Goal: Complete application form

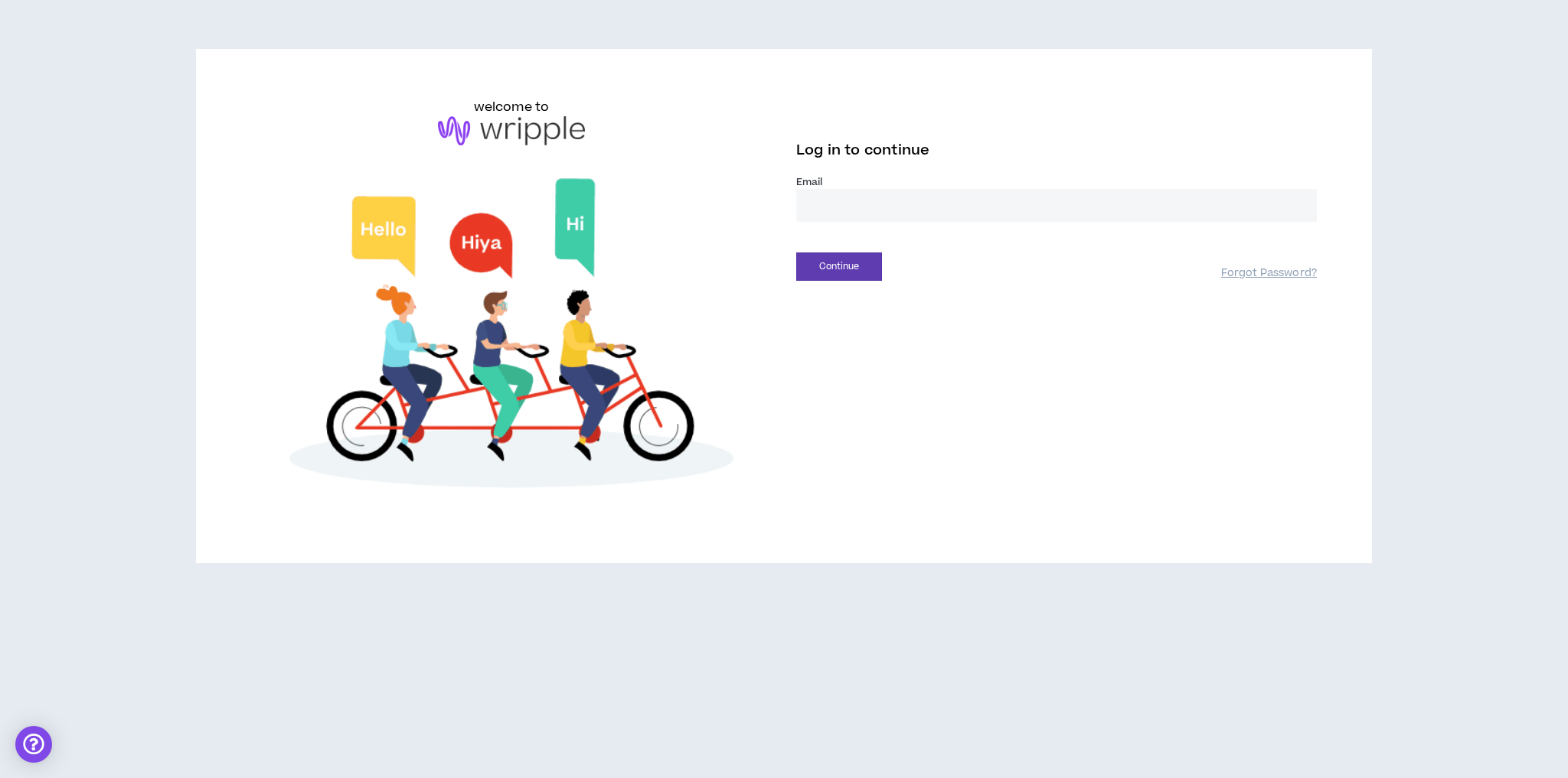
click at [891, 213] on input "email" at bounding box center [1057, 206] width 521 height 33
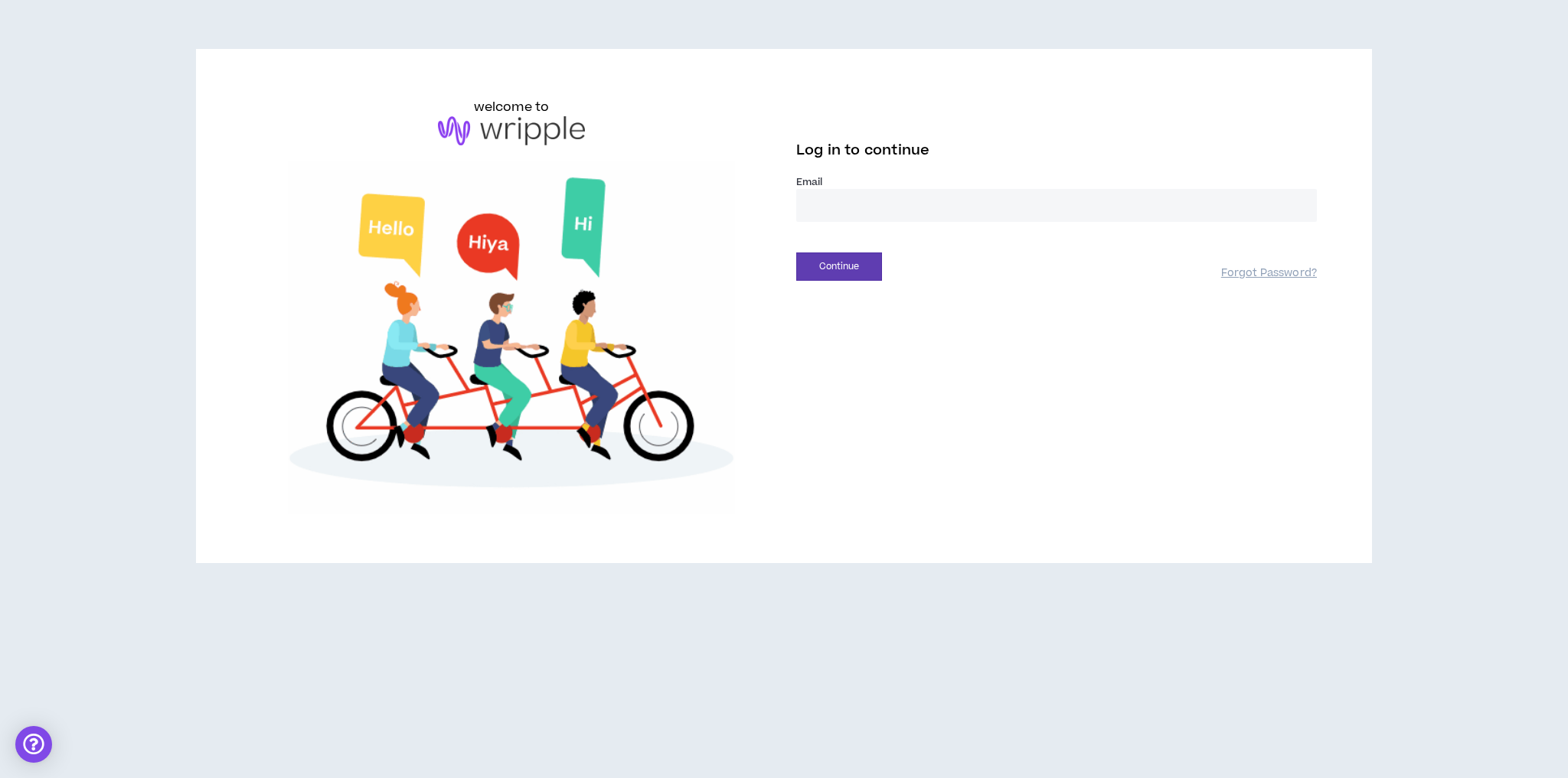
type input "**********"
click at [864, 274] on button "Continue" at bounding box center [839, 266] width 86 height 29
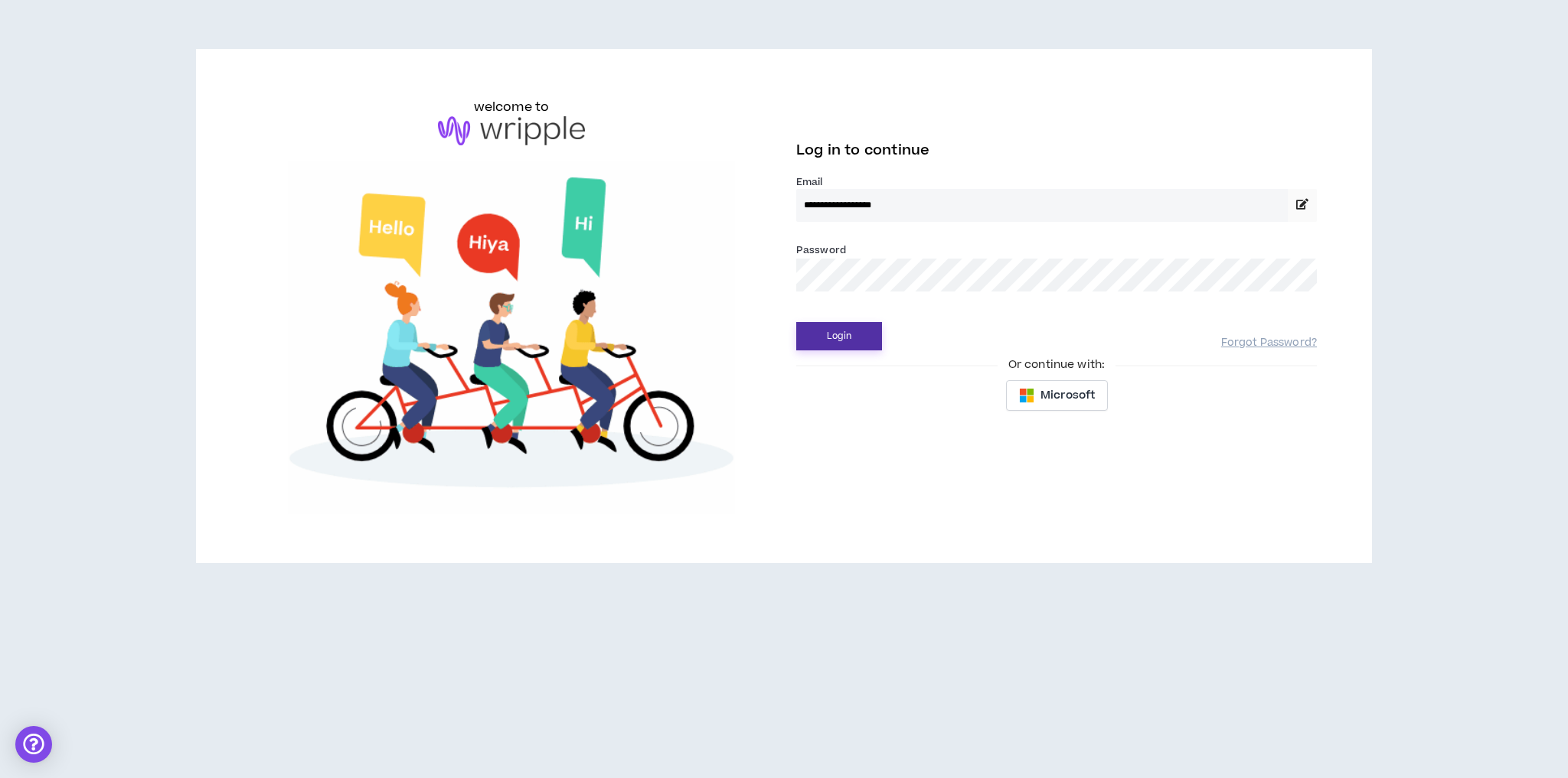
click at [851, 335] on button "Login" at bounding box center [839, 336] width 86 height 29
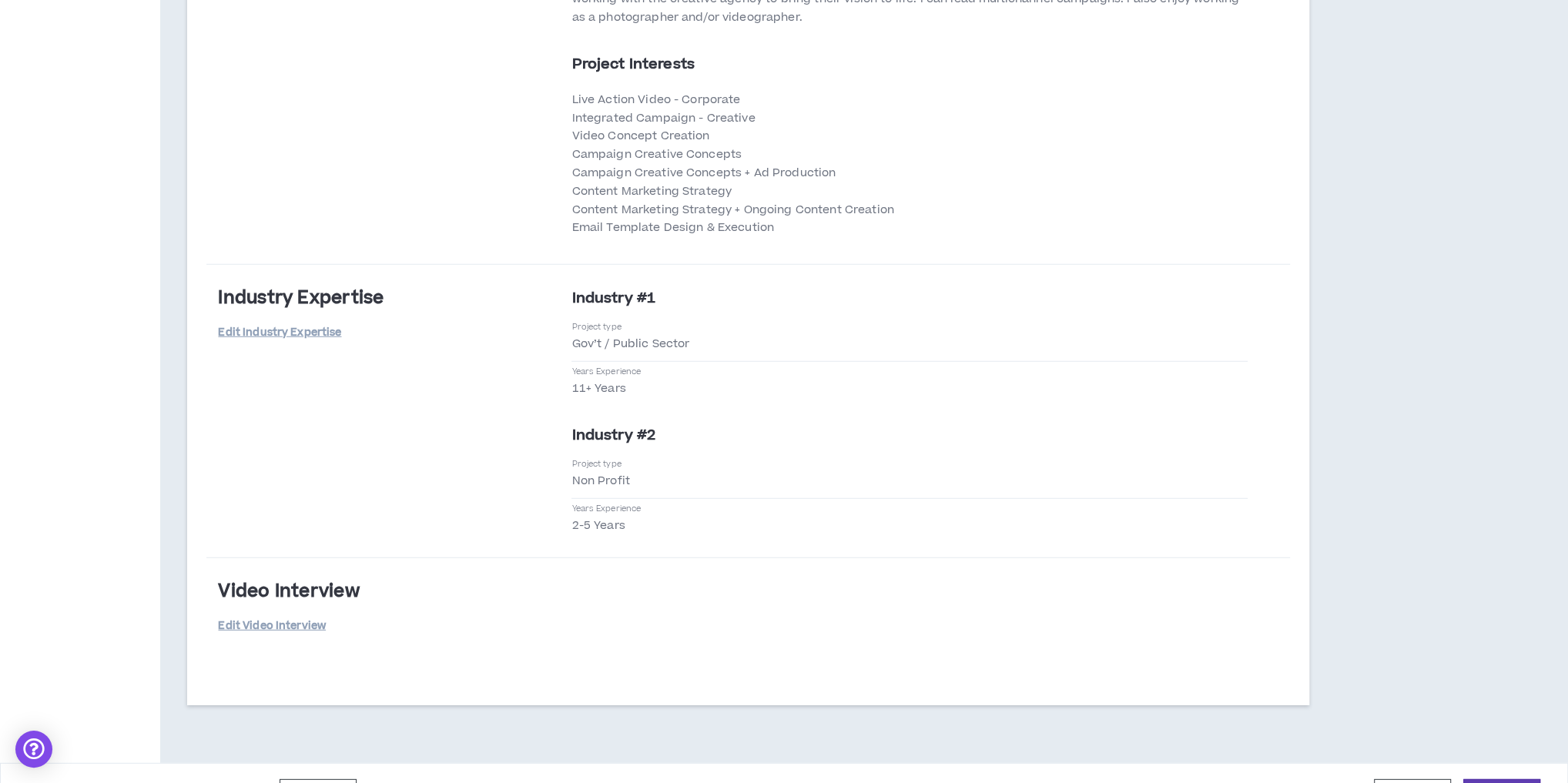
scroll to position [4177, 0]
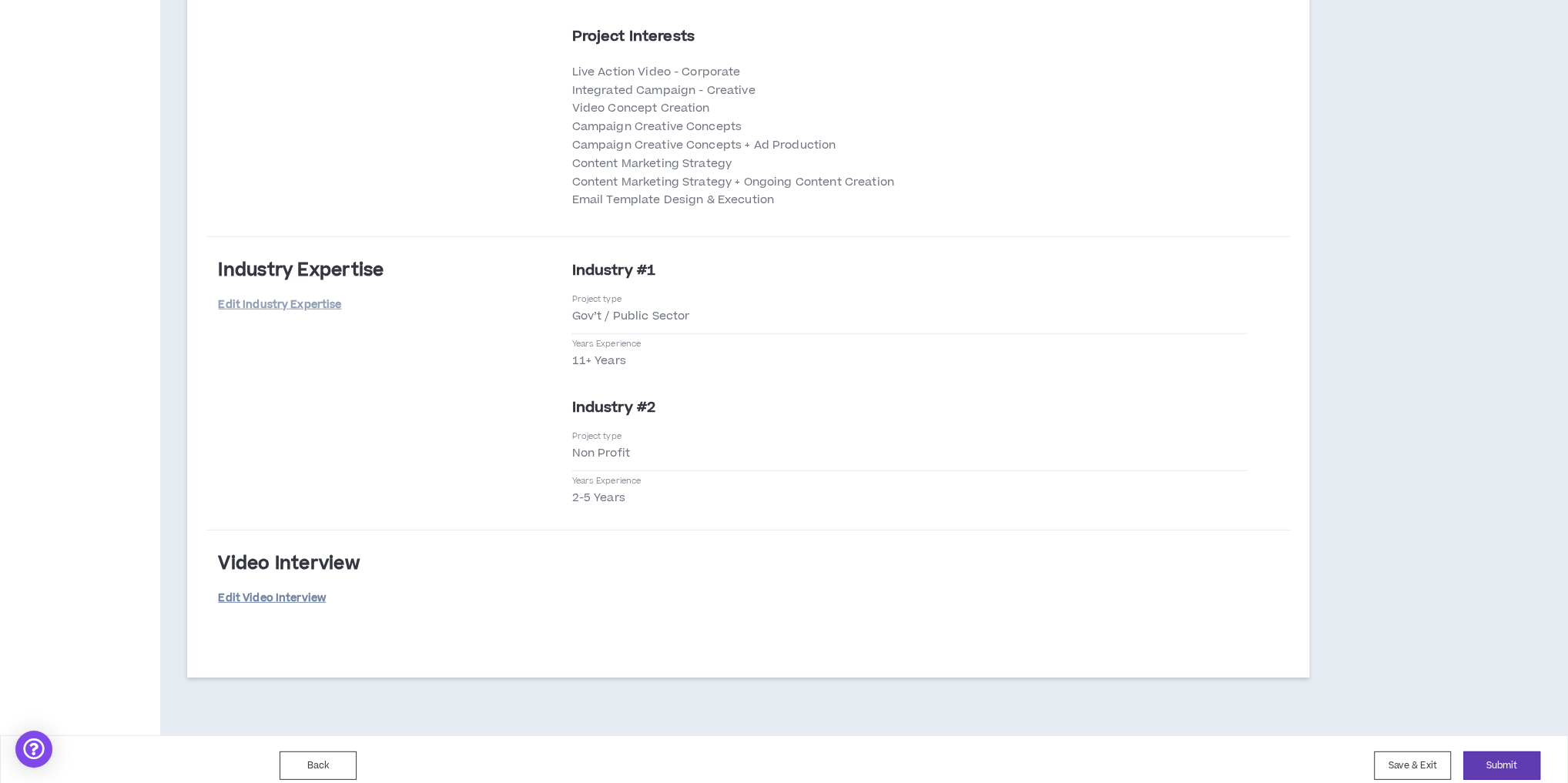
click at [282, 590] on link "Edit Video Interview" at bounding box center [272, 599] width 108 height 27
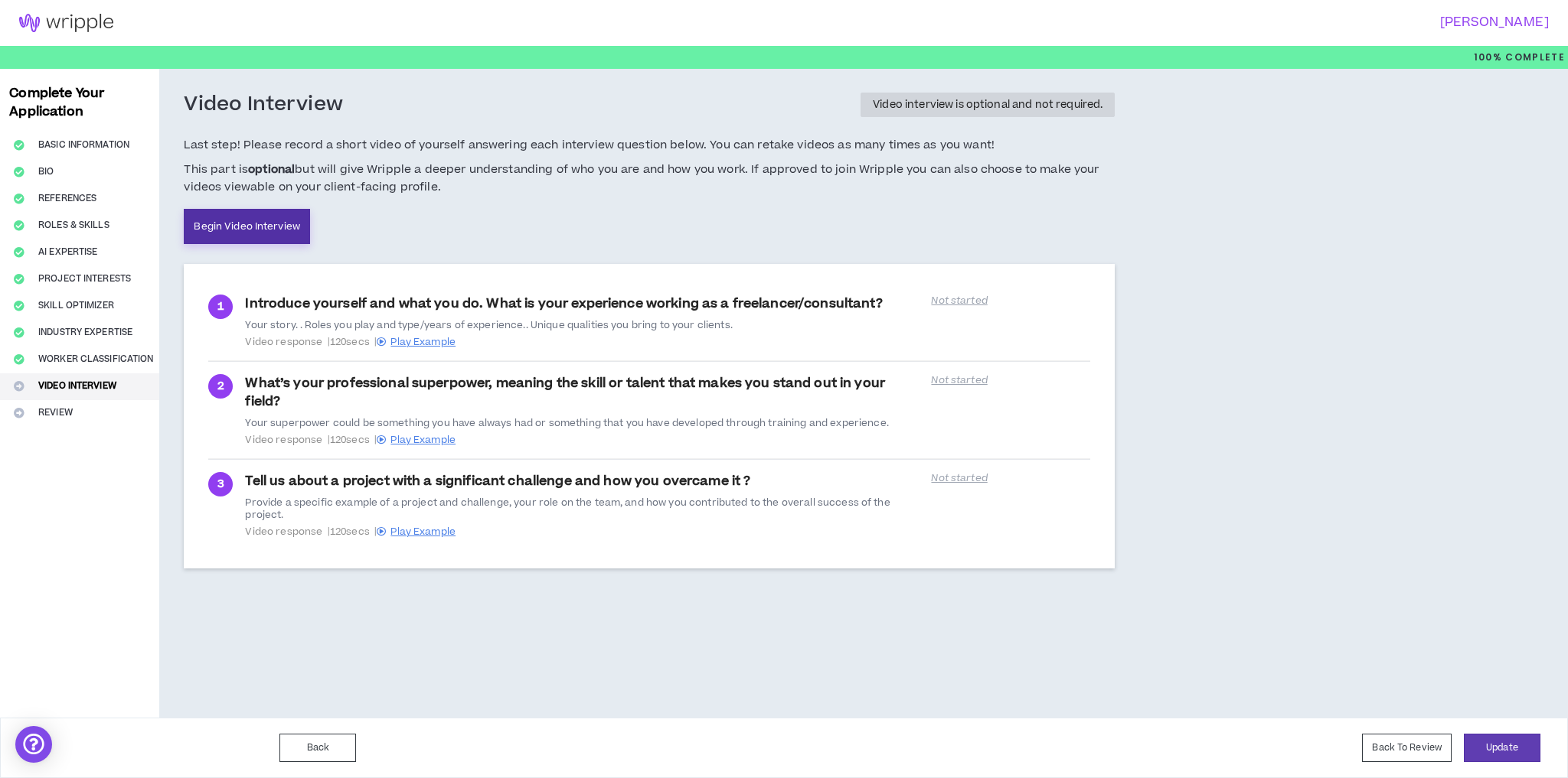
click at [248, 237] on link "Begin Video Interview" at bounding box center [246, 226] width 126 height 35
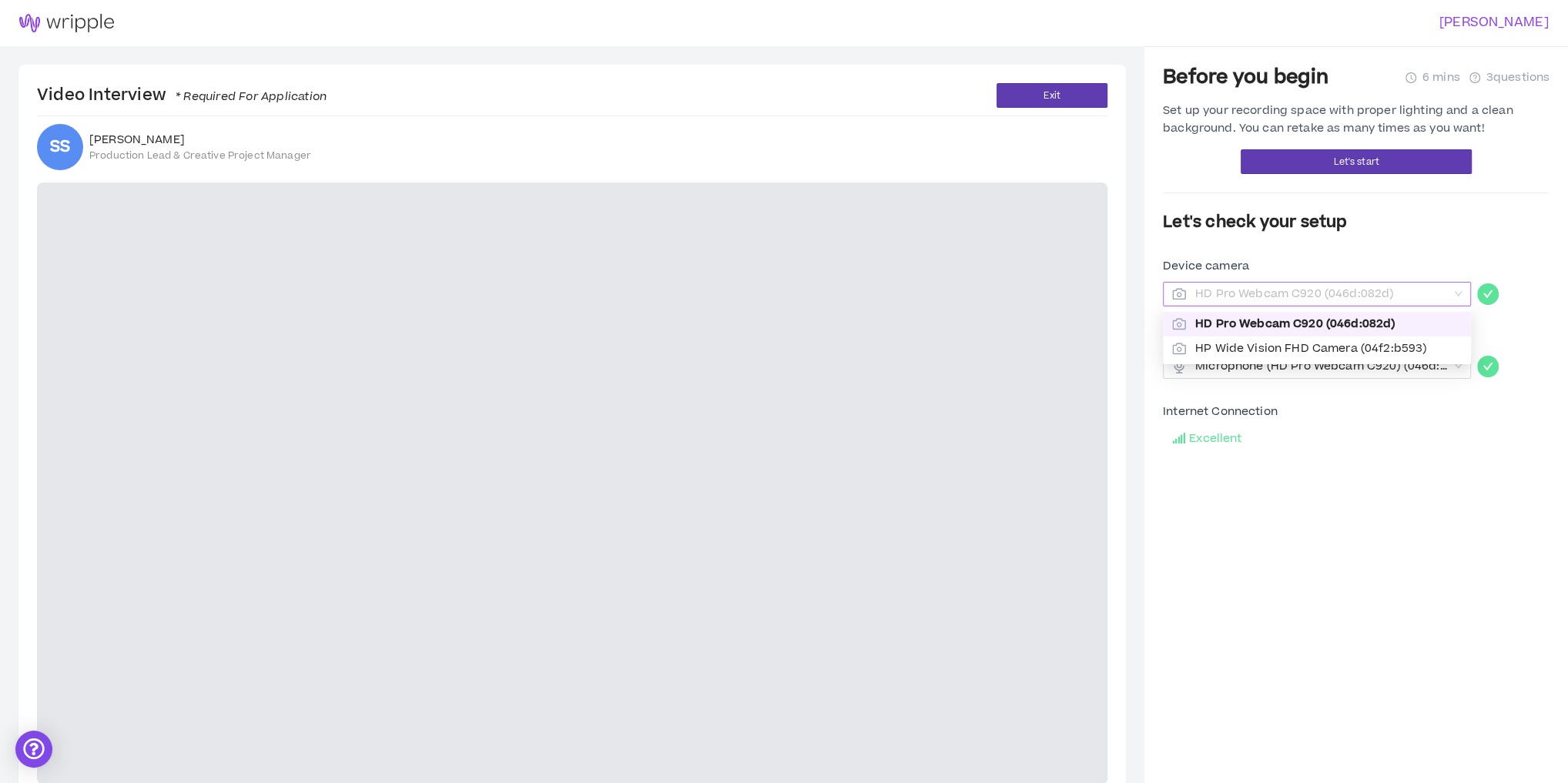
click at [1458, 292] on span "HD Pro Webcam C920 (046d:082d)" at bounding box center [1317, 294] width 290 height 23
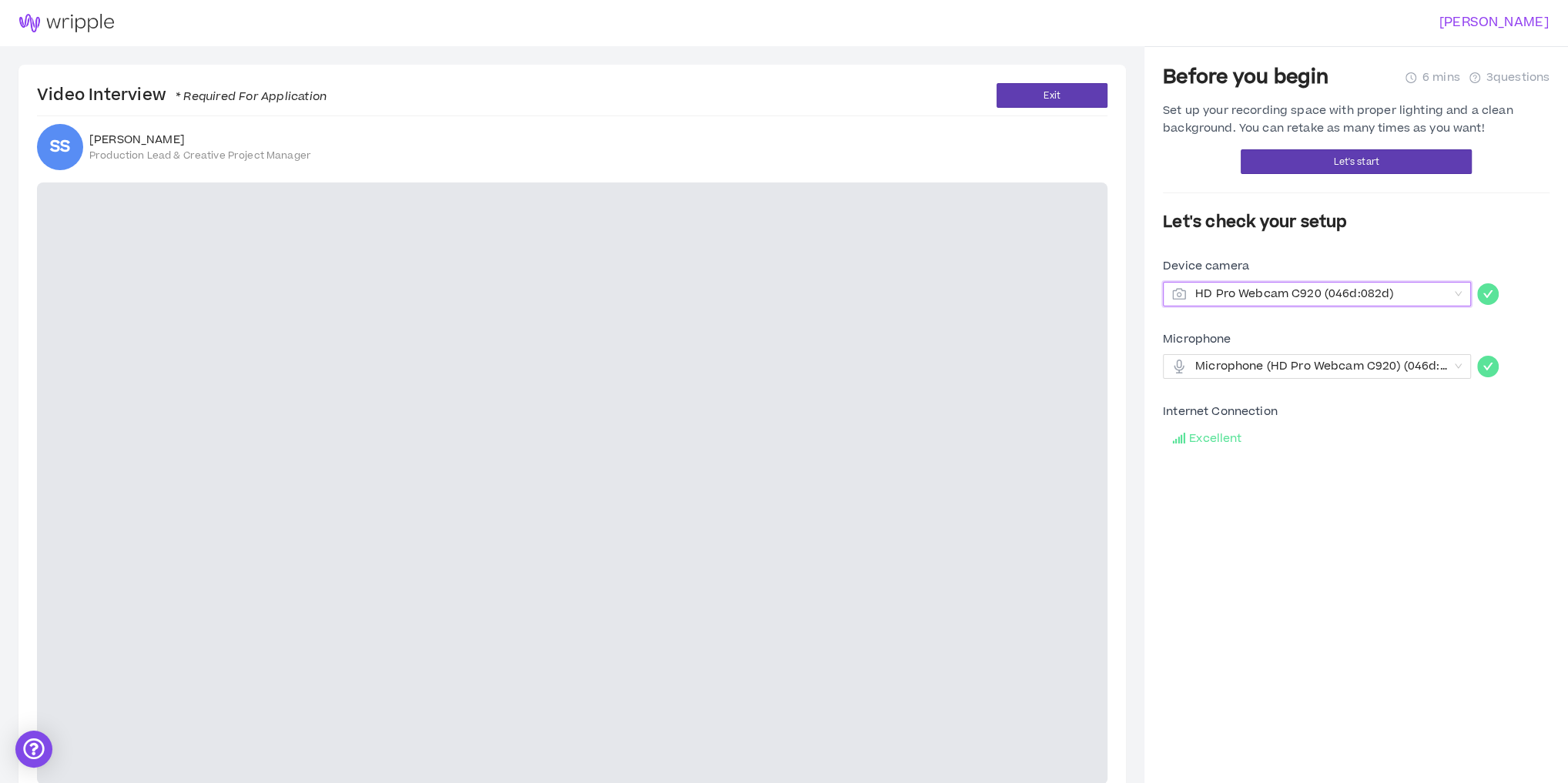
click at [1458, 292] on span "HD Pro Webcam C920 (046d:082d)" at bounding box center [1317, 294] width 290 height 23
click at [1363, 152] on button "Let's start" at bounding box center [1357, 162] width 231 height 24
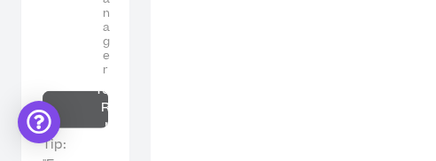
scroll to position [1372, 0]
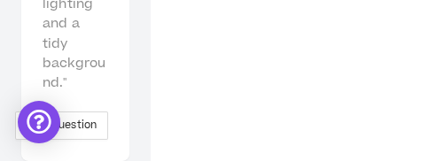
drag, startPoint x: 310, startPoint y: 158, endPoint x: 400, endPoint y: 4, distance: 179.3
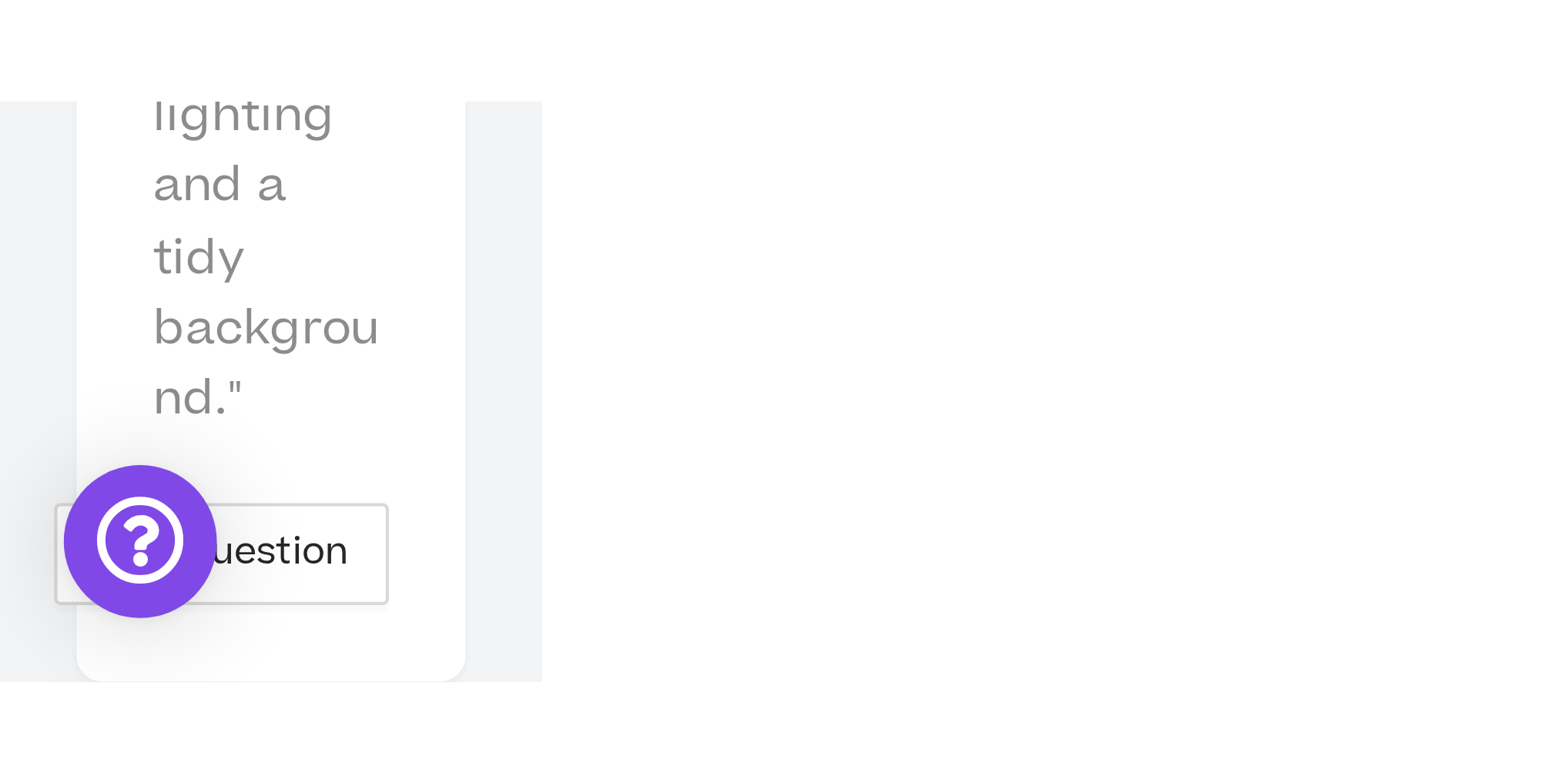
scroll to position [101, 0]
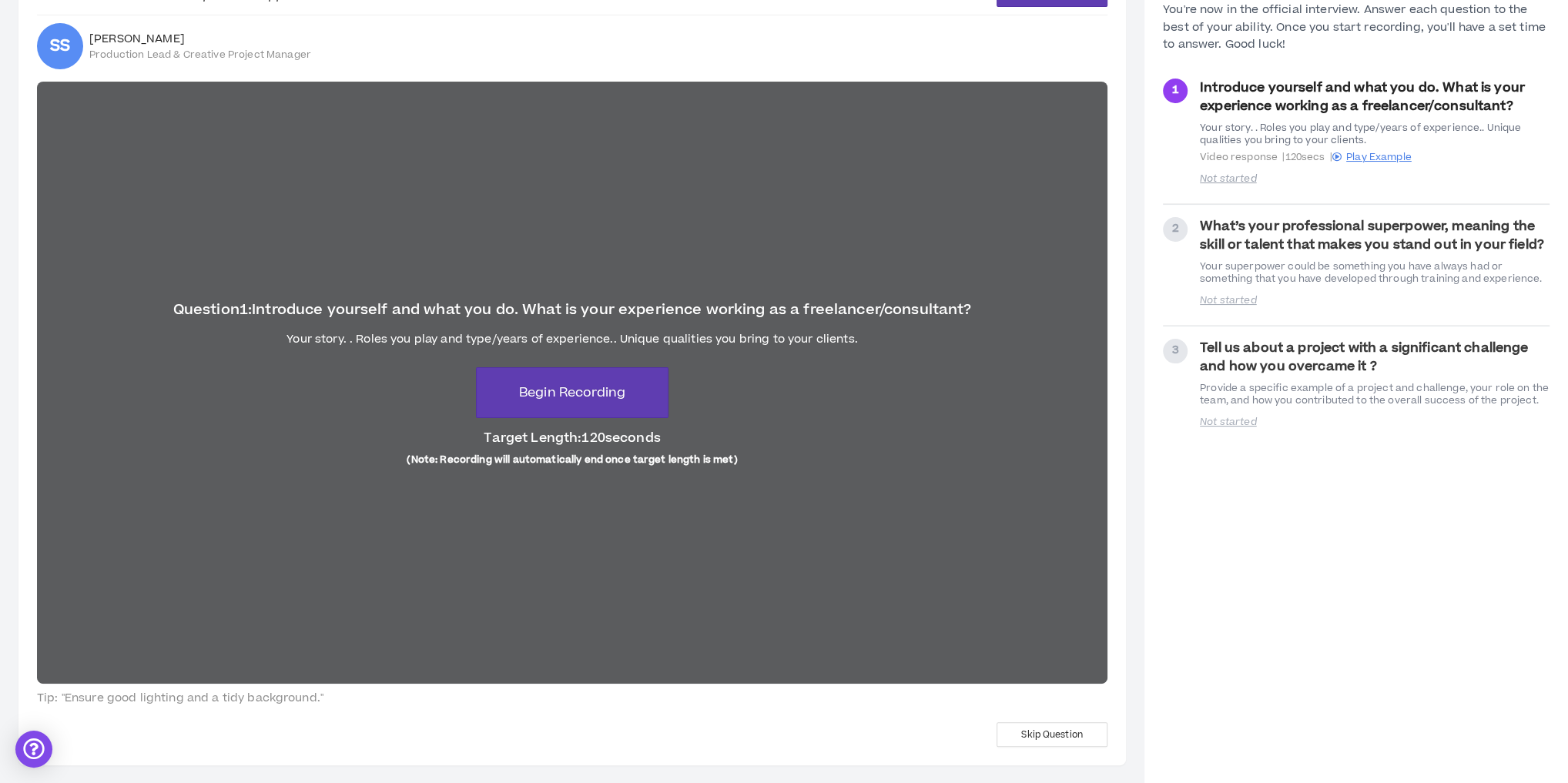
click at [406, 436] on div "Question 1 : Introduce yourself and what you do. What is your experience workin…" at bounding box center [572, 383] width 1071 height 602
click at [593, 404] on button "Begin Recording" at bounding box center [572, 392] width 192 height 50
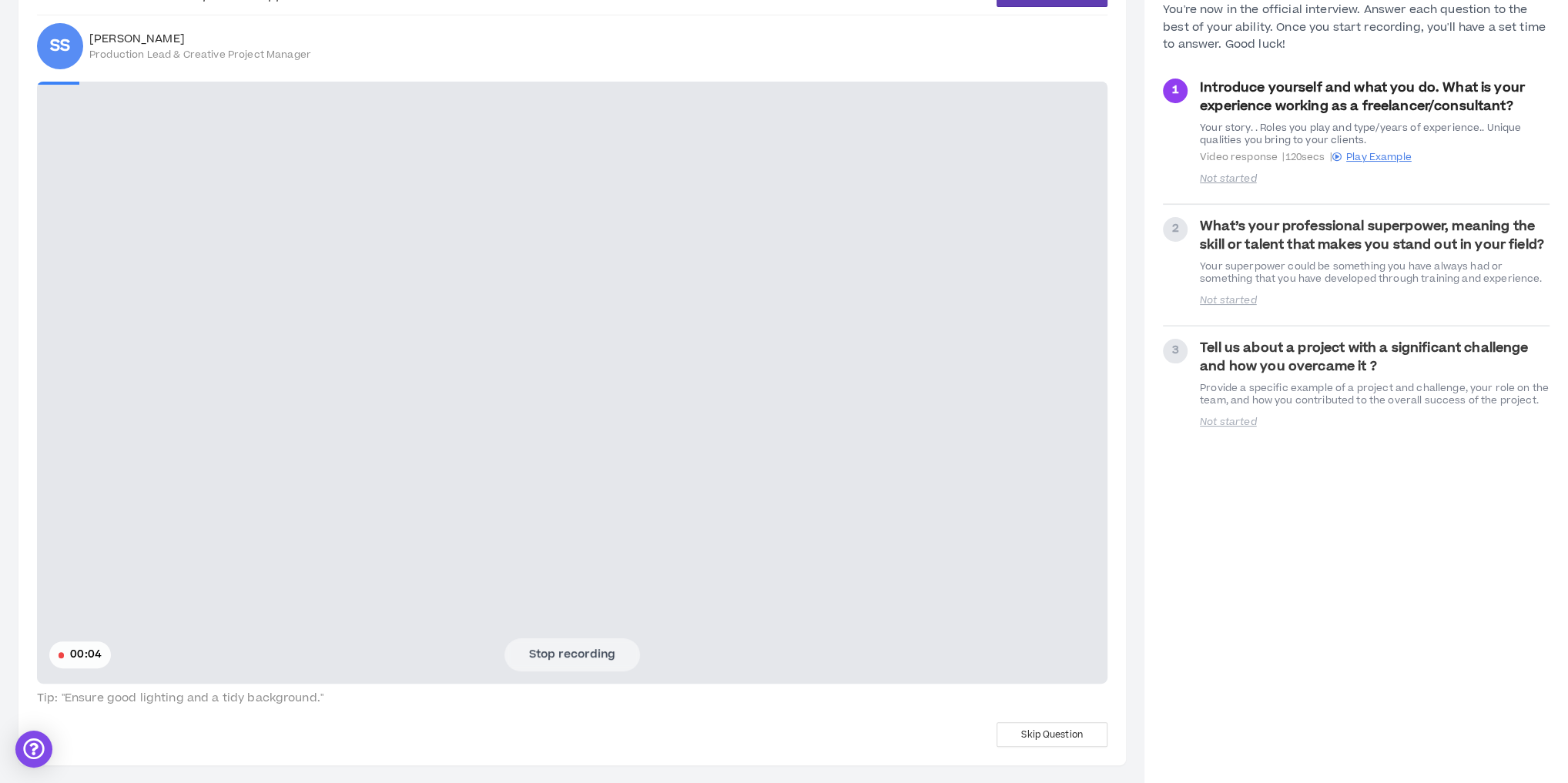
click at [558, 639] on button "Stop recording" at bounding box center [573, 654] width 136 height 32
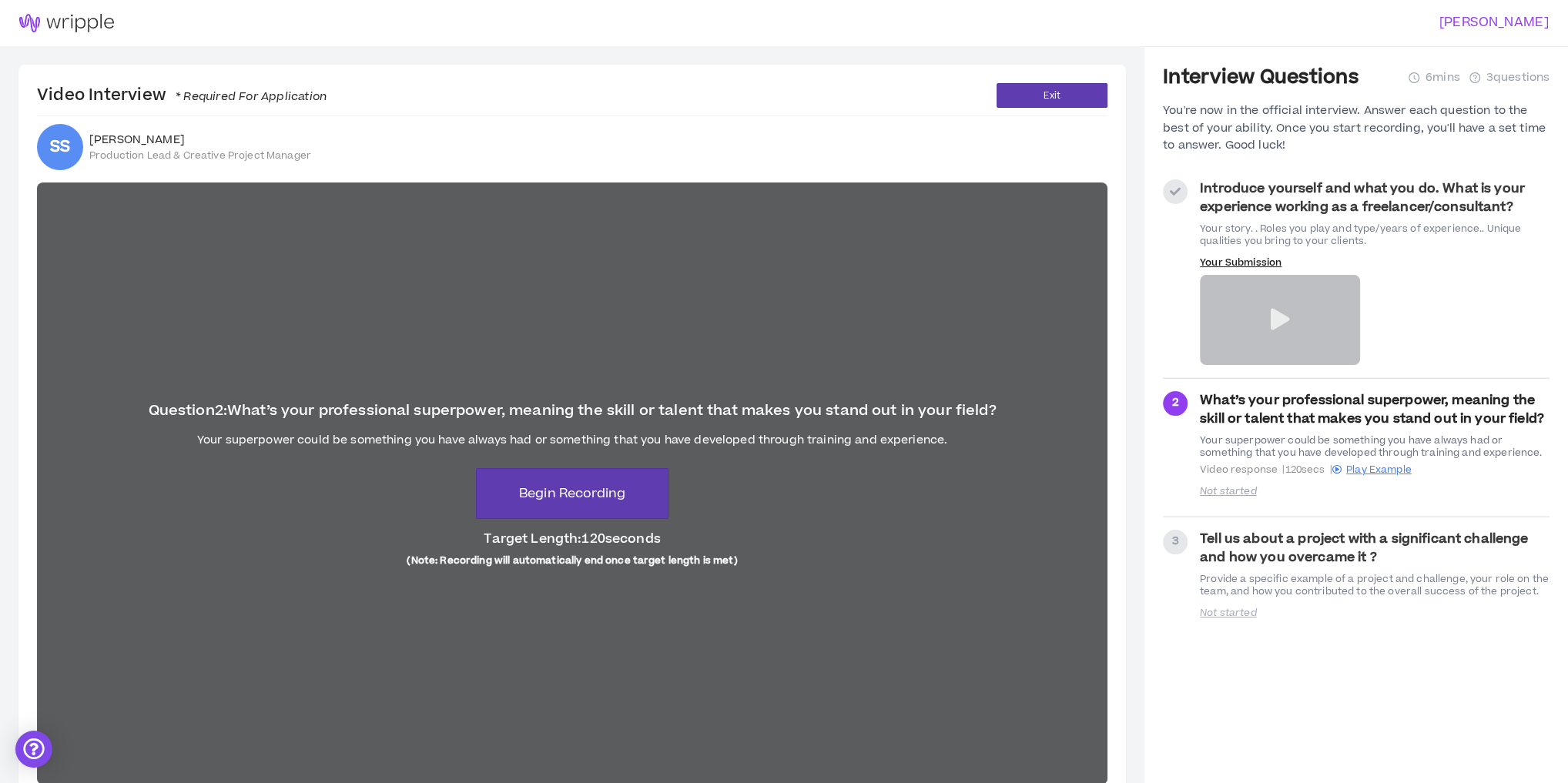
click at [1176, 197] on div at bounding box center [1176, 191] width 24 height 24
click at [1244, 188] on strong "Introduce yourself and what you do. What is your experience working as a freela…" at bounding box center [1363, 197] width 325 height 37
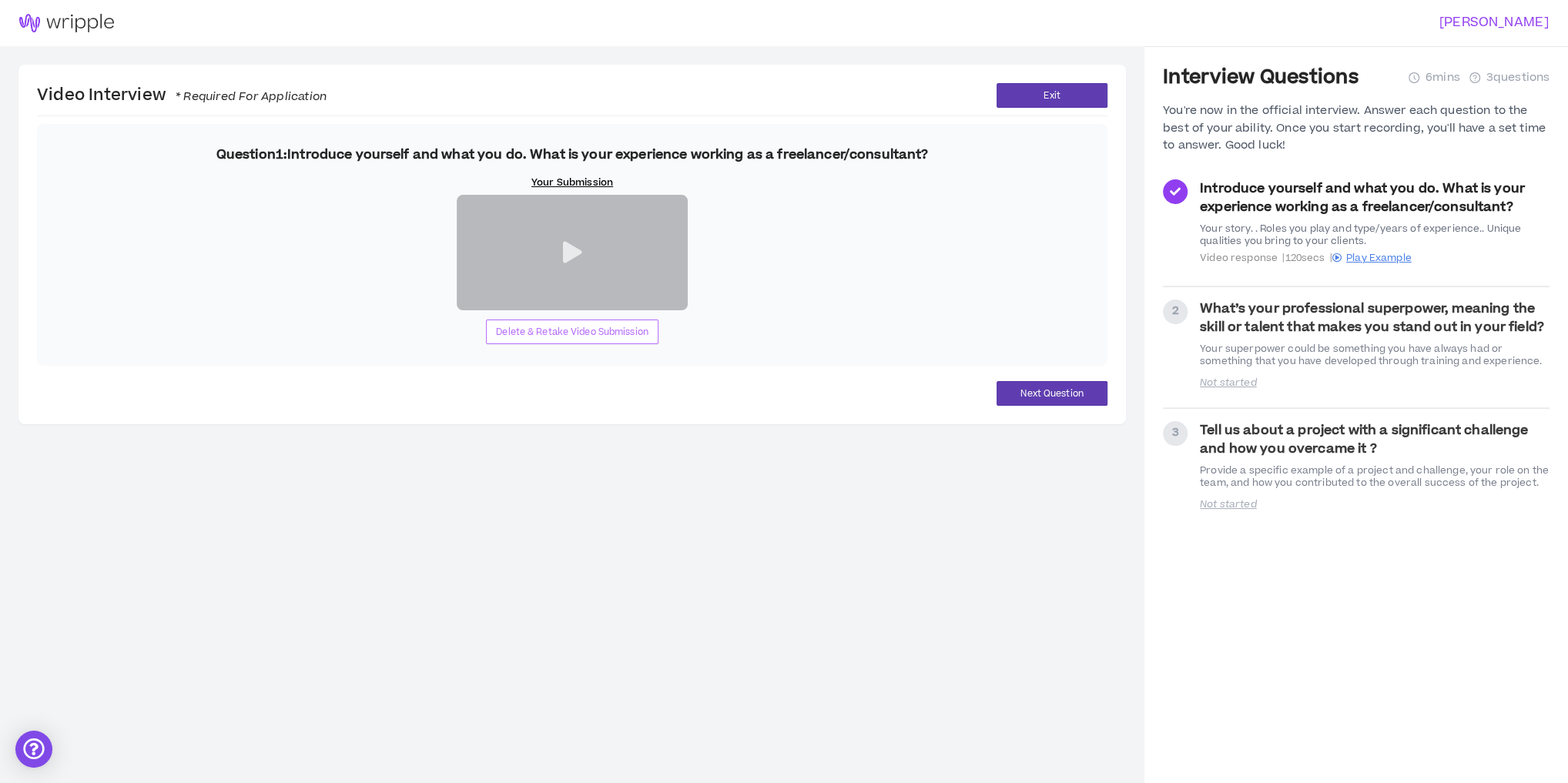
click at [522, 339] on span "Delete & Retake Video Submission" at bounding box center [572, 332] width 152 height 15
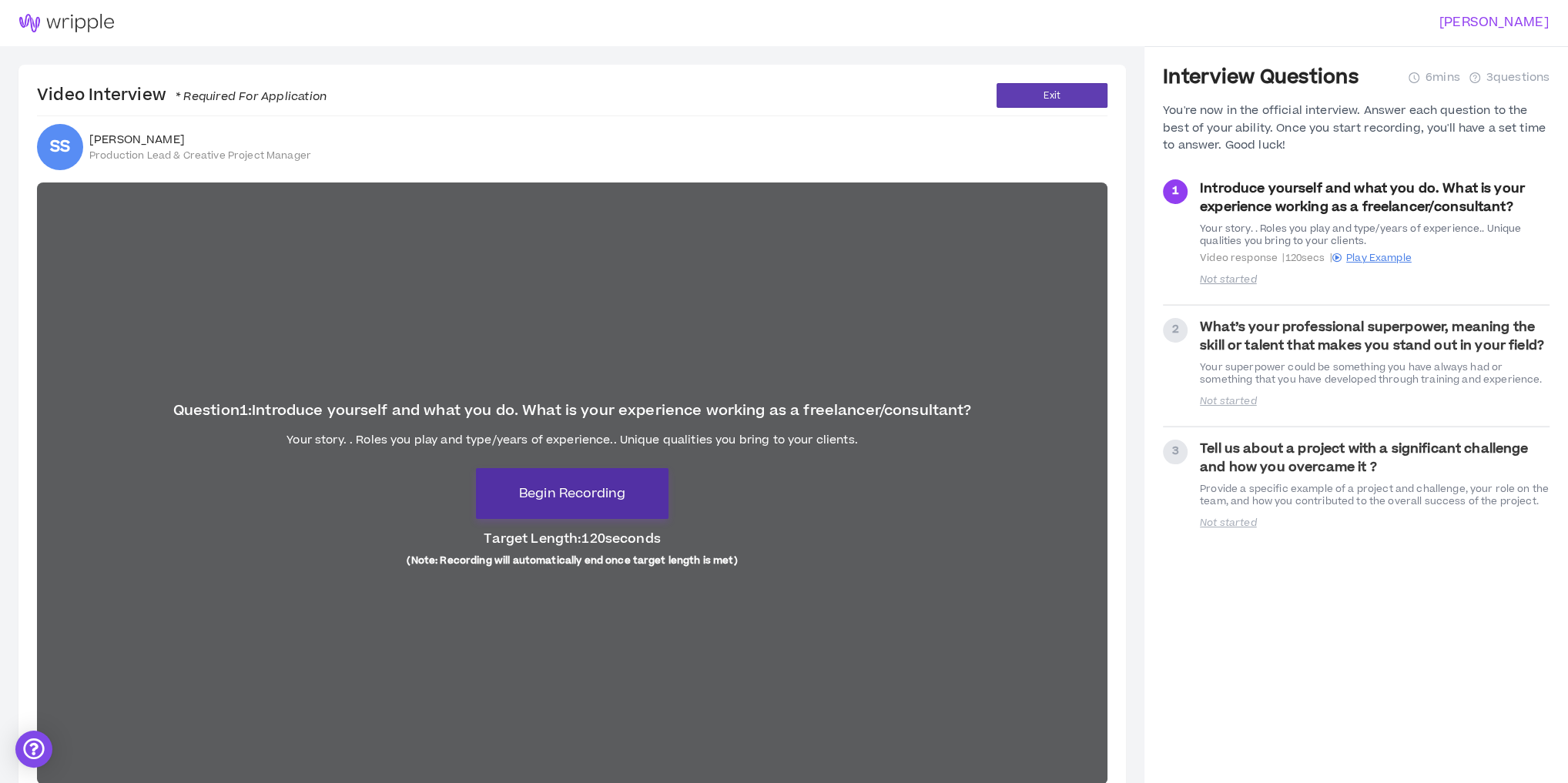
click at [547, 496] on span "Begin Recording" at bounding box center [573, 493] width 106 height 18
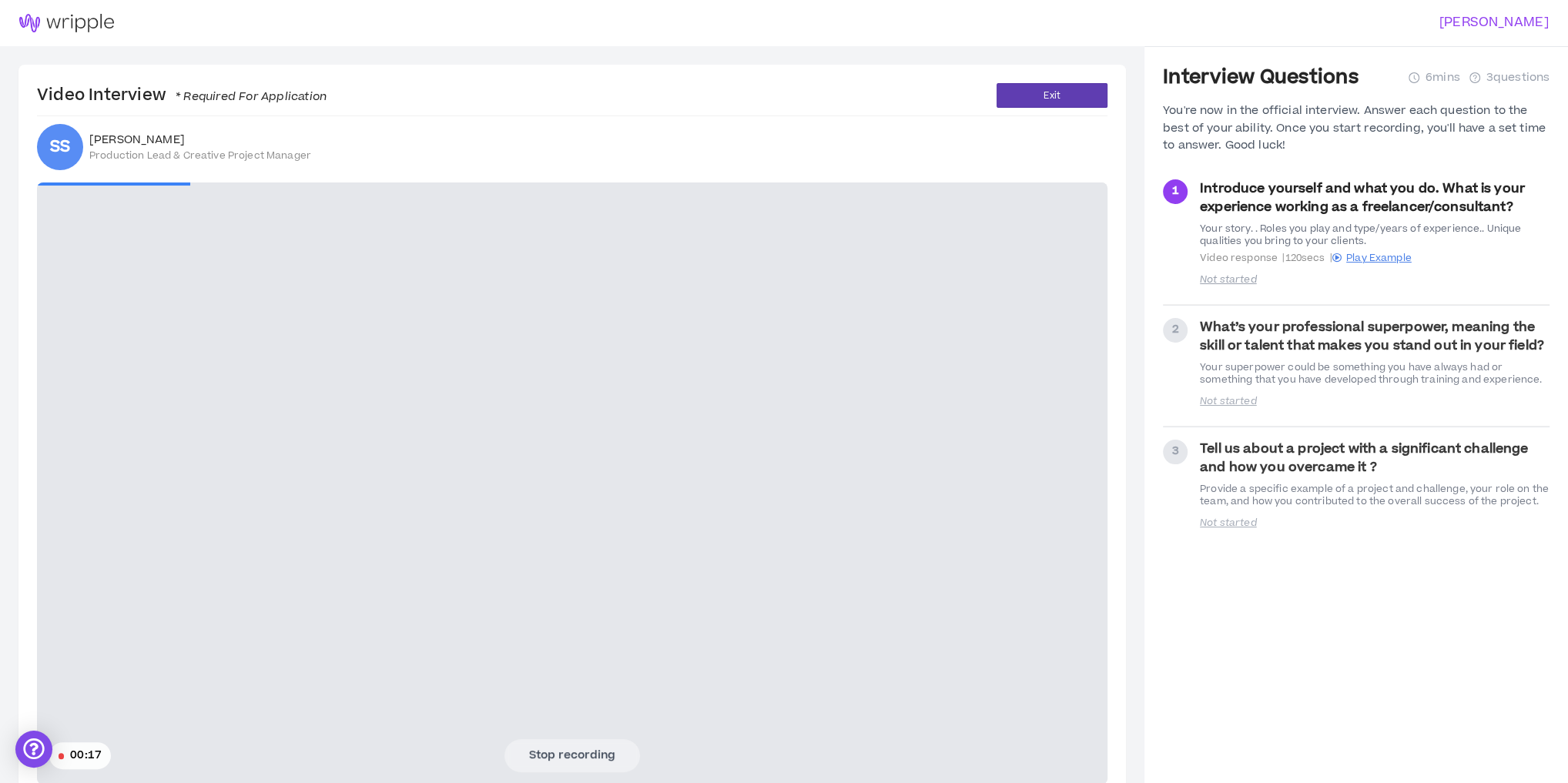
click at [282, 444] on video at bounding box center [572, 484] width 1071 height 602
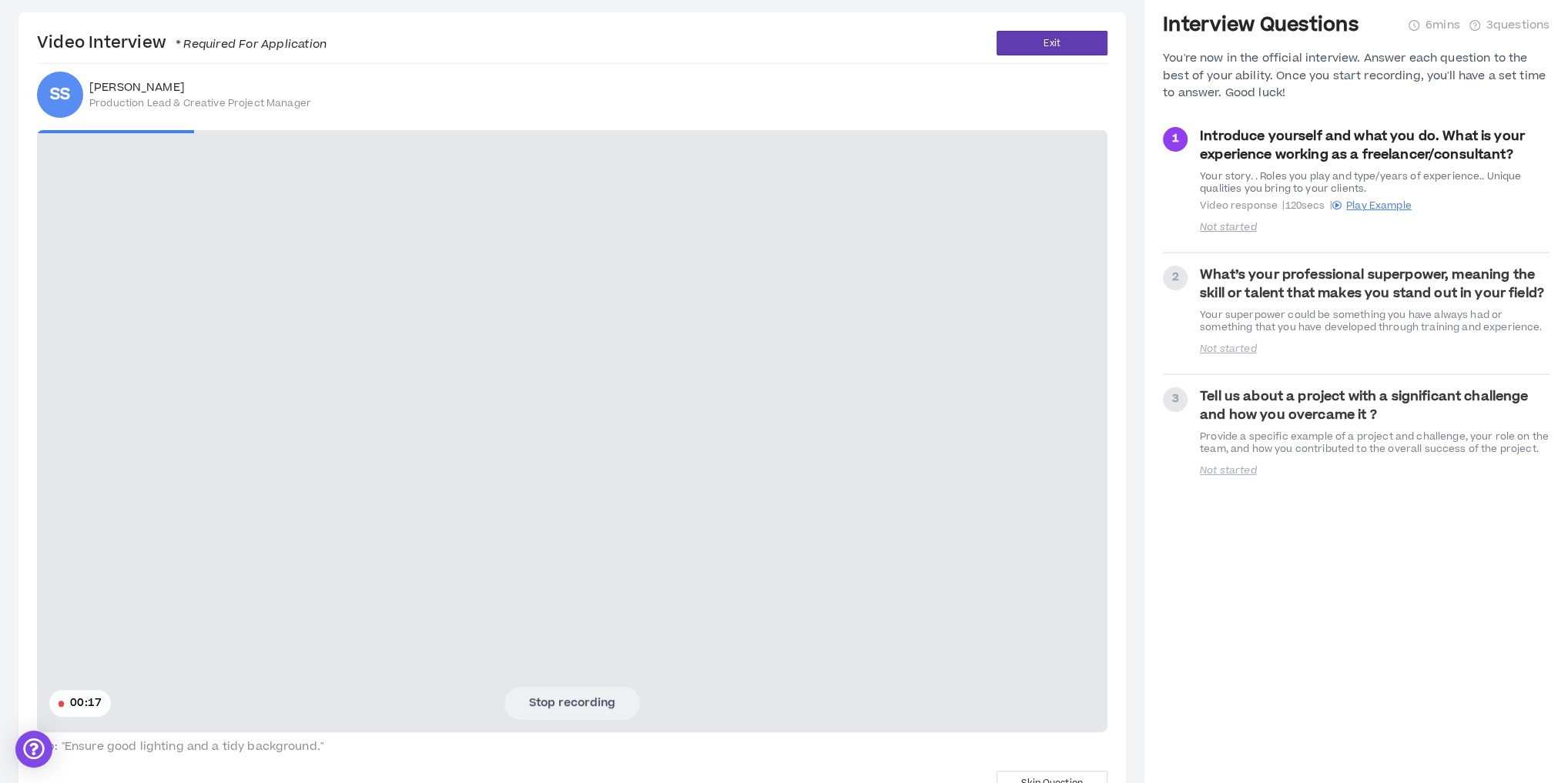
scroll to position [101, 0]
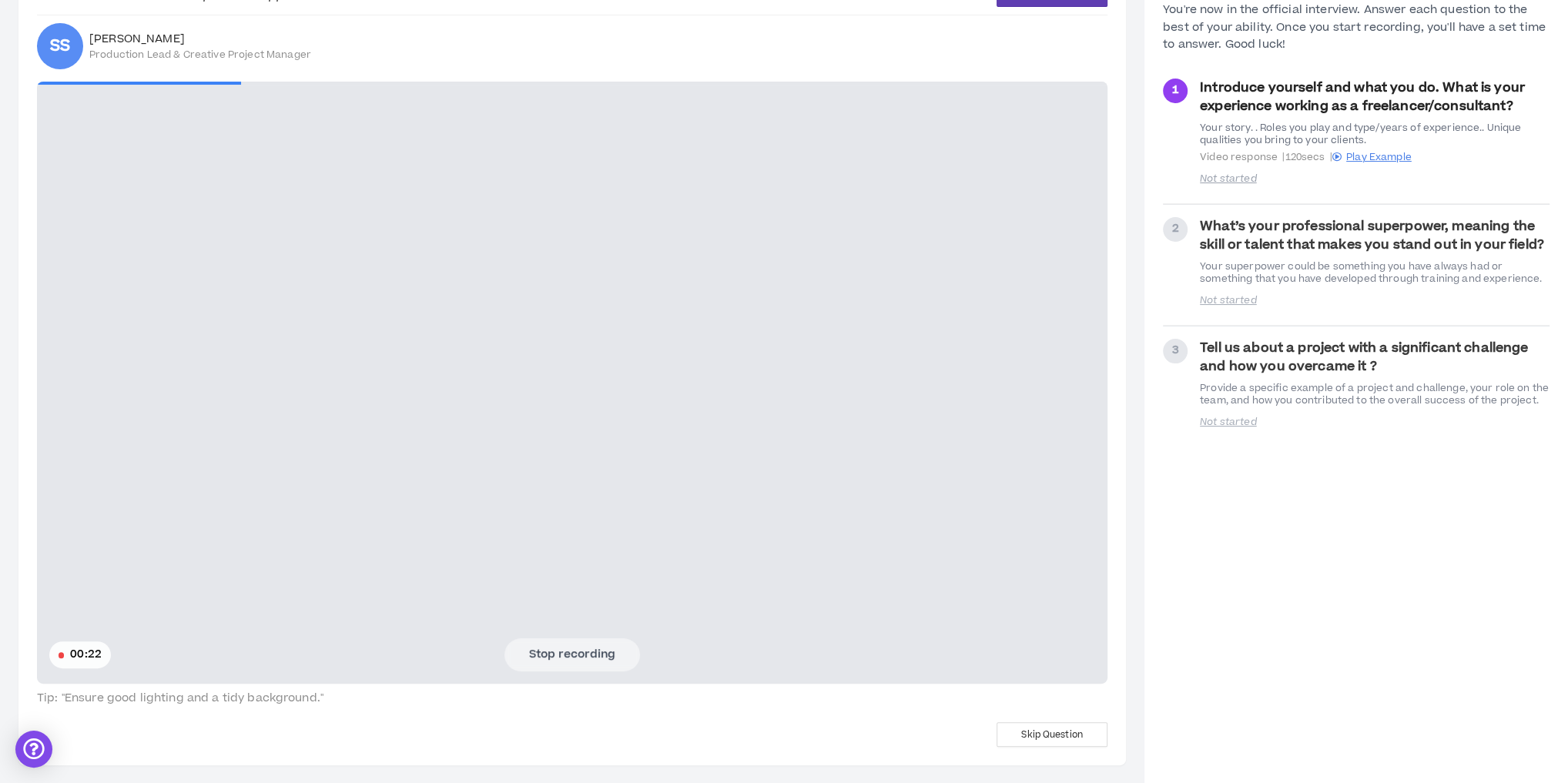
click at [572, 646] on button "Stop recording" at bounding box center [573, 654] width 136 height 32
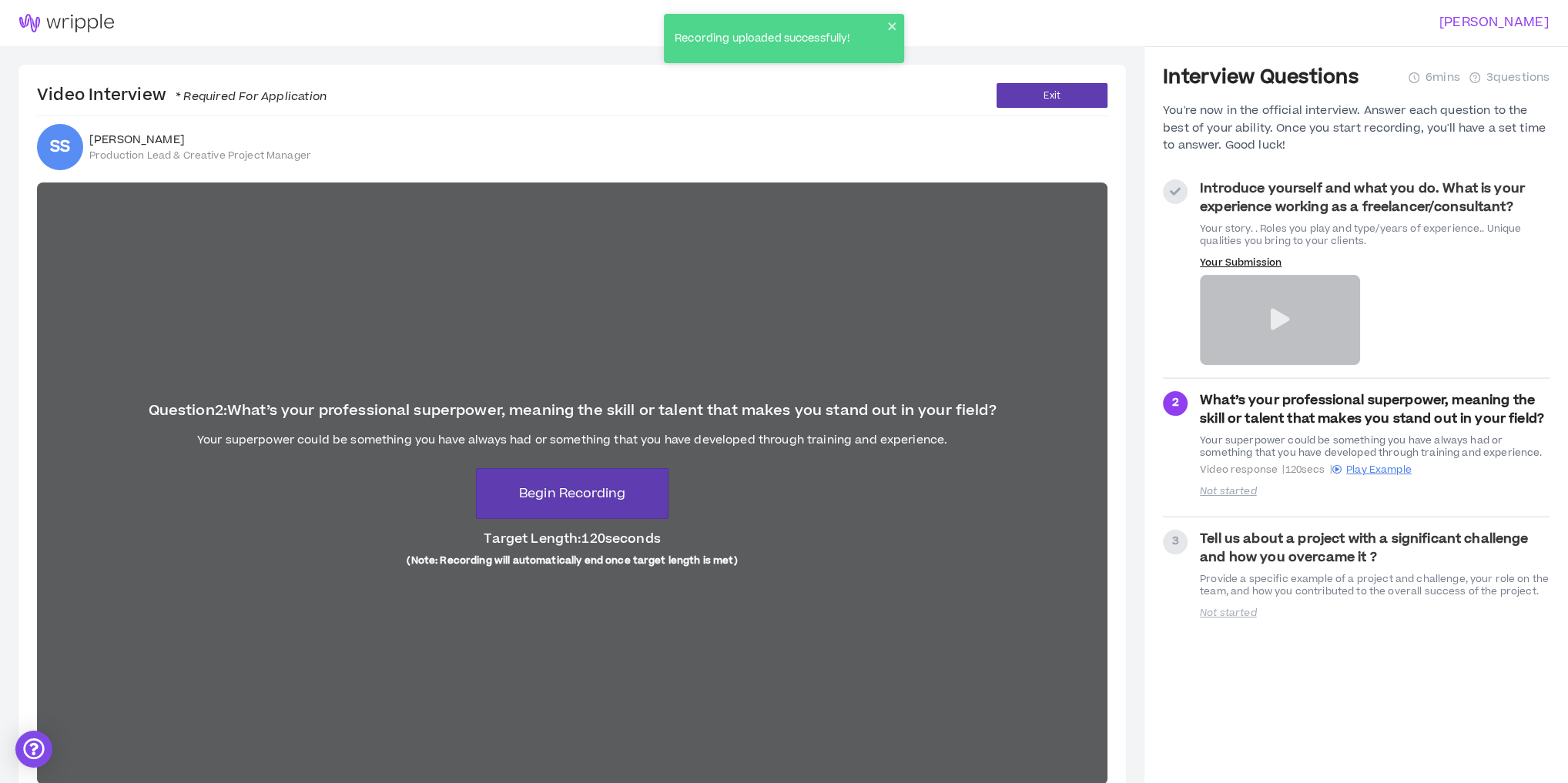
click at [1173, 193] on icon at bounding box center [1176, 191] width 10 height 10
click at [1277, 316] on icon at bounding box center [1280, 319] width 19 height 22
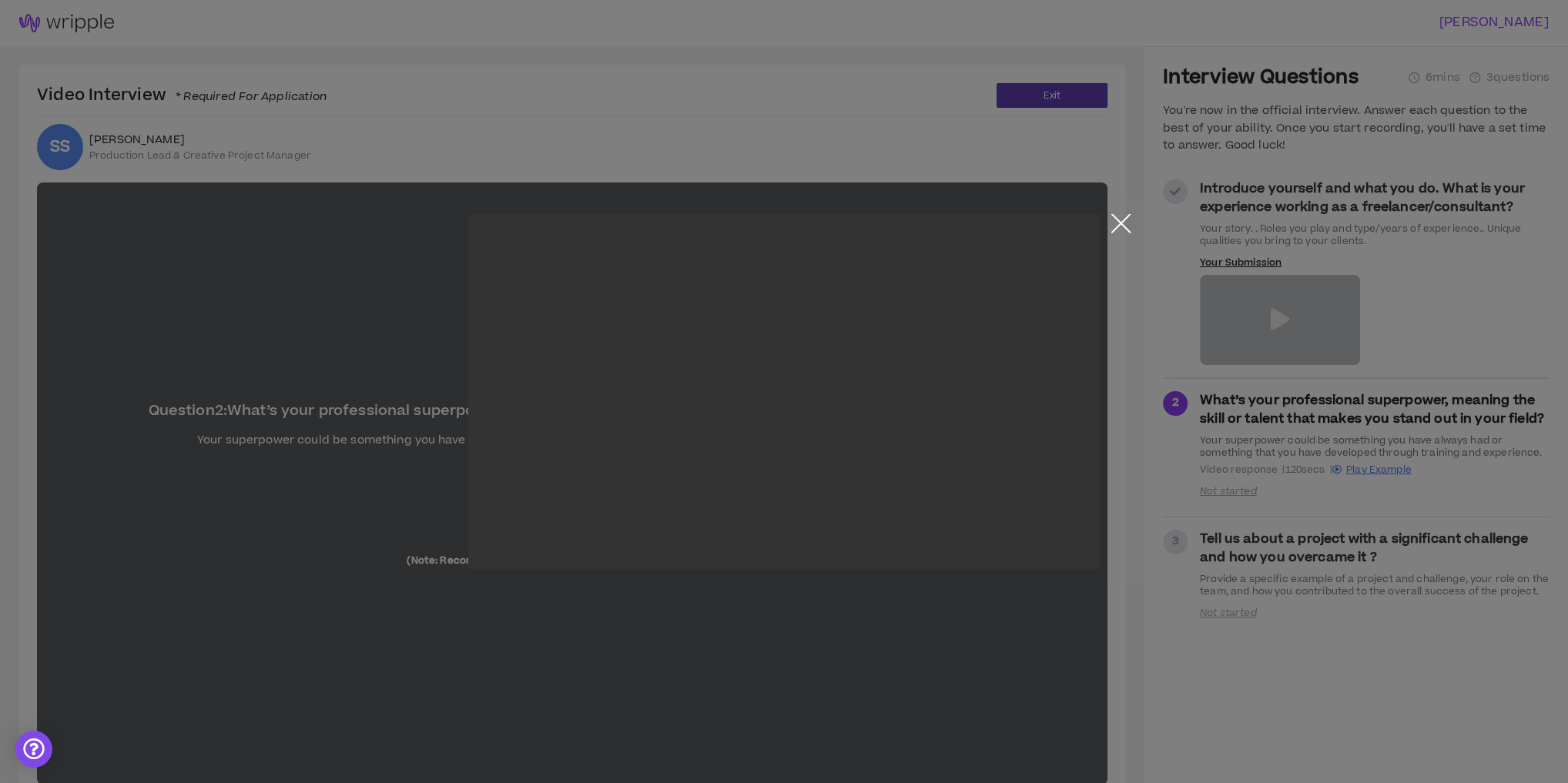
click at [1123, 226] on button "Close the modal by clicking here" at bounding box center [1121, 227] width 27 height 27
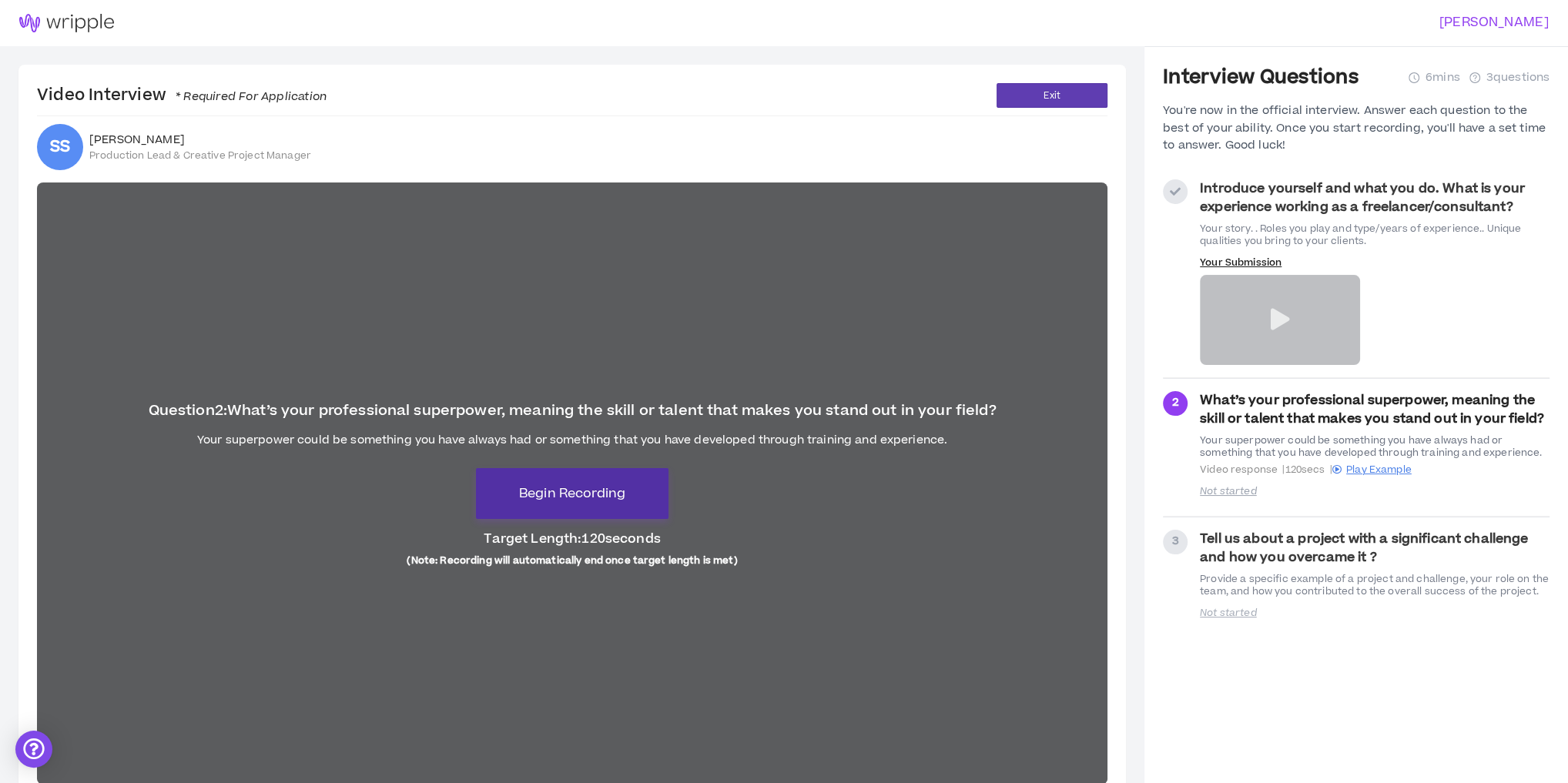
click at [596, 493] on span "Begin Recording" at bounding box center [573, 493] width 106 height 18
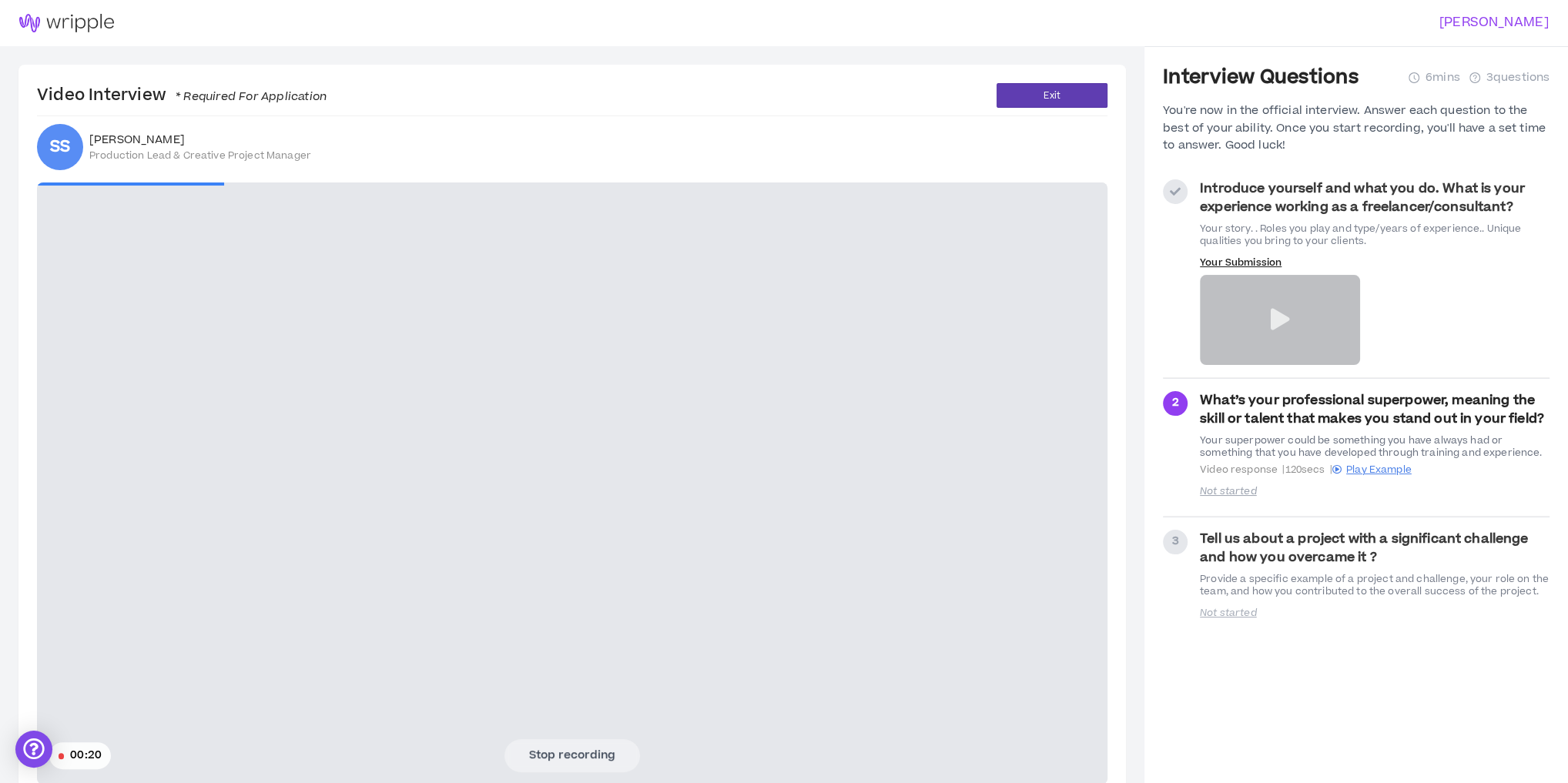
click at [383, 538] on video at bounding box center [572, 484] width 1071 height 602
click at [584, 753] on button "Stop recording" at bounding box center [573, 755] width 136 height 32
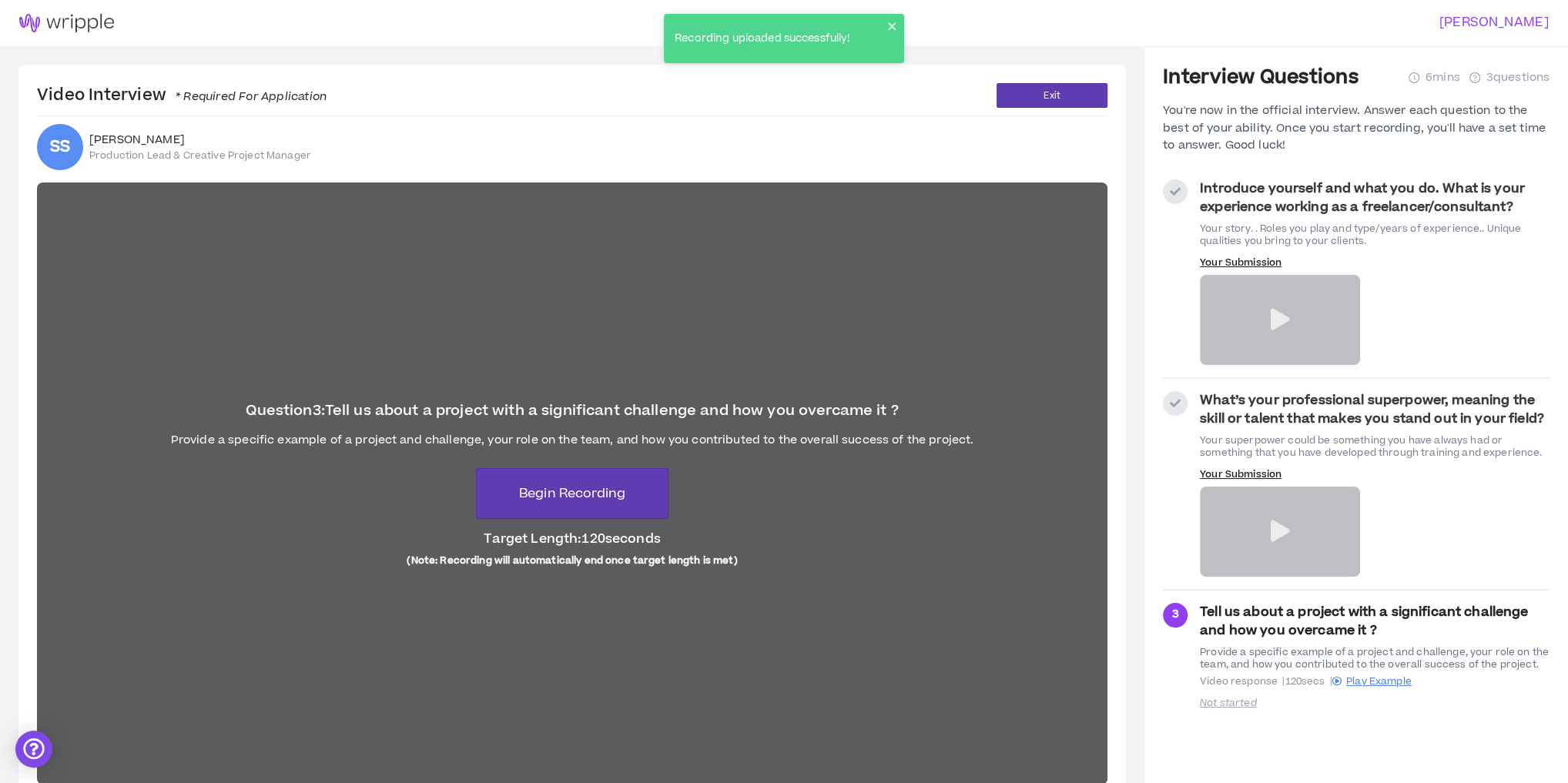
drag, startPoint x: 1279, startPoint y: 328, endPoint x: 1291, endPoint y: 373, distance: 46.6
click at [1291, 373] on li "Introduce yourself and what you do. What is your experience working as a freela…" at bounding box center [1357, 272] width 386 height 211
click at [1272, 302] on div at bounding box center [1280, 320] width 160 height 90
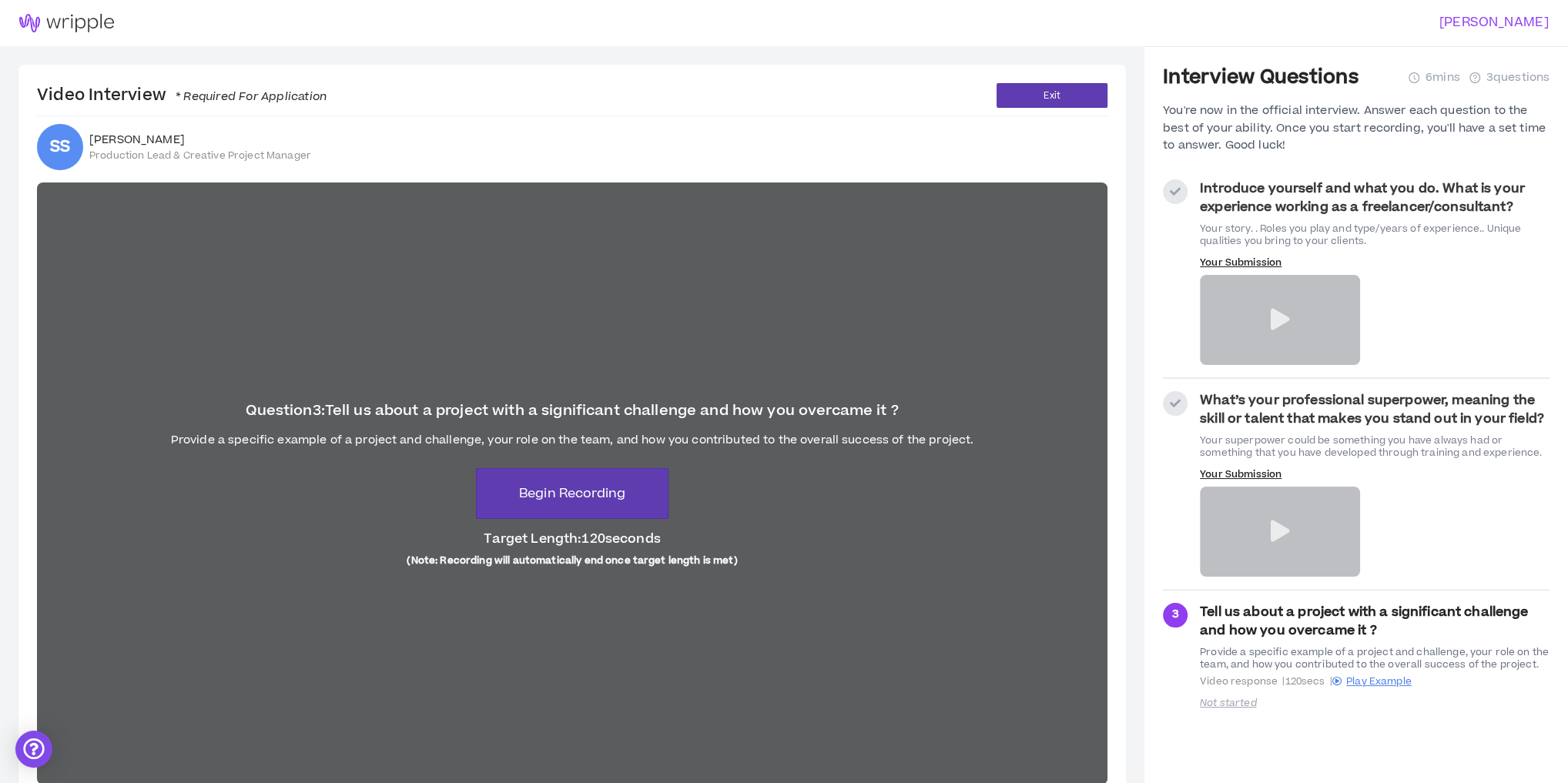
click at [1274, 320] on icon at bounding box center [1280, 319] width 19 height 22
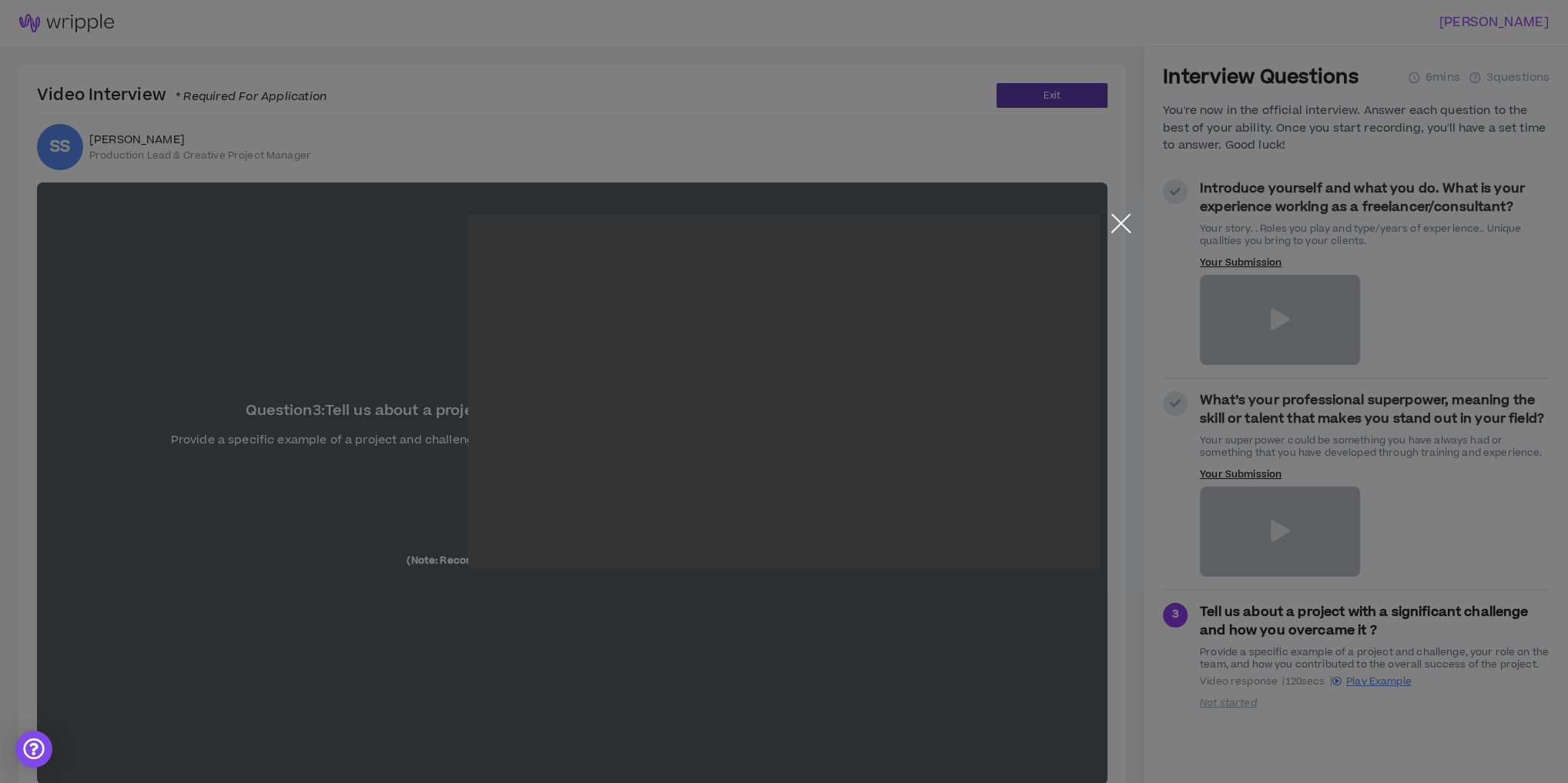
drag, startPoint x: 1118, startPoint y: 224, endPoint x: 1119, endPoint y: 231, distance: 7.1
click at [1118, 224] on button "Close the modal by clicking here" at bounding box center [1121, 227] width 27 height 27
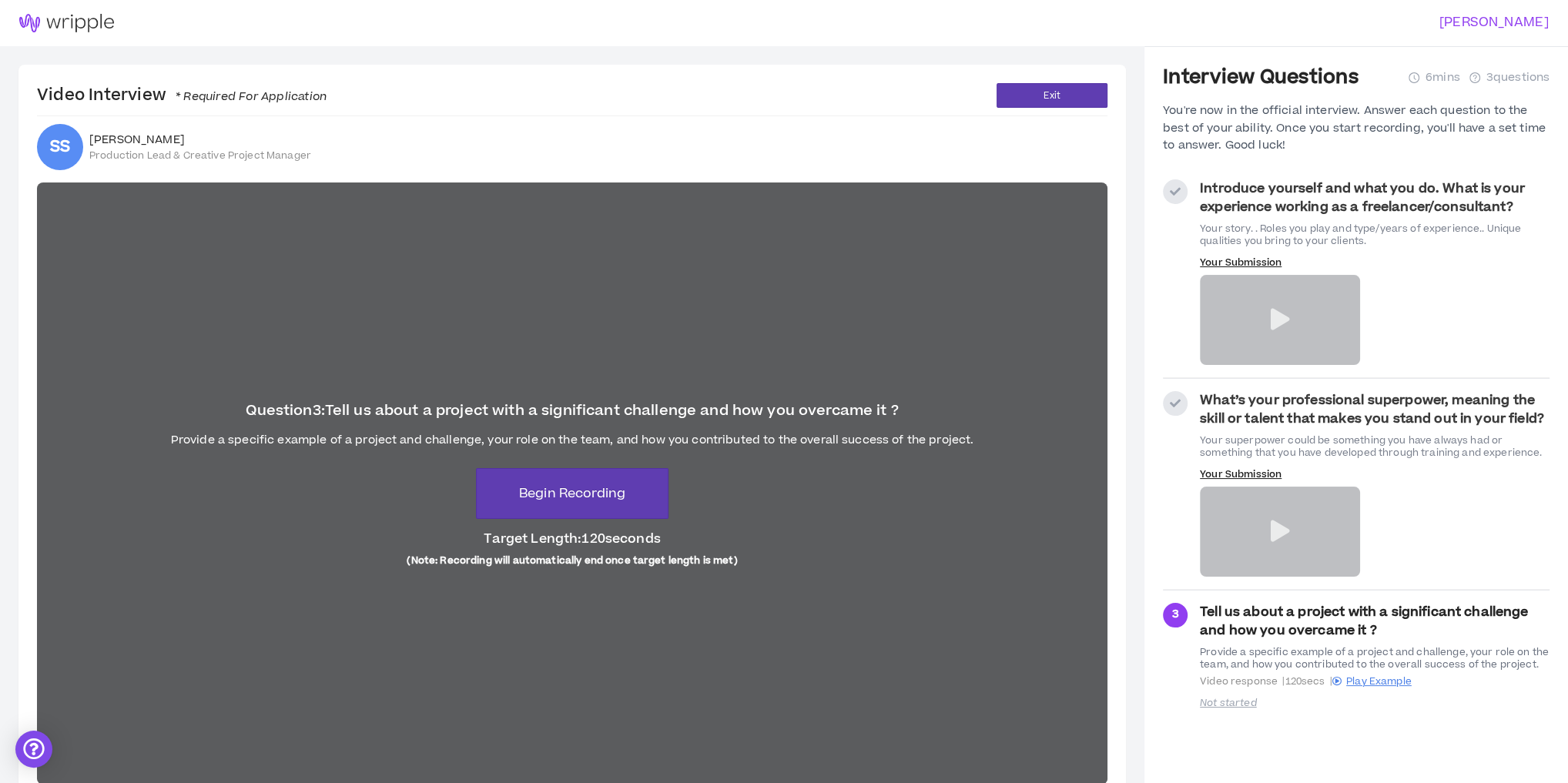
click at [1281, 527] on icon at bounding box center [1280, 531] width 19 height 22
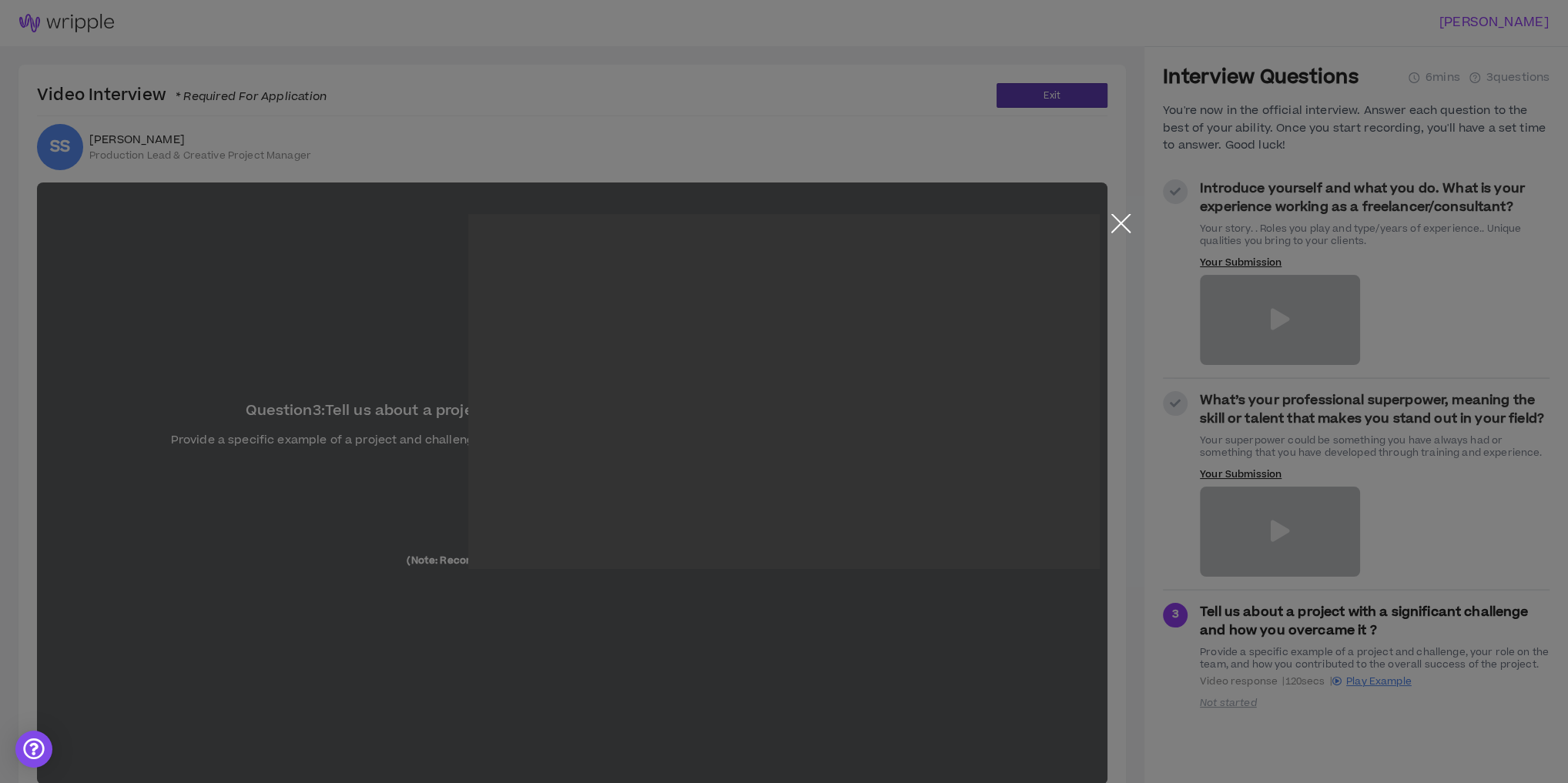
click at [1126, 215] on button "Close the modal by clicking here" at bounding box center [1121, 227] width 27 height 27
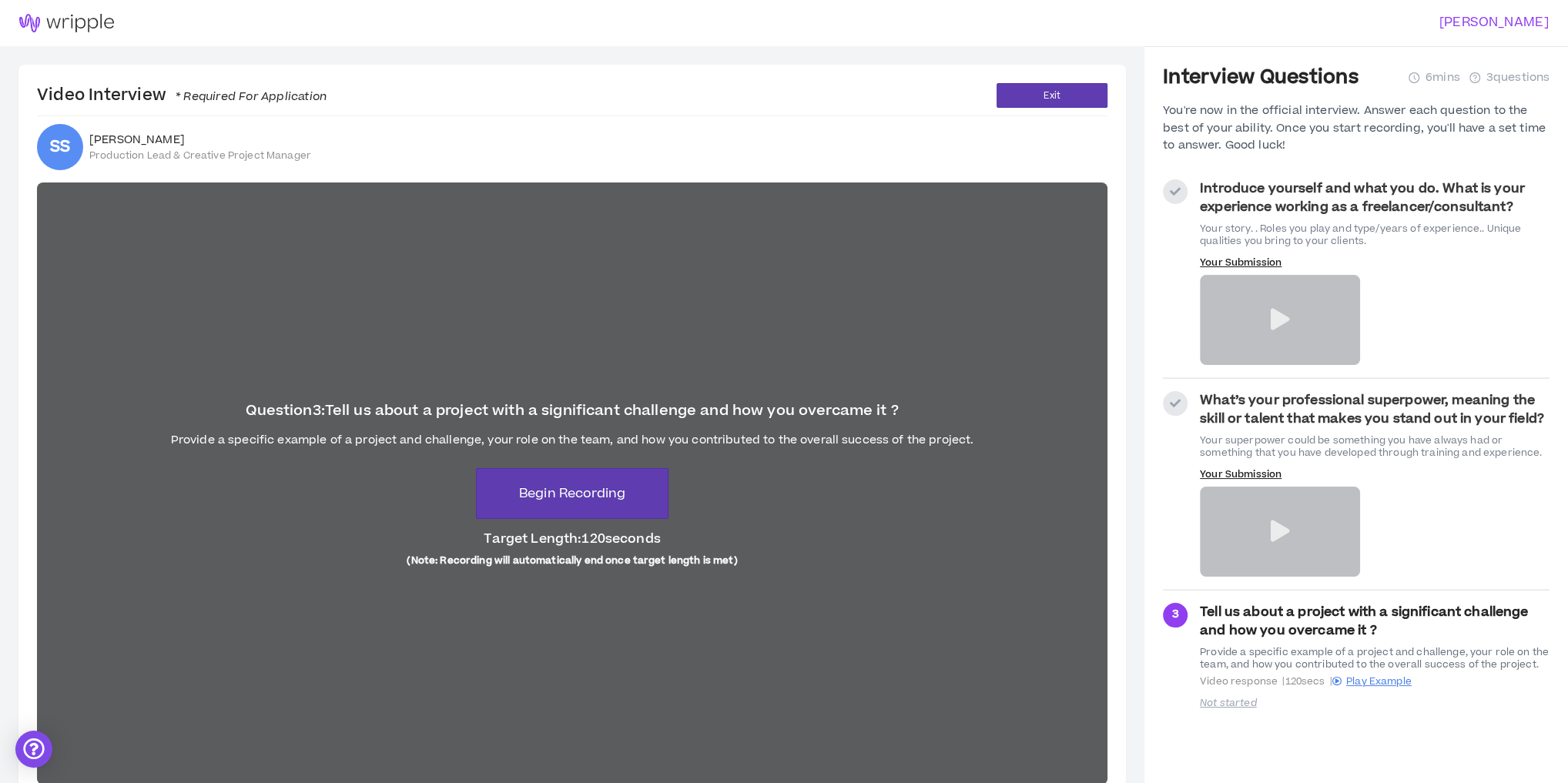
click at [1246, 188] on strong "Introduce yourself and what you do. What is your experience working as a freela…" at bounding box center [1363, 197] width 325 height 37
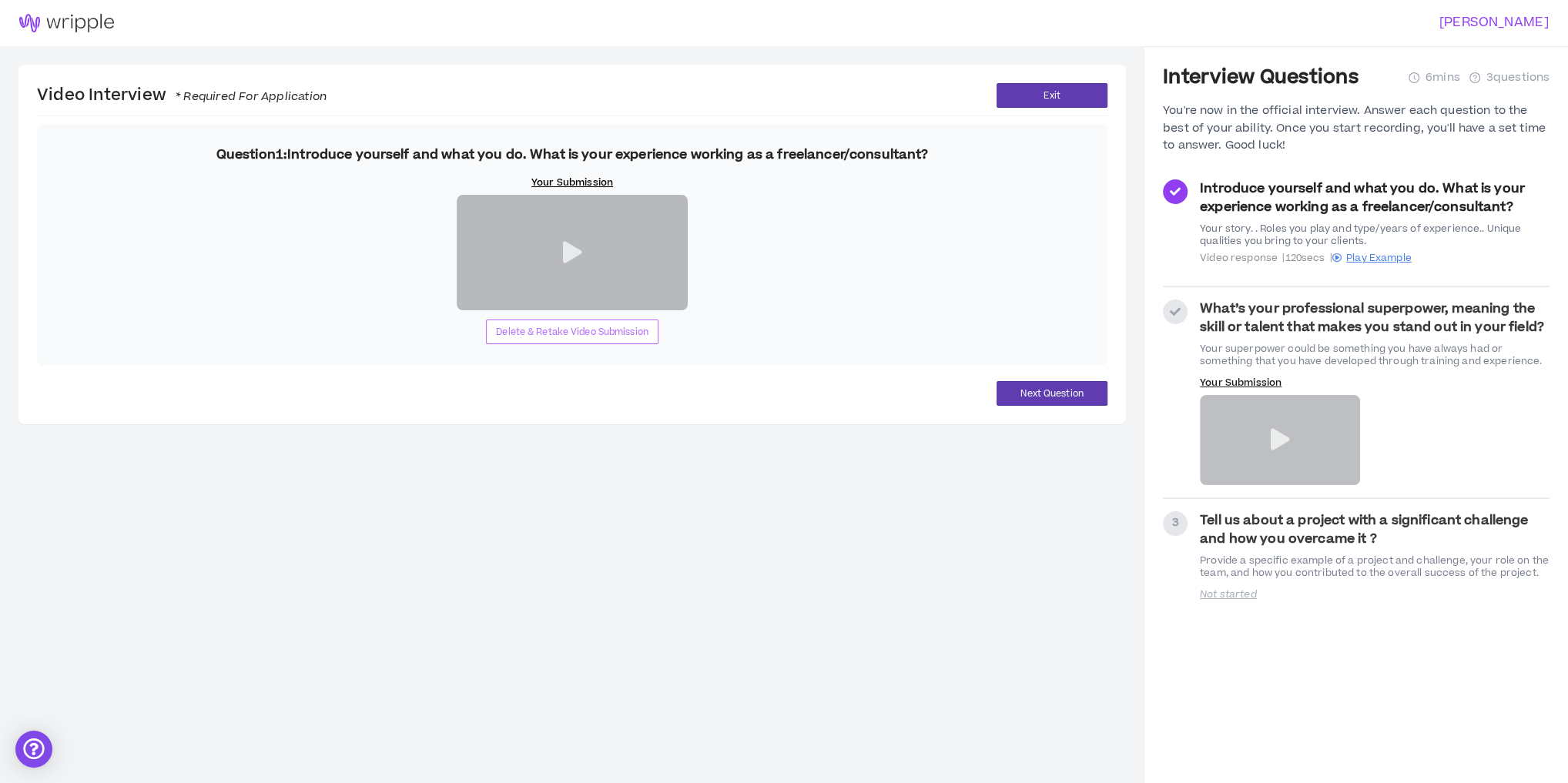
click at [574, 339] on span "Delete & Retake Video Submission" at bounding box center [572, 332] width 152 height 15
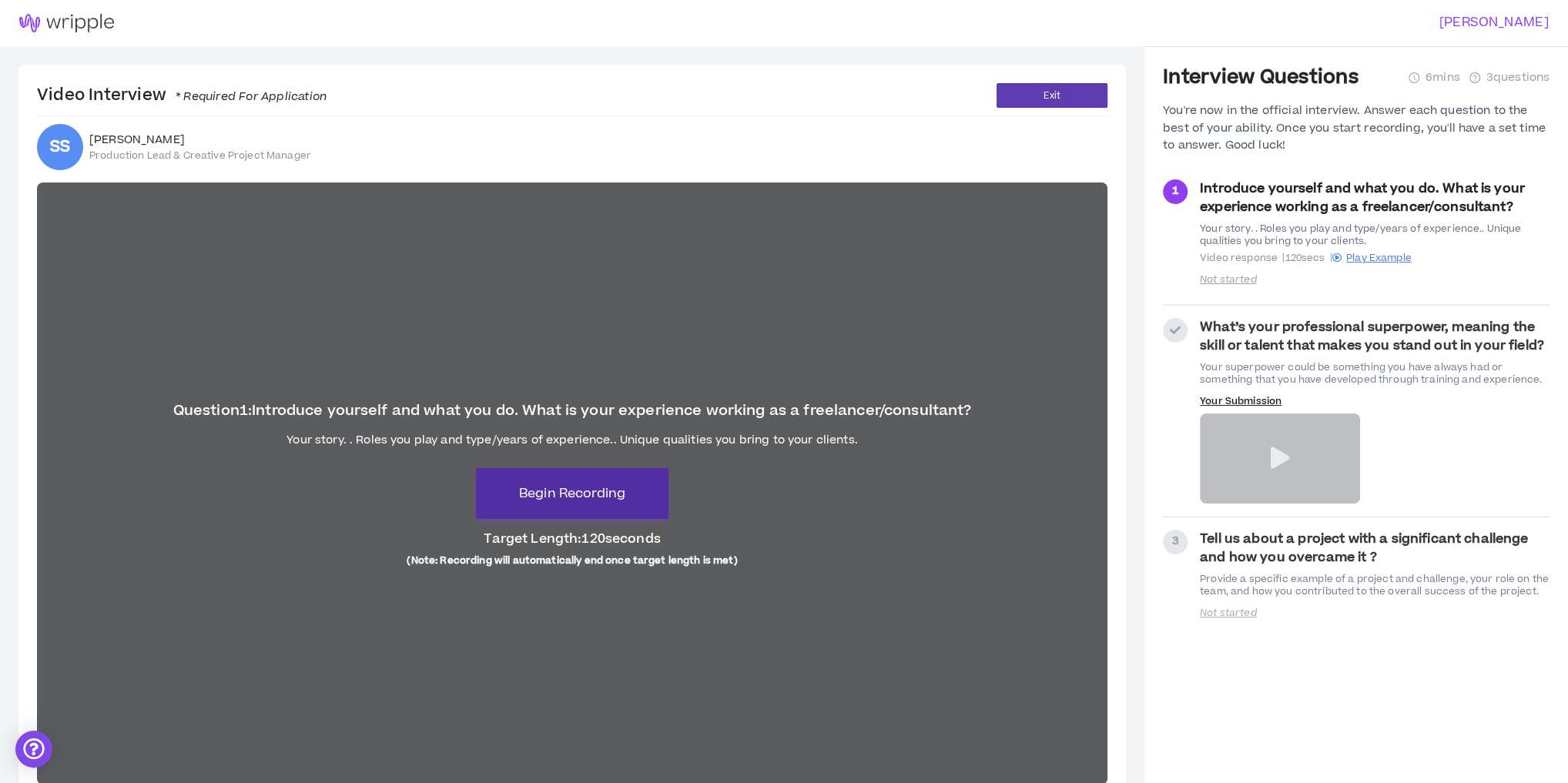
click at [606, 500] on span "Begin Recording" at bounding box center [573, 493] width 106 height 18
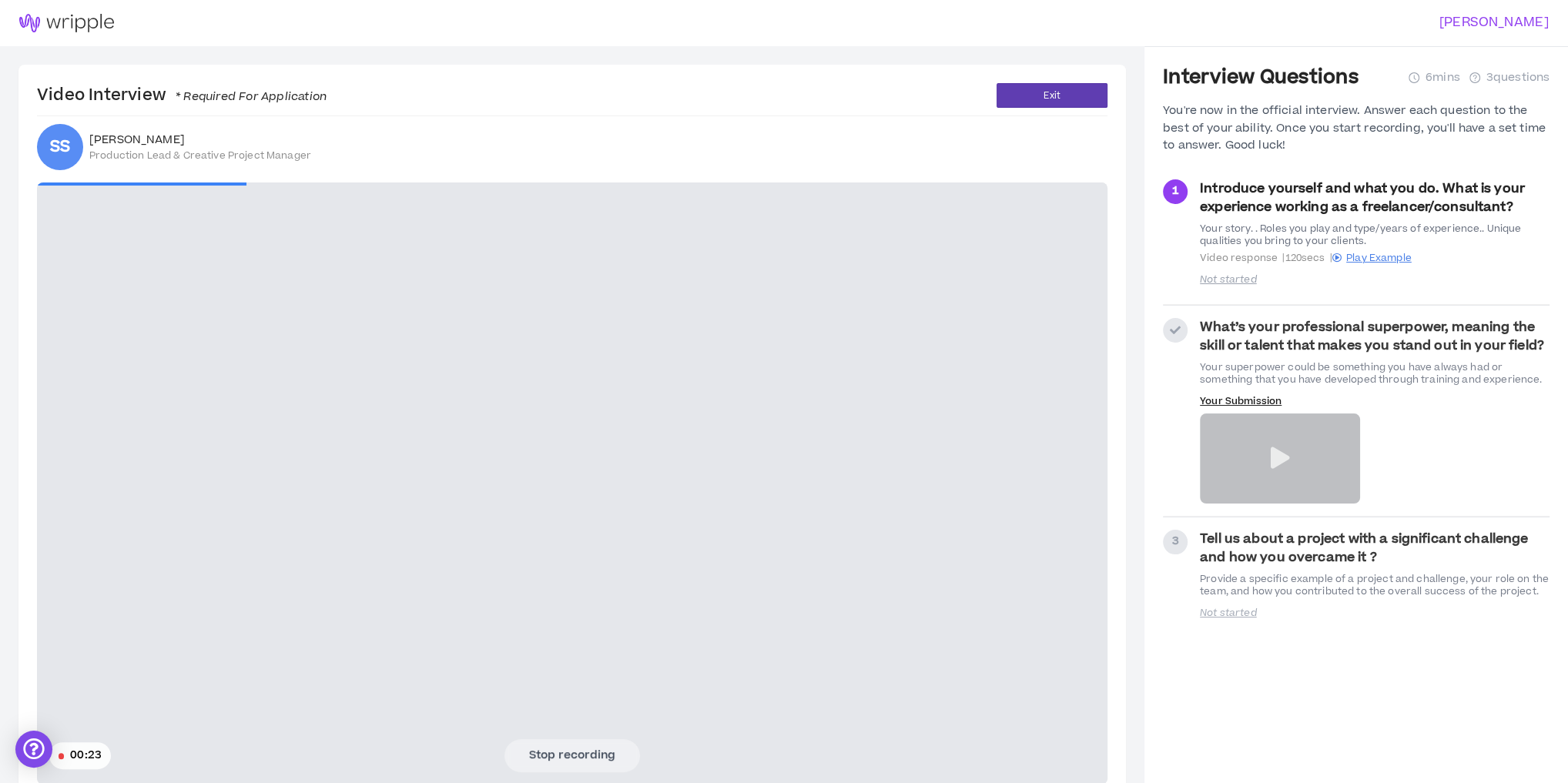
click at [338, 472] on video at bounding box center [572, 484] width 1071 height 602
click at [576, 753] on button "Stop recording" at bounding box center [573, 755] width 136 height 32
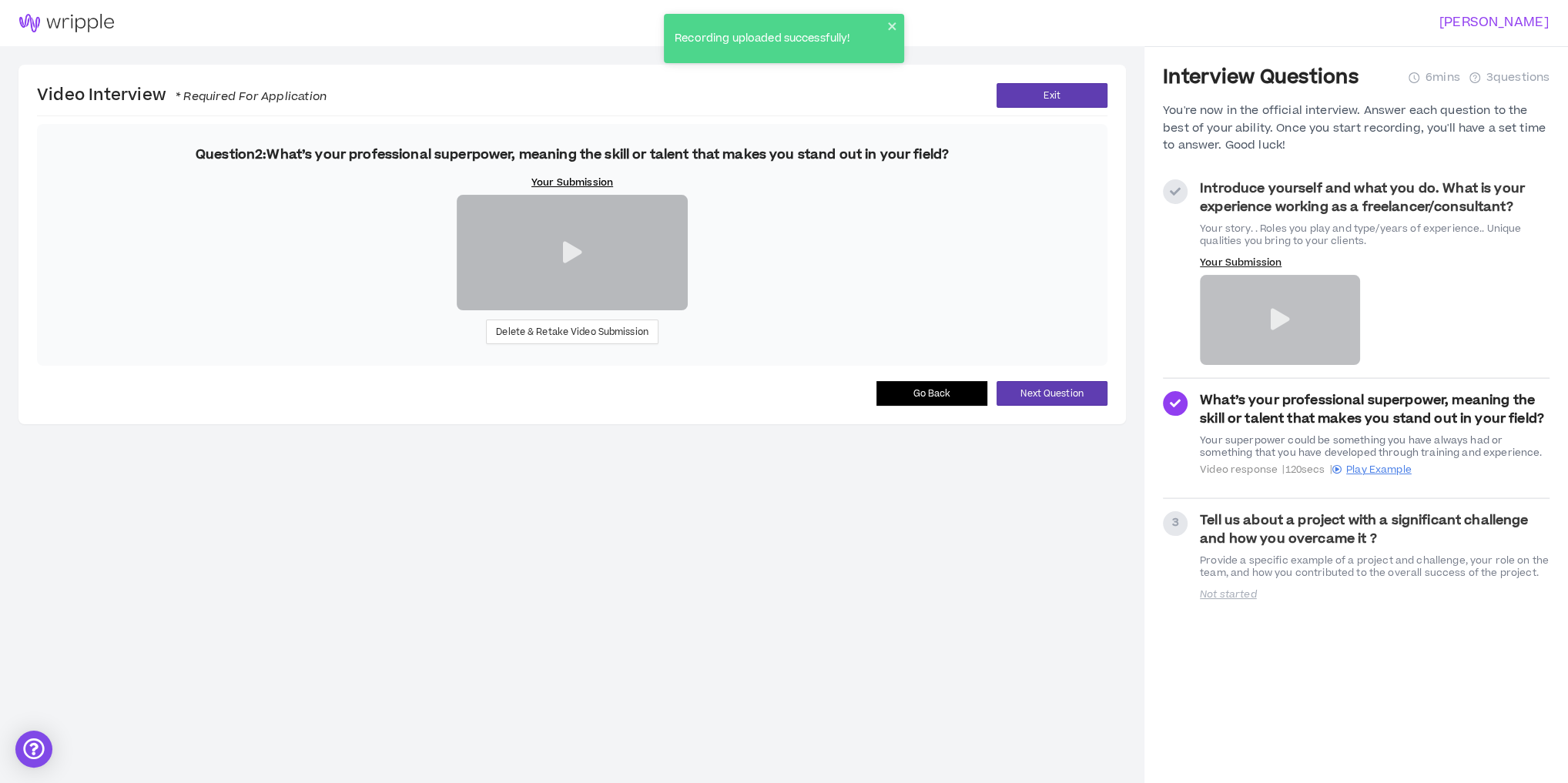
click at [1222, 194] on strong "Introduce yourself and what you do. What is your experience working as a freela…" at bounding box center [1363, 197] width 325 height 37
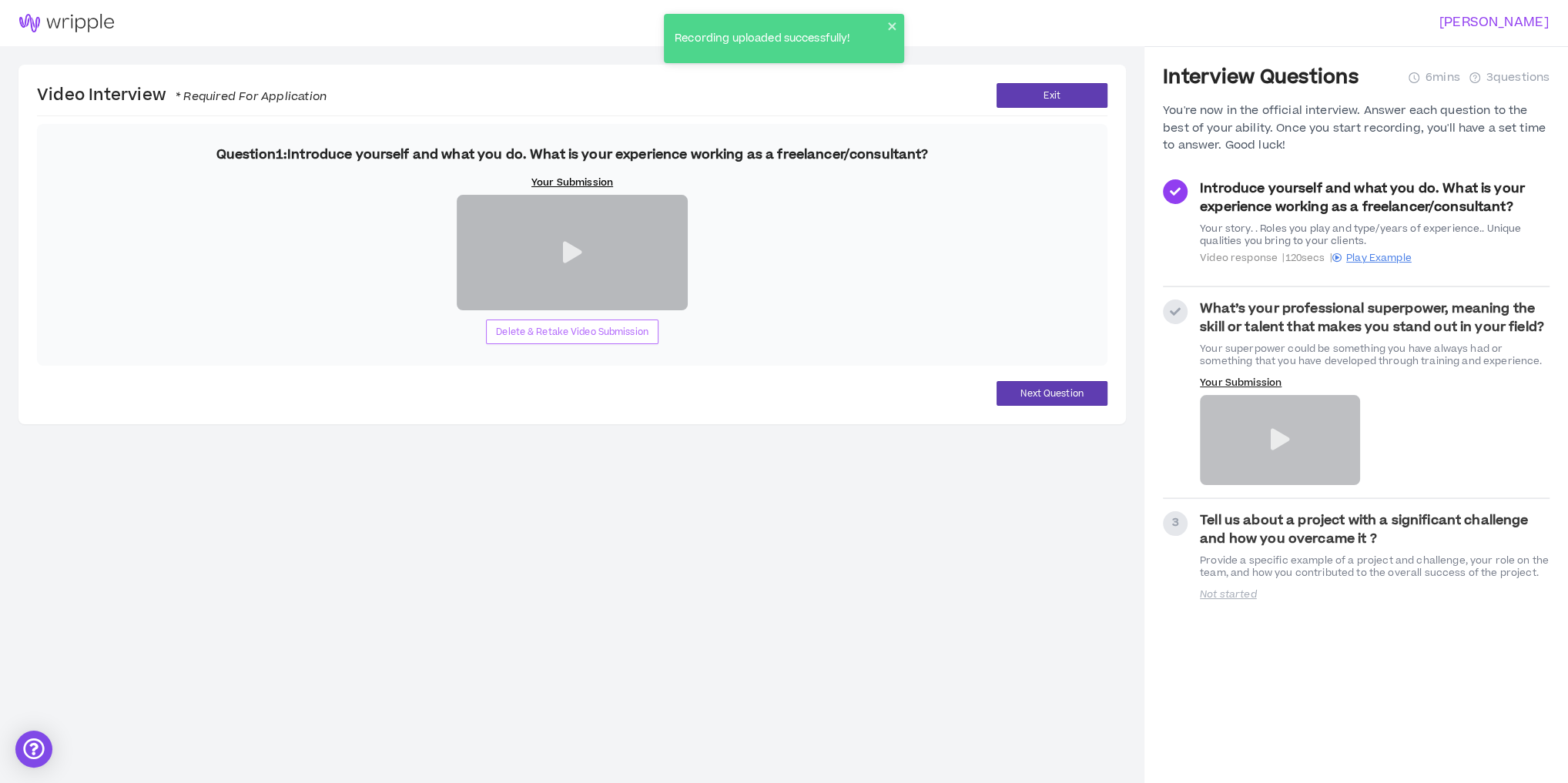
click at [595, 339] on span "Delete & Retake Video Submission" at bounding box center [572, 332] width 152 height 15
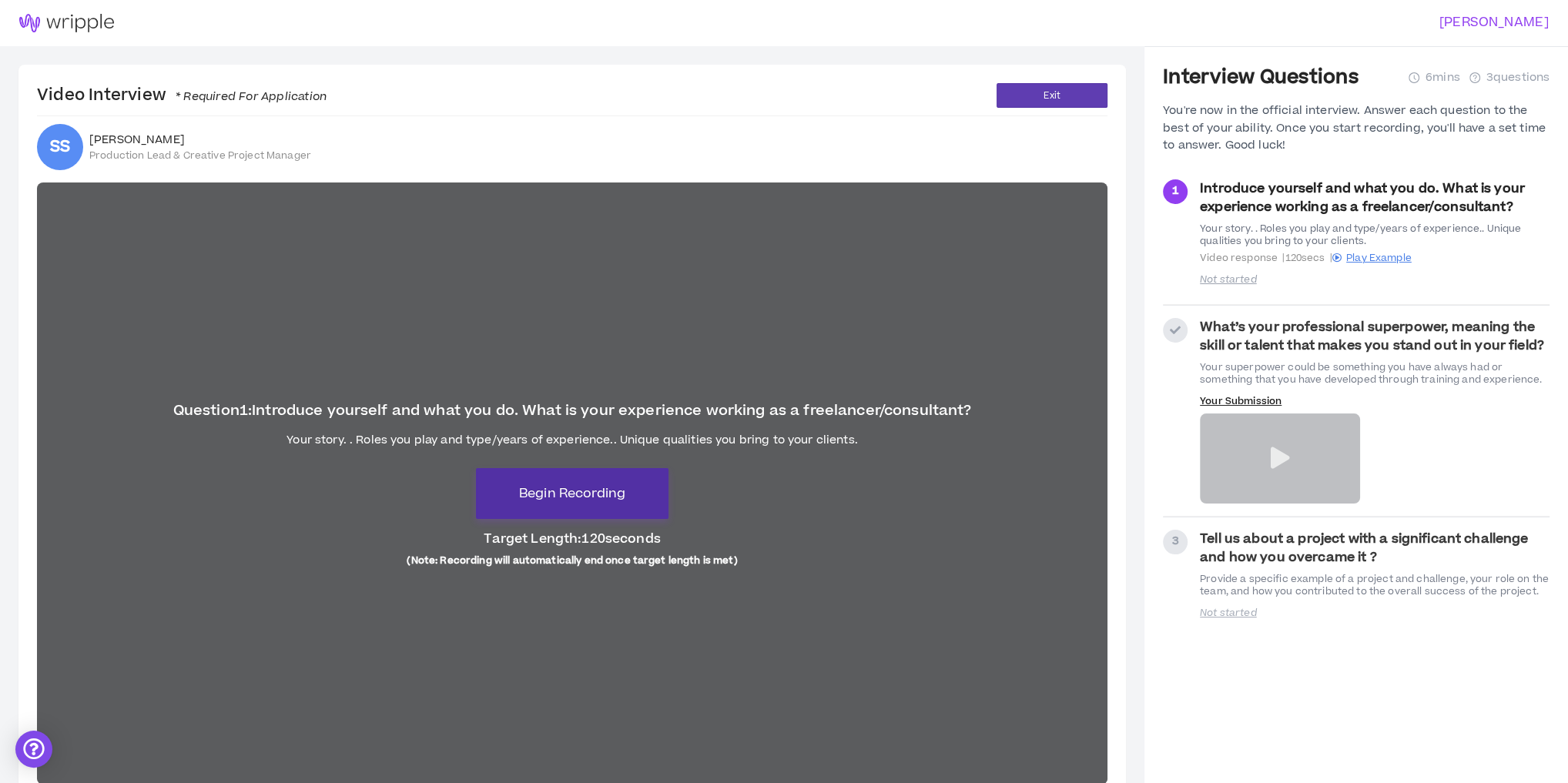
click at [593, 489] on span "Begin Recording" at bounding box center [573, 493] width 106 height 18
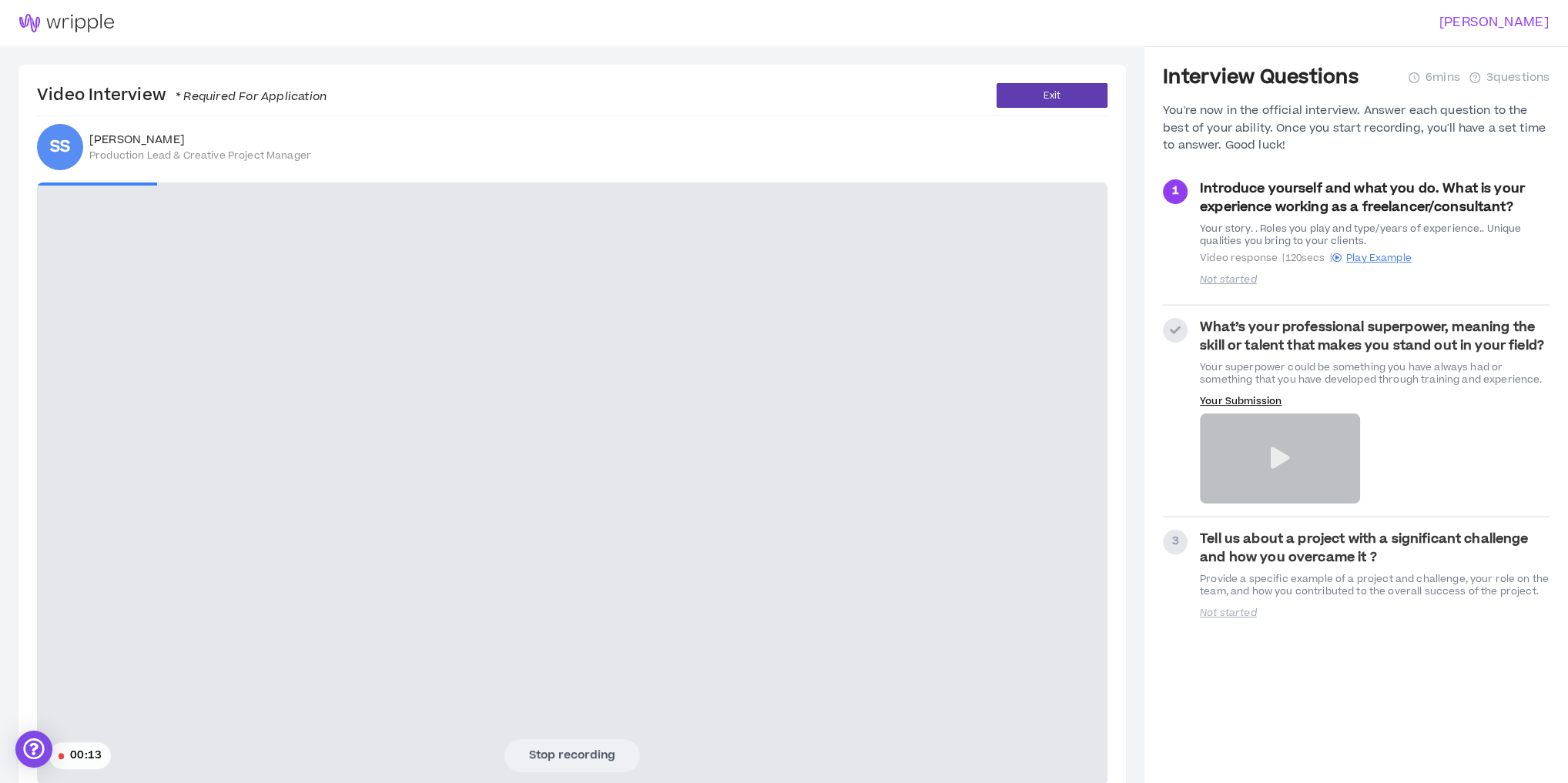
click at [244, 459] on video at bounding box center [572, 484] width 1071 height 602
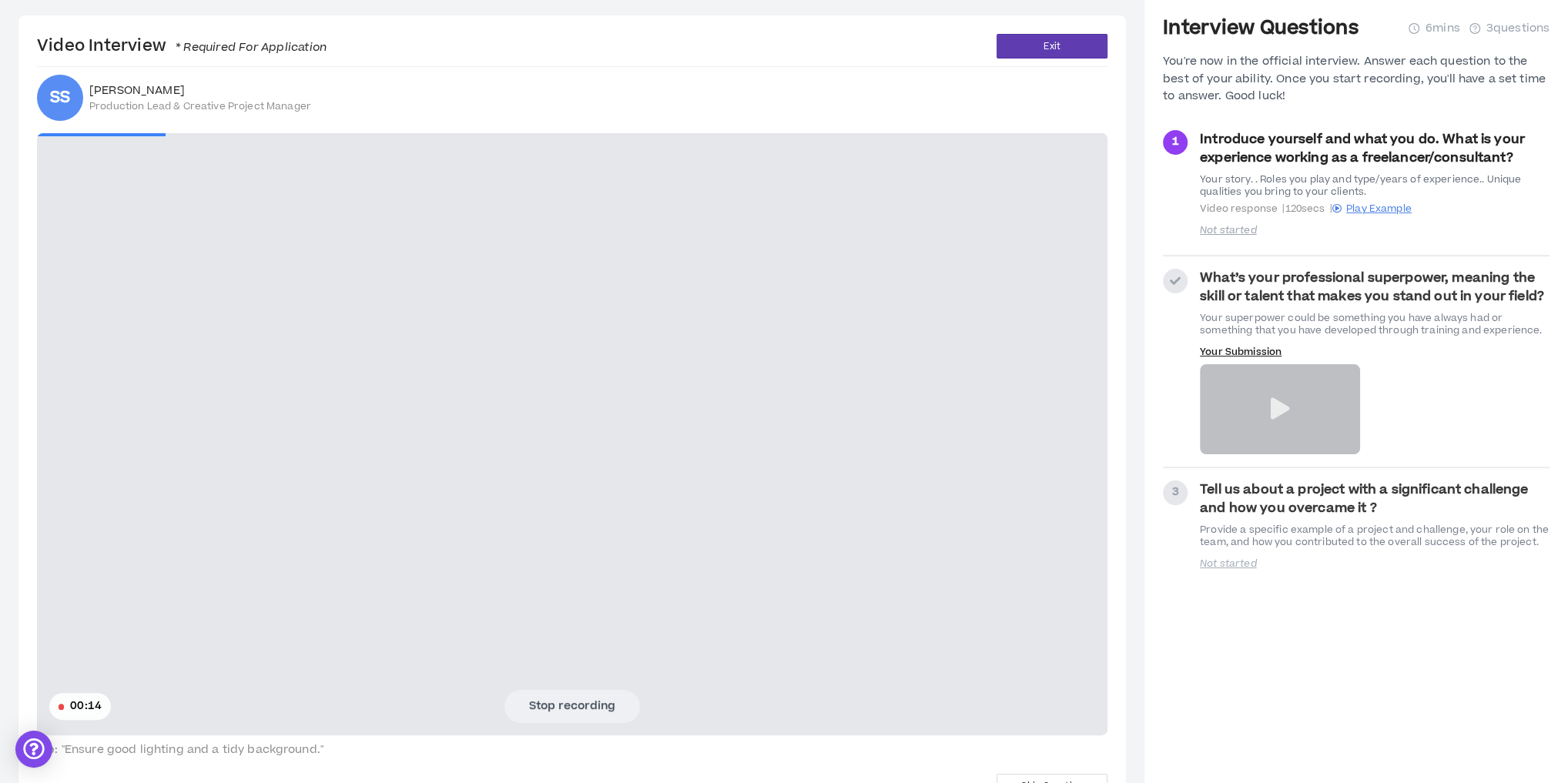
scroll to position [101, 0]
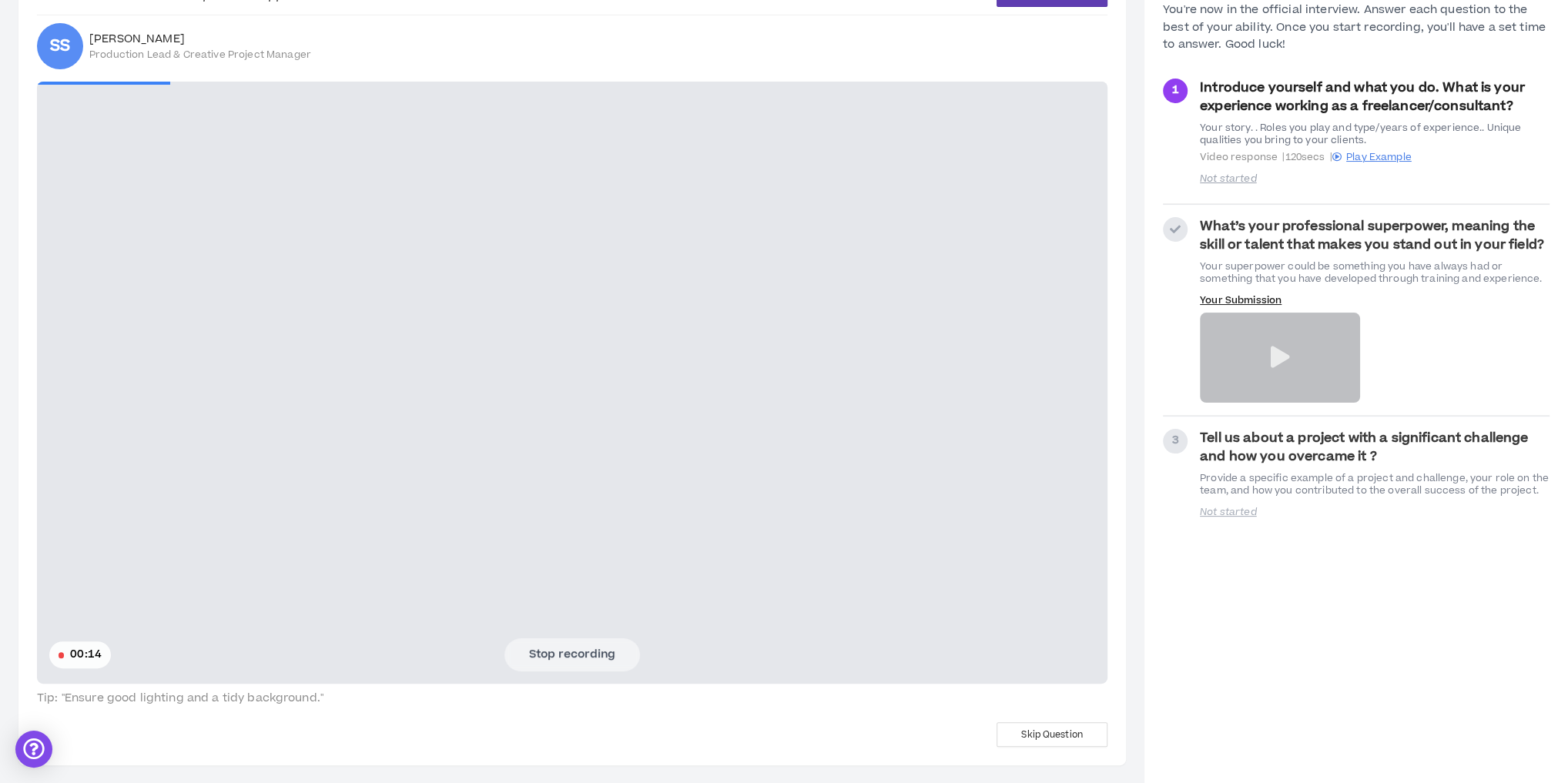
click at [593, 652] on button "Stop recording" at bounding box center [573, 654] width 136 height 32
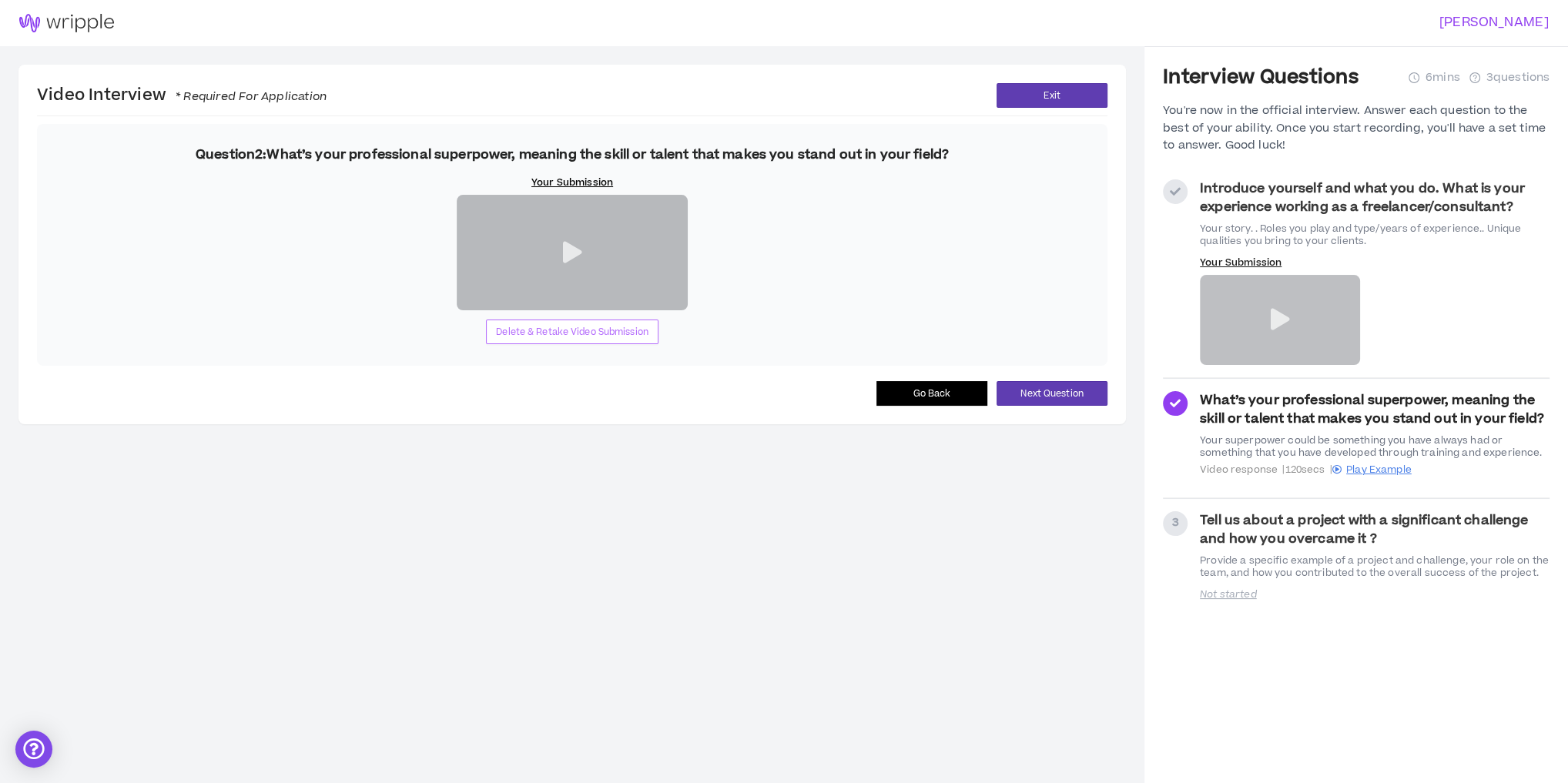
click at [587, 339] on span "Delete & Retake Video Submission" at bounding box center [572, 332] width 152 height 15
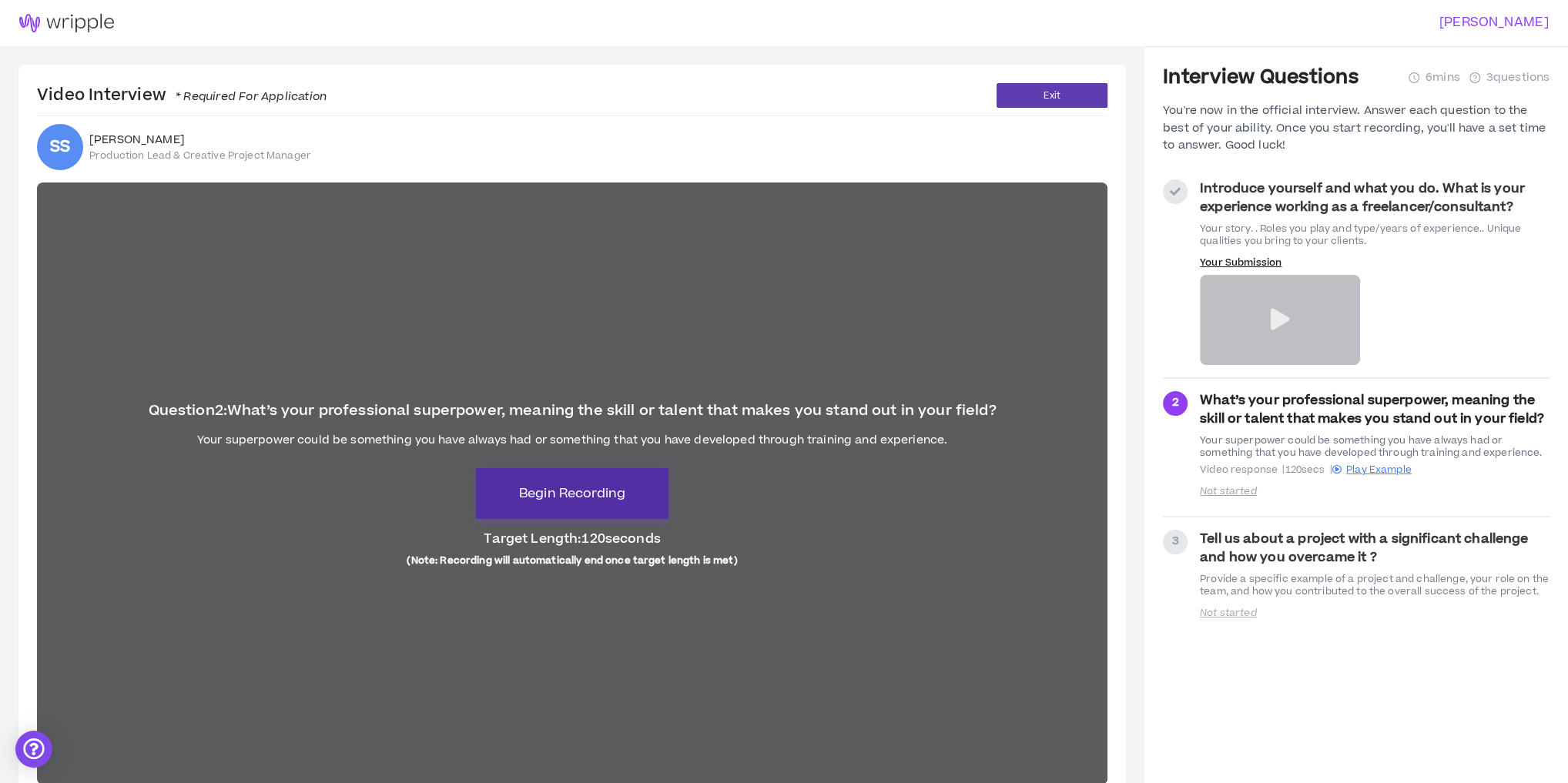
click at [614, 496] on span "Begin Recording" at bounding box center [573, 493] width 106 height 18
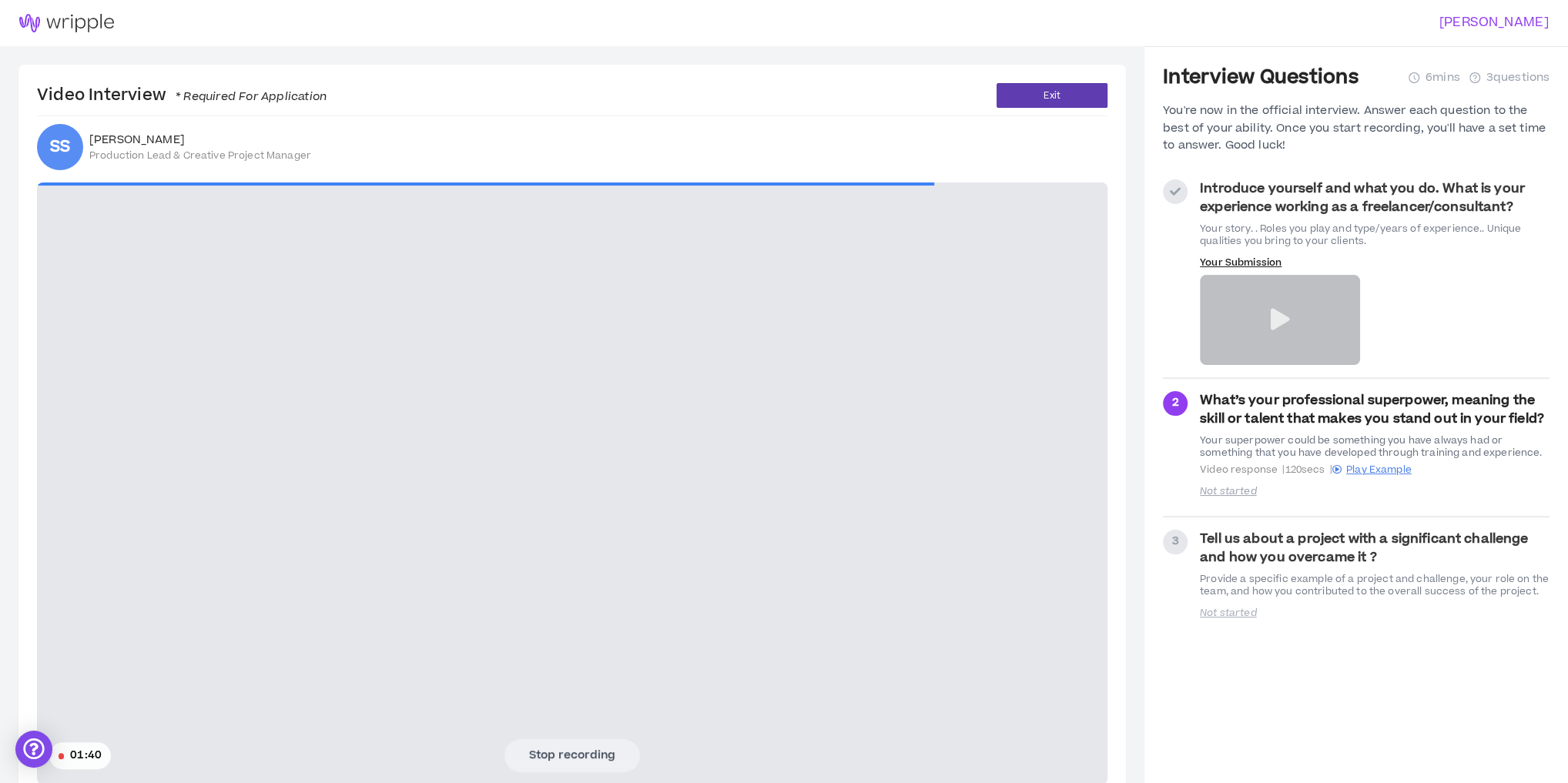
drag, startPoint x: 417, startPoint y: 503, endPoint x: 482, endPoint y: 530, distance: 70.4
click at [417, 503] on video at bounding box center [572, 484] width 1071 height 602
click at [593, 749] on button "Stop recording" at bounding box center [573, 755] width 136 height 32
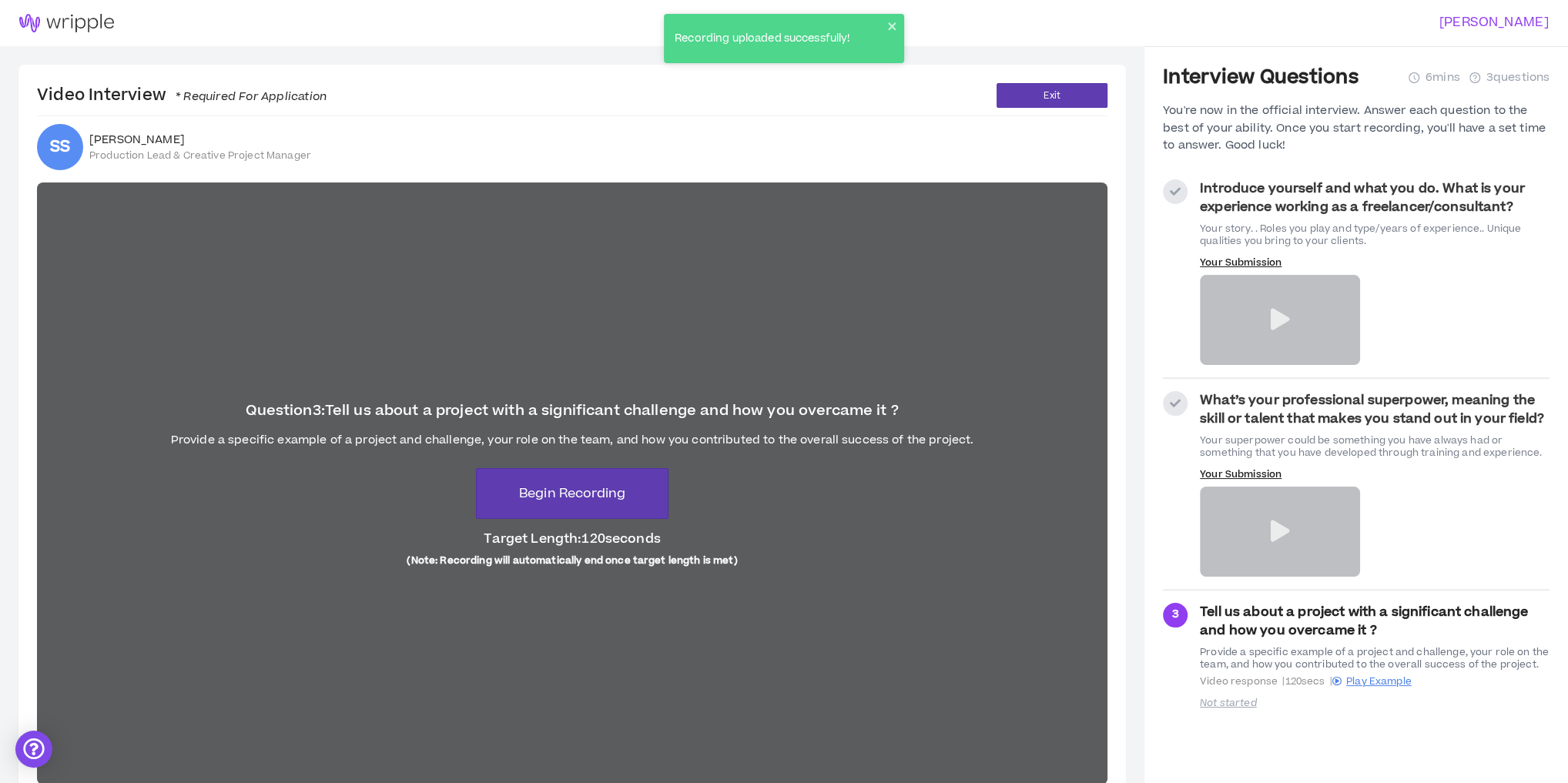
click at [1279, 305] on div at bounding box center [1280, 320] width 160 height 90
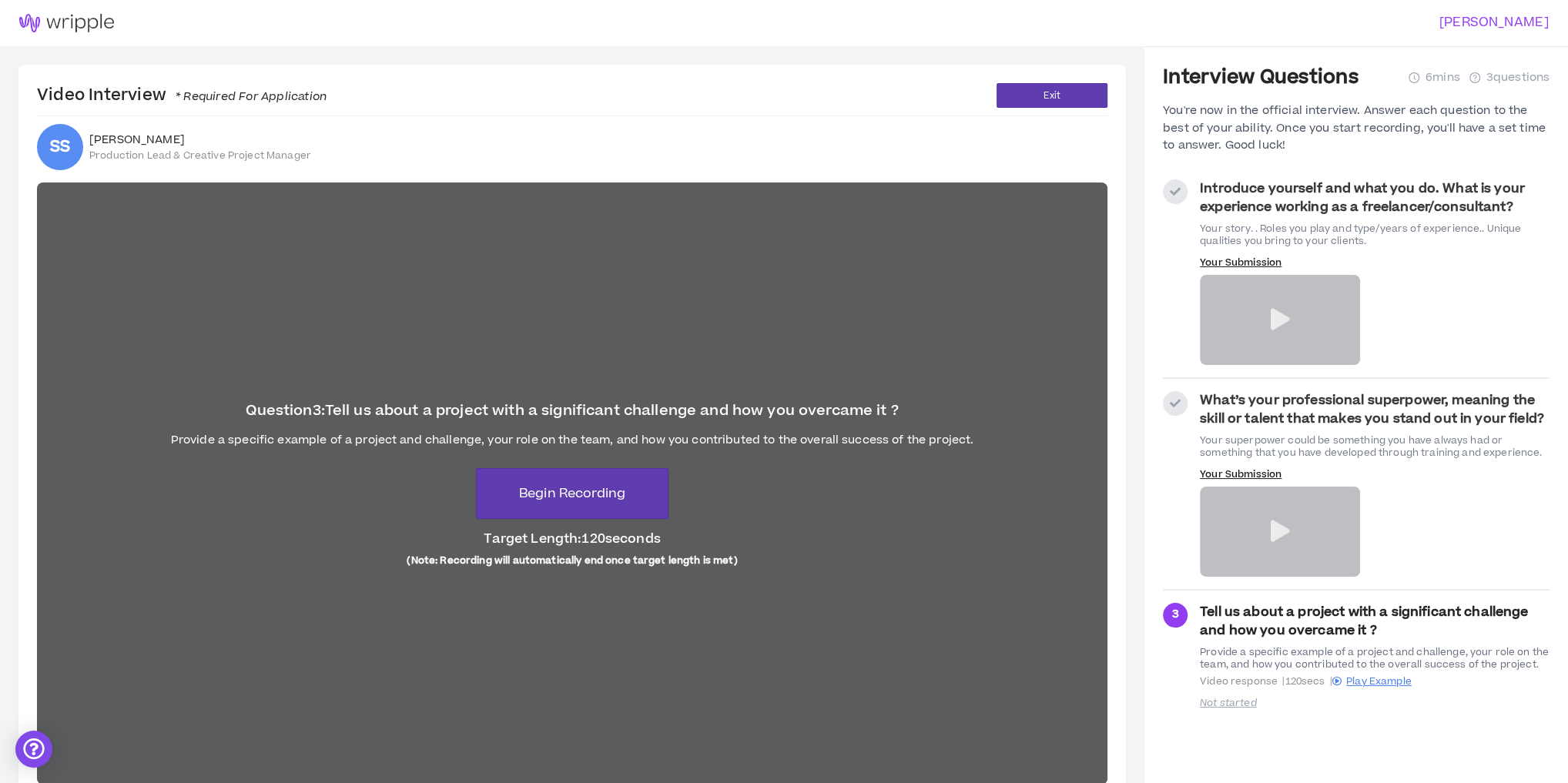
click at [1275, 319] on icon at bounding box center [1280, 319] width 19 height 22
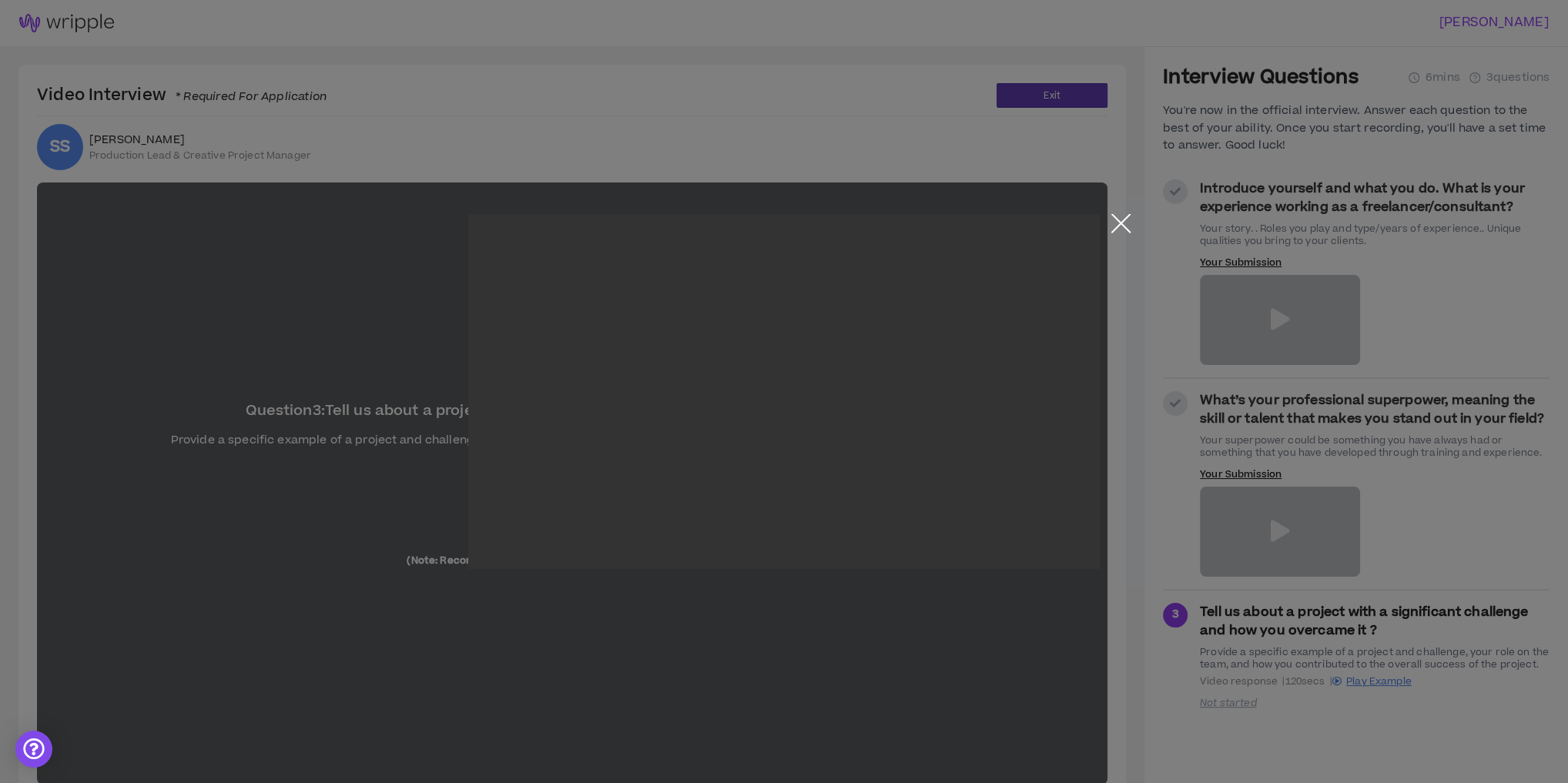
click at [1122, 229] on button "Close the modal by clicking here" at bounding box center [1121, 227] width 27 height 27
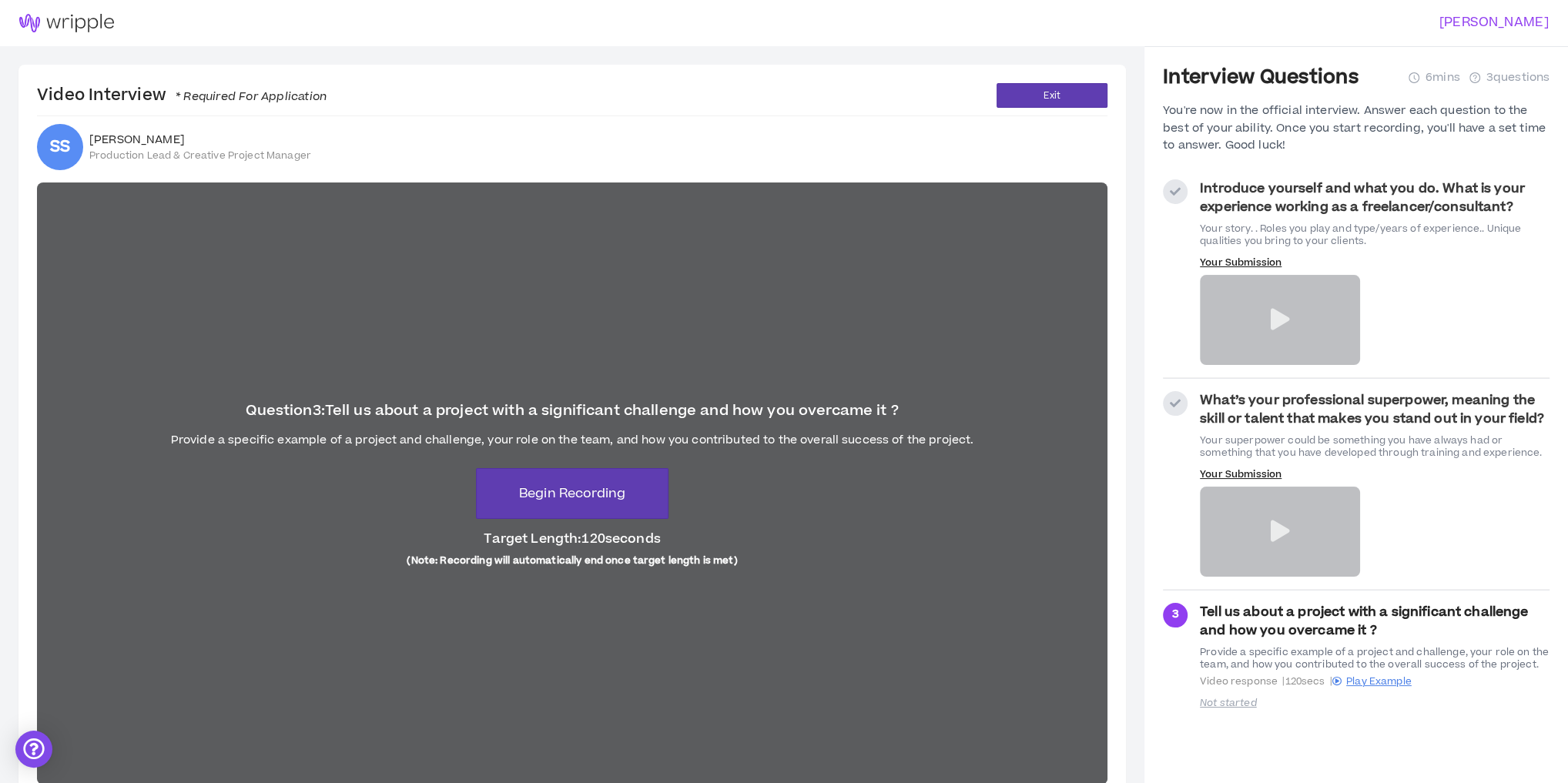
click at [1277, 312] on icon at bounding box center [1280, 319] width 19 height 22
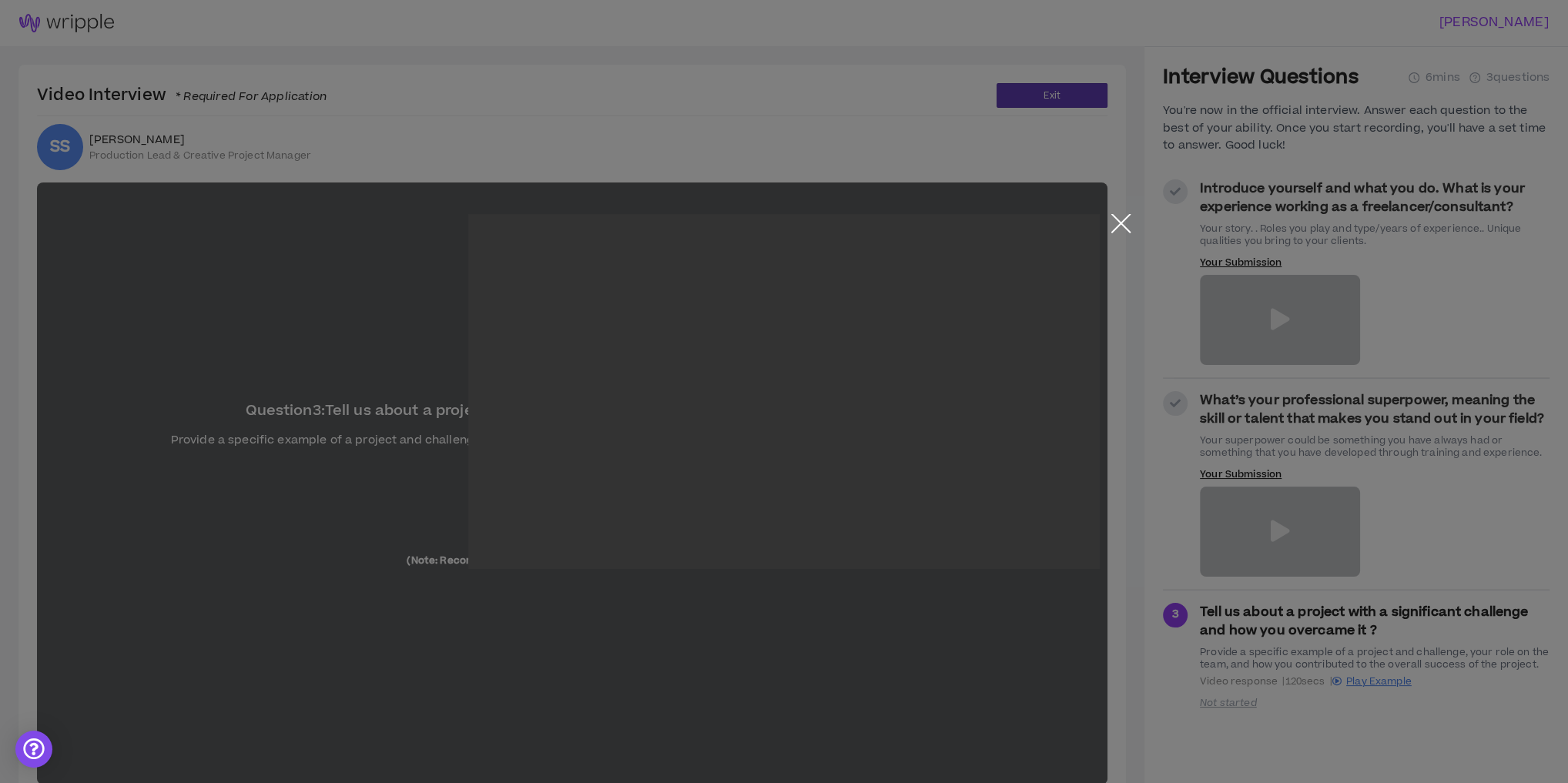
click at [1119, 219] on button "Close the modal by clicking here" at bounding box center [1121, 227] width 27 height 27
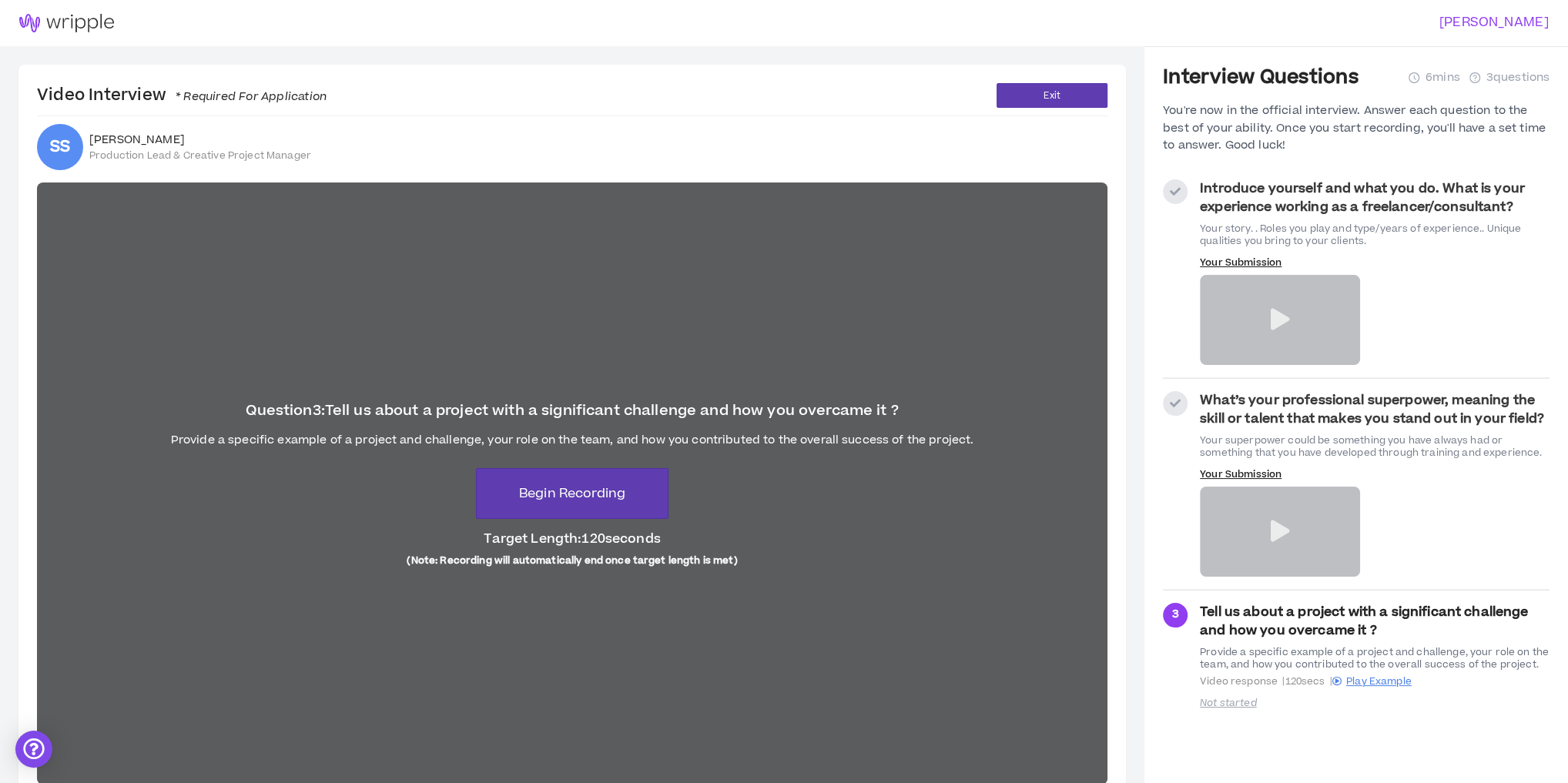
click at [1171, 198] on div at bounding box center [1176, 191] width 24 height 24
click at [1176, 192] on icon at bounding box center [1176, 191] width 10 height 10
click at [1249, 204] on strong "Introduce yourself and what you do. What is your experience working as a freela…" at bounding box center [1363, 197] width 325 height 37
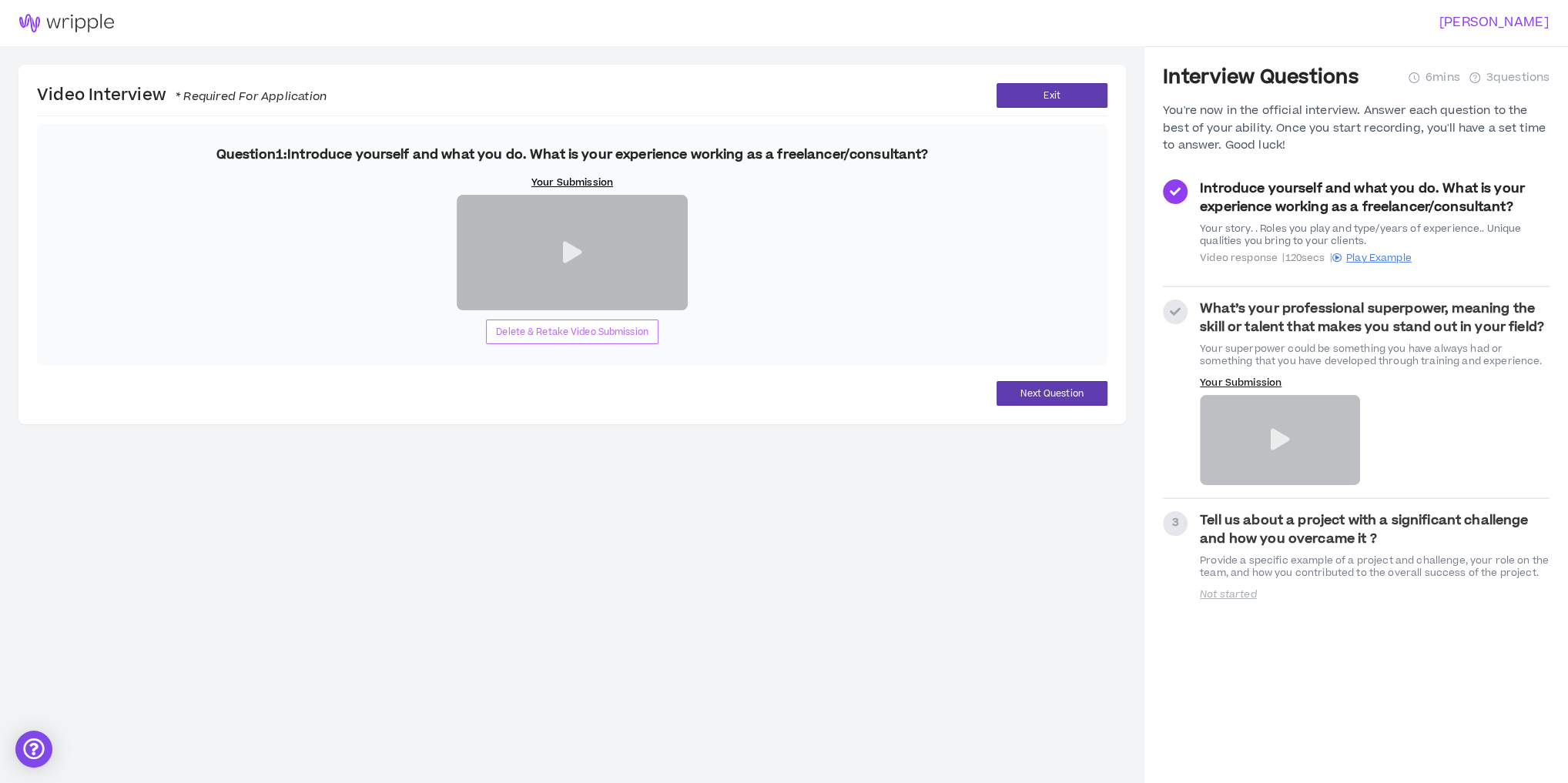
click at [590, 339] on span "Delete & Retake Video Submission" at bounding box center [572, 332] width 152 height 15
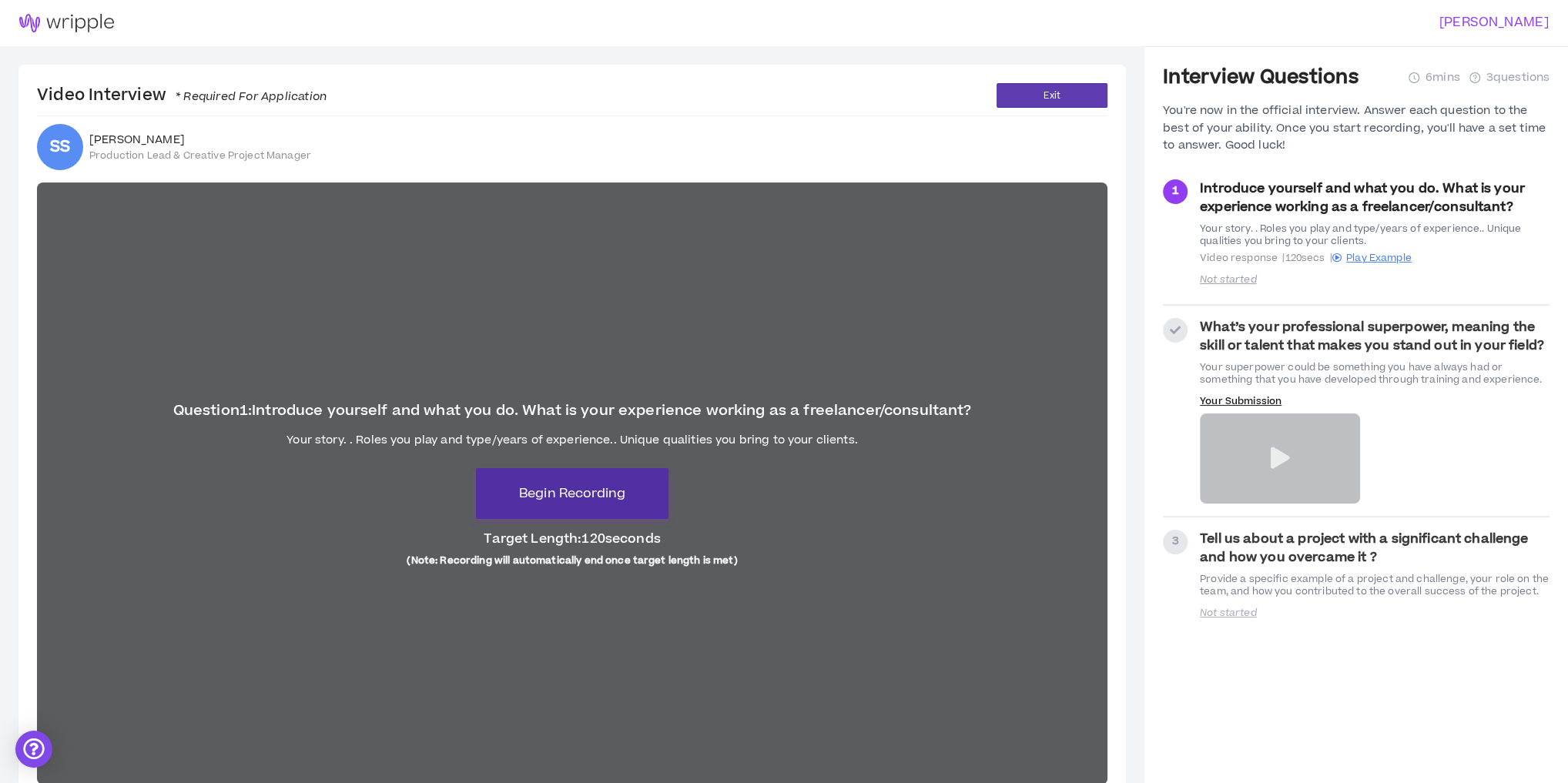
click at [623, 499] on span "Begin Recording" at bounding box center [573, 493] width 106 height 18
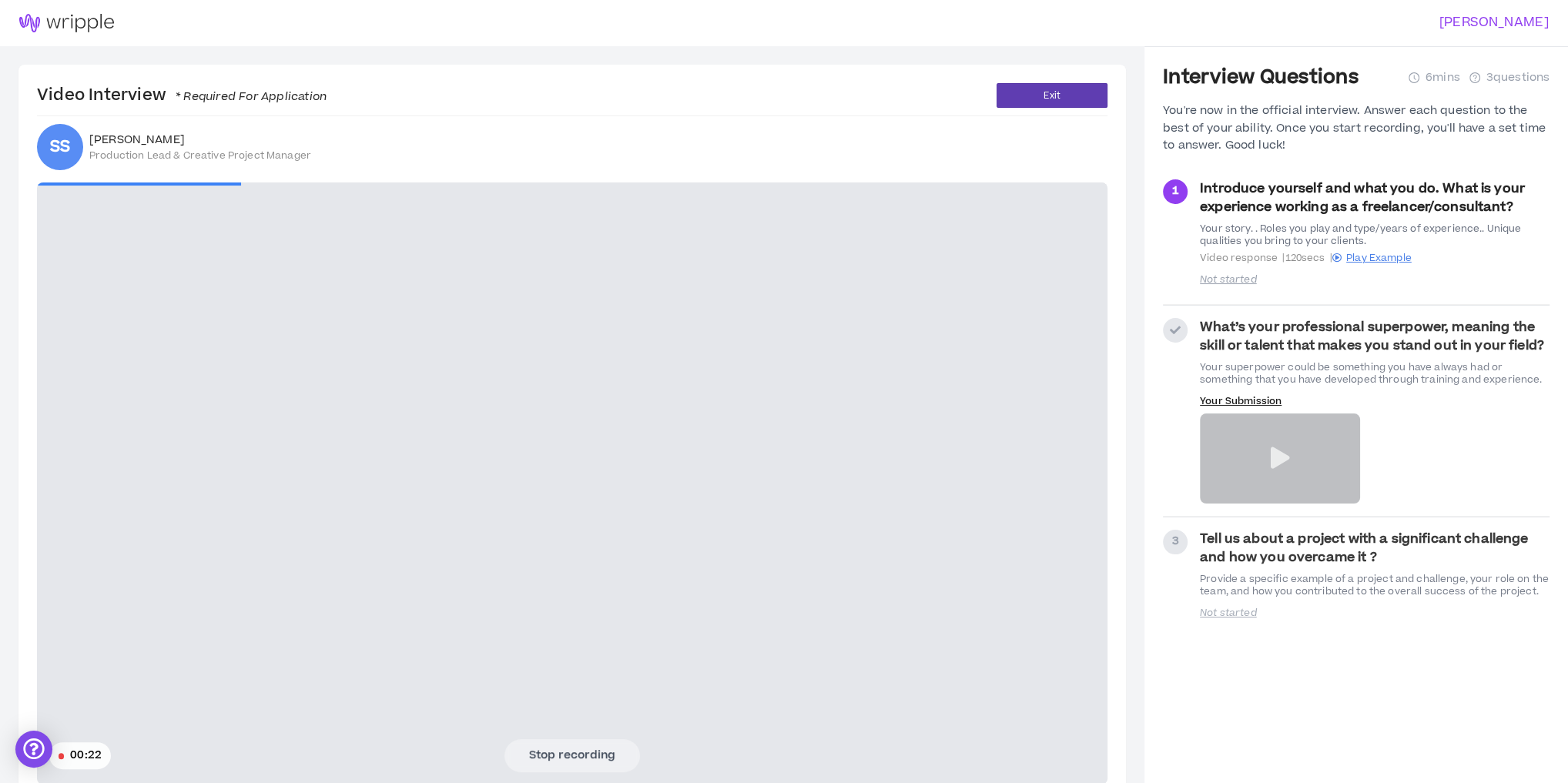
drag, startPoint x: 412, startPoint y: 364, endPoint x: 487, endPoint y: 433, distance: 101.9
click at [412, 364] on video at bounding box center [572, 484] width 1071 height 602
click at [580, 753] on button "Stop recording" at bounding box center [573, 755] width 136 height 32
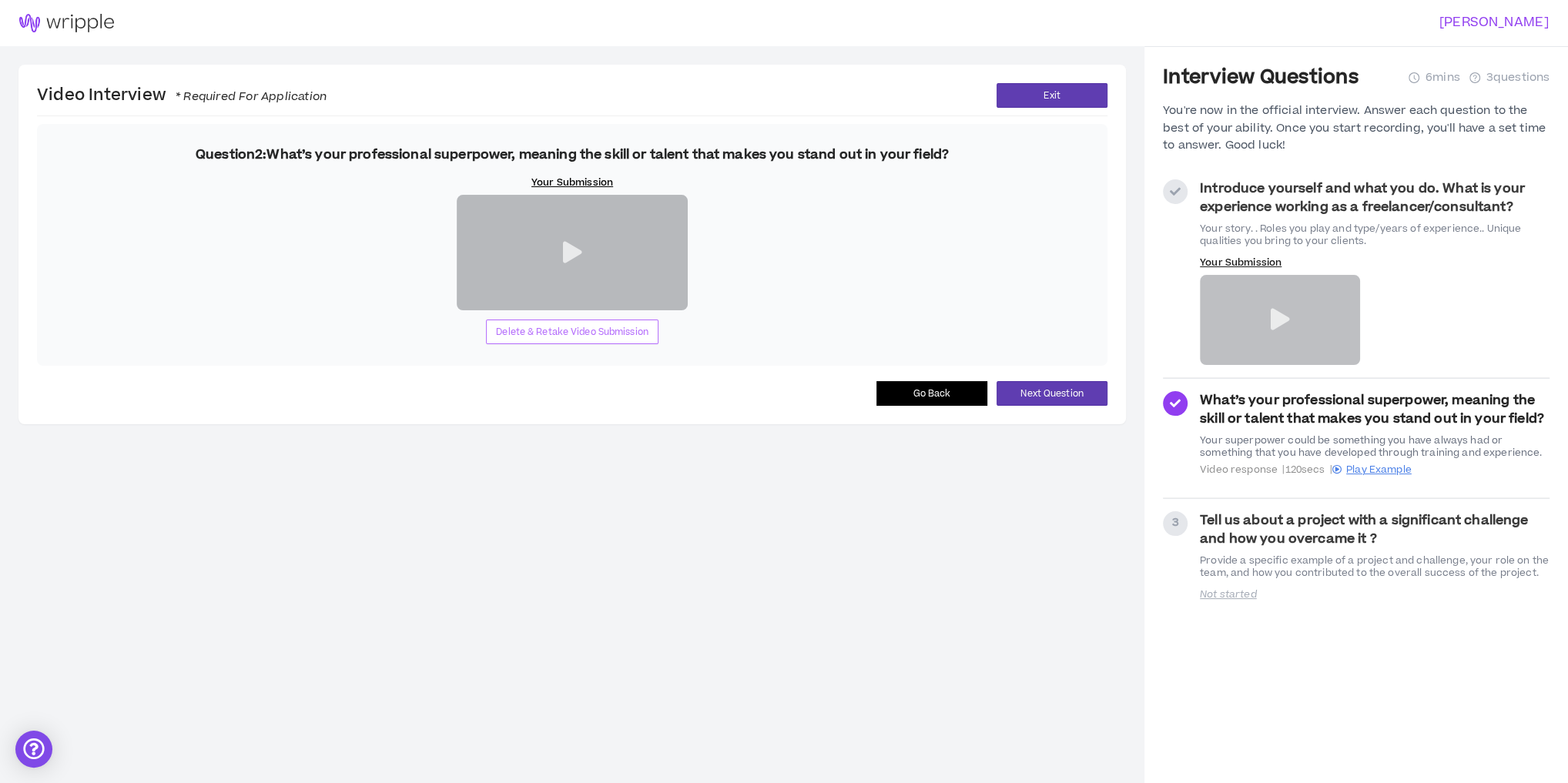
click at [558, 339] on span "Delete & Retake Video Submission" at bounding box center [572, 332] width 152 height 15
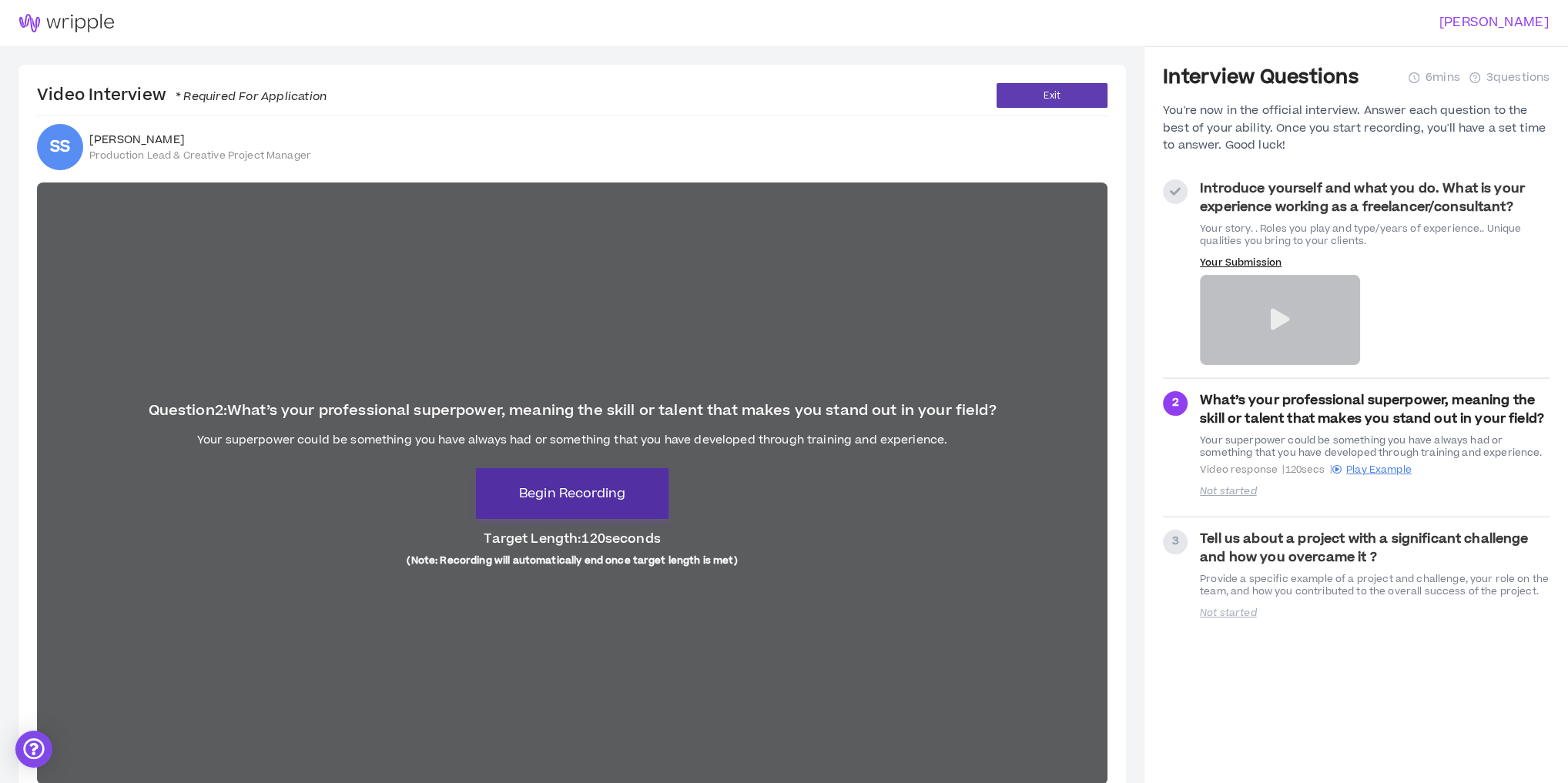
click at [592, 490] on span "Begin Recording" at bounding box center [573, 493] width 106 height 18
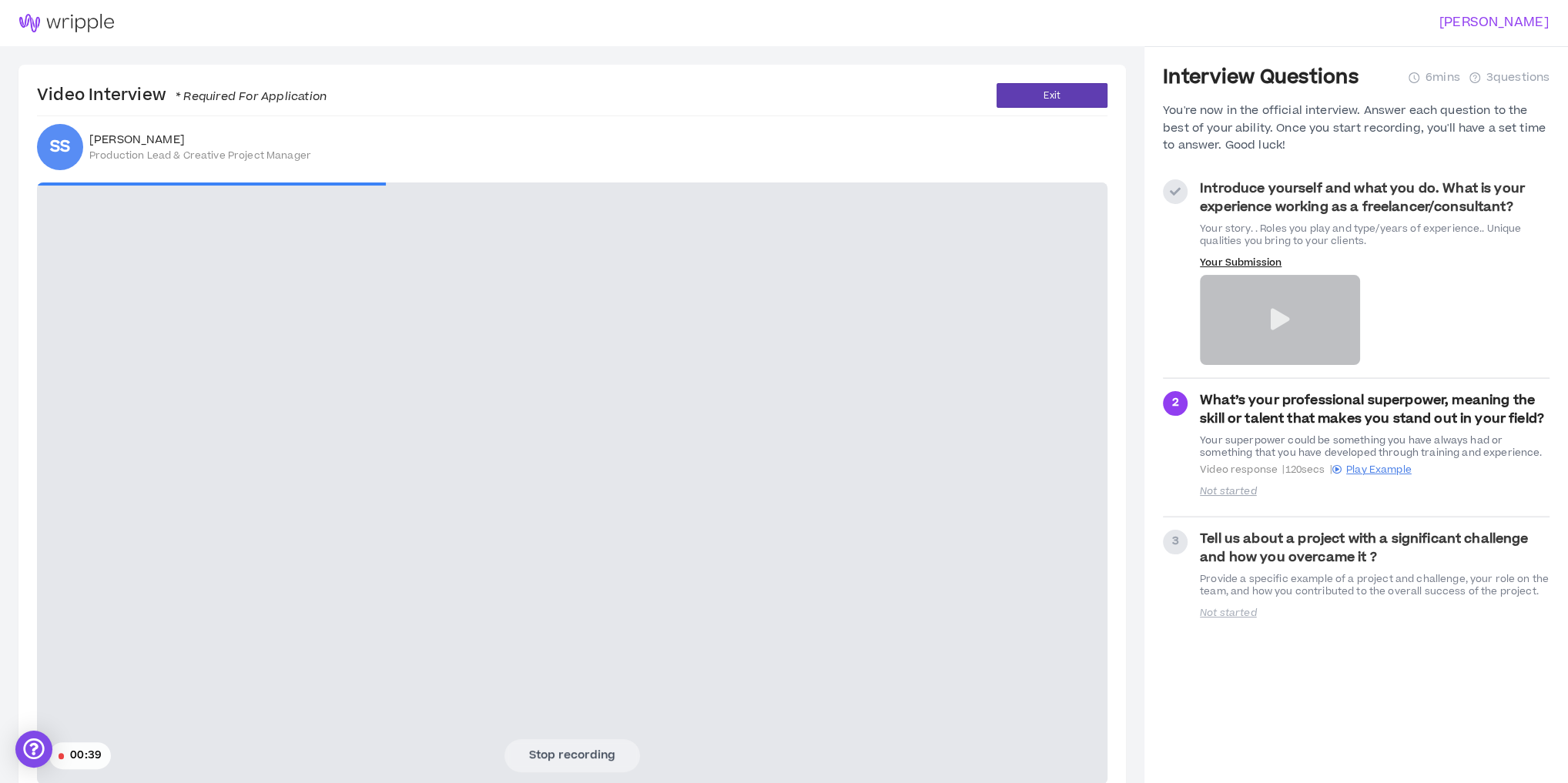
click at [333, 506] on video at bounding box center [572, 484] width 1071 height 602
click at [560, 749] on button "Stop recording" at bounding box center [573, 755] width 136 height 32
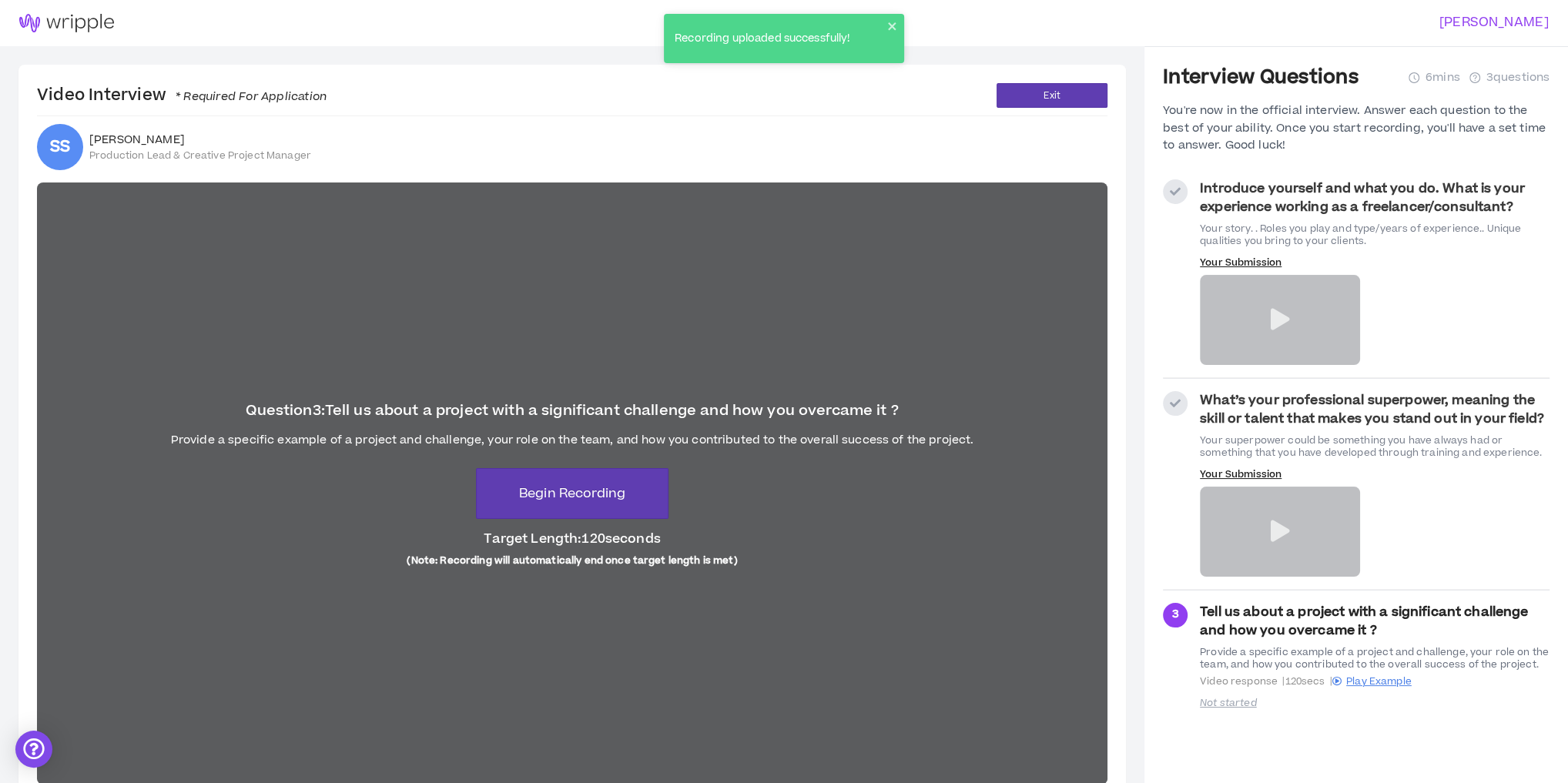
click at [1390, 197] on strong "Introduce yourself and what you do. What is your experience working as a freela…" at bounding box center [1363, 197] width 325 height 37
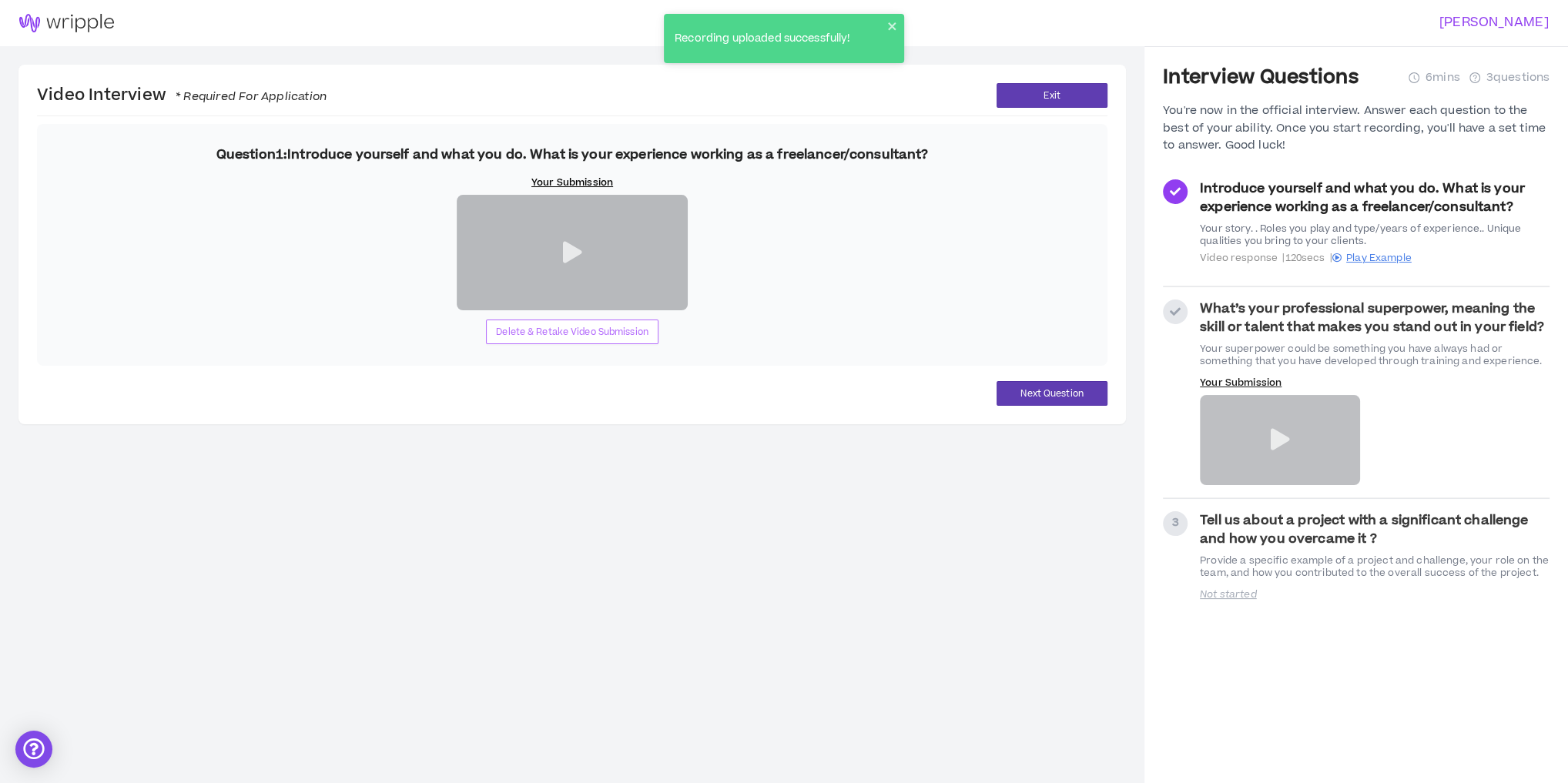
click at [600, 339] on span "Delete & Retake Video Submission" at bounding box center [572, 332] width 152 height 15
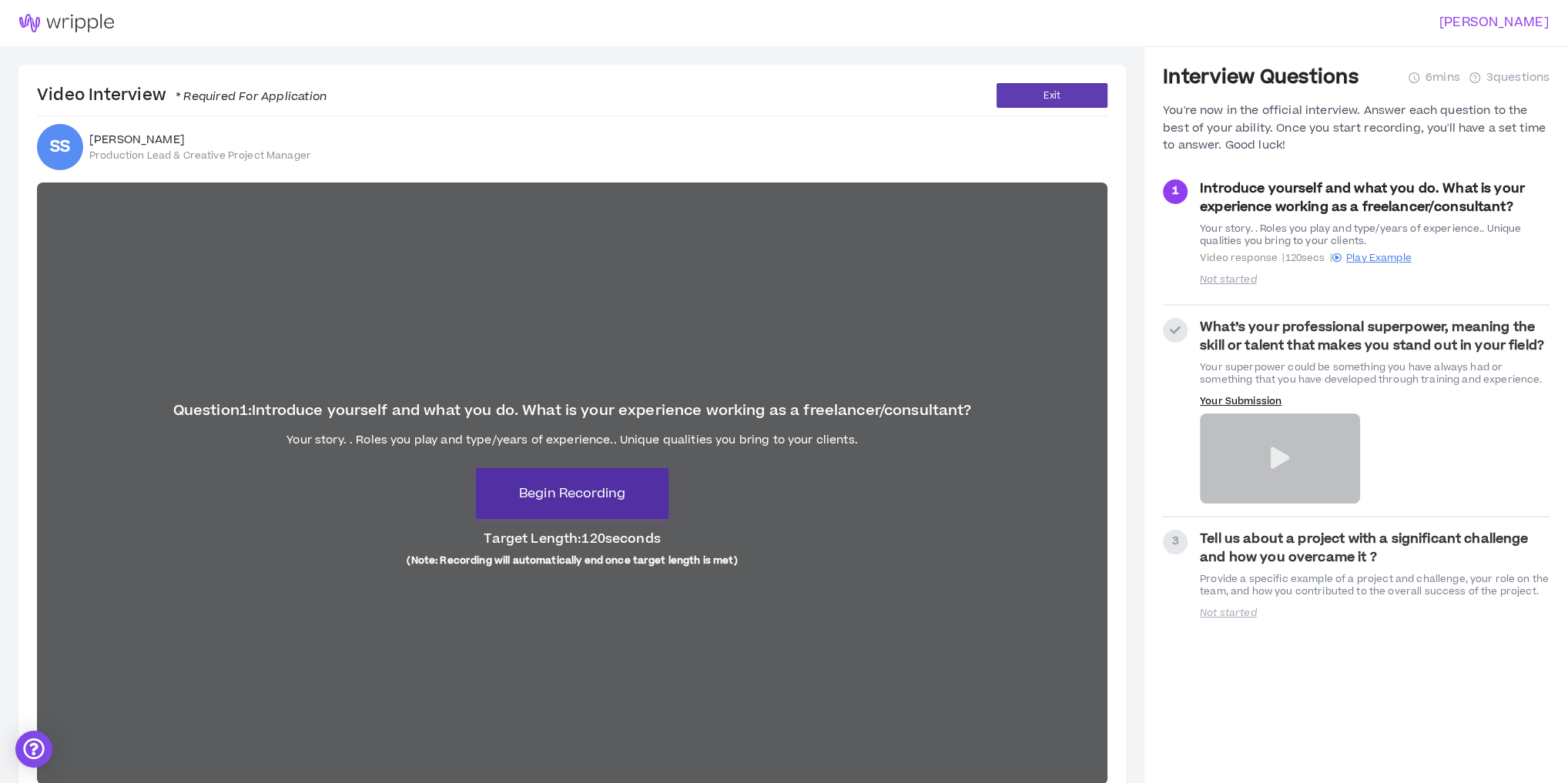
click at [555, 494] on span "Begin Recording" at bounding box center [573, 493] width 106 height 18
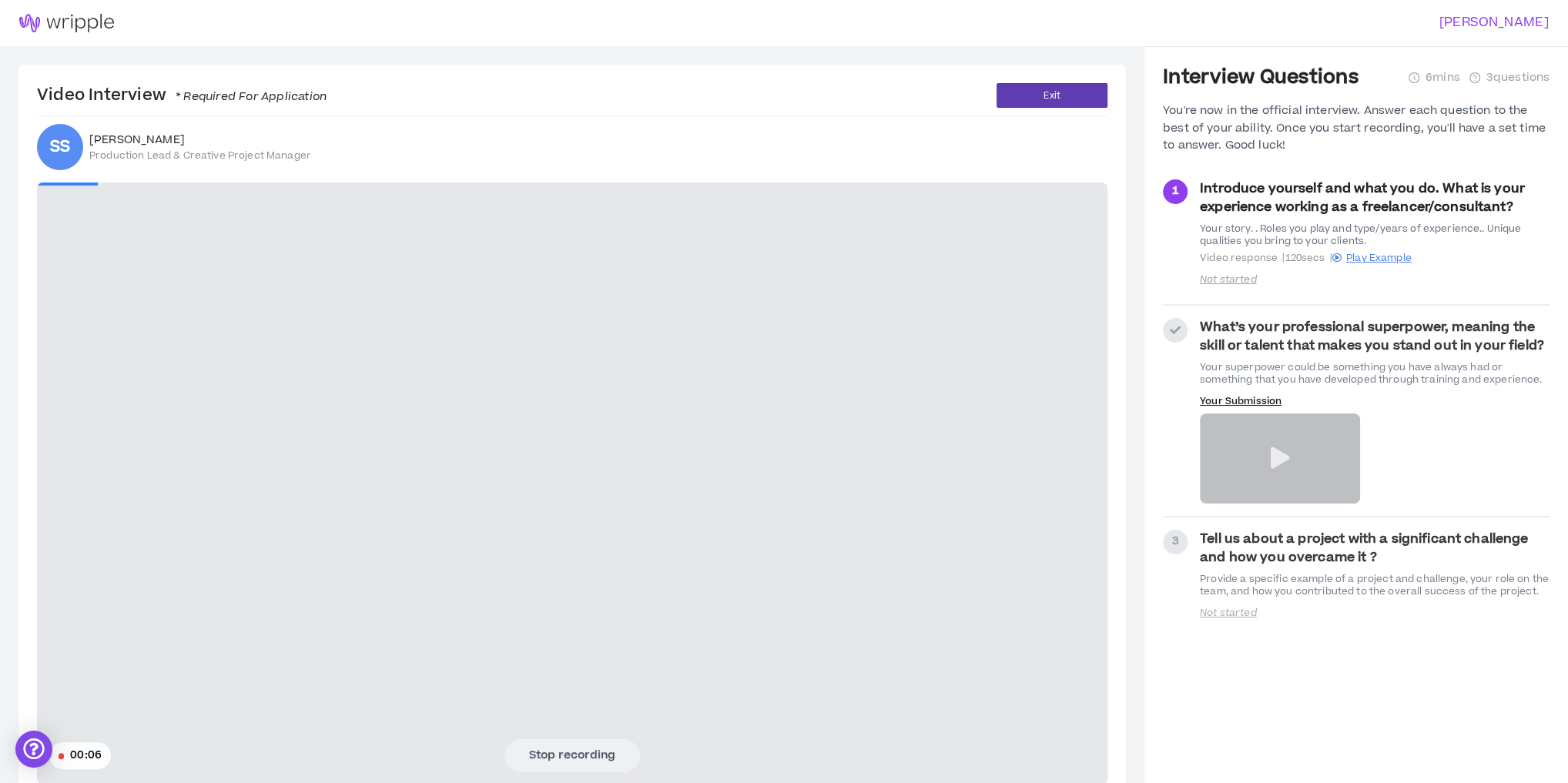
click at [312, 262] on video at bounding box center [572, 484] width 1071 height 602
click at [582, 752] on button "Stop recording" at bounding box center [573, 755] width 136 height 32
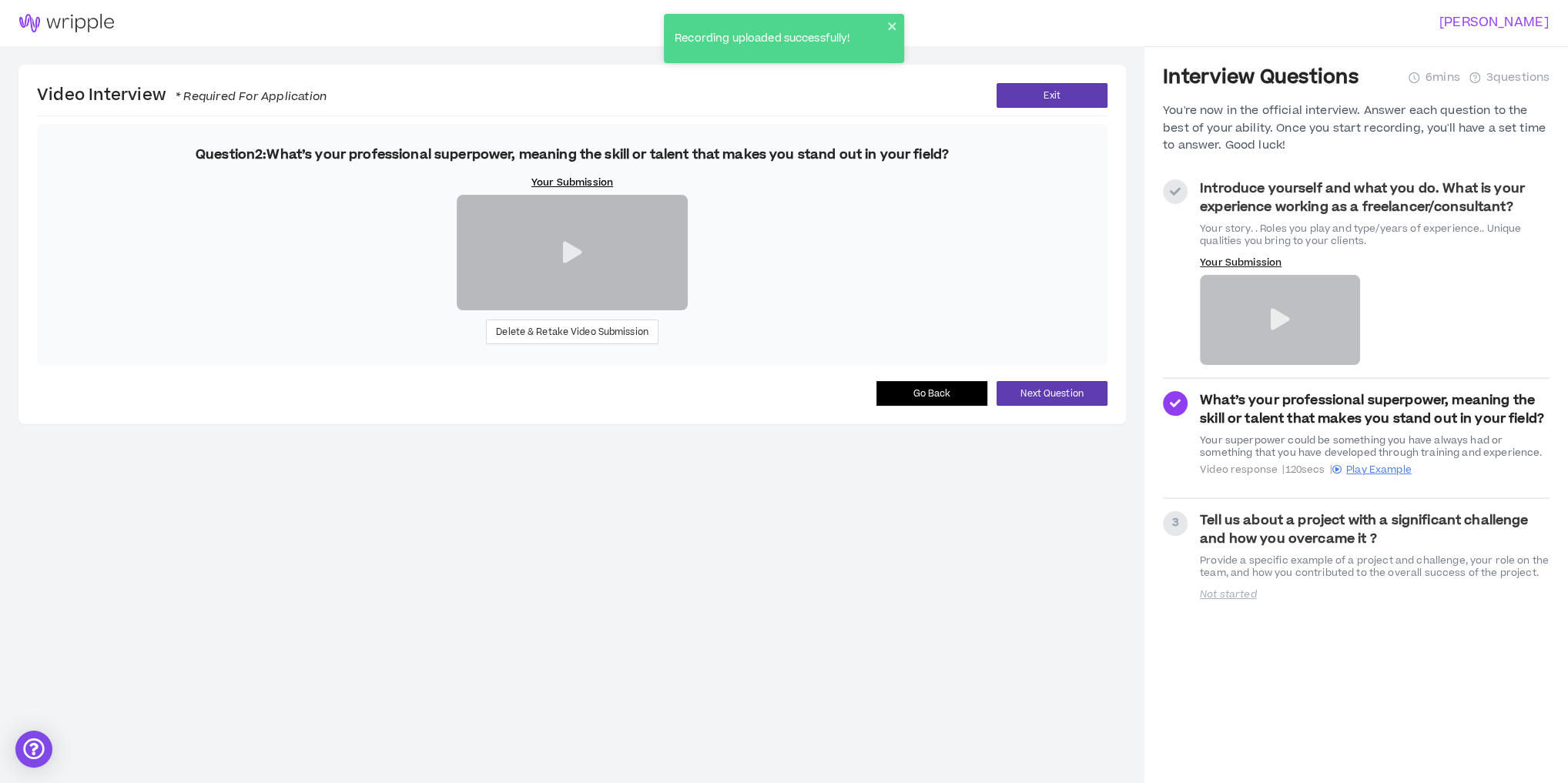
click at [1174, 186] on icon at bounding box center [1176, 191] width 10 height 10
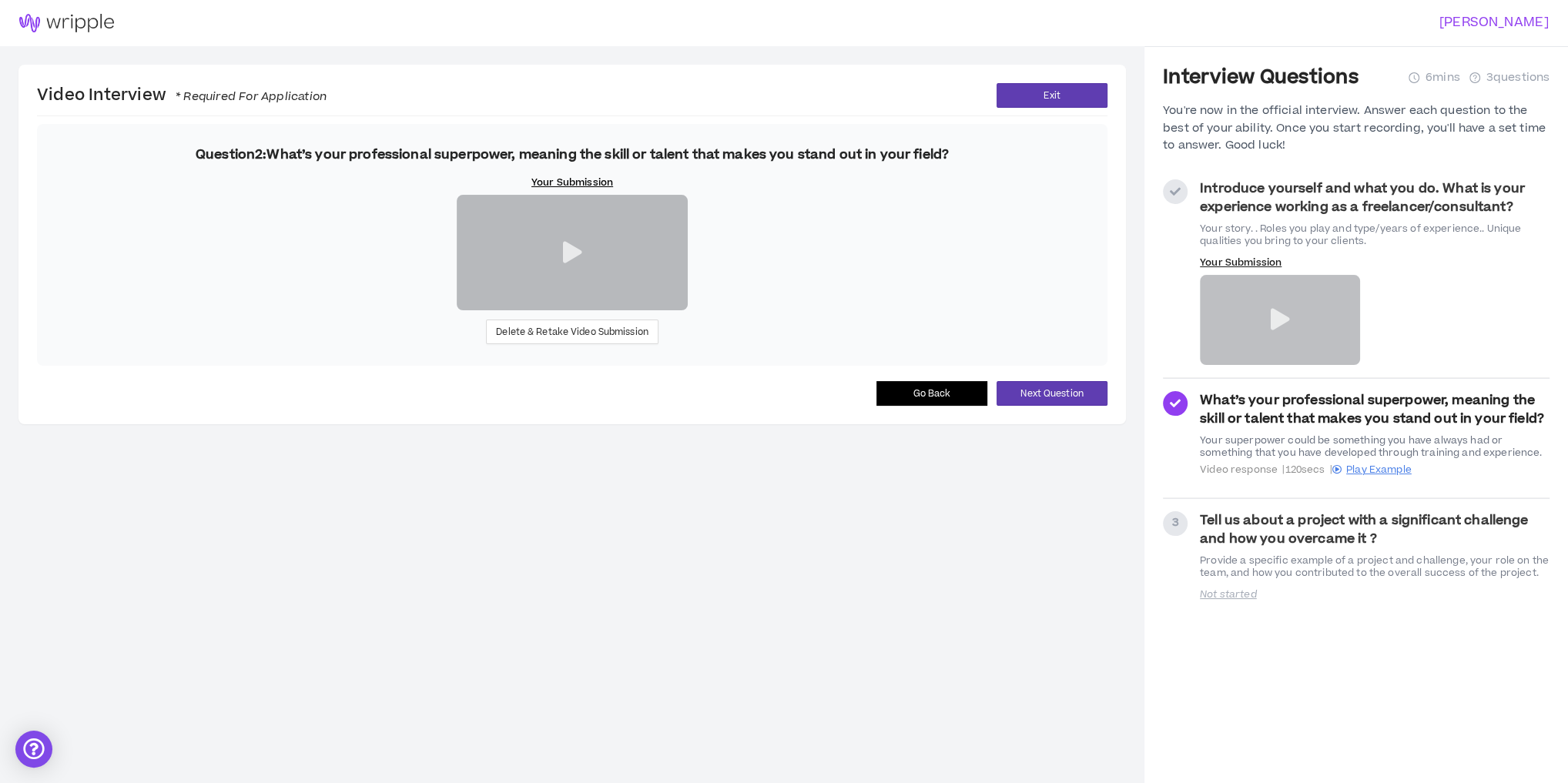
click at [1242, 194] on strong "Introduce yourself and what you do. What is your experience working as a freela…" at bounding box center [1363, 197] width 325 height 37
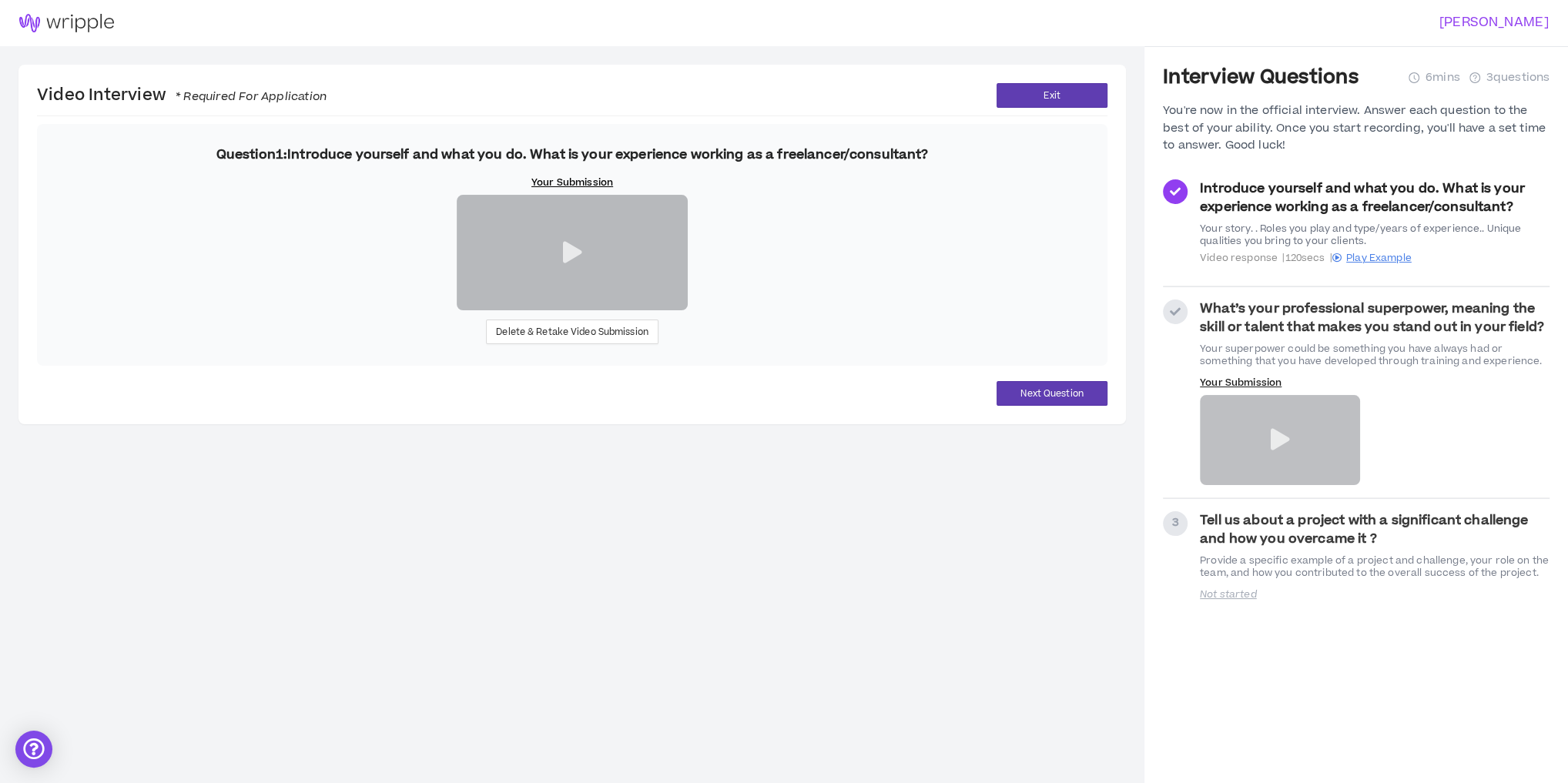
click at [1205, 189] on strong "Introduce yourself and what you do. What is your experience working as a freela…" at bounding box center [1363, 197] width 325 height 37
click at [632, 339] on span "Delete & Retake Video Submission" at bounding box center [572, 332] width 152 height 15
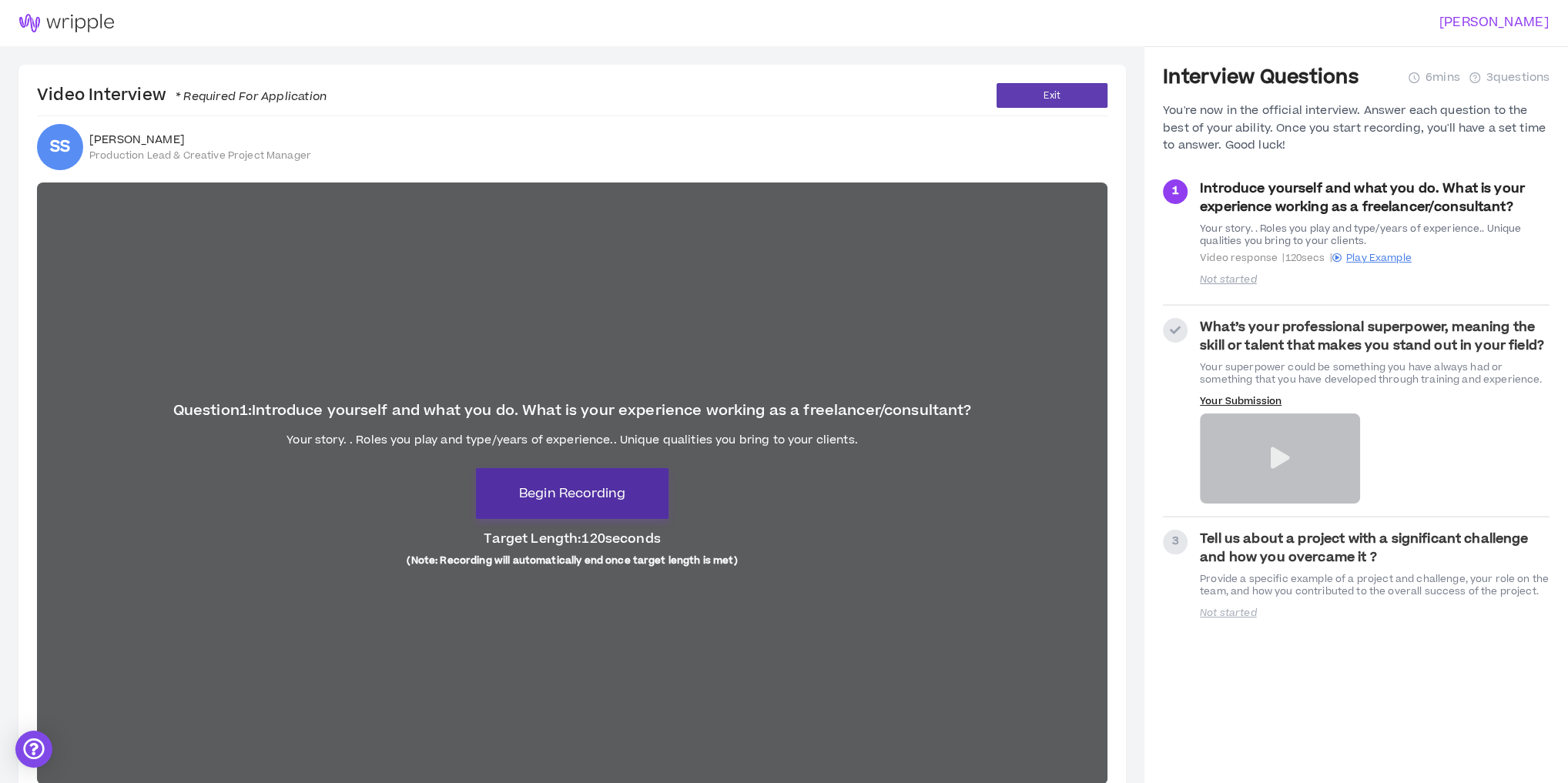
click at [624, 504] on button "Begin Recording" at bounding box center [572, 493] width 192 height 50
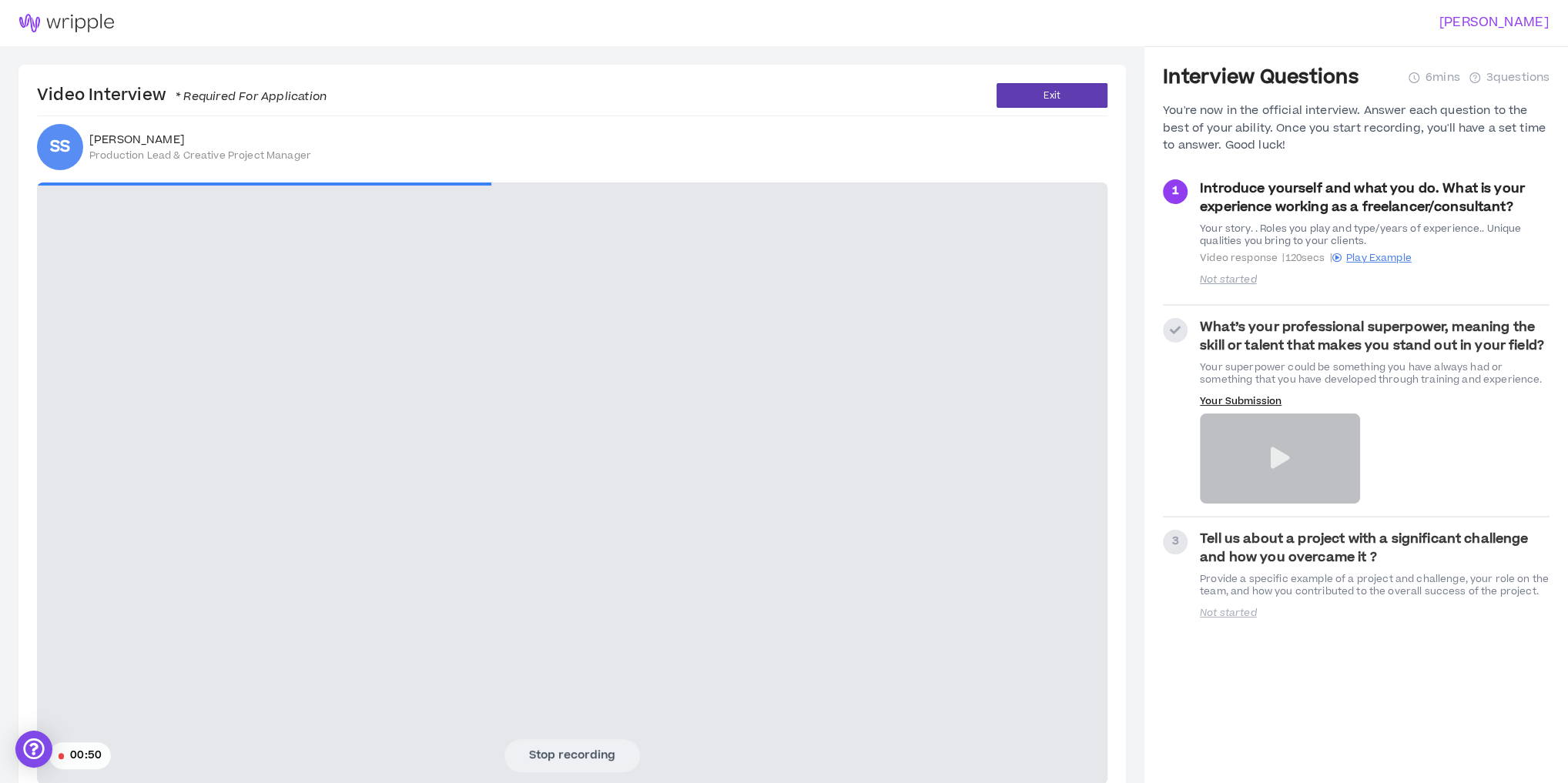
click at [358, 314] on video at bounding box center [572, 484] width 1071 height 602
click at [607, 753] on button "Stop recording" at bounding box center [573, 755] width 136 height 32
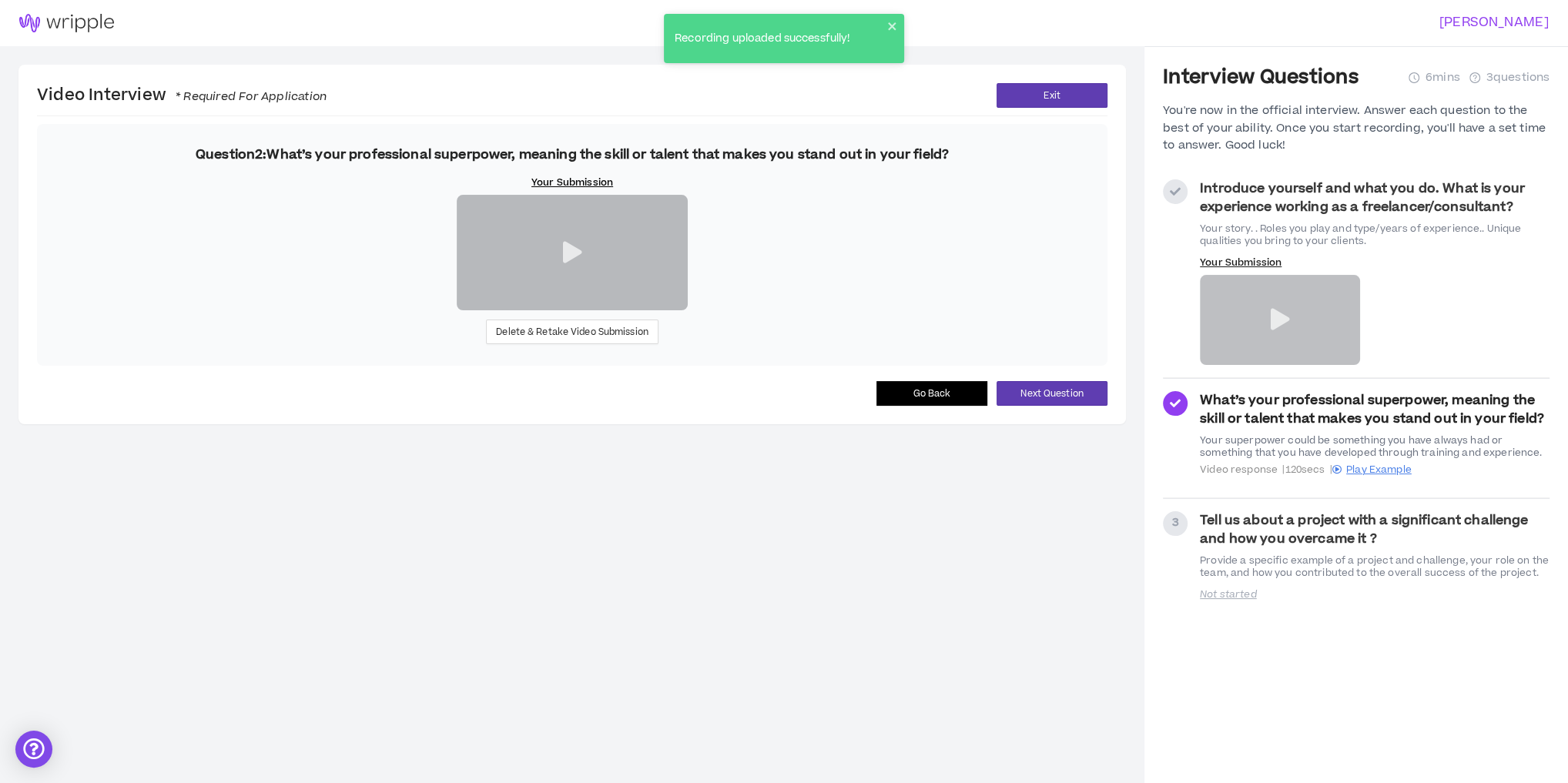
click at [1178, 194] on icon at bounding box center [1176, 191] width 10 height 10
click at [1230, 190] on strong "Introduce yourself and what you do. What is your experience working as a freela…" at bounding box center [1363, 197] width 325 height 37
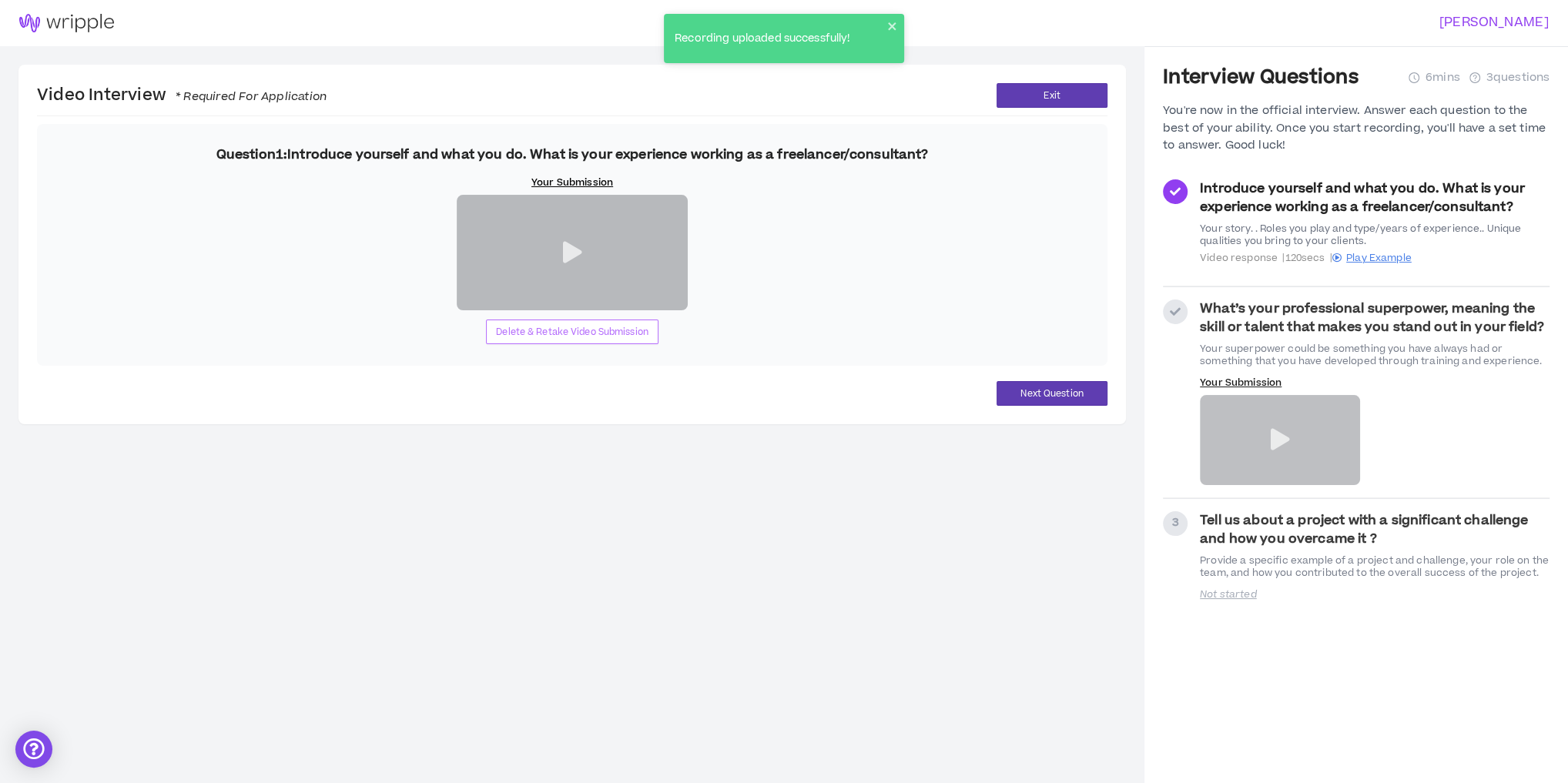
click at [568, 339] on span "Delete & Retake Video Submission" at bounding box center [572, 332] width 152 height 15
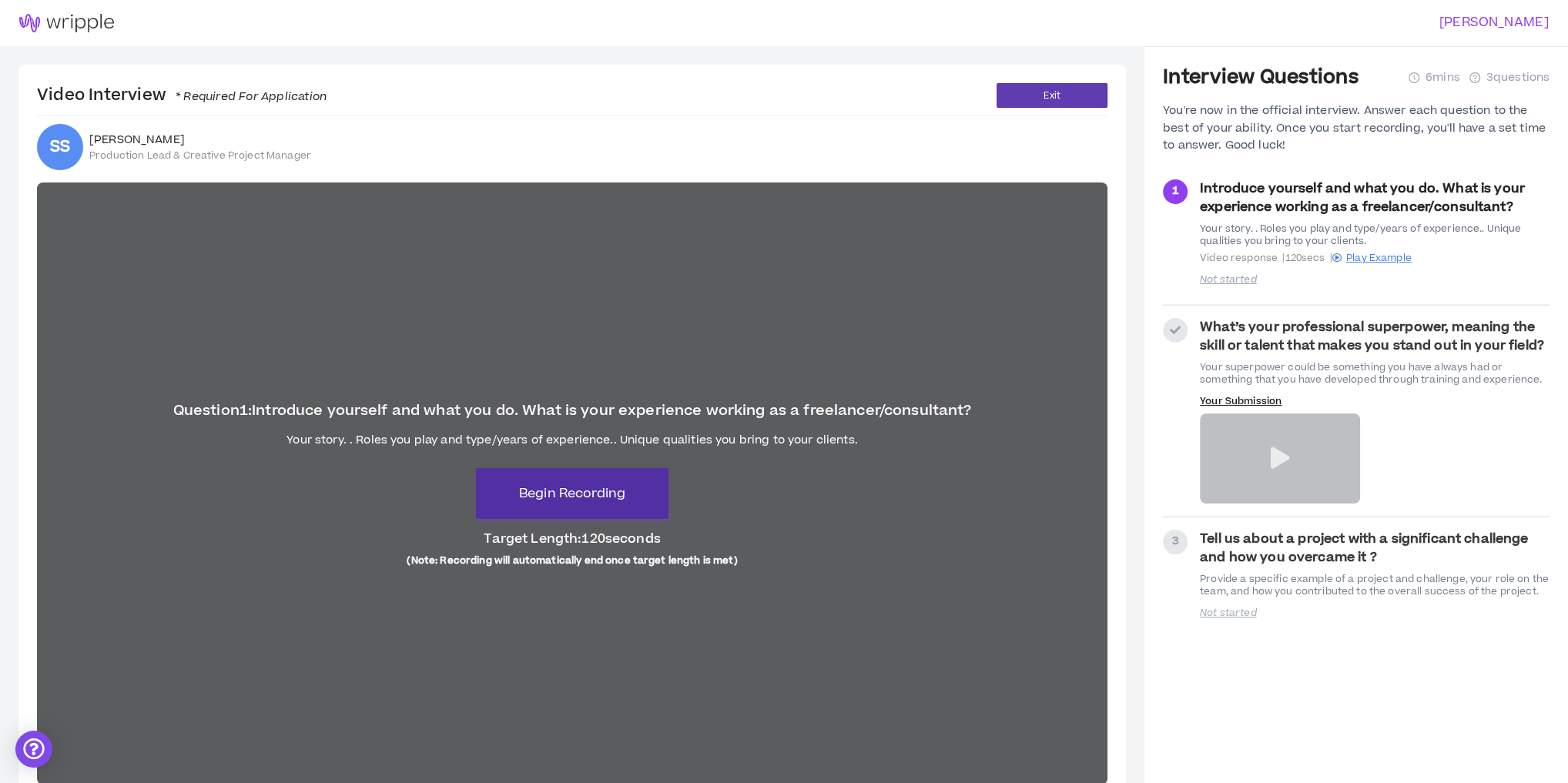
click at [571, 505] on button "Begin Recording" at bounding box center [572, 493] width 192 height 50
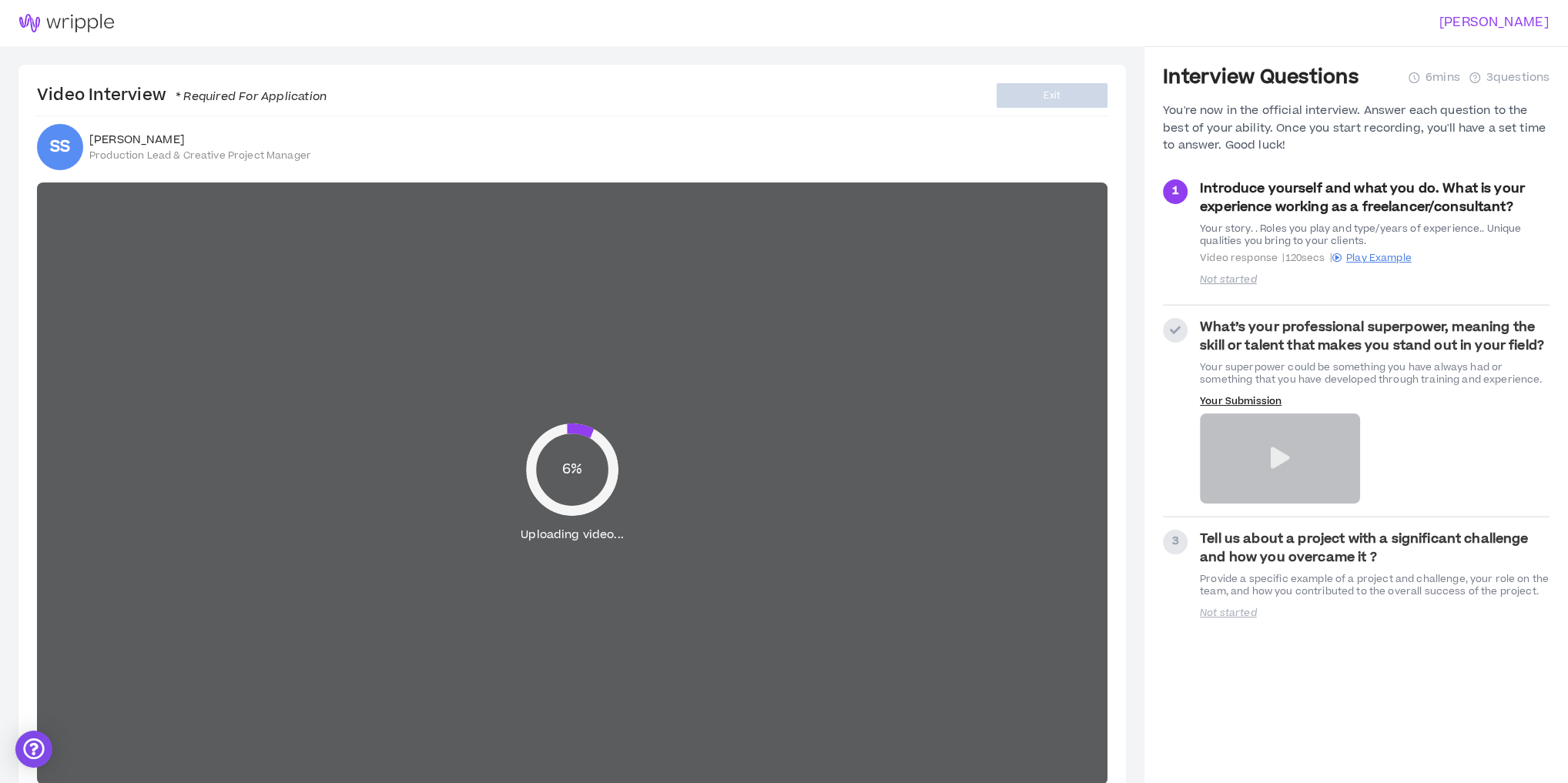
click at [405, 316] on div "6% Uploading video..." at bounding box center [572, 484] width 1071 height 602
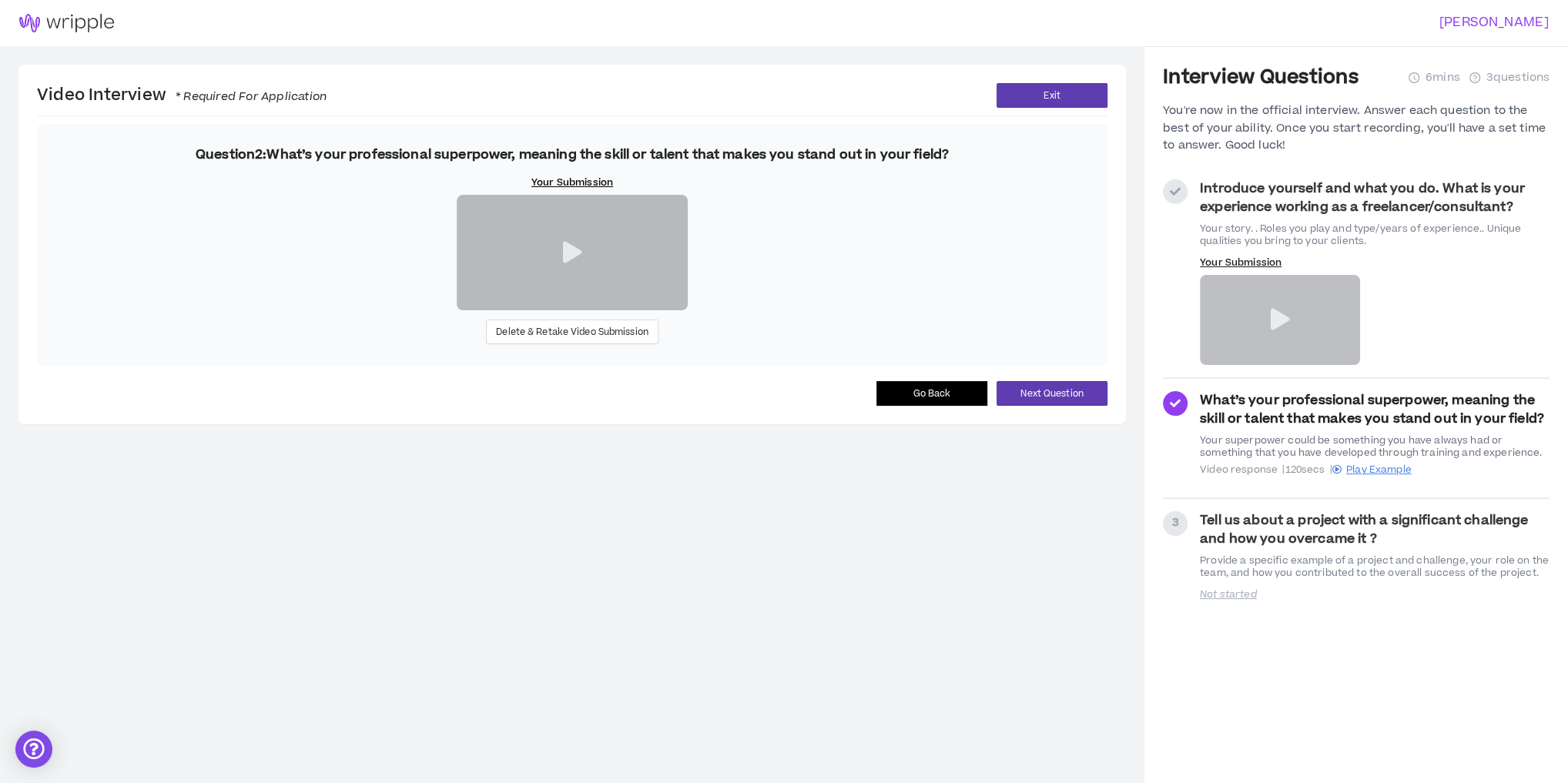
click at [1178, 187] on icon at bounding box center [1176, 191] width 10 height 10
click at [1233, 186] on strong "Introduce yourself and what you do. What is your experience working as a freela…" at bounding box center [1363, 197] width 325 height 37
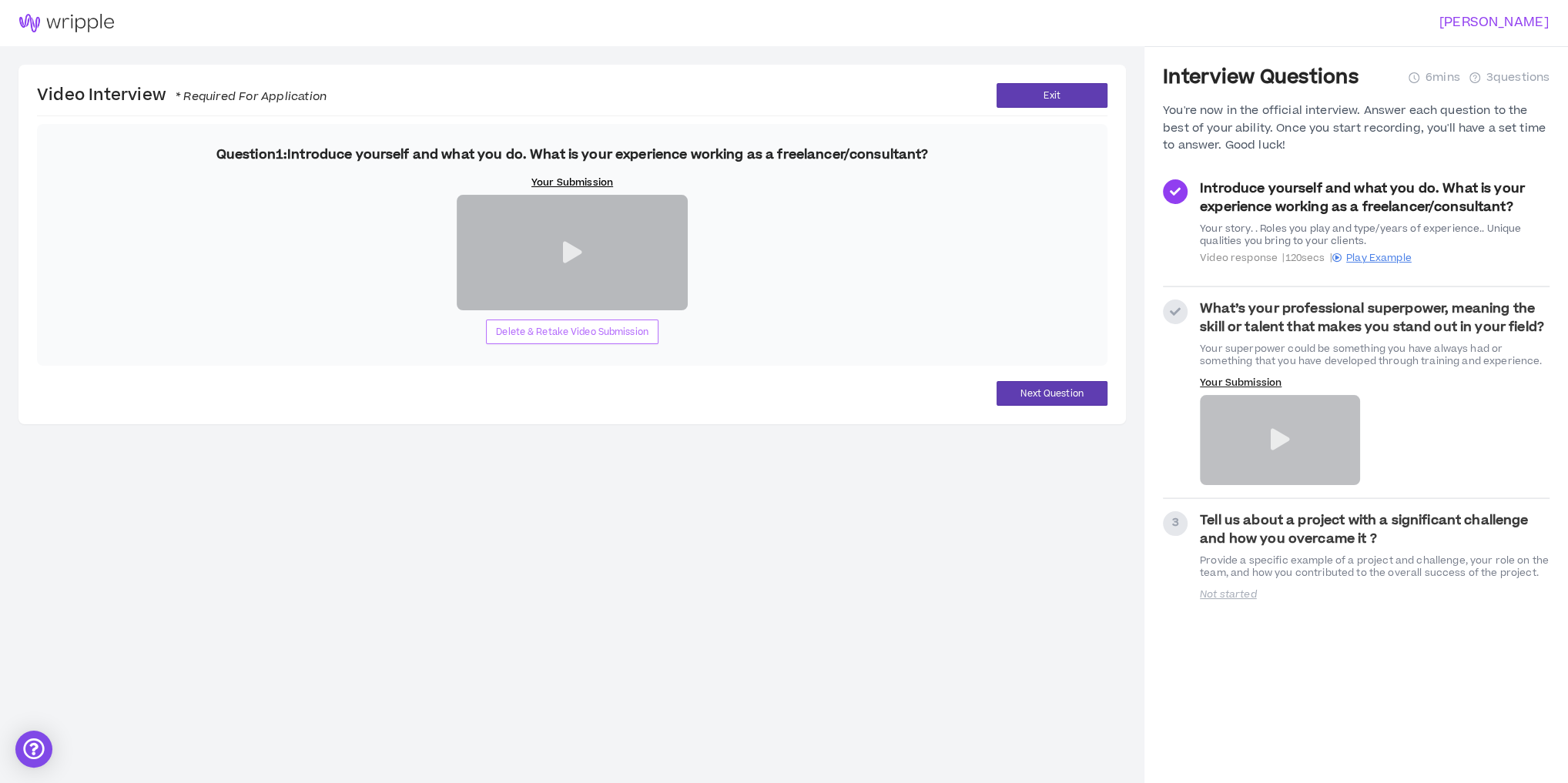
click at [547, 339] on span "Delete & Retake Video Submission" at bounding box center [572, 332] width 152 height 15
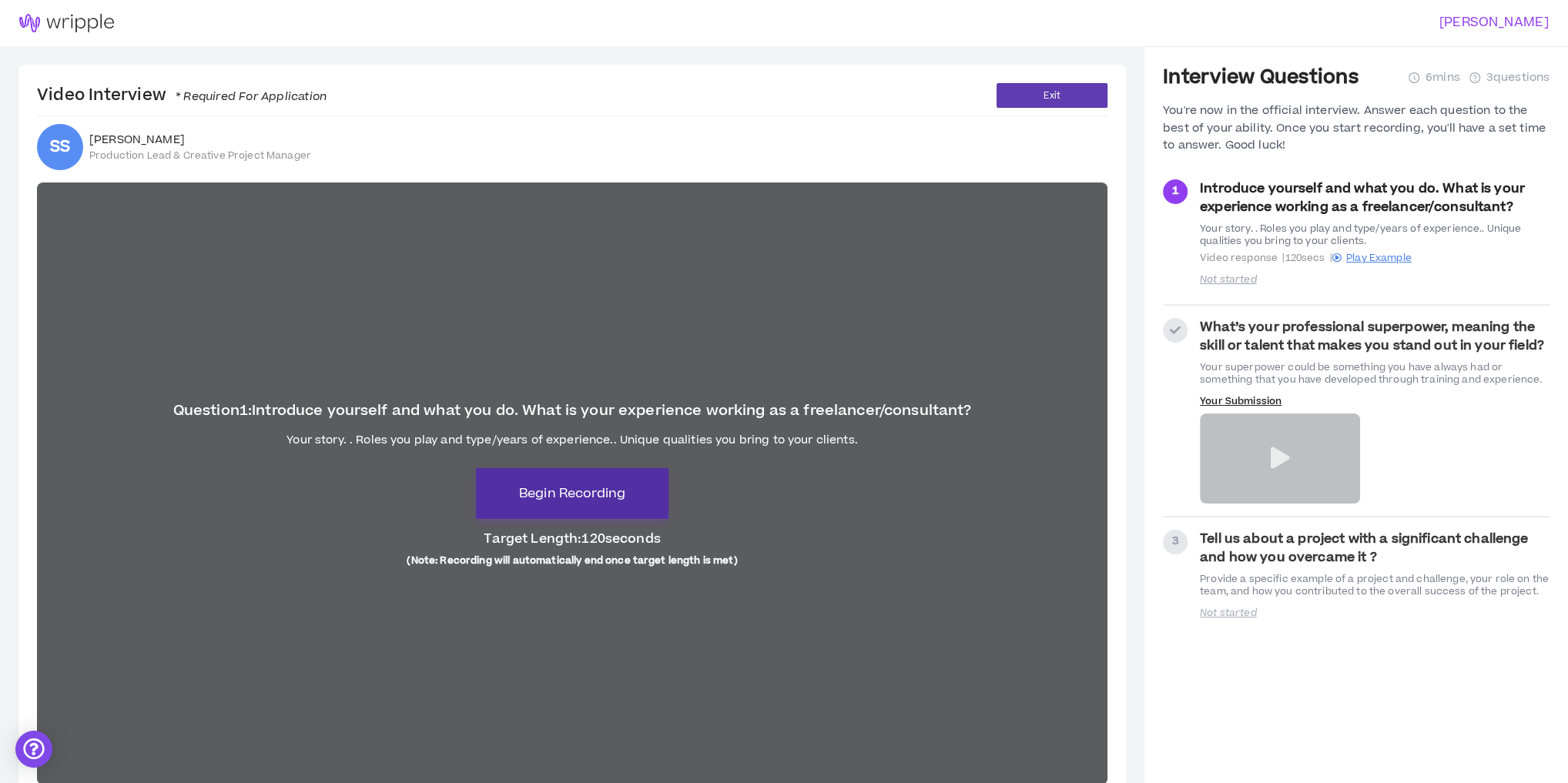
click at [562, 498] on span "Begin Recording" at bounding box center [573, 493] width 106 height 18
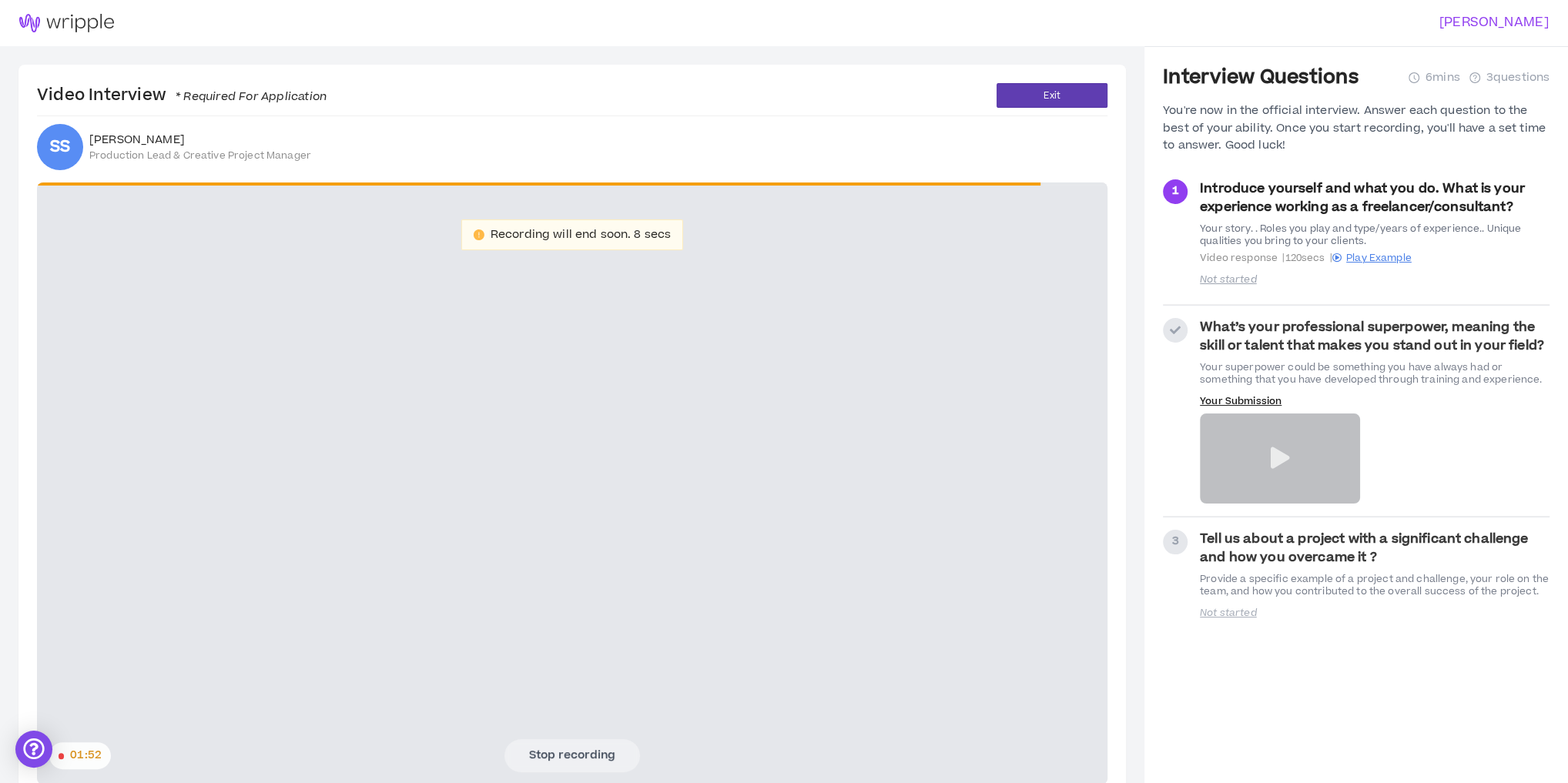
click at [394, 501] on video at bounding box center [572, 484] width 1071 height 602
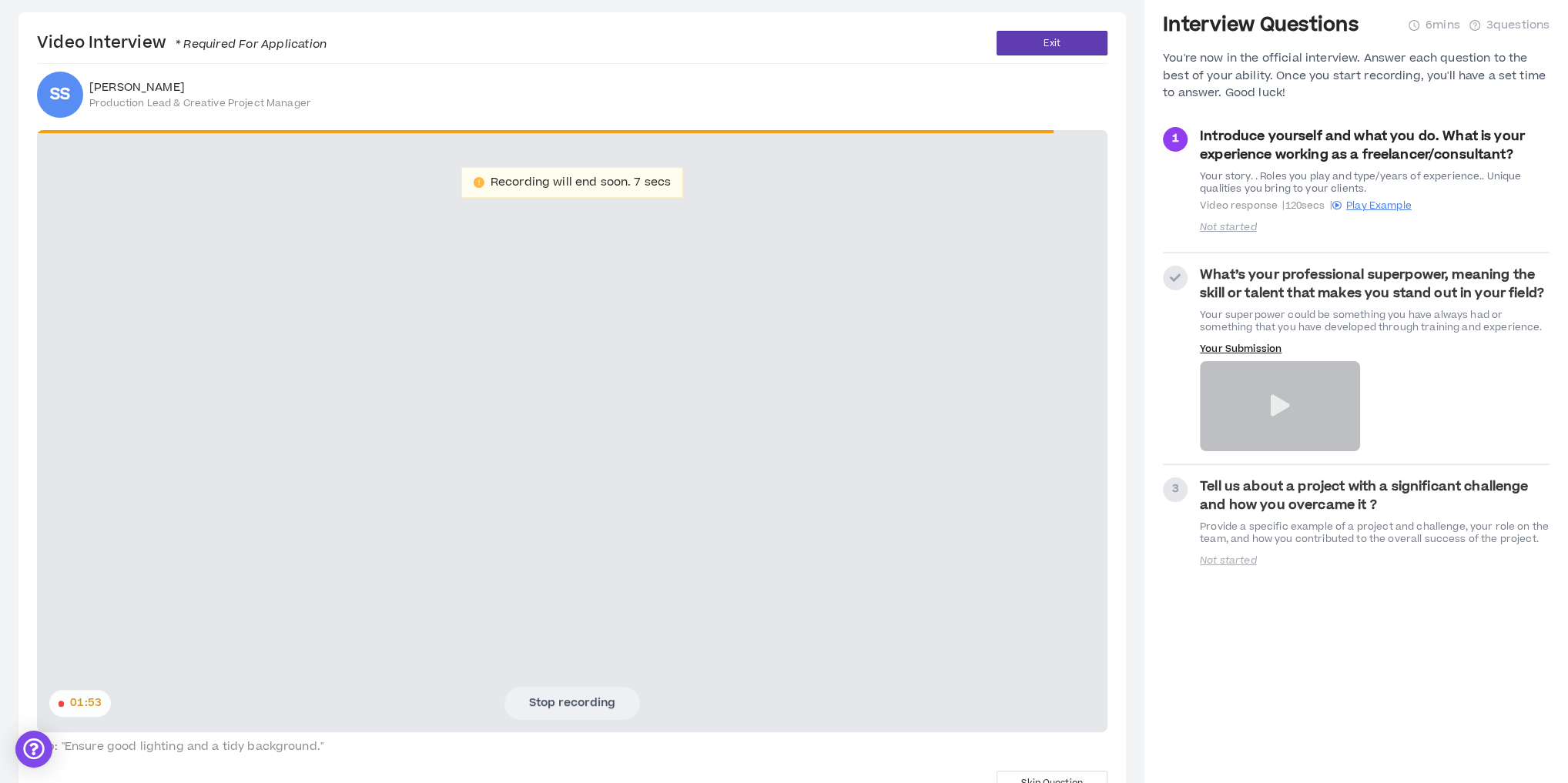
scroll to position [101, 0]
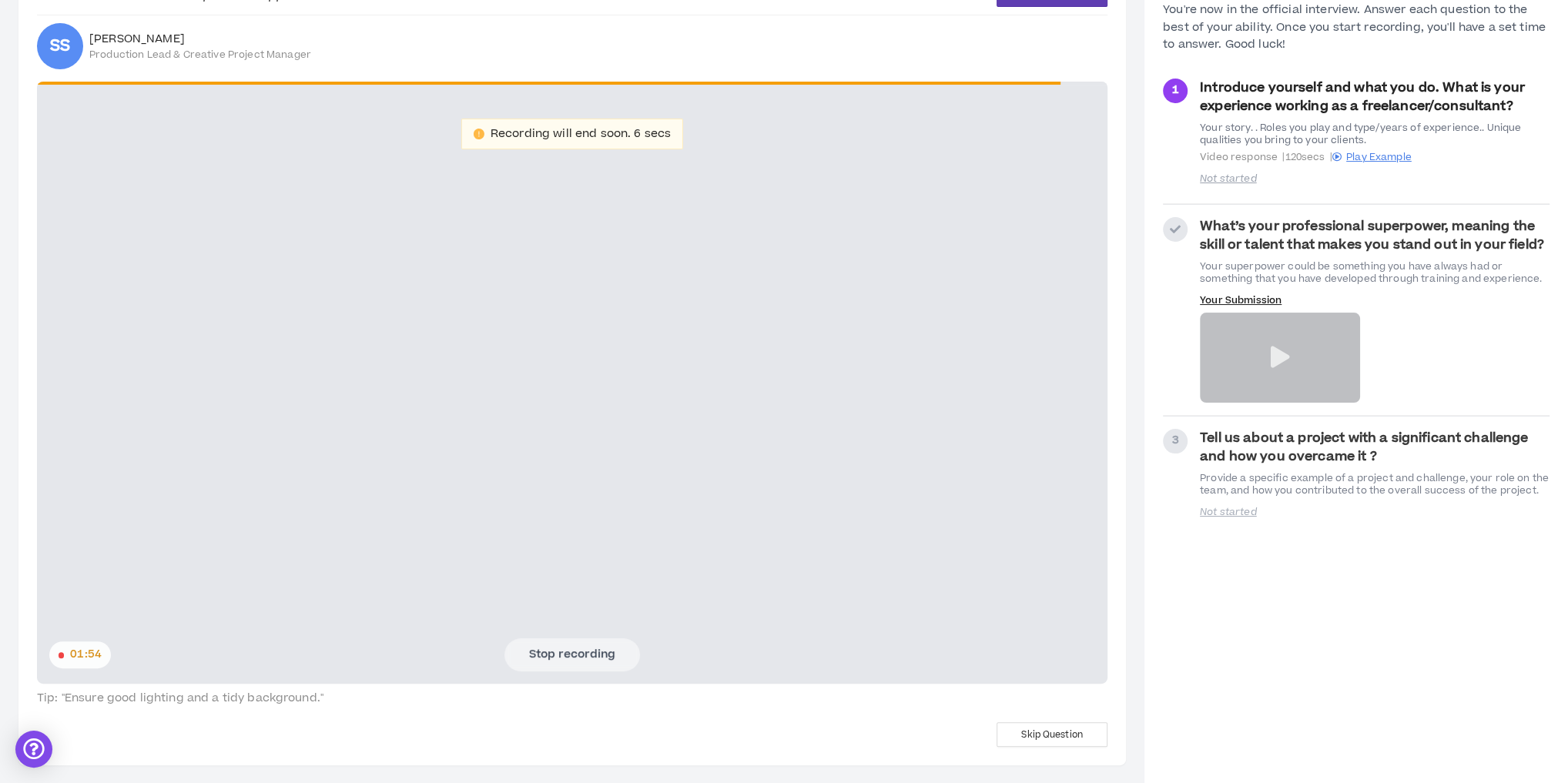
click at [598, 651] on button "Stop recording" at bounding box center [573, 654] width 136 height 32
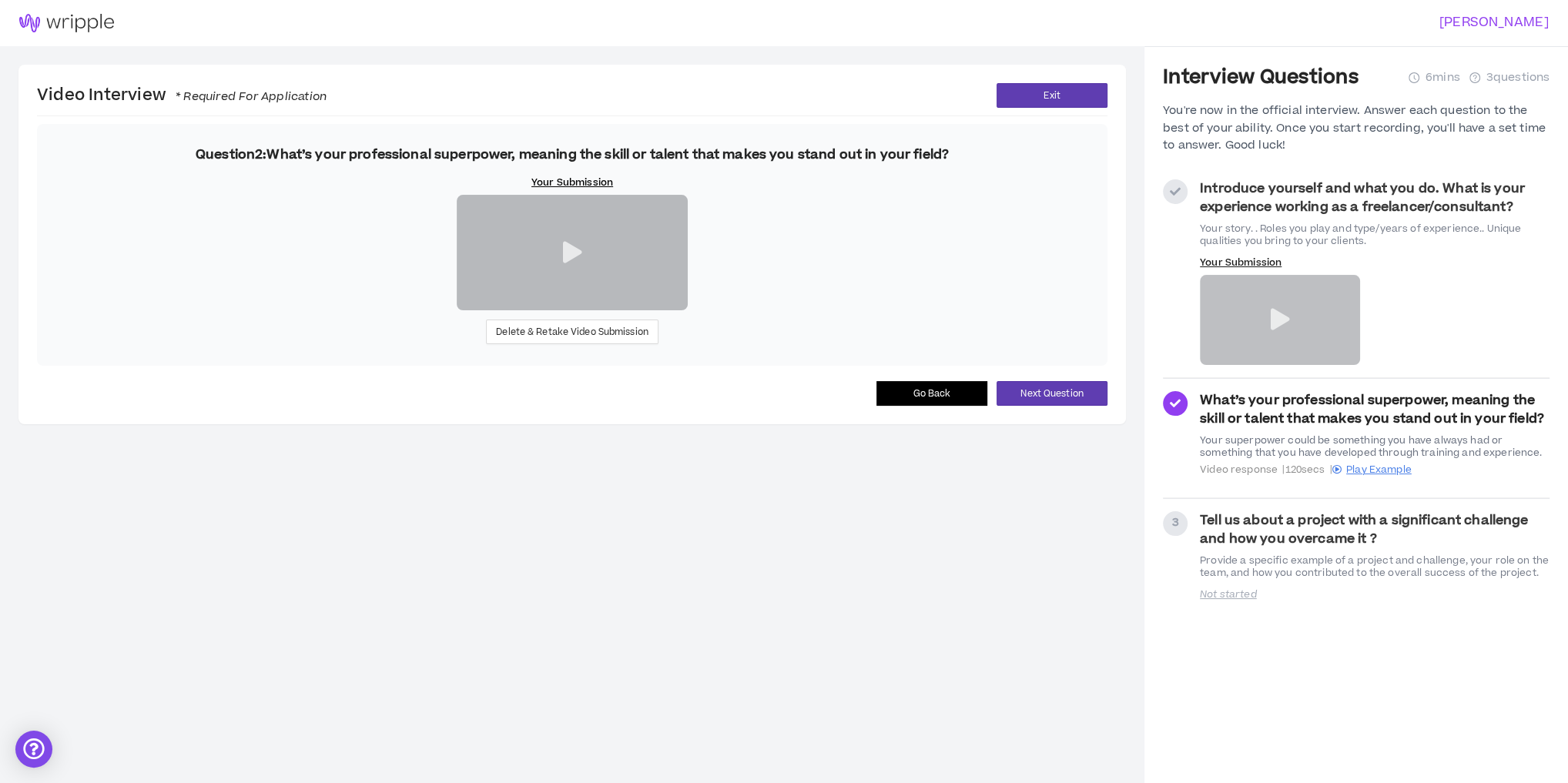
click at [1274, 318] on icon at bounding box center [1280, 319] width 19 height 22
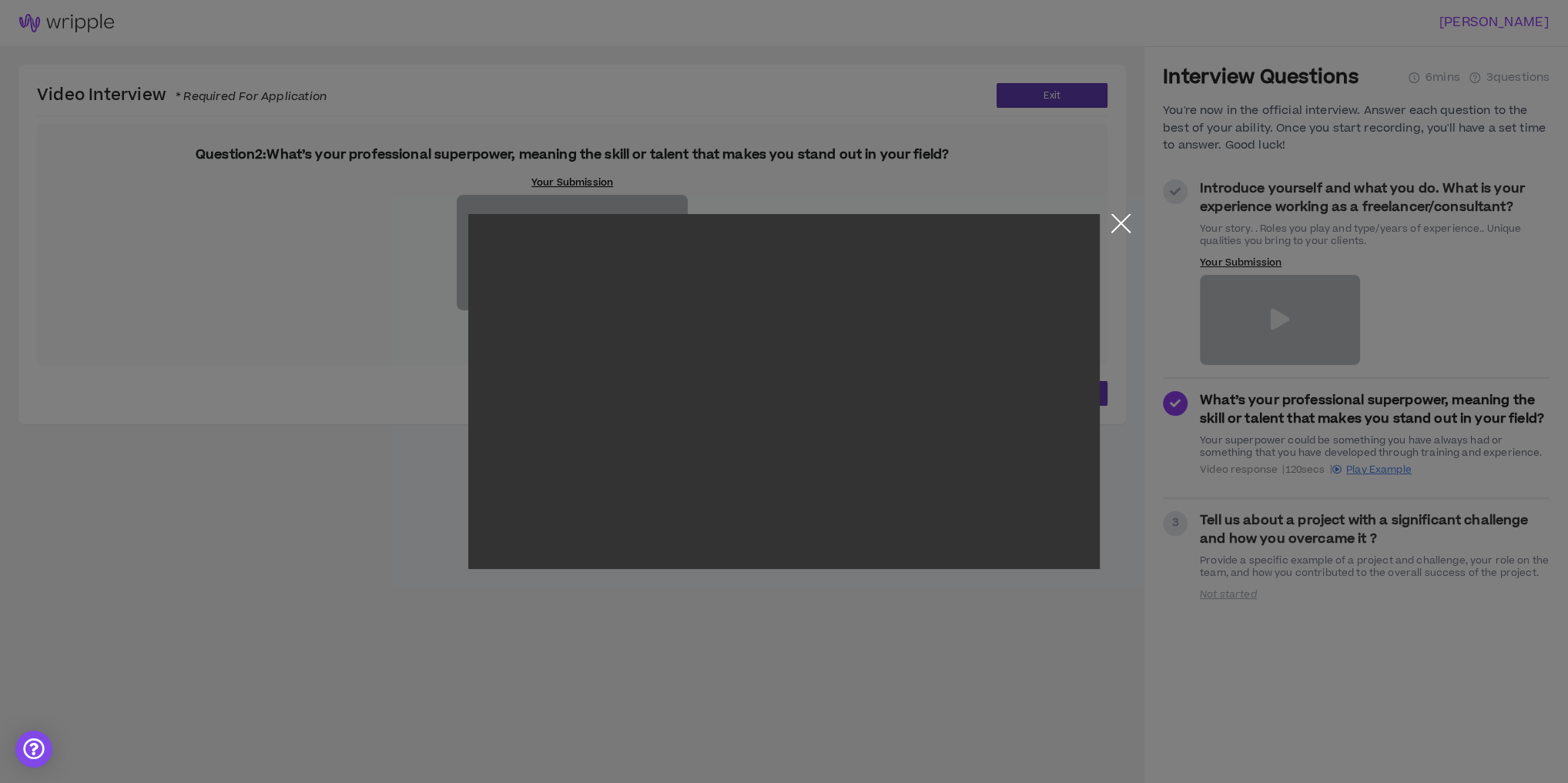
click at [1126, 222] on button "Close the modal by clicking here" at bounding box center [1121, 227] width 27 height 27
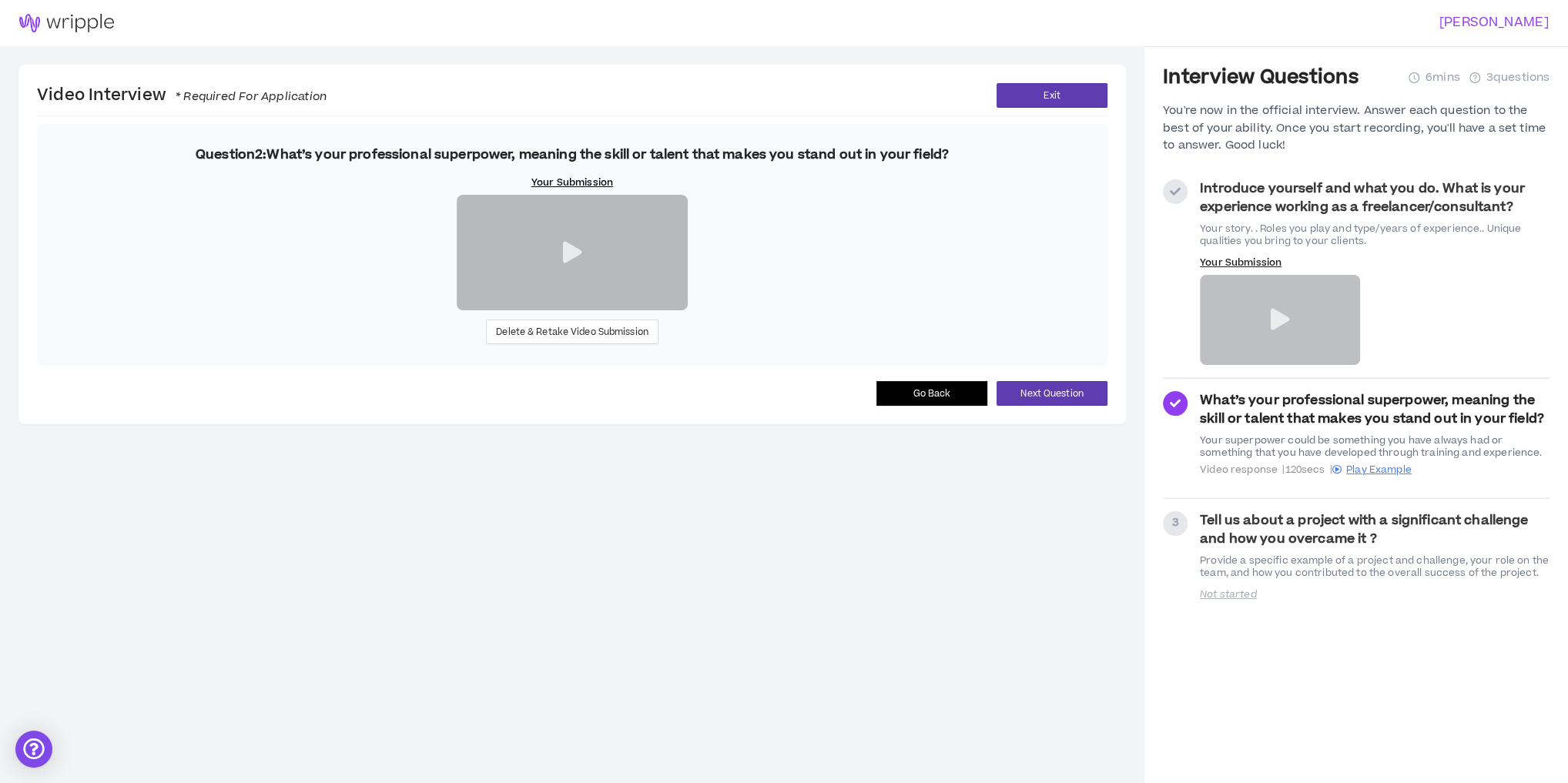
click at [1306, 405] on strong "What’s your professional superpower, meaning the skill or talent that makes you…" at bounding box center [1372, 410] width 345 height 37
click at [1176, 398] on icon at bounding box center [1176, 404] width 10 height 10
click at [1010, 406] on button "Next Question" at bounding box center [1052, 393] width 111 height 24
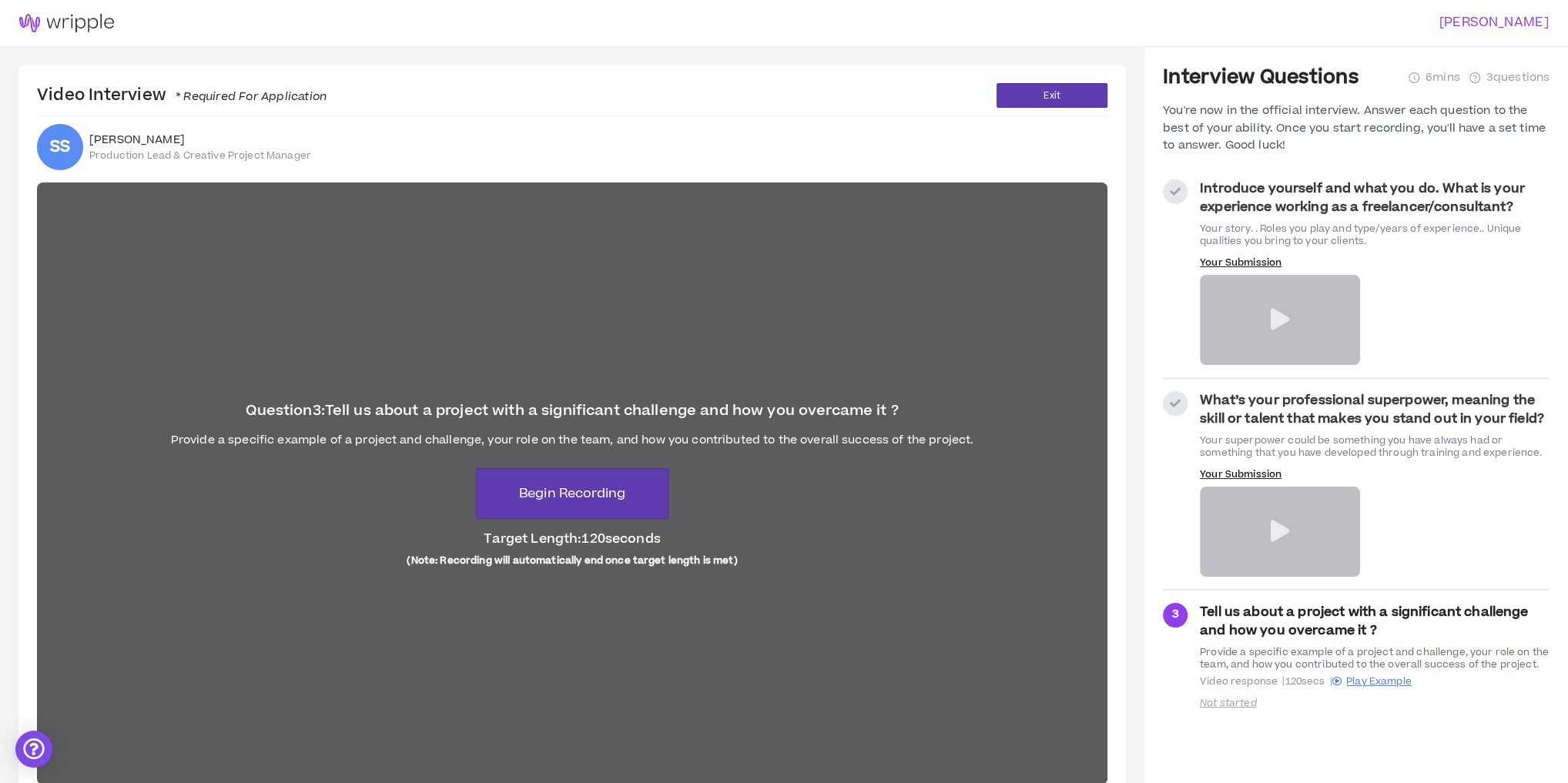
click at [1252, 487] on div at bounding box center [1280, 532] width 160 height 90
click at [1197, 392] on div "What’s your professional superpower, meaning the skill or talent that makes you…" at bounding box center [1357, 484] width 386 height 185
click at [1215, 404] on strong "What’s your professional superpower, meaning the skill or talent that makes you…" at bounding box center [1372, 410] width 345 height 37
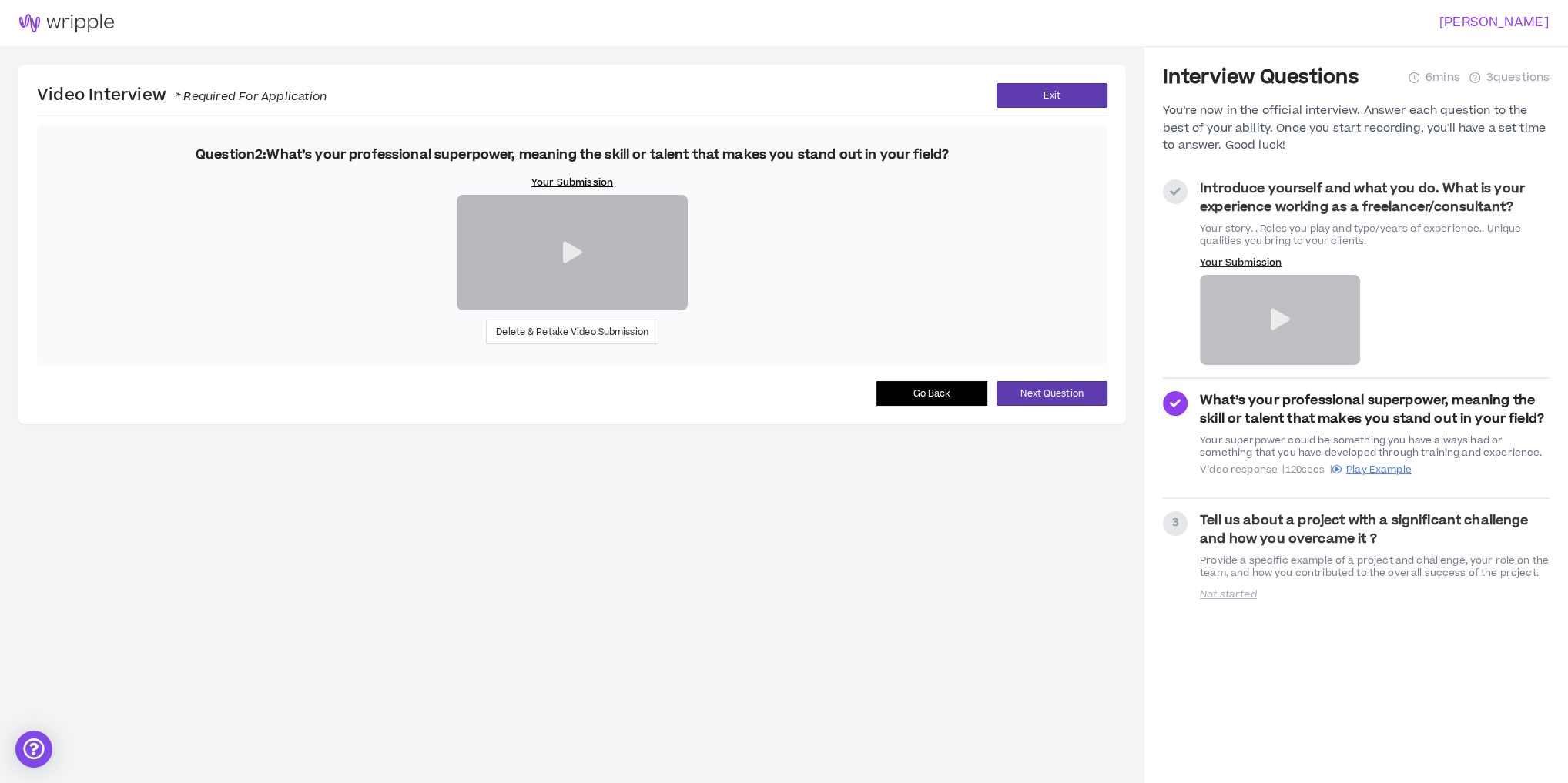
click at [569, 264] on icon at bounding box center [572, 252] width 19 height 22
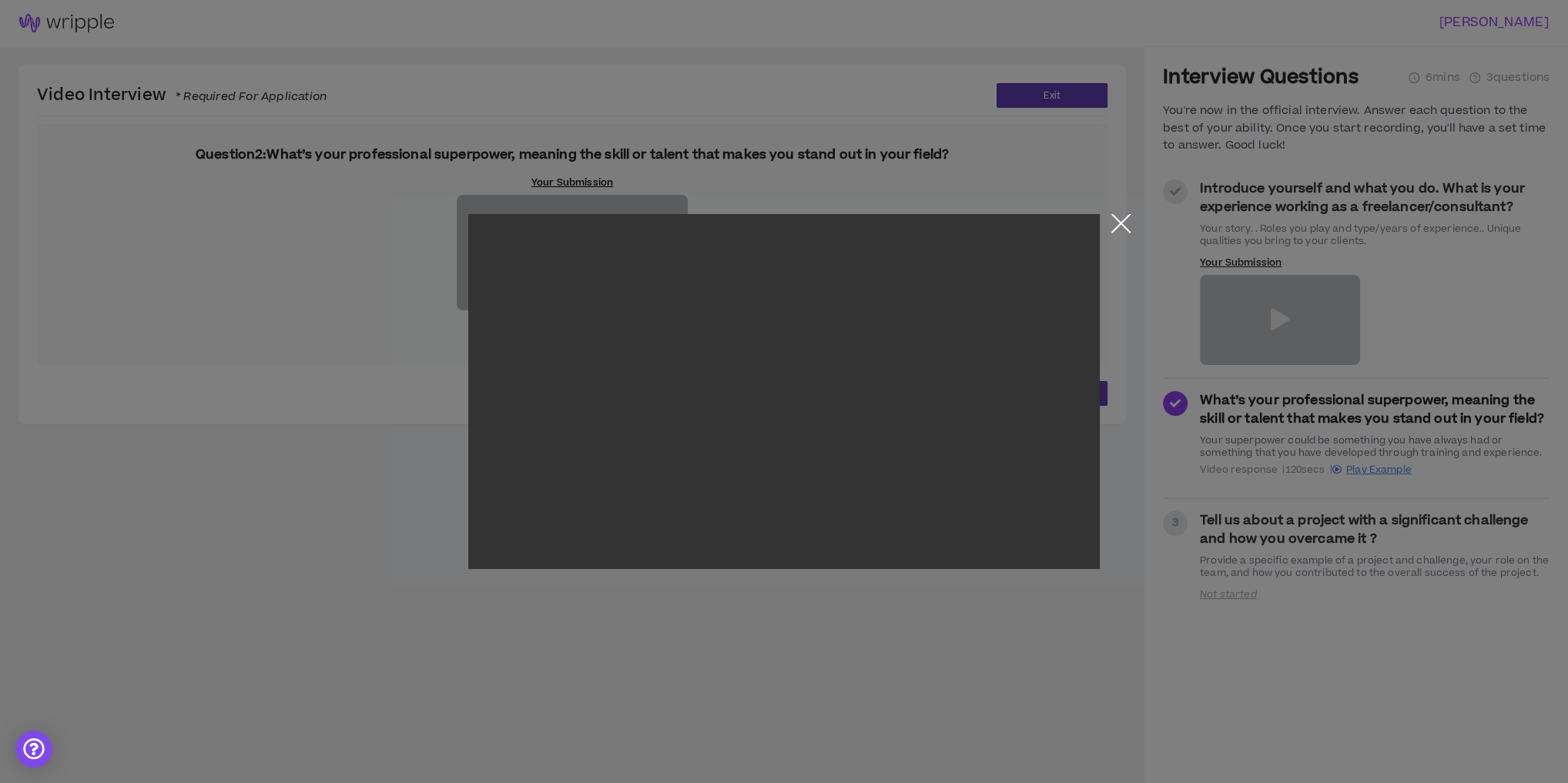
click at [1116, 224] on button "Close the modal by clicking here" at bounding box center [1121, 227] width 27 height 27
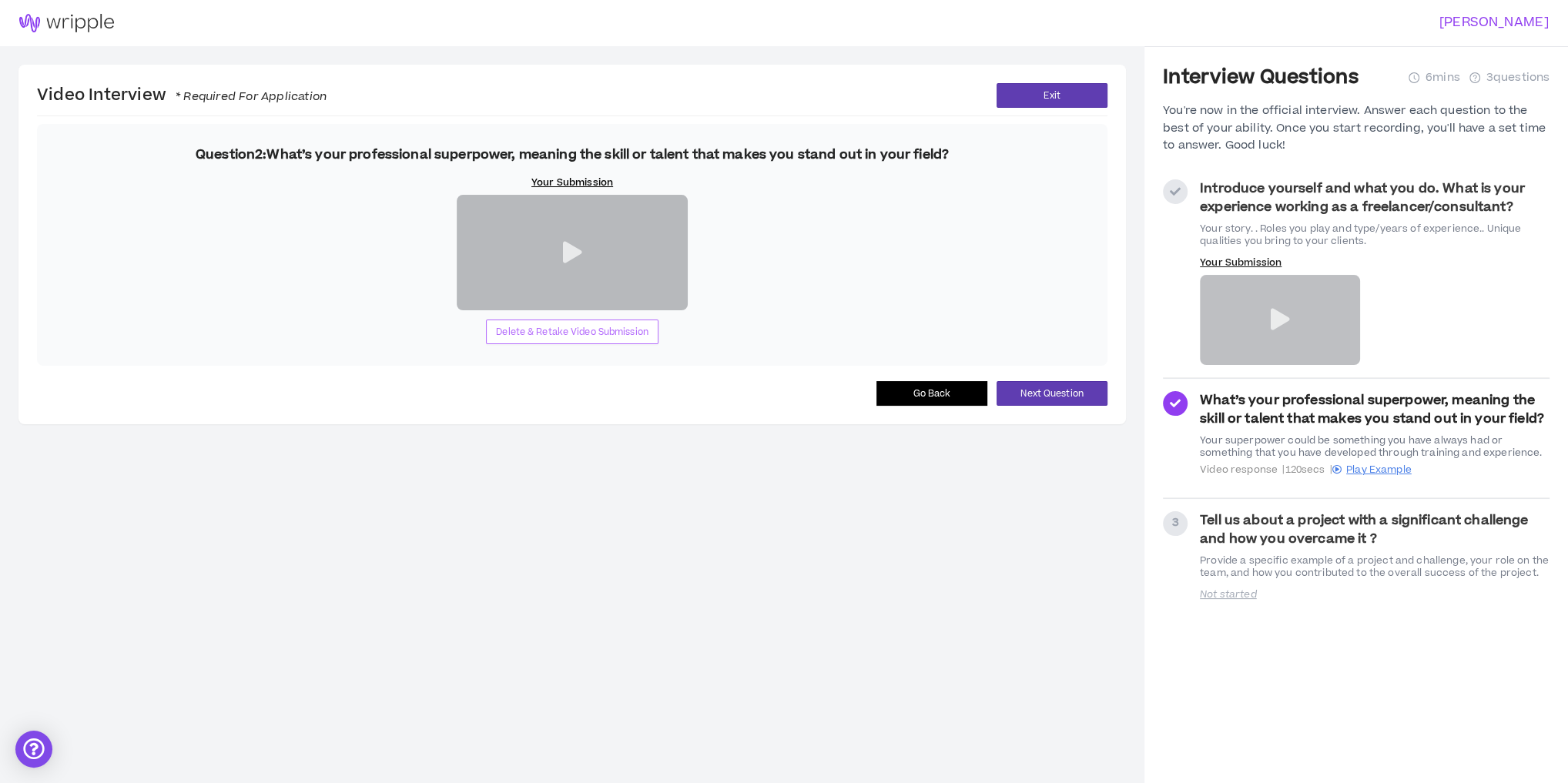
click at [593, 339] on span "Delete & Retake Video Submission" at bounding box center [572, 332] width 152 height 15
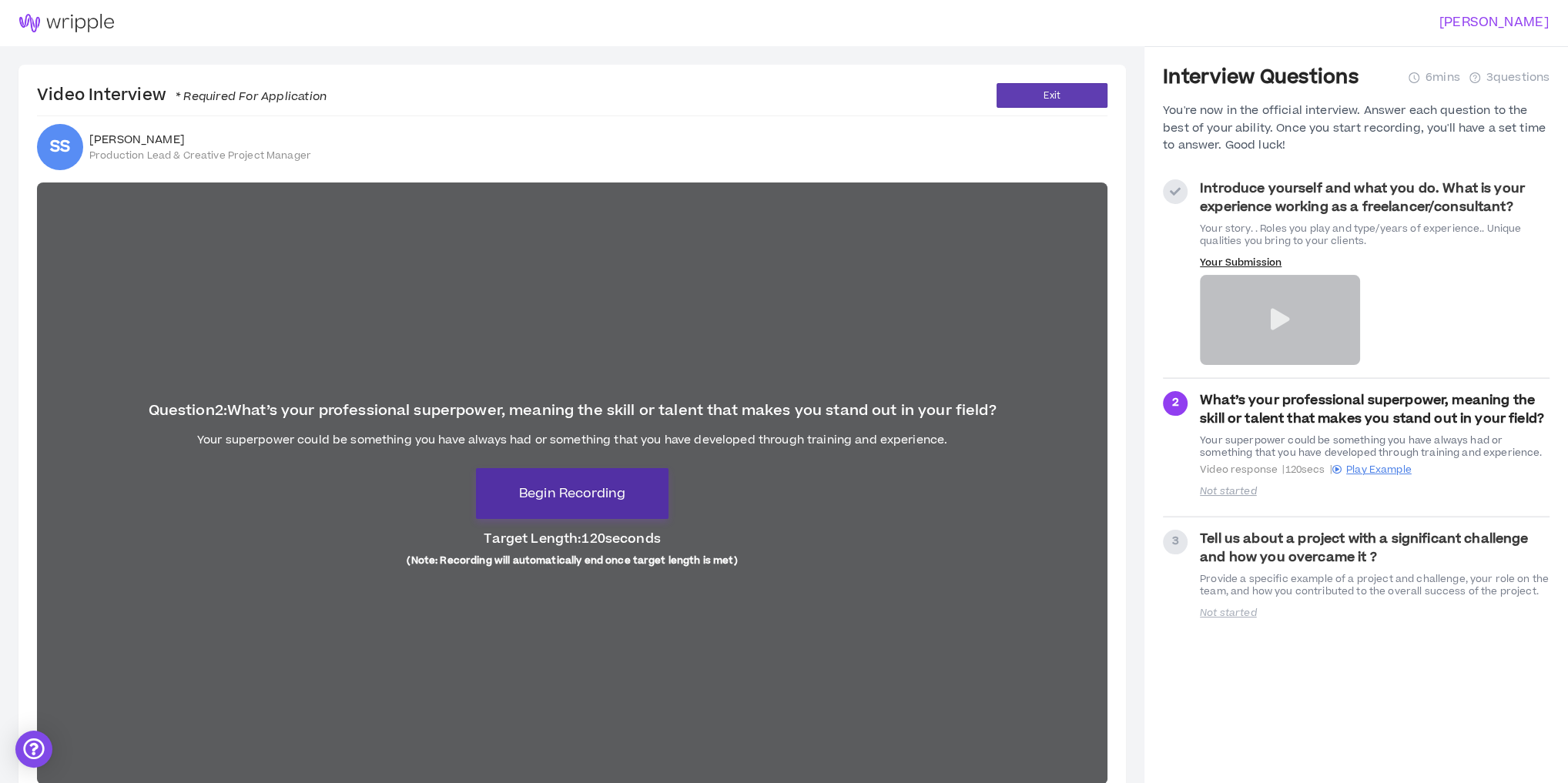
click at [580, 499] on span "Begin Recording" at bounding box center [573, 493] width 106 height 18
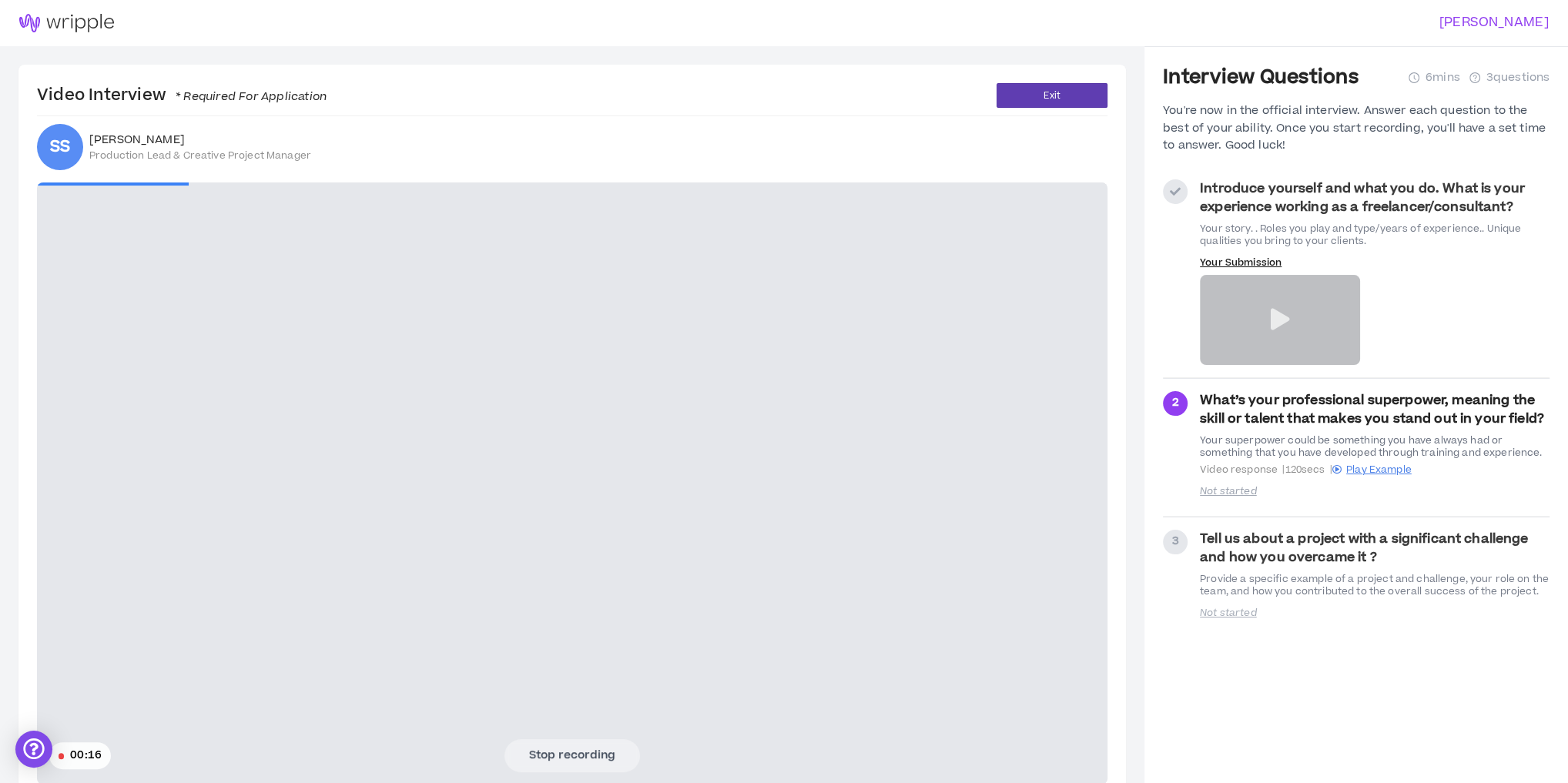
drag, startPoint x: 305, startPoint y: 390, endPoint x: 338, endPoint y: 445, distance: 64.1
click at [305, 390] on video at bounding box center [572, 484] width 1071 height 602
click at [591, 756] on button "Stop recording" at bounding box center [573, 755] width 136 height 32
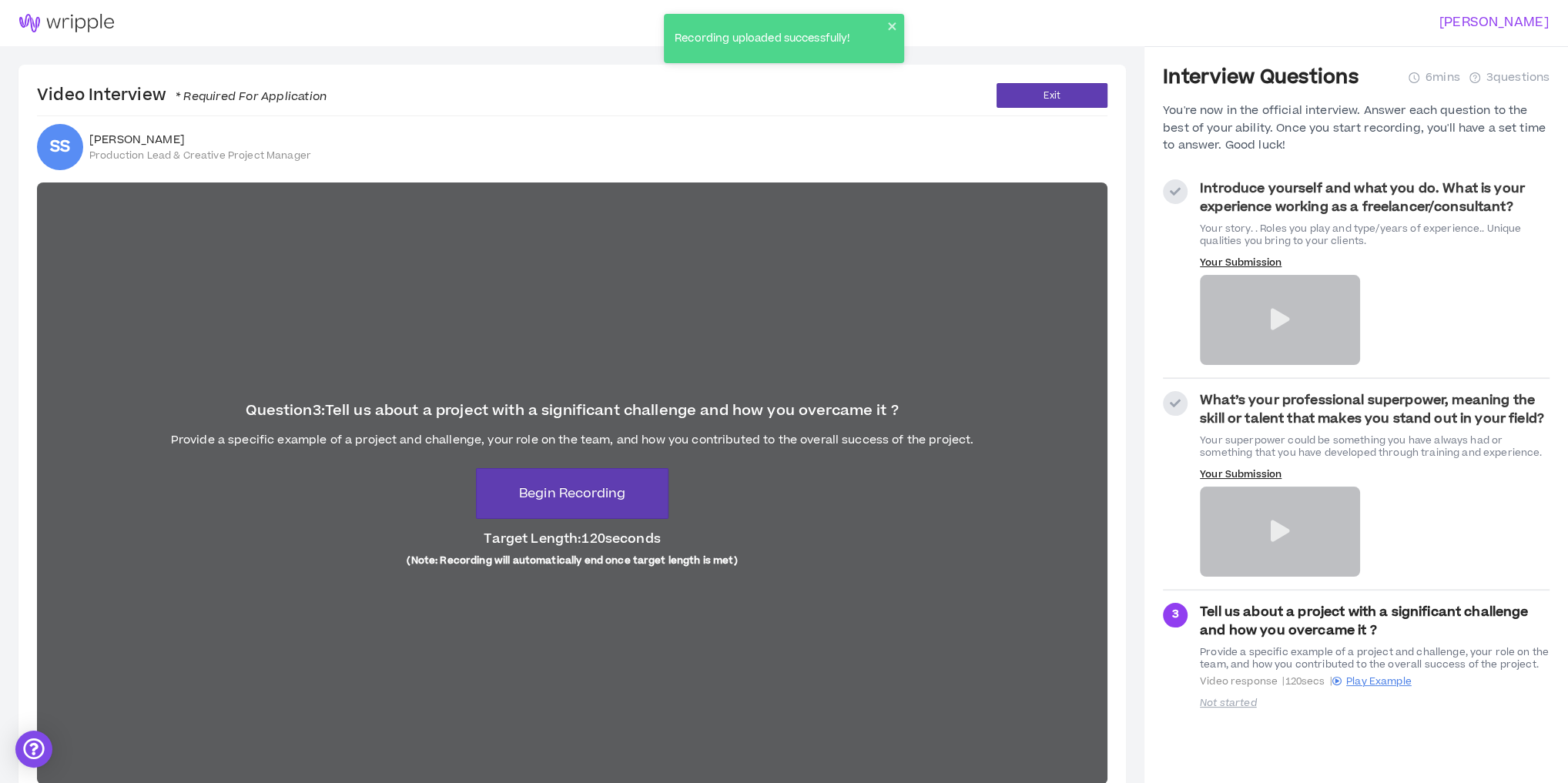
click at [1248, 408] on strong "What’s your professional superpower, meaning the skill or talent that makes you…" at bounding box center [1372, 410] width 345 height 37
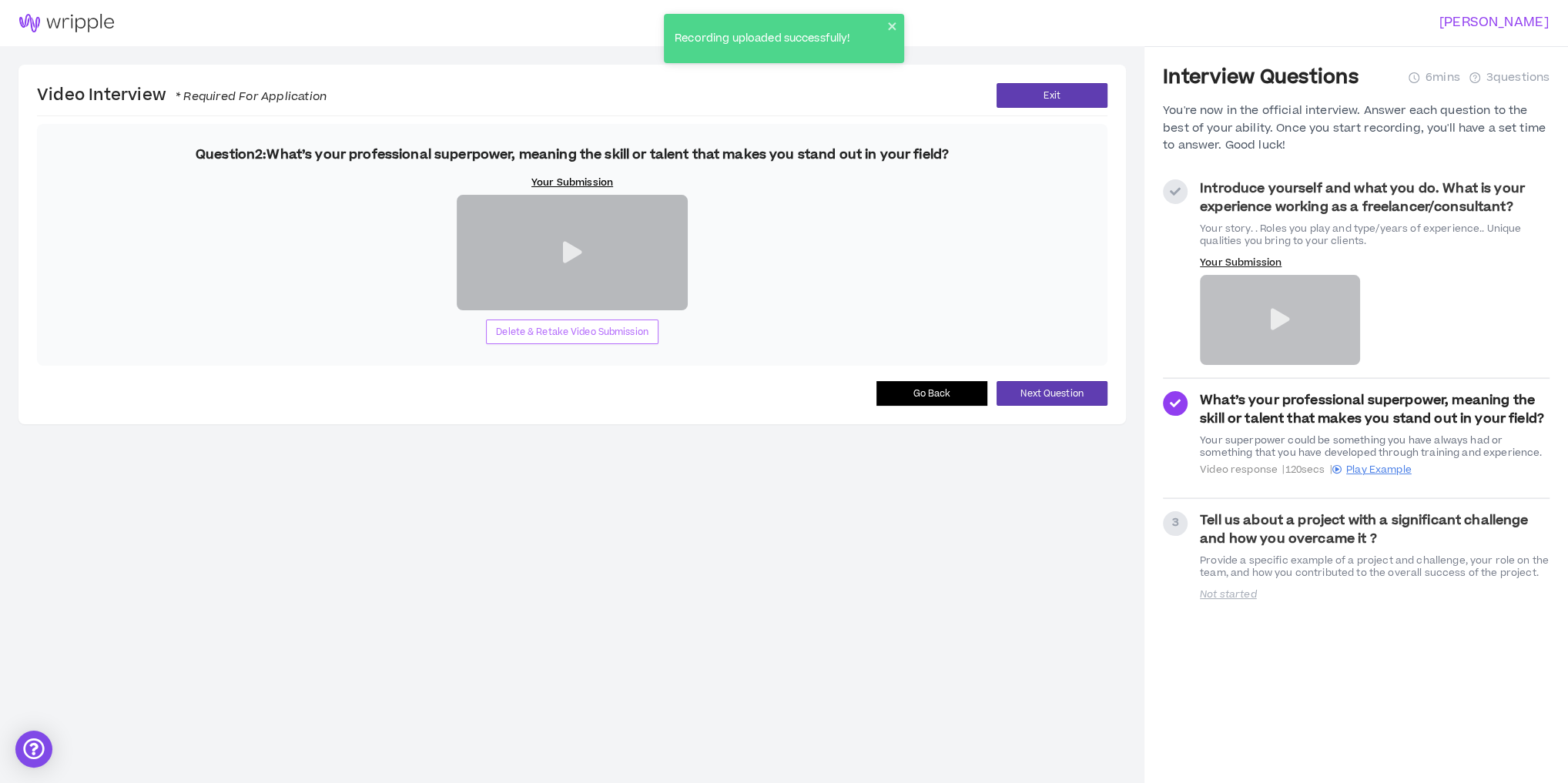
click at [566, 345] on button "Delete & Retake Video Submission" at bounding box center [573, 331] width 172 height 24
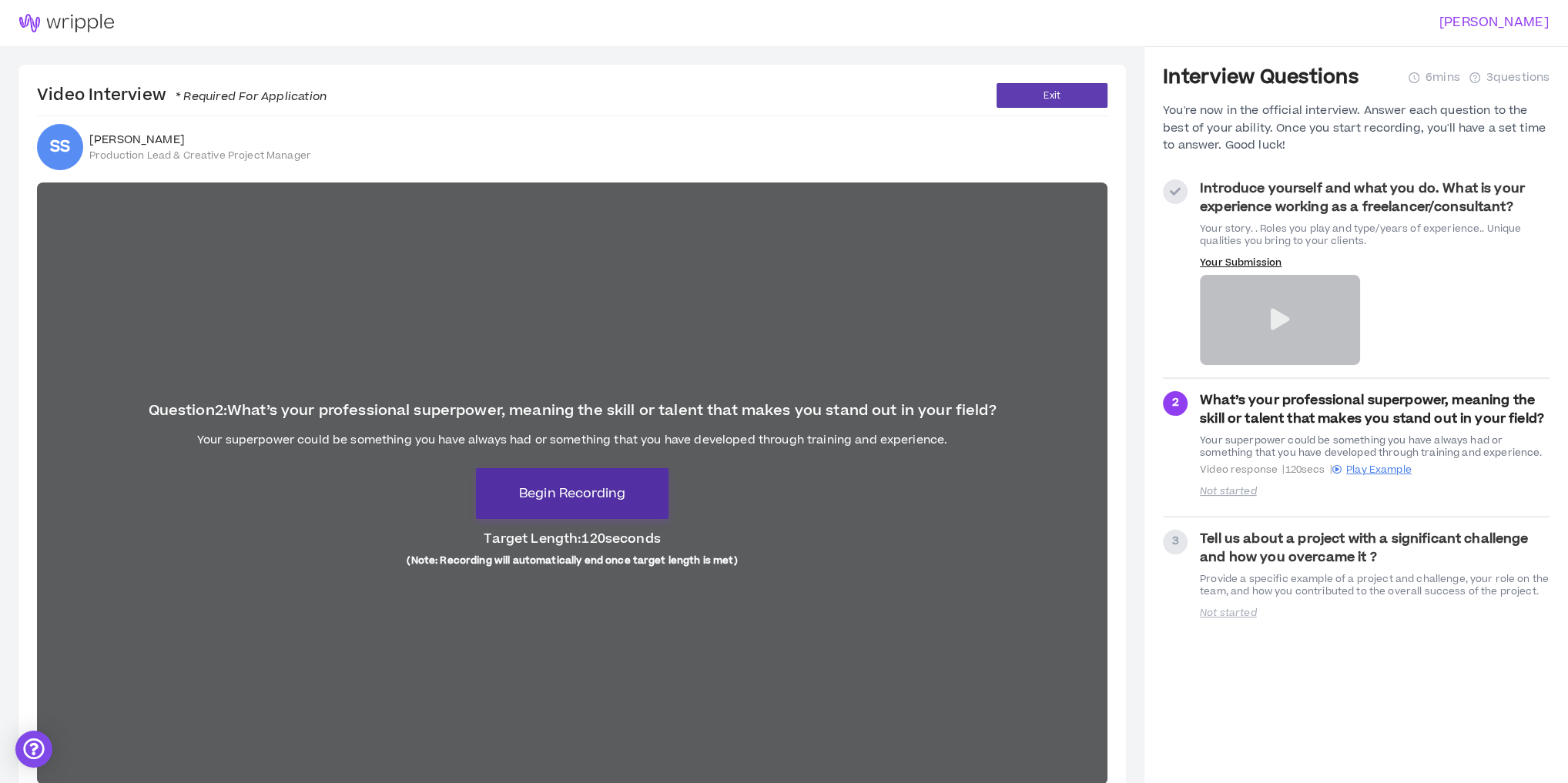
click at [574, 488] on span "Begin Recording" at bounding box center [573, 493] width 106 height 18
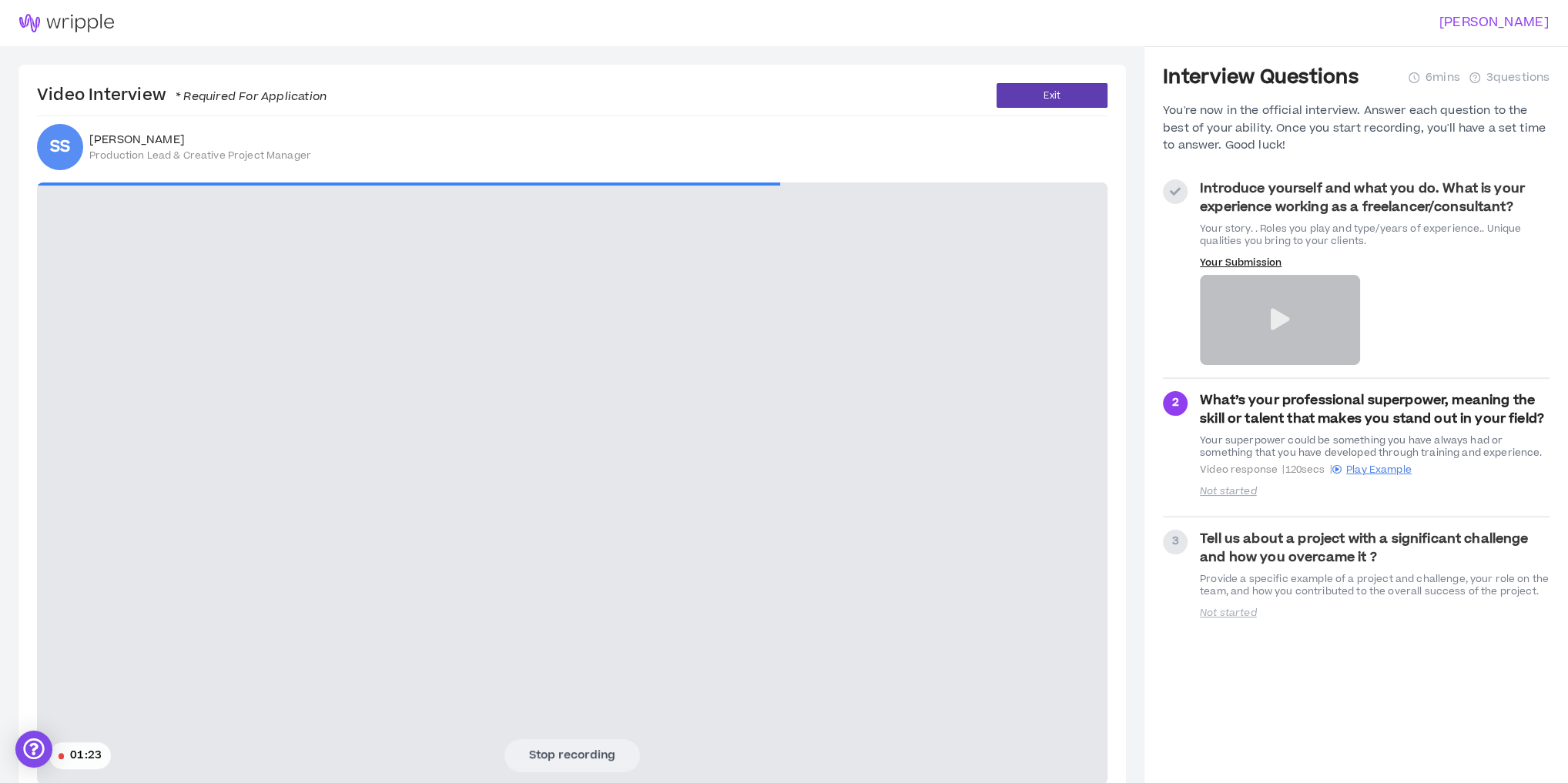
click at [106, 462] on video at bounding box center [572, 484] width 1071 height 602
click at [586, 744] on button "Stop recording" at bounding box center [573, 755] width 136 height 32
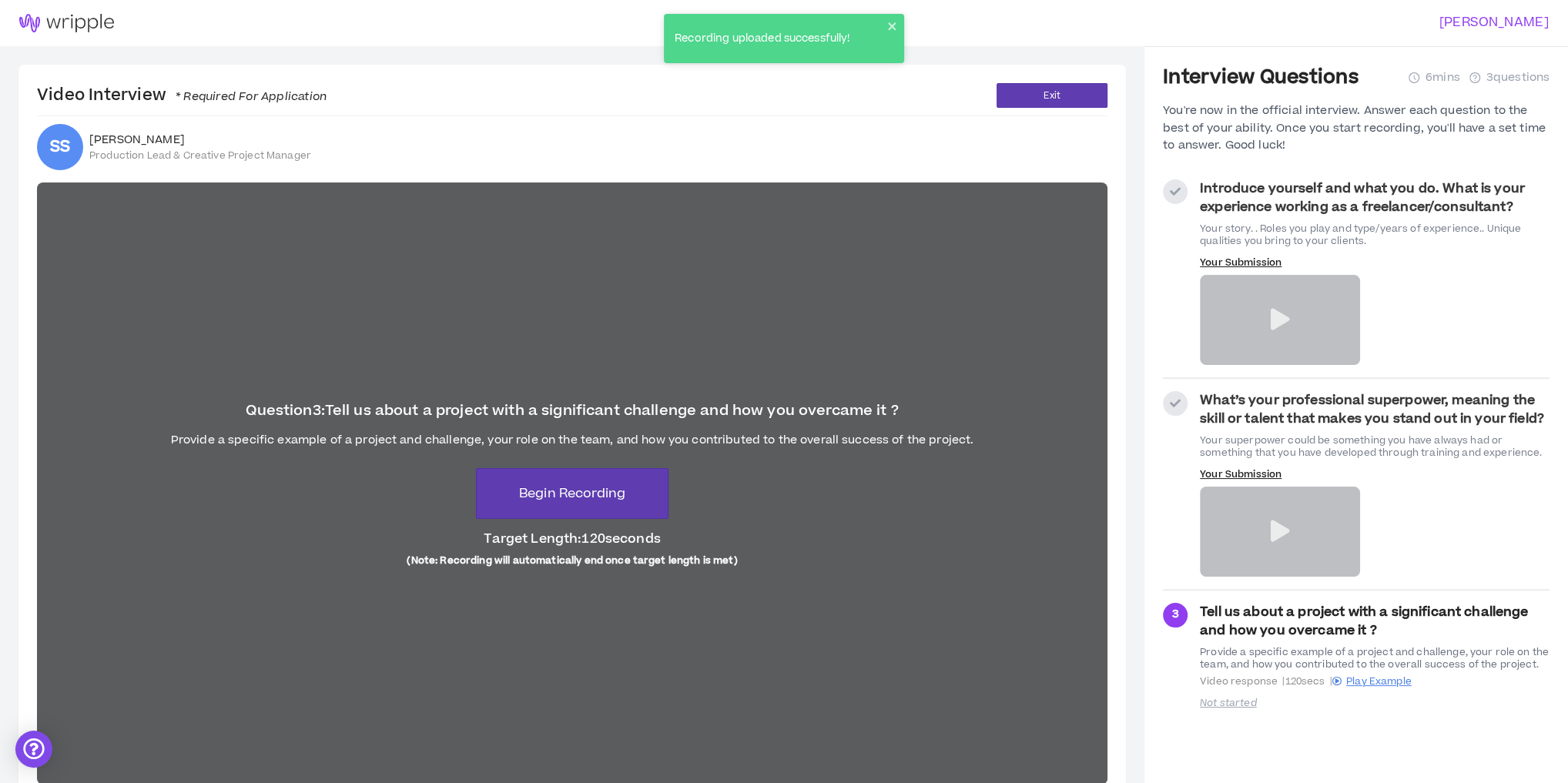
click at [342, 442] on div "Provide a specific example of a project and challenge, your role on the team, a…" at bounding box center [573, 441] width 803 height 16
click at [586, 495] on span "Begin Recording" at bounding box center [573, 493] width 106 height 18
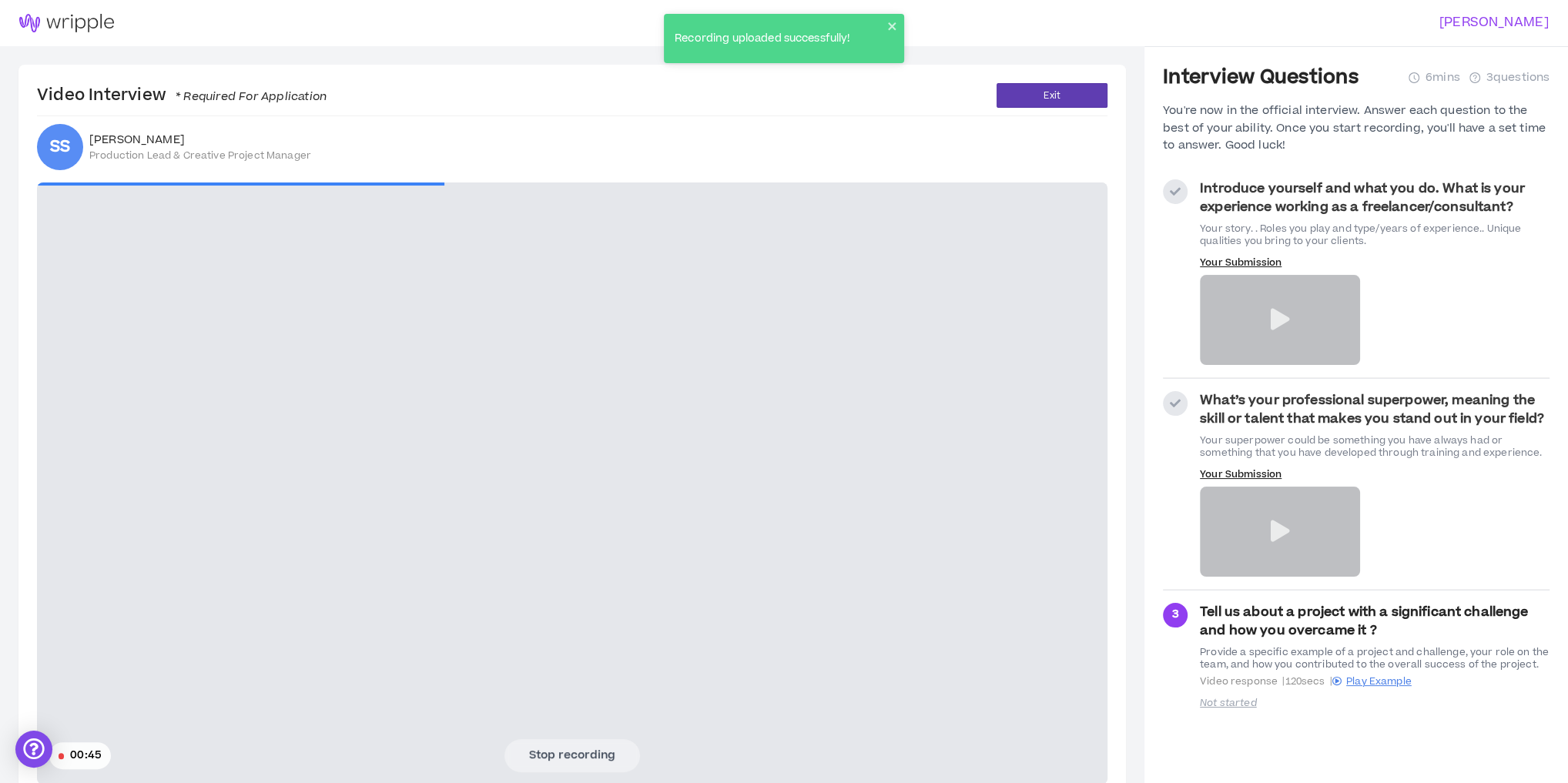
drag, startPoint x: 300, startPoint y: 553, endPoint x: 483, endPoint y: 670, distance: 217.2
click at [300, 553] on video at bounding box center [572, 484] width 1071 height 602
click at [591, 754] on button "Stop recording" at bounding box center [573, 755] width 136 height 32
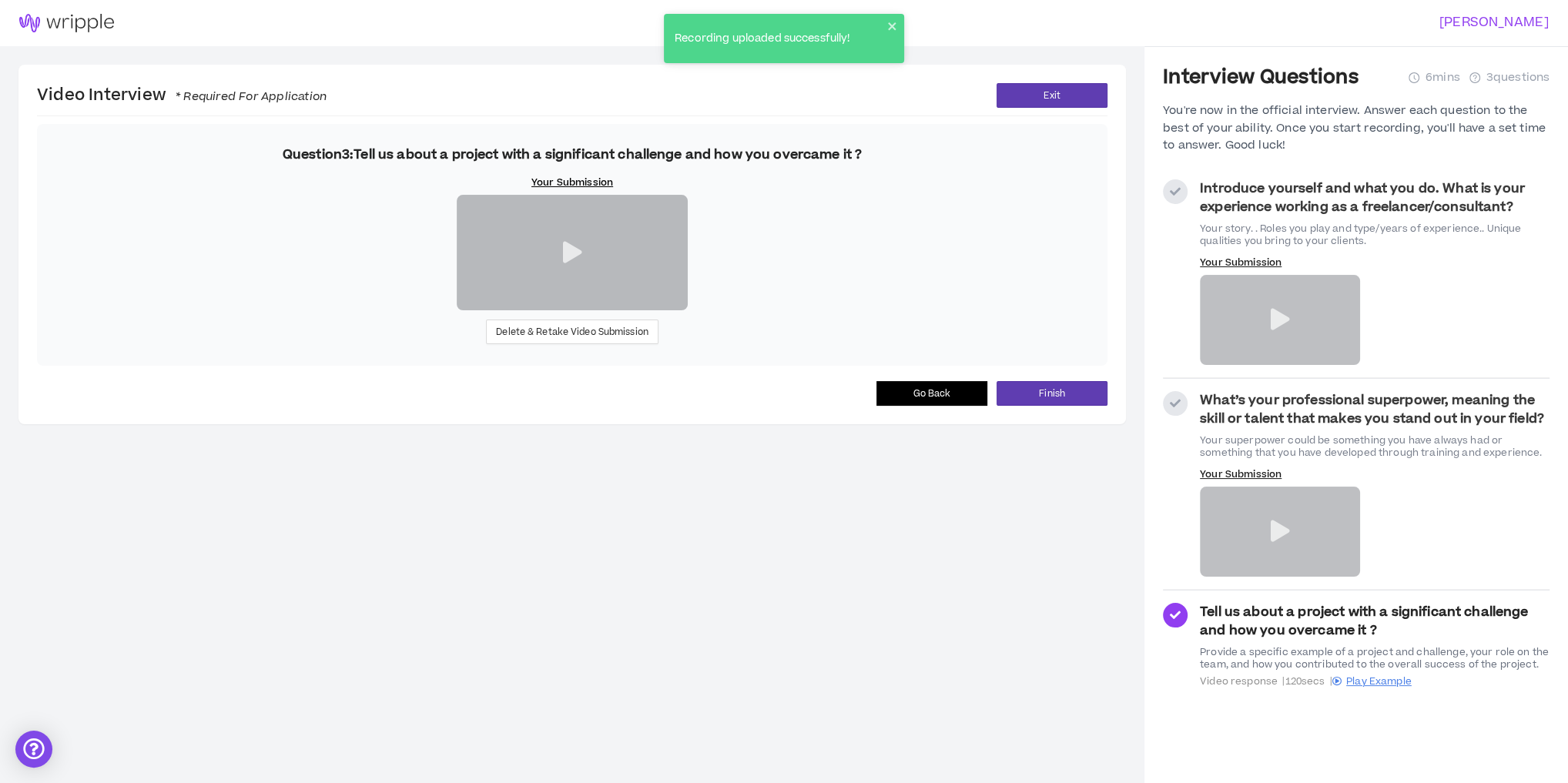
click at [200, 365] on div "Question 3 : Tell us about a project with a significant challenge and how you o…" at bounding box center [572, 245] width 1071 height 242
click at [593, 339] on span "Delete & Retake Video Submission" at bounding box center [572, 332] width 152 height 15
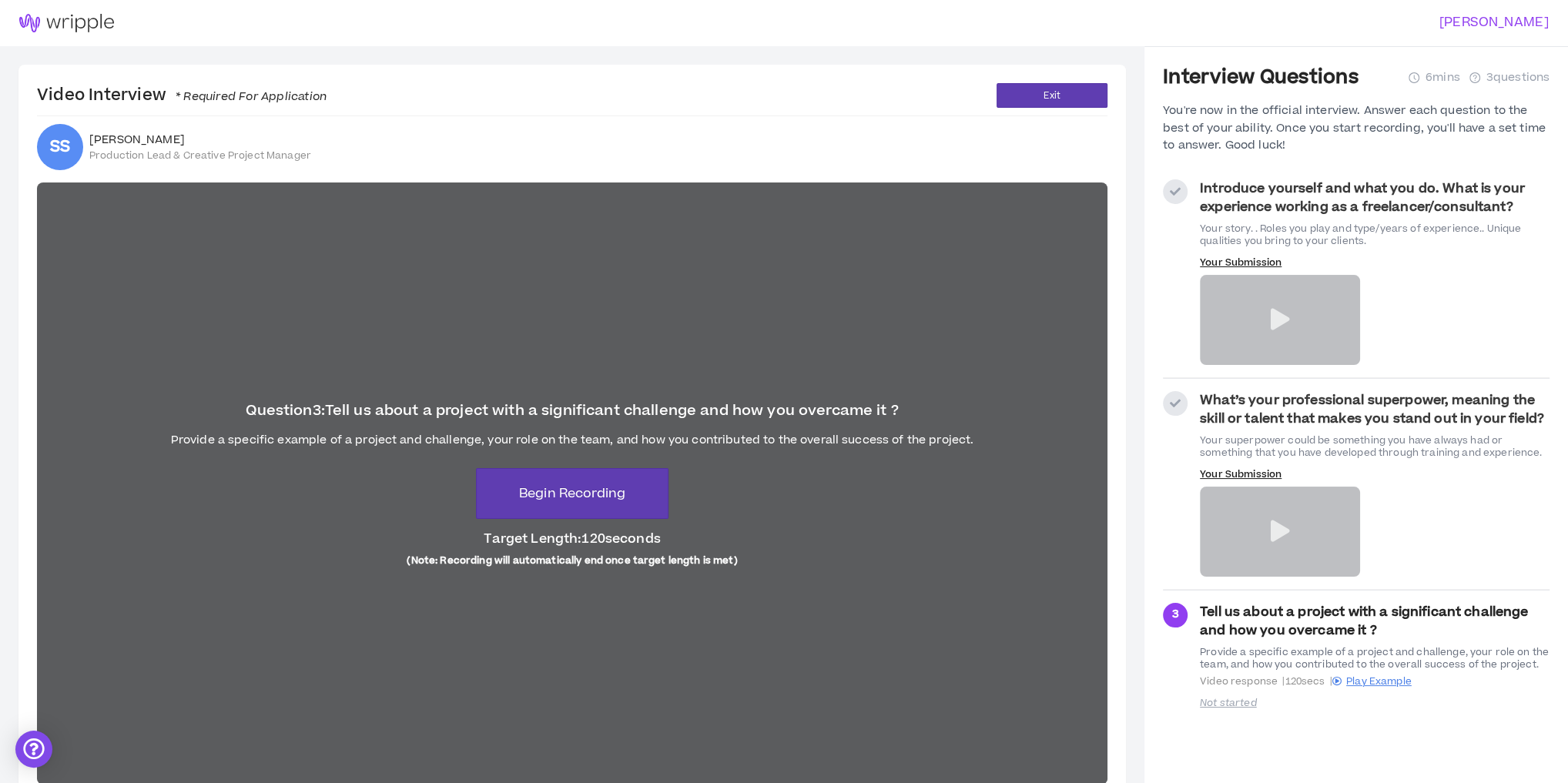
click at [1270, 422] on strong "What’s your professional superpower, meaning the skill or talent that makes you…" at bounding box center [1372, 410] width 345 height 37
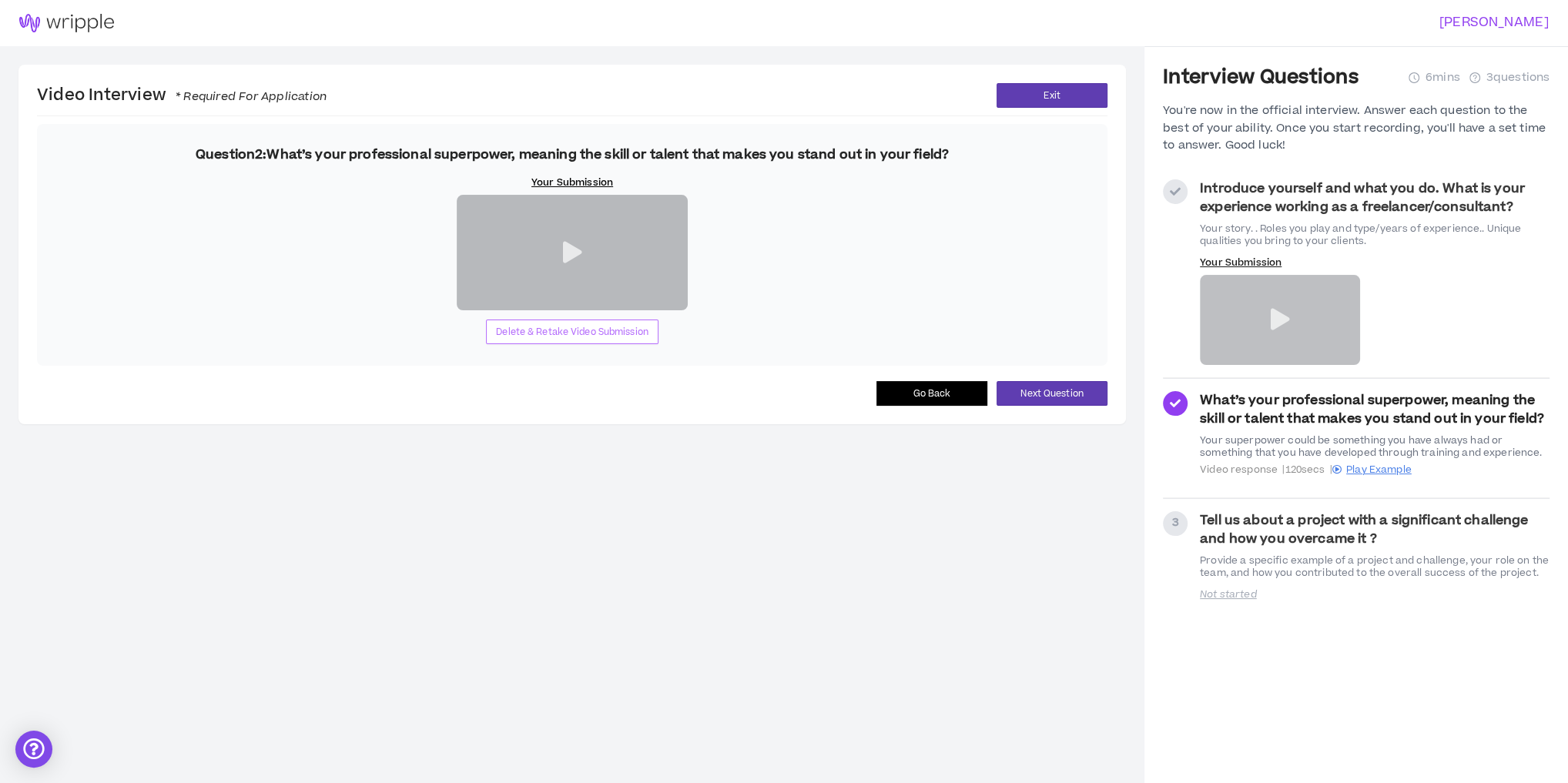
click at [583, 339] on span "Delete & Retake Video Submission" at bounding box center [572, 332] width 152 height 15
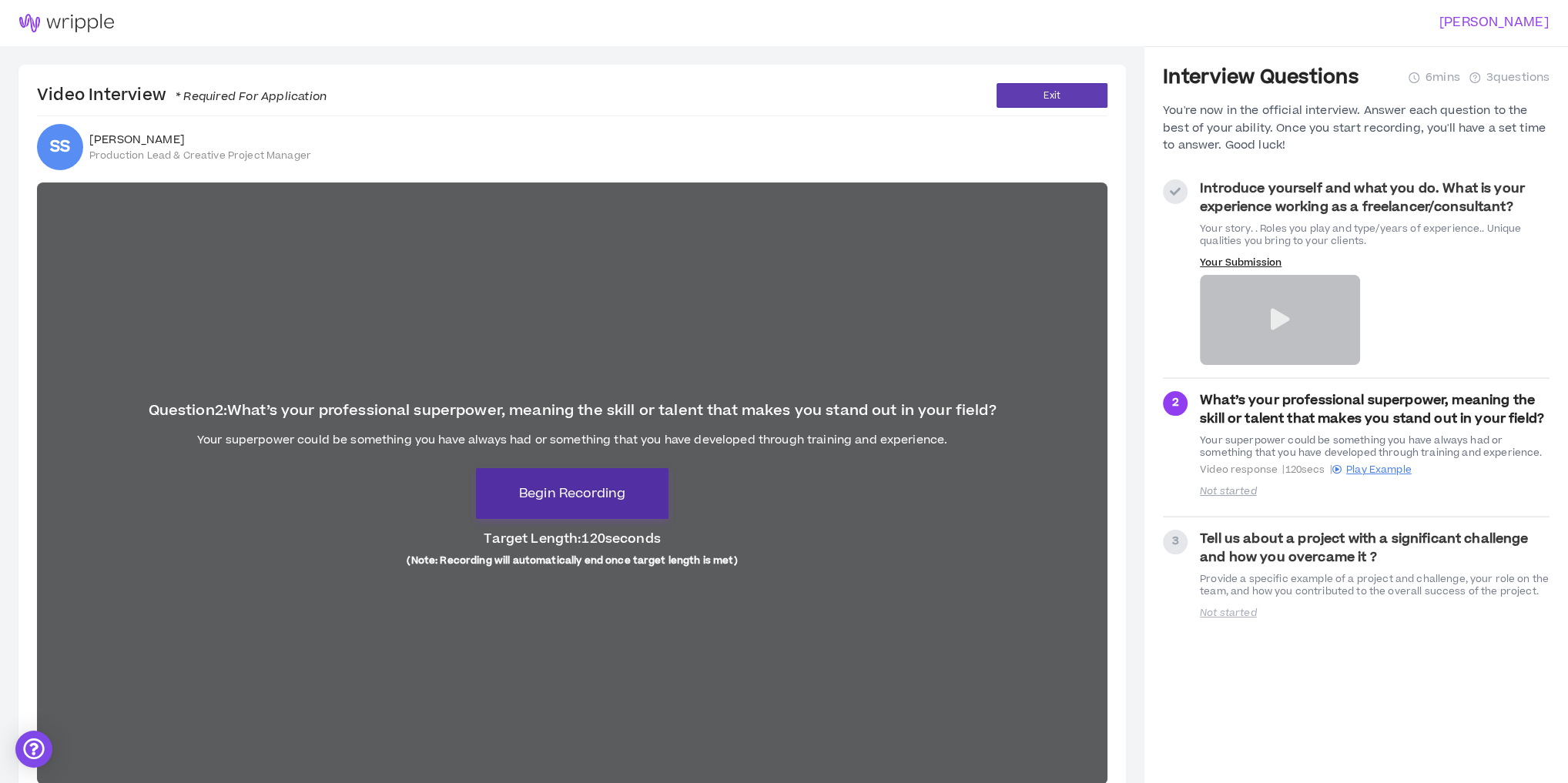
click at [572, 486] on span "Begin Recording" at bounding box center [573, 493] width 106 height 18
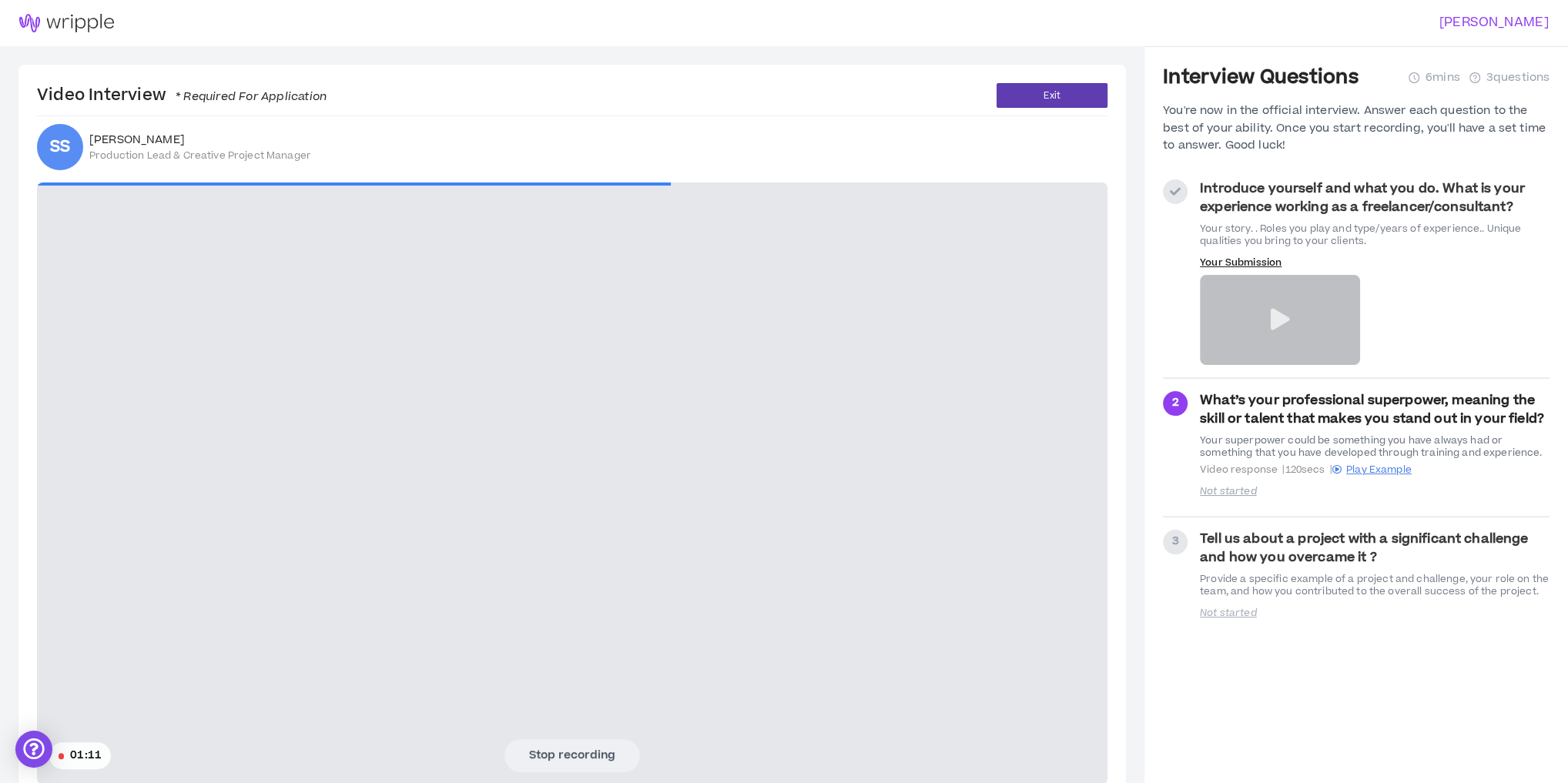
click at [334, 485] on video at bounding box center [572, 484] width 1071 height 602
click at [585, 755] on button "Stop recording" at bounding box center [573, 755] width 136 height 32
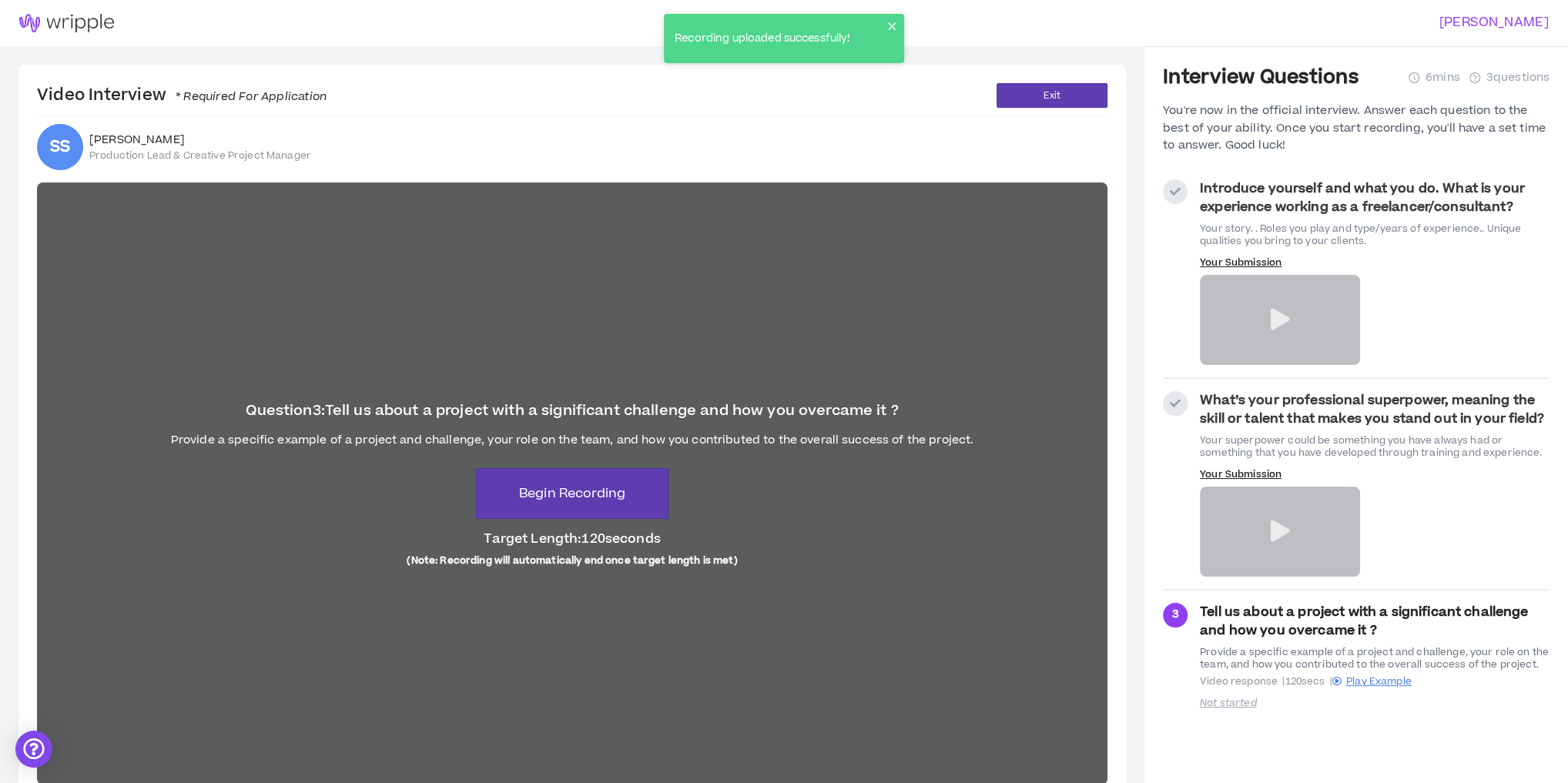
click at [1276, 521] on icon at bounding box center [1280, 531] width 19 height 22
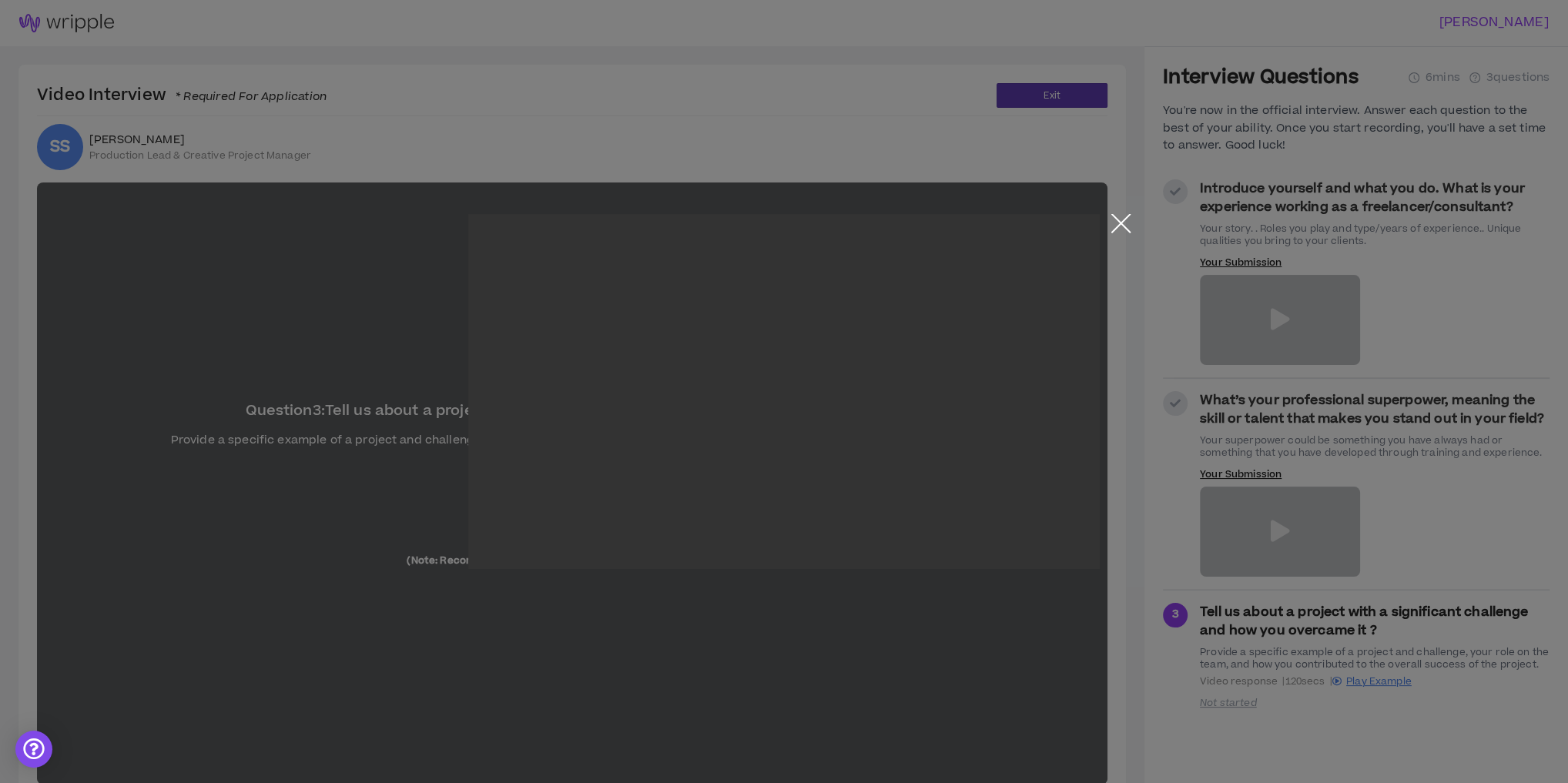
click at [1116, 220] on button "Close the modal by clicking here" at bounding box center [1121, 227] width 27 height 27
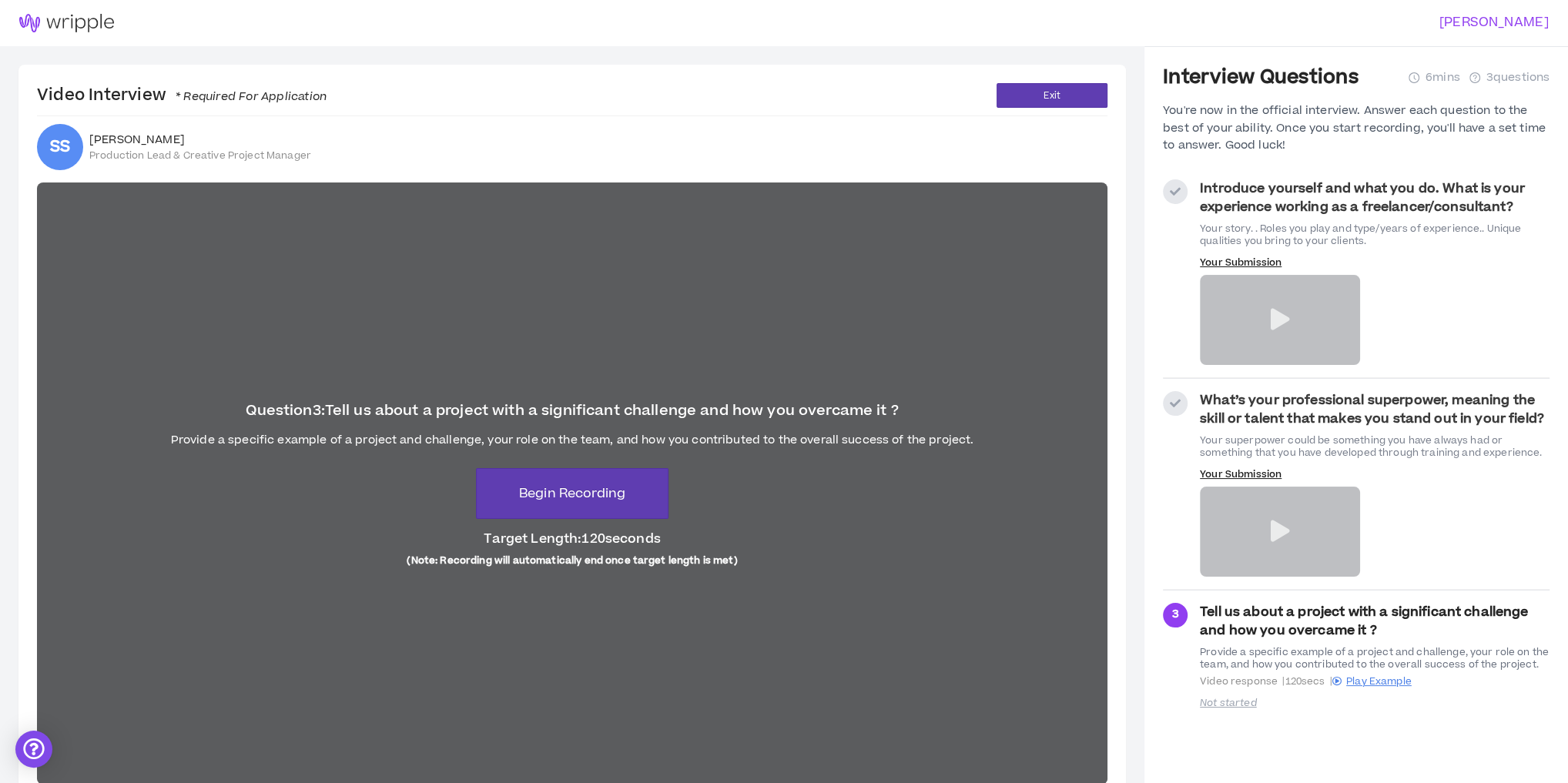
click at [1245, 420] on strong "What’s your professional superpower, meaning the skill or talent that makes you…" at bounding box center [1372, 410] width 345 height 37
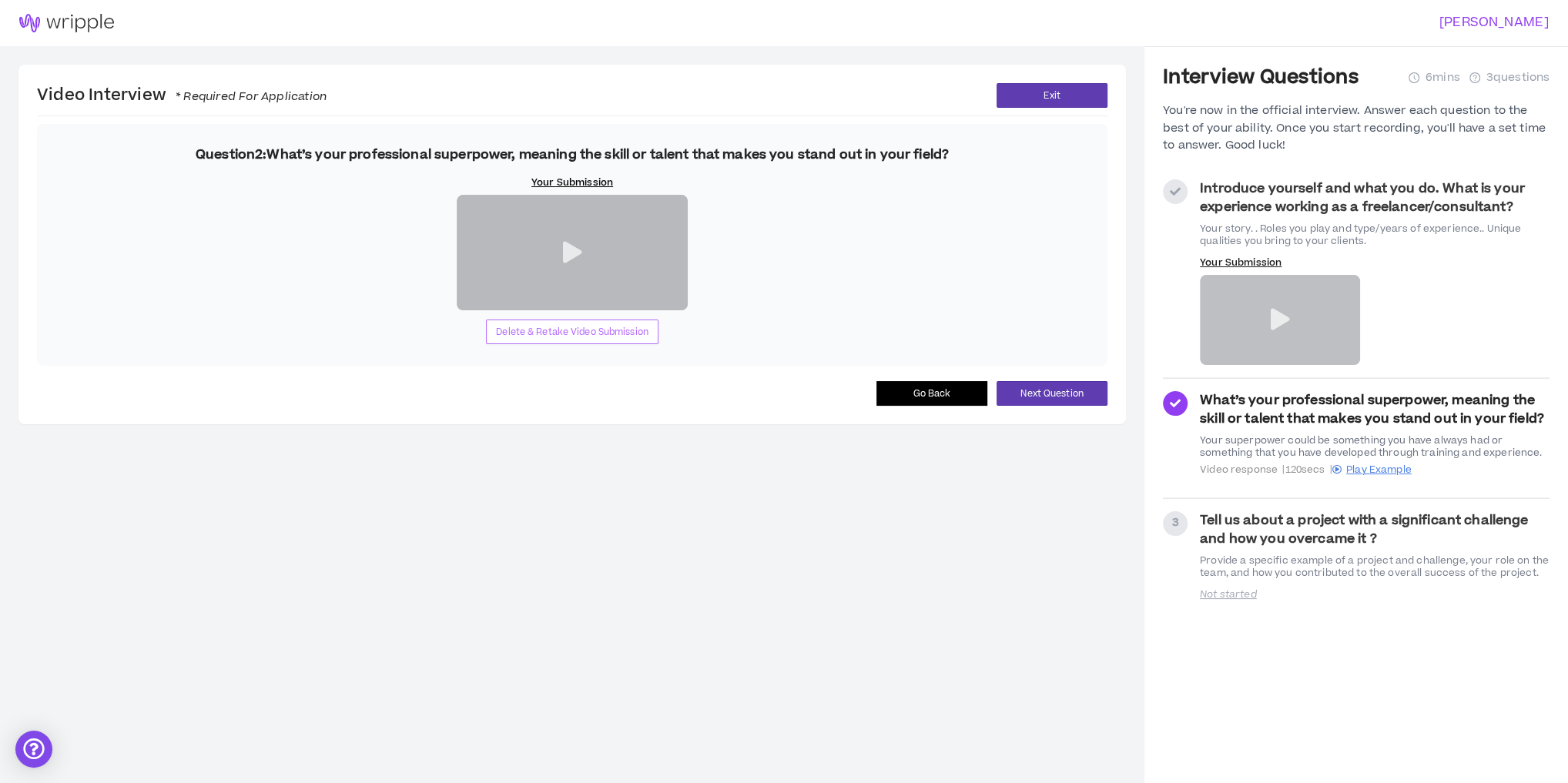
drag, startPoint x: 606, startPoint y: 586, endPoint x: 624, endPoint y: 572, distance: 22.8
click at [606, 339] on span "Delete & Retake Video Submission" at bounding box center [572, 332] width 152 height 15
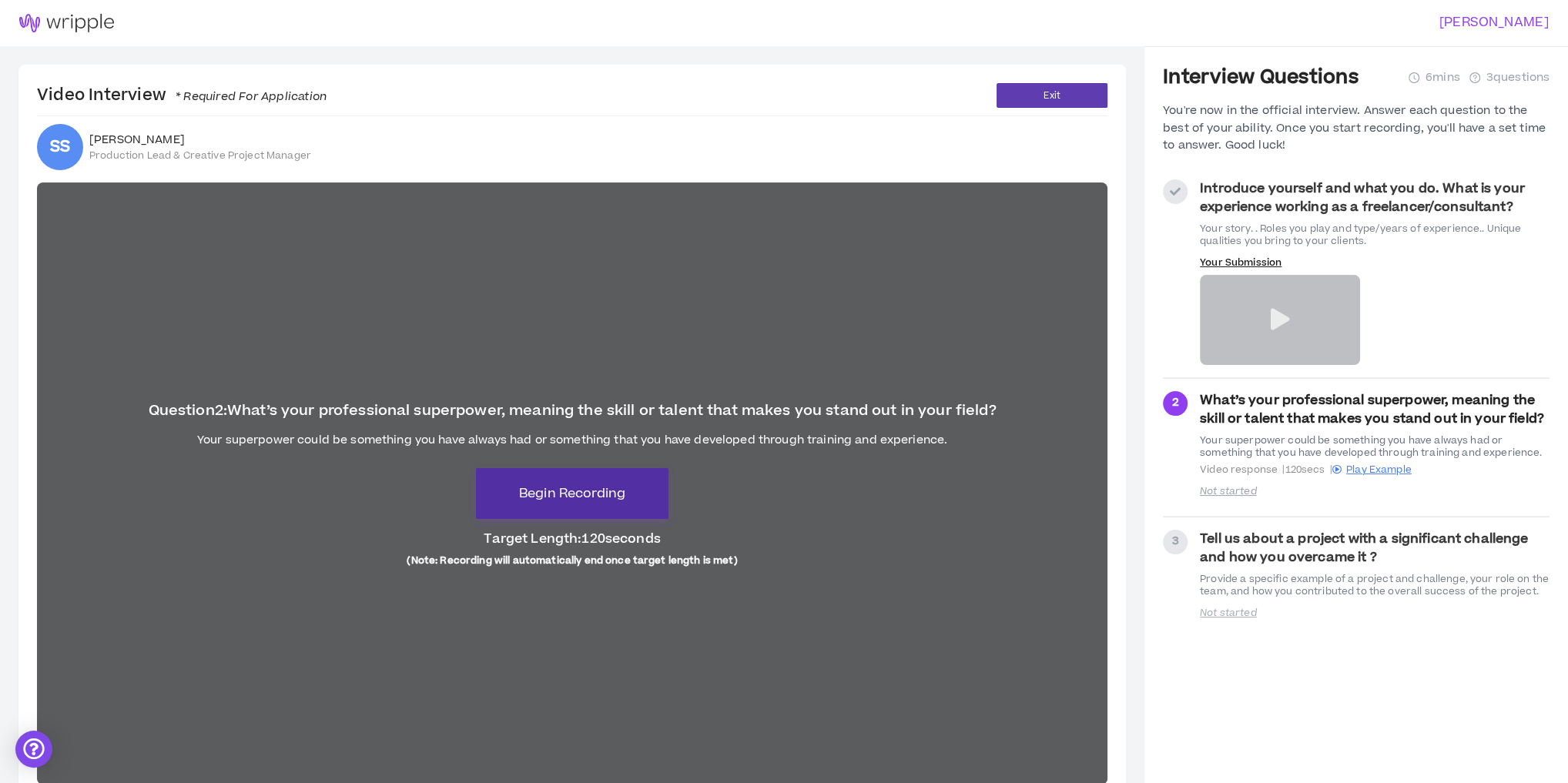
click at [552, 485] on span "Begin Recording" at bounding box center [573, 493] width 106 height 18
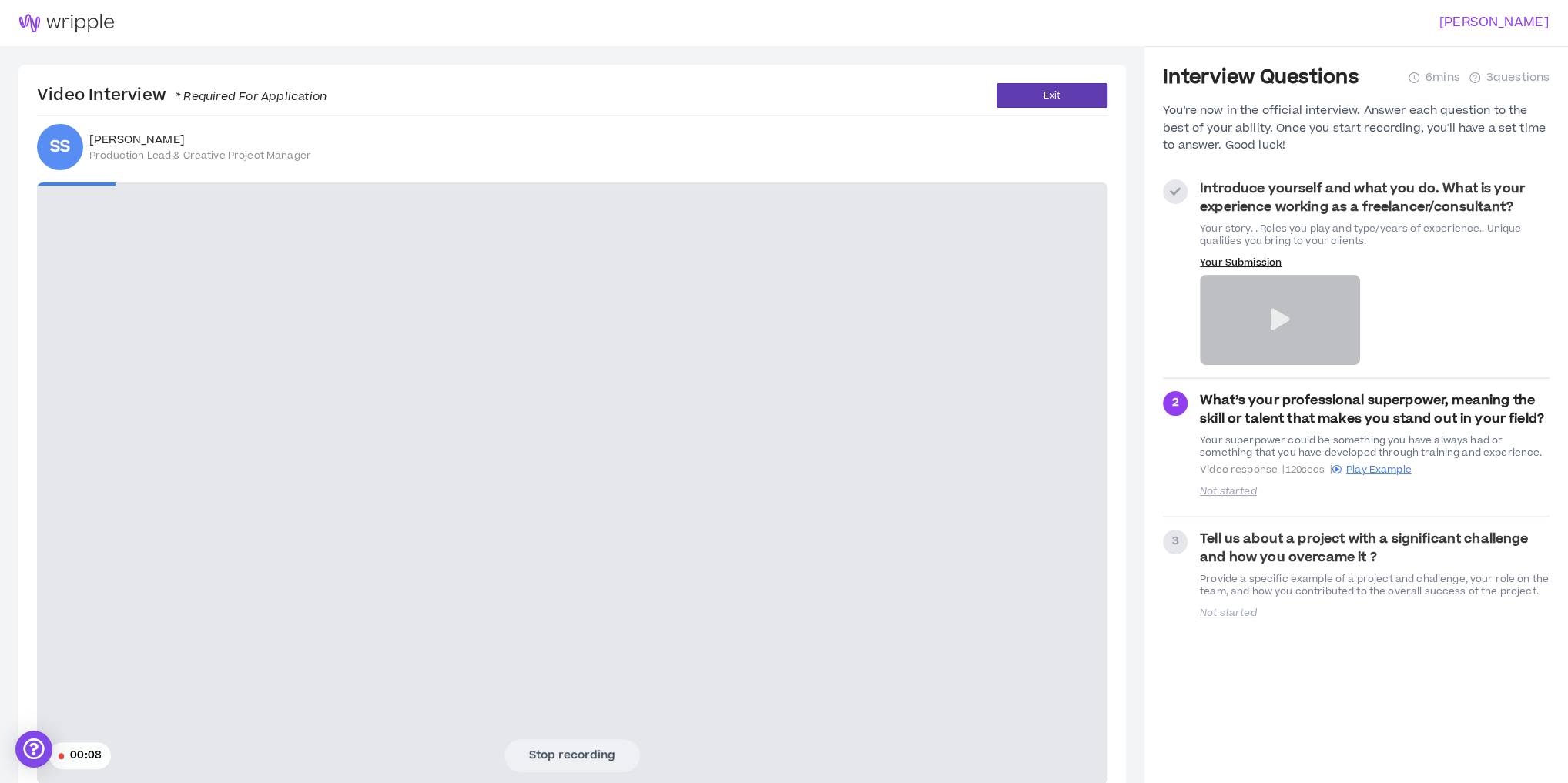
click at [282, 540] on video at bounding box center [572, 484] width 1071 height 602
click at [596, 751] on button "Stop recording" at bounding box center [573, 755] width 136 height 32
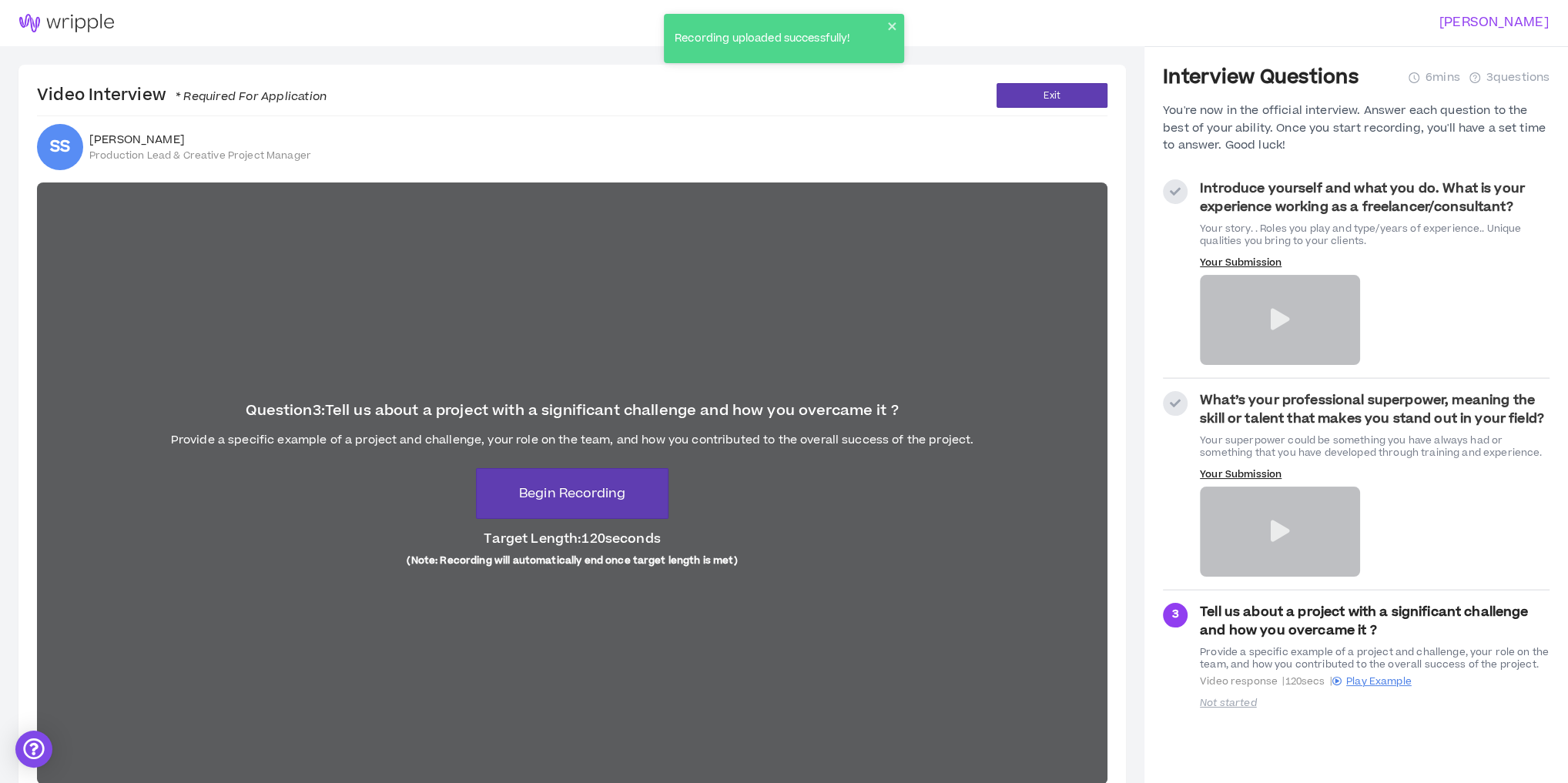
click at [1330, 413] on strong "What’s your professional superpower, meaning the skill or talent that makes you…" at bounding box center [1372, 410] width 345 height 37
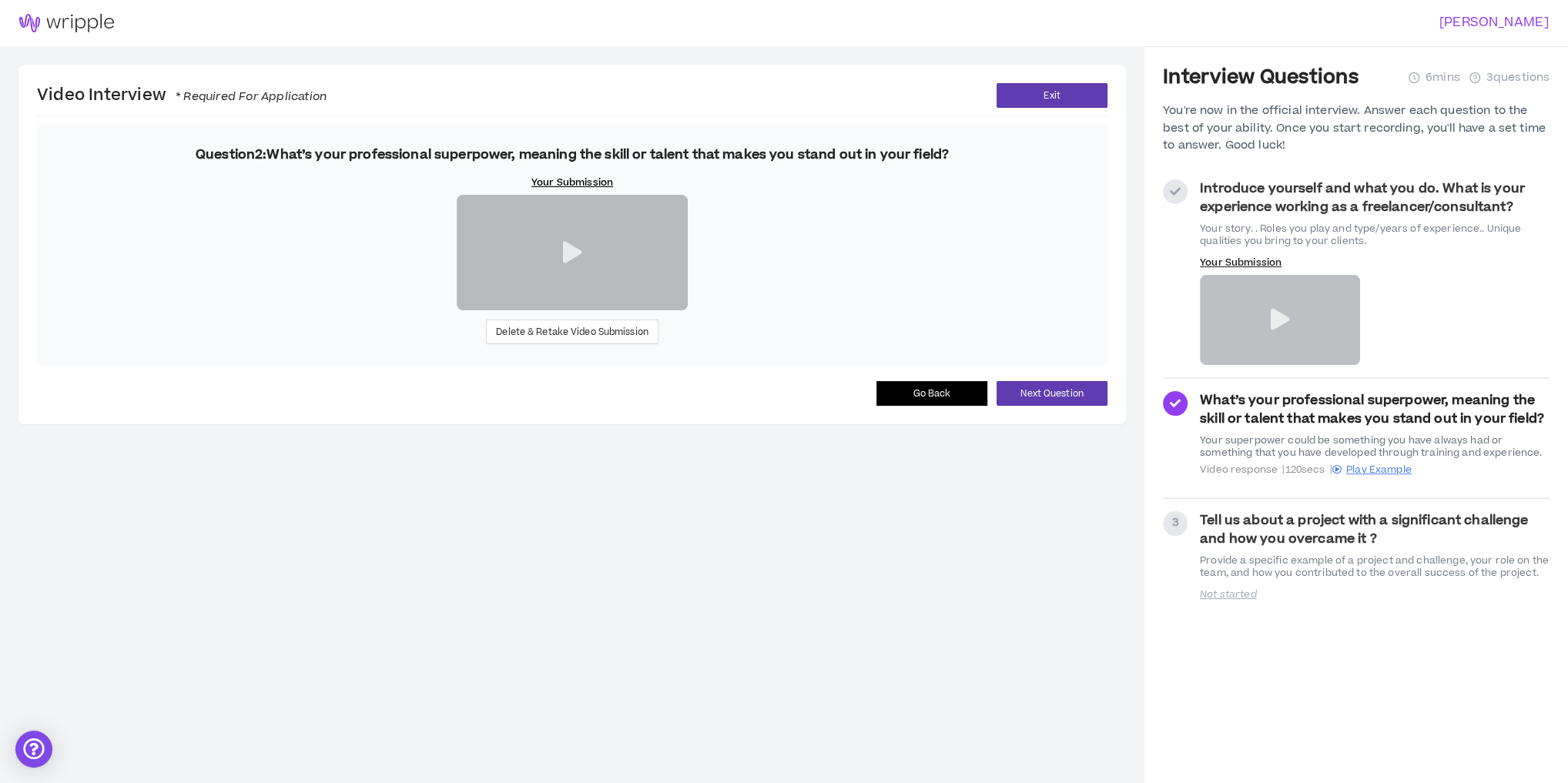
click at [573, 345] on div "Delete & Retake Video Submission" at bounding box center [573, 270] width 231 height 150
click at [569, 339] on span "Delete & Retake Video Submission" at bounding box center [572, 332] width 152 height 15
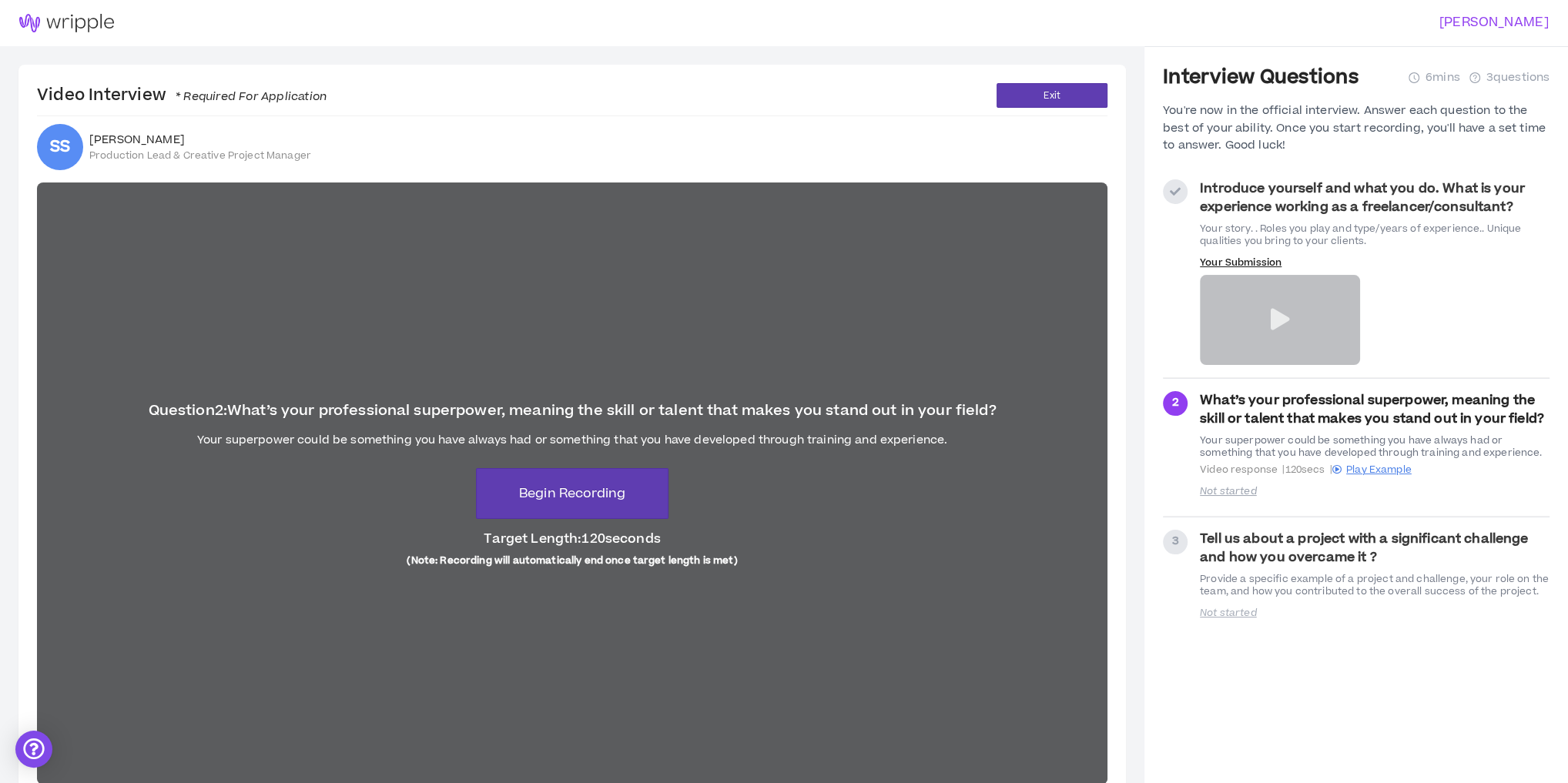
click at [366, 590] on div "Question 2 : What’s your professional superpower, meaning the skill or talent t…" at bounding box center [572, 484] width 1071 height 602
click at [596, 490] on span "Begin Recording" at bounding box center [573, 493] width 106 height 18
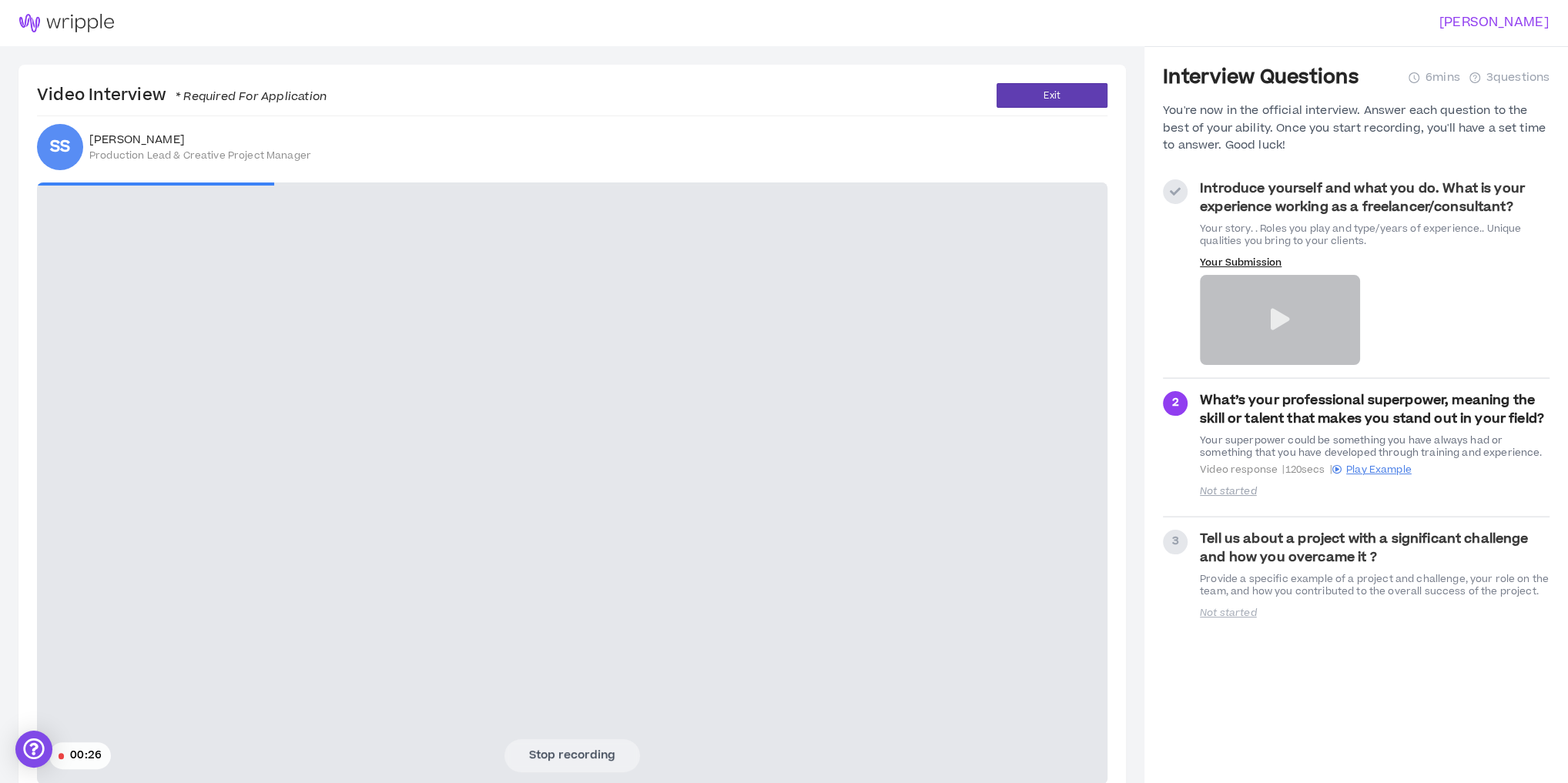
click at [243, 553] on video at bounding box center [572, 484] width 1071 height 602
click at [593, 755] on button "Stop recording" at bounding box center [573, 755] width 136 height 32
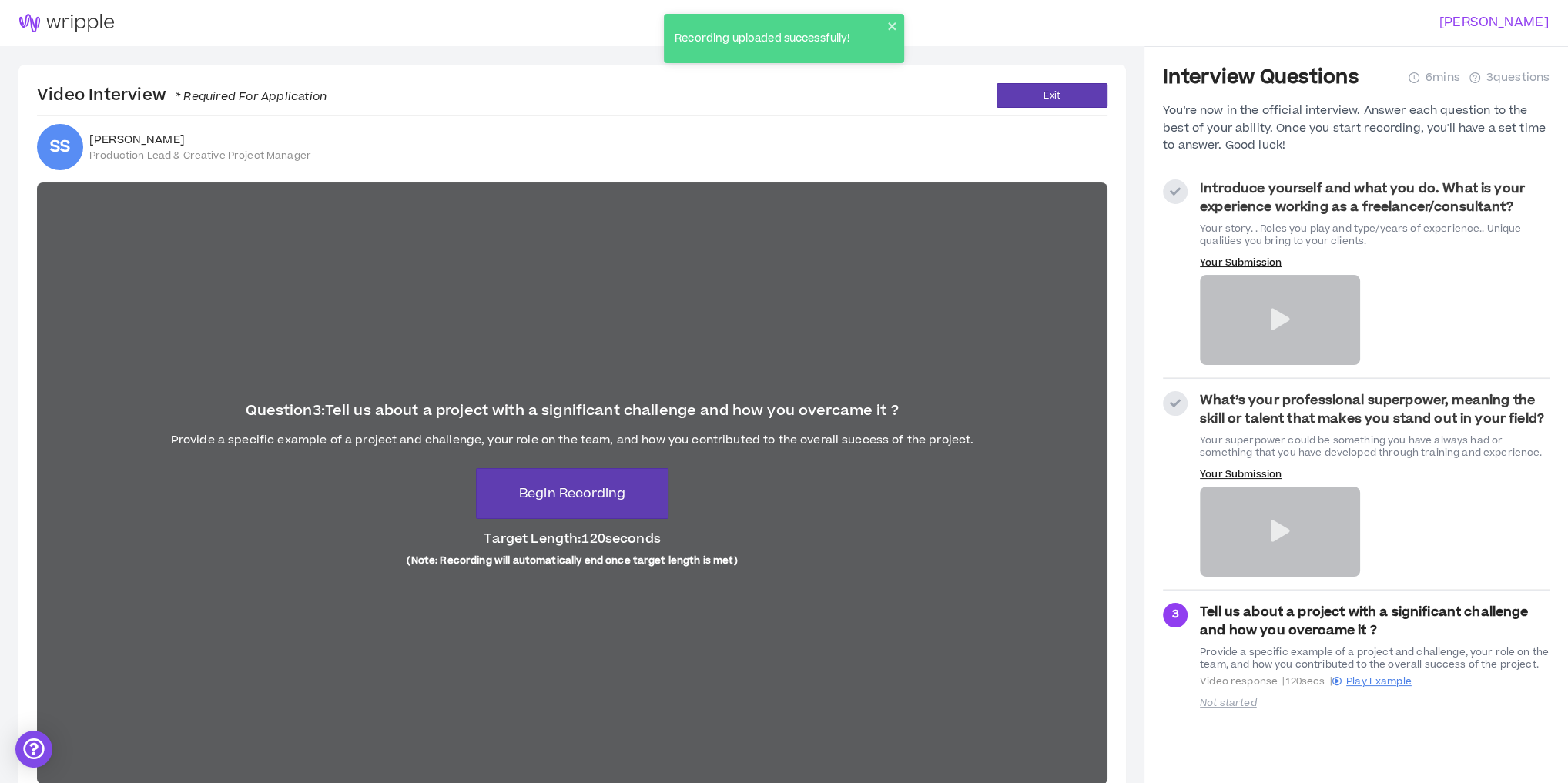
click at [1260, 405] on strong "What’s your professional superpower, meaning the skill or talent that makes you…" at bounding box center [1372, 410] width 345 height 37
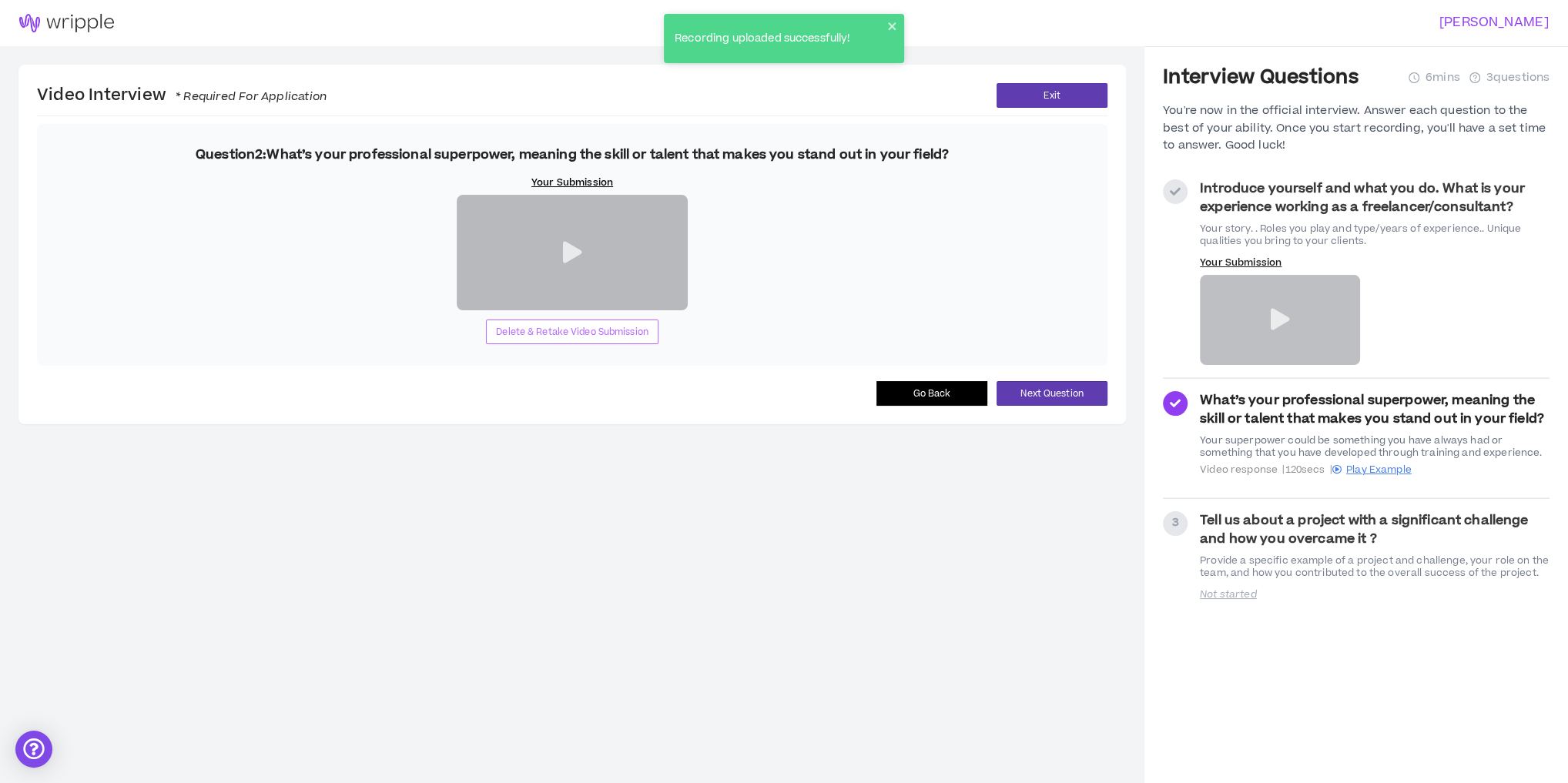
click at [586, 339] on span "Delete & Retake Video Submission" at bounding box center [572, 332] width 152 height 15
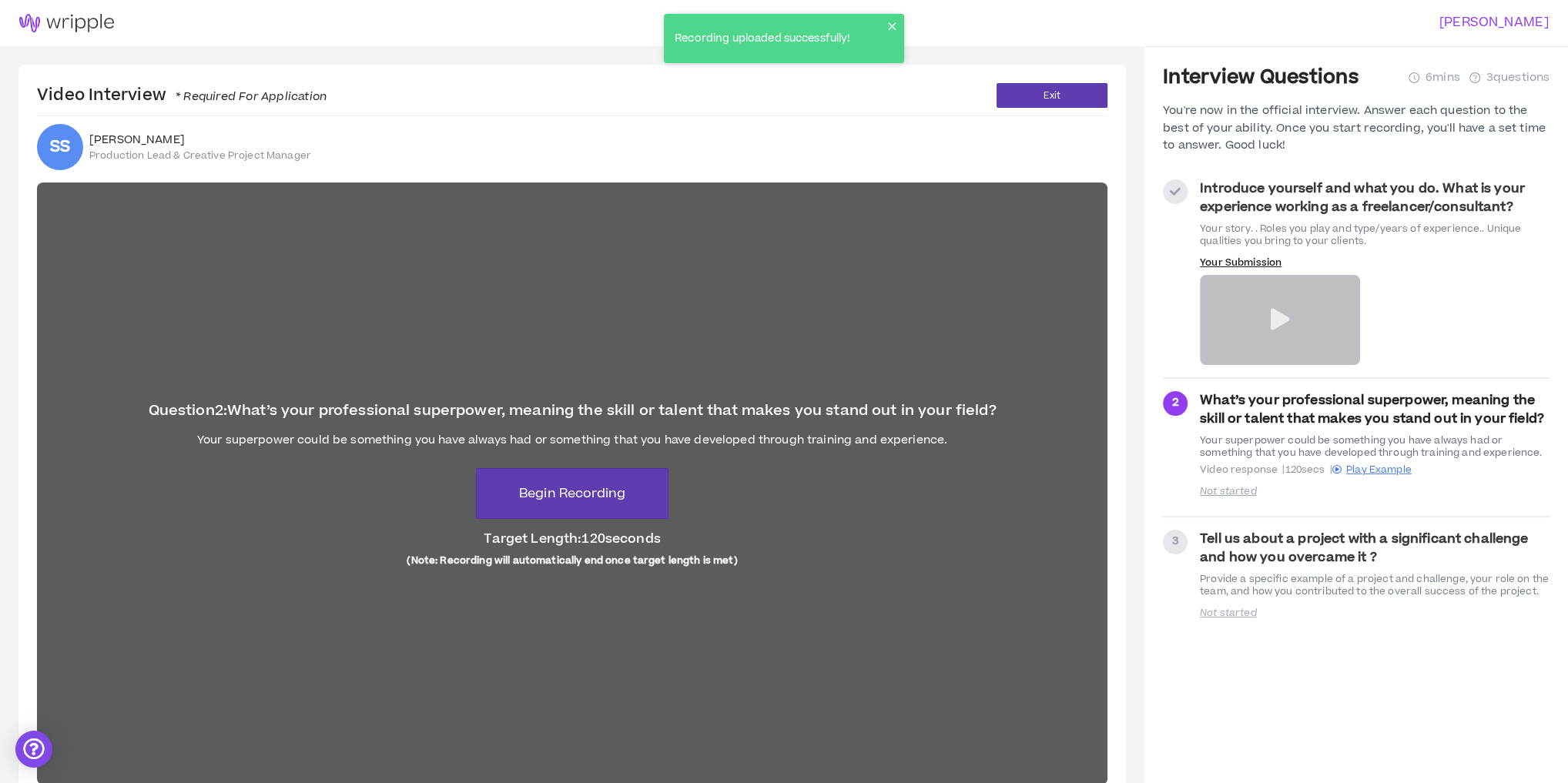
click at [278, 304] on div "Question 2 : What’s your professional superpower, meaning the skill or talent t…" at bounding box center [572, 484] width 1071 height 602
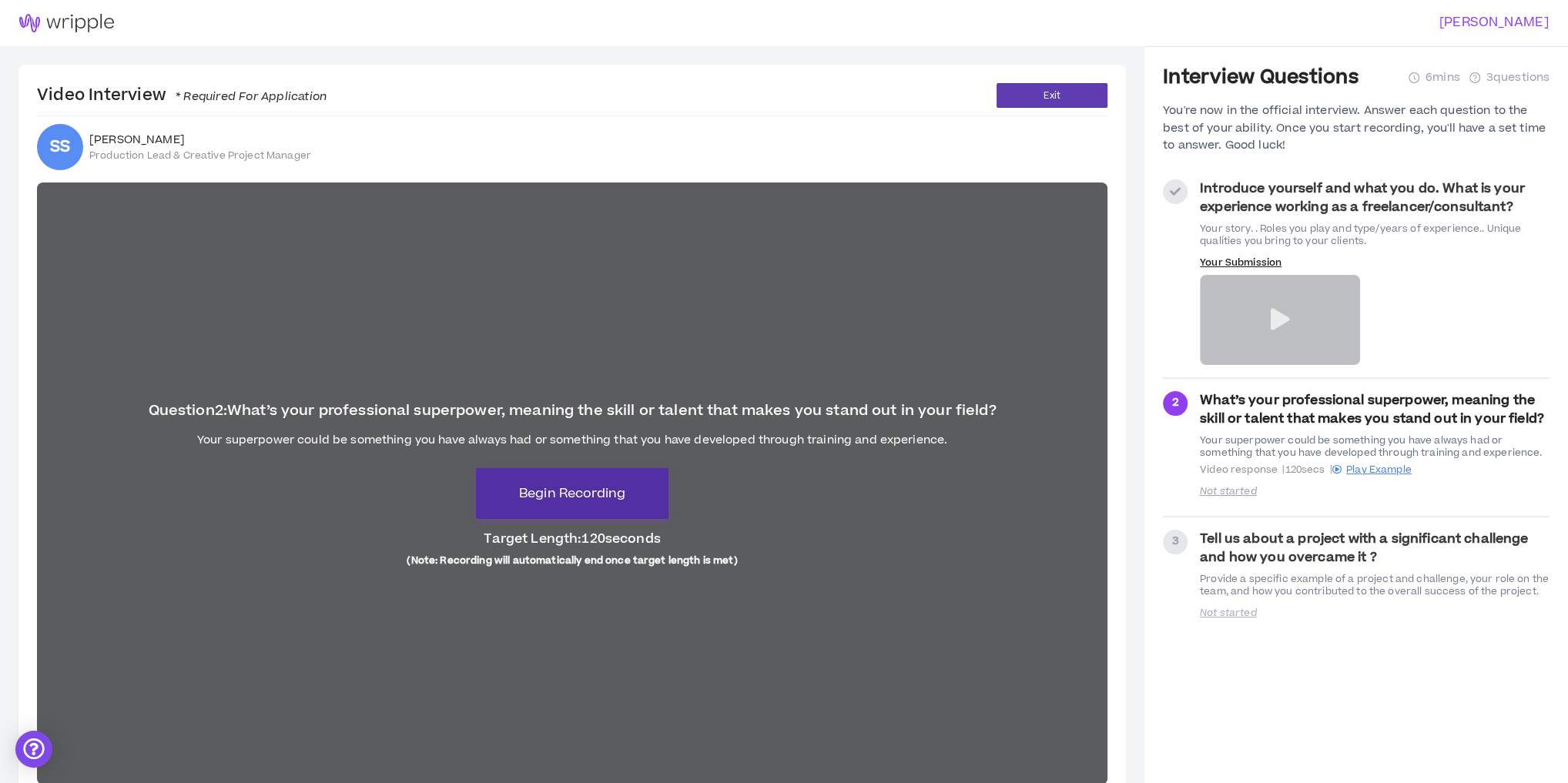
click at [598, 498] on span "Begin Recording" at bounding box center [573, 493] width 106 height 18
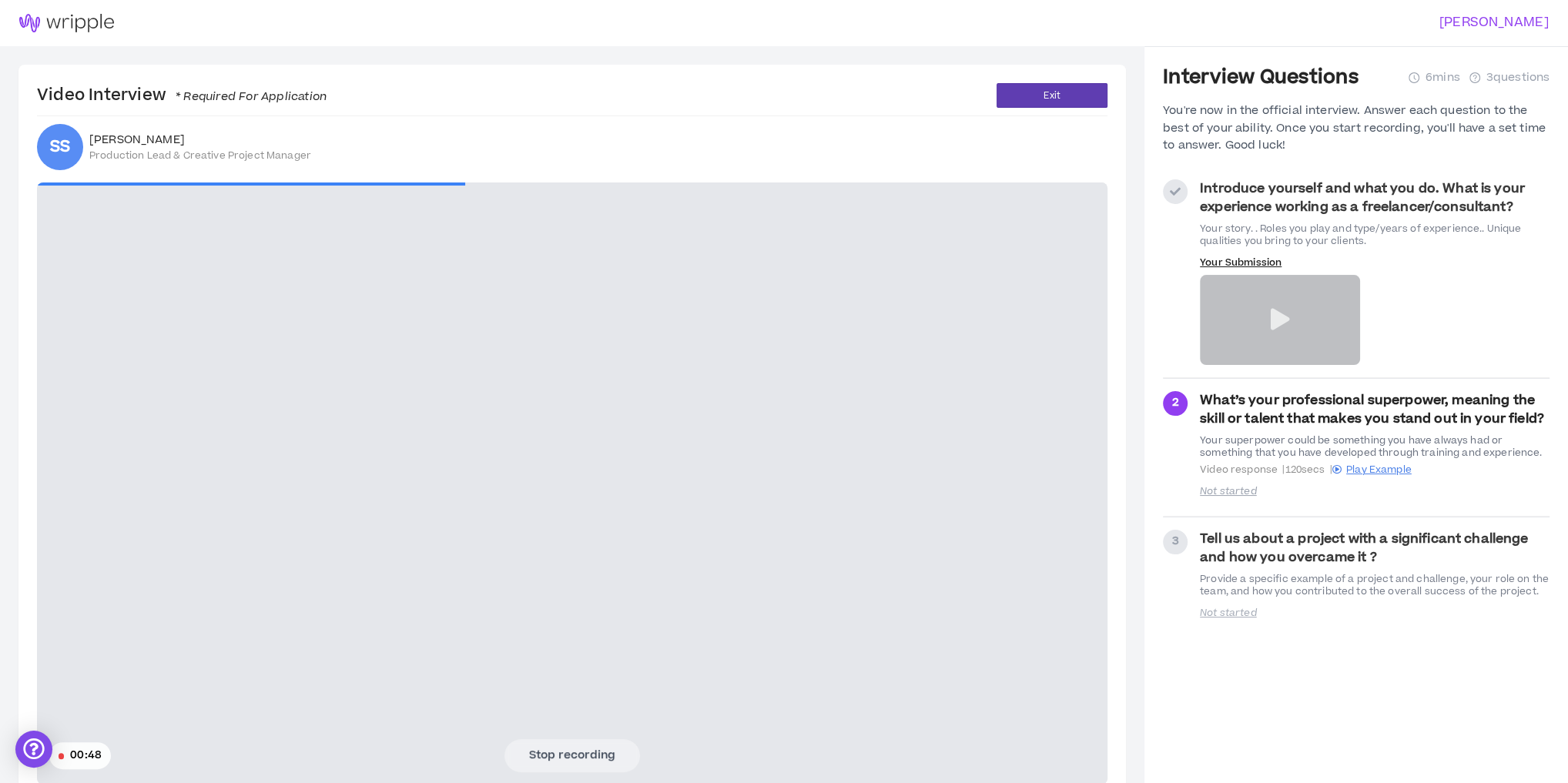
drag, startPoint x: 287, startPoint y: 398, endPoint x: 356, endPoint y: 495, distance: 119.0
click at [286, 399] on video at bounding box center [572, 484] width 1071 height 602
click at [590, 745] on button "Stop recording" at bounding box center [573, 755] width 136 height 32
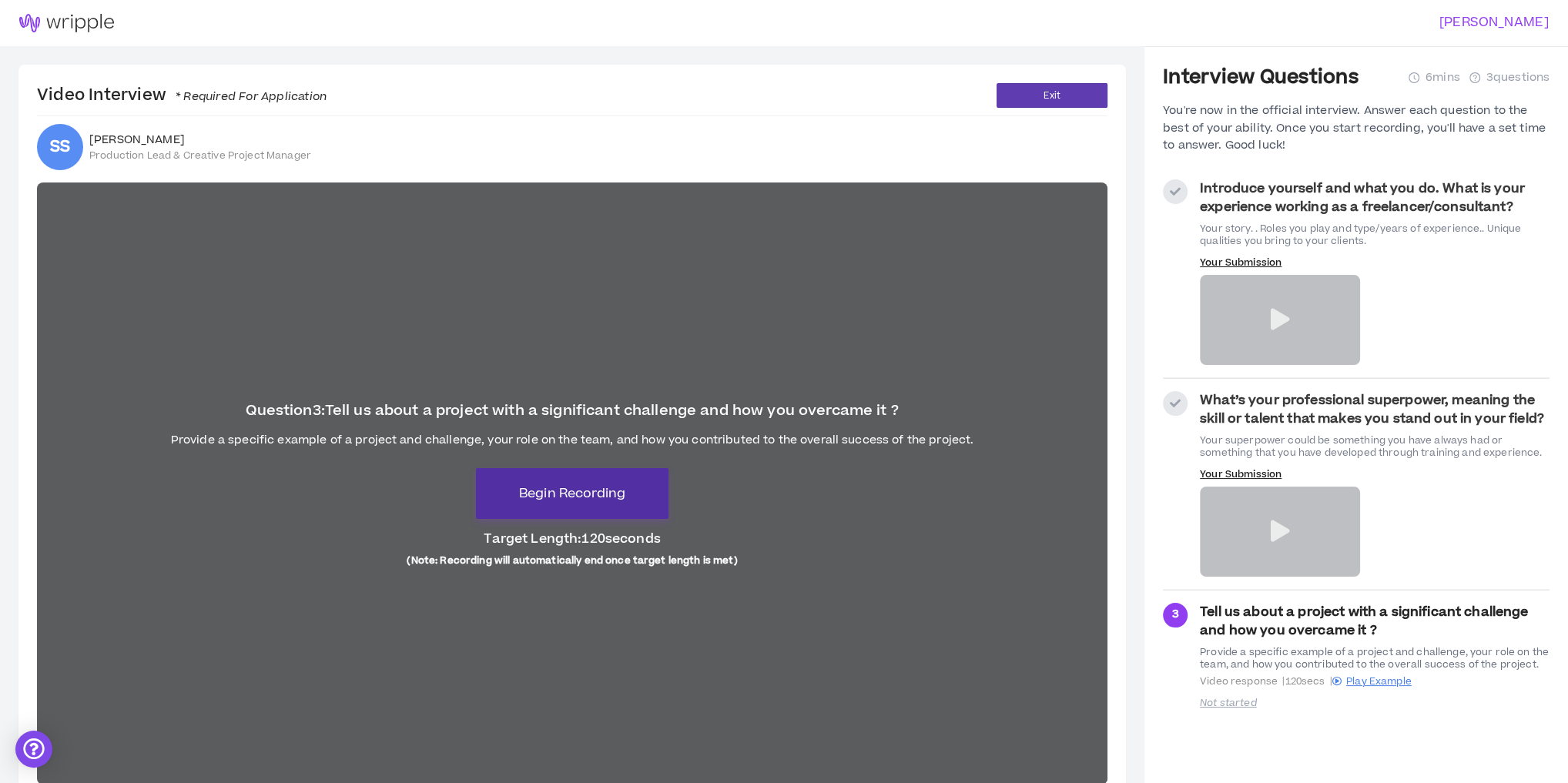
click at [615, 513] on button "Begin Recording" at bounding box center [572, 493] width 192 height 50
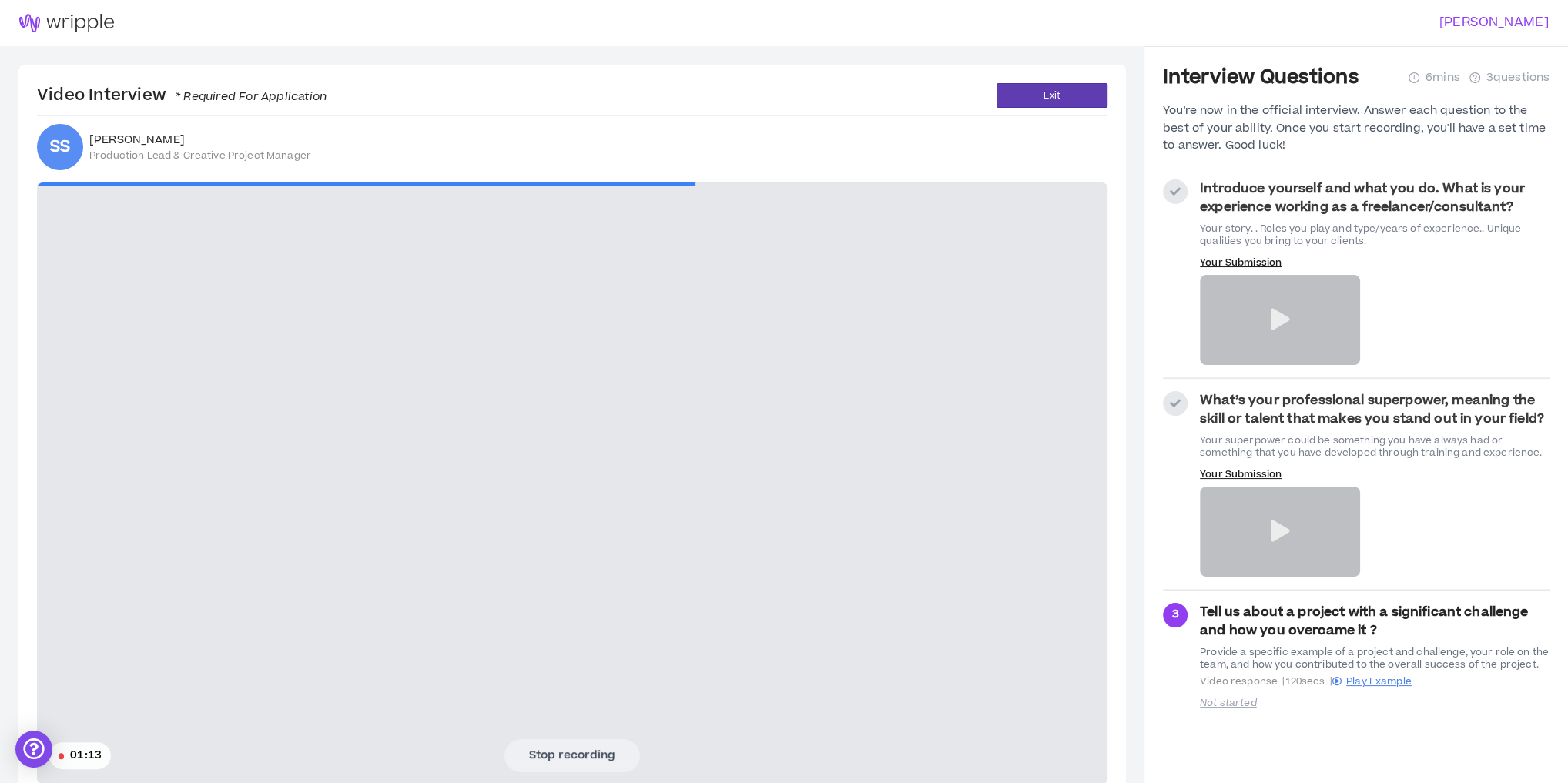
click at [358, 572] on video at bounding box center [572, 484] width 1071 height 602
click at [586, 767] on button "Stop recording" at bounding box center [573, 755] width 136 height 32
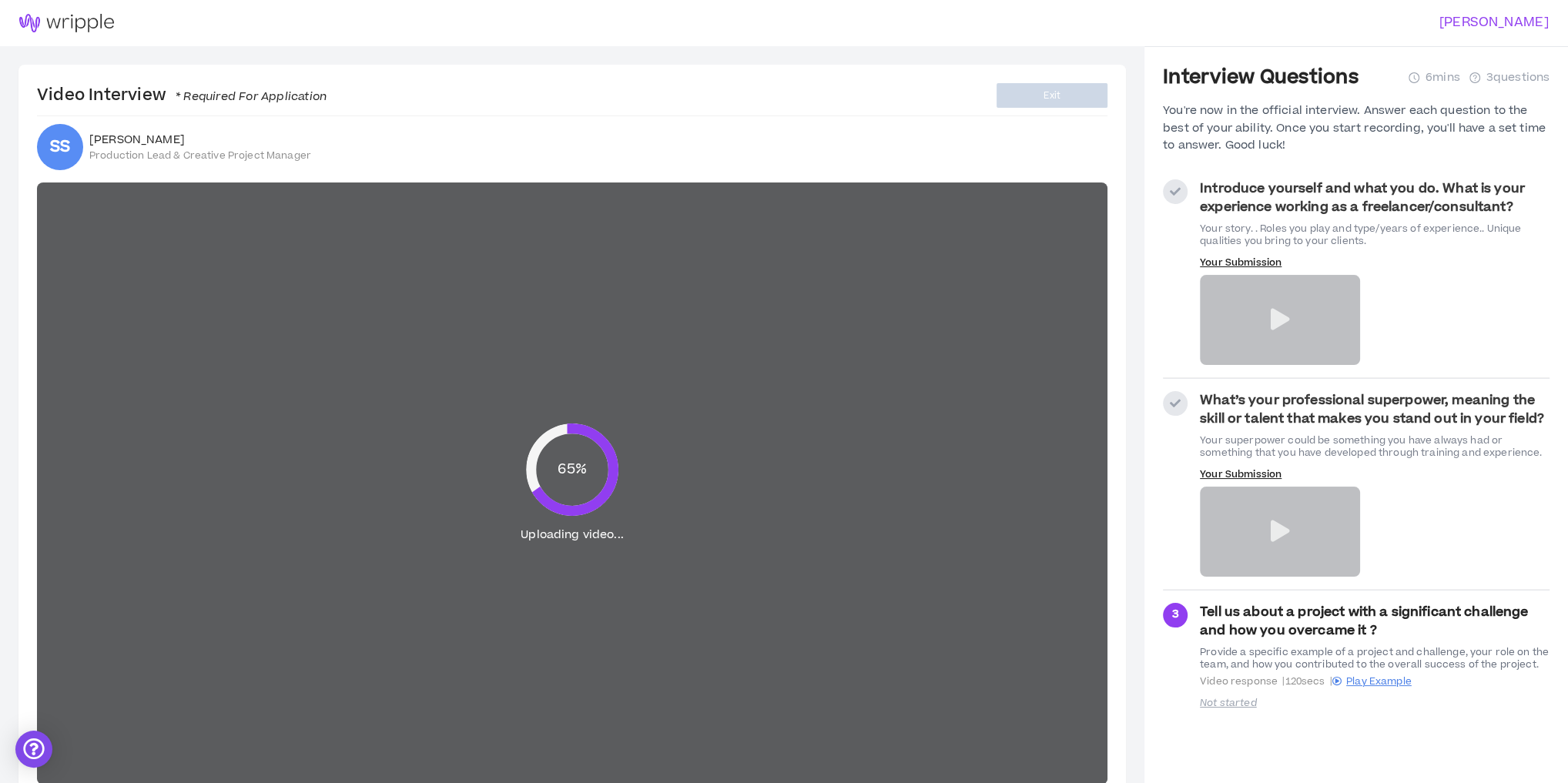
click at [1275, 412] on strong "What’s your professional superpower, meaning the skill or talent that makes you…" at bounding box center [1372, 410] width 345 height 37
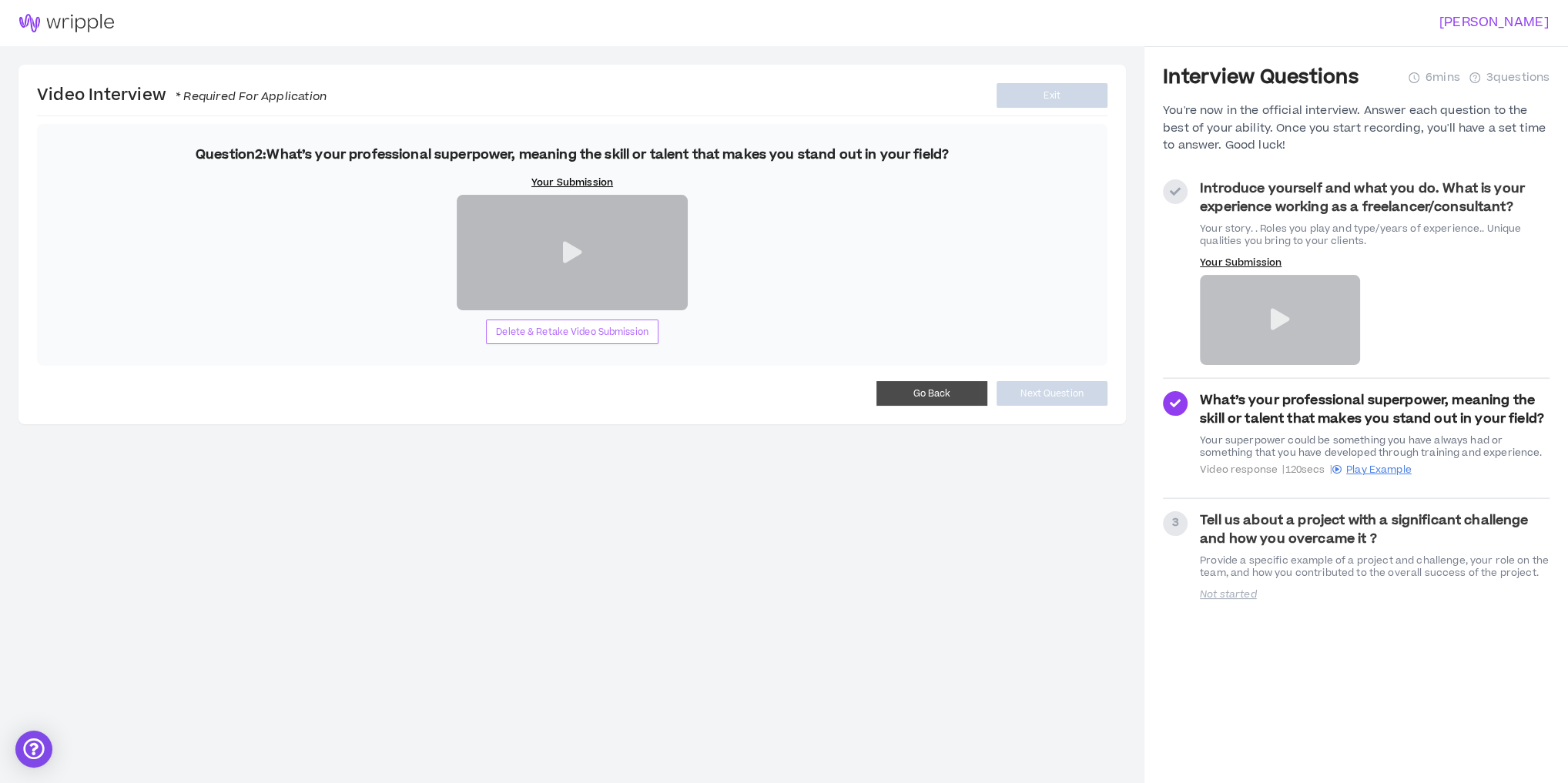
click at [595, 339] on span "Delete & Retake Video Submission" at bounding box center [572, 332] width 152 height 15
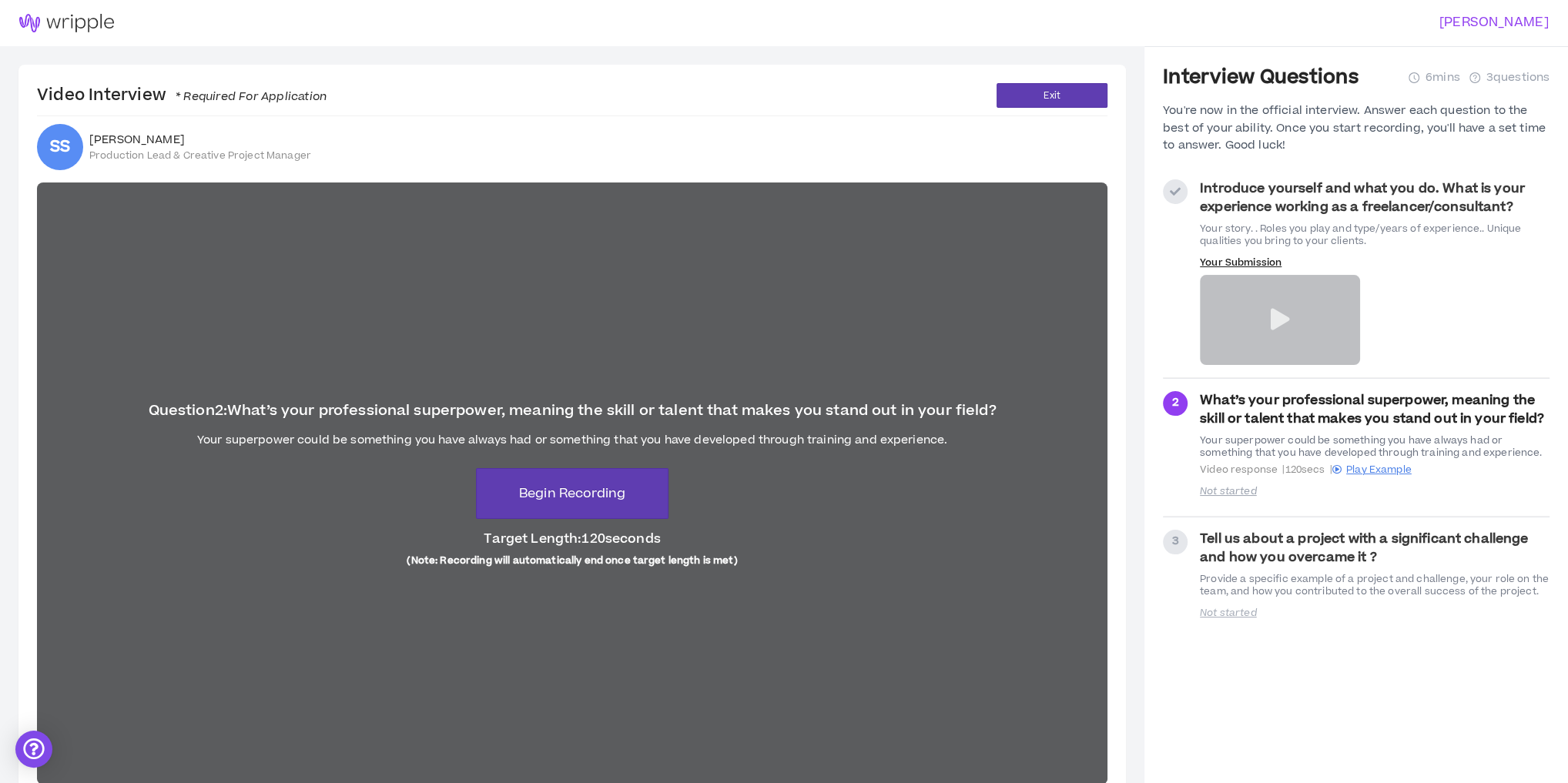
click at [344, 436] on div "Your superpower could be something you have always had or something that you ha…" at bounding box center [573, 441] width 750 height 16
click at [620, 500] on span "Begin Recording" at bounding box center [573, 493] width 106 height 18
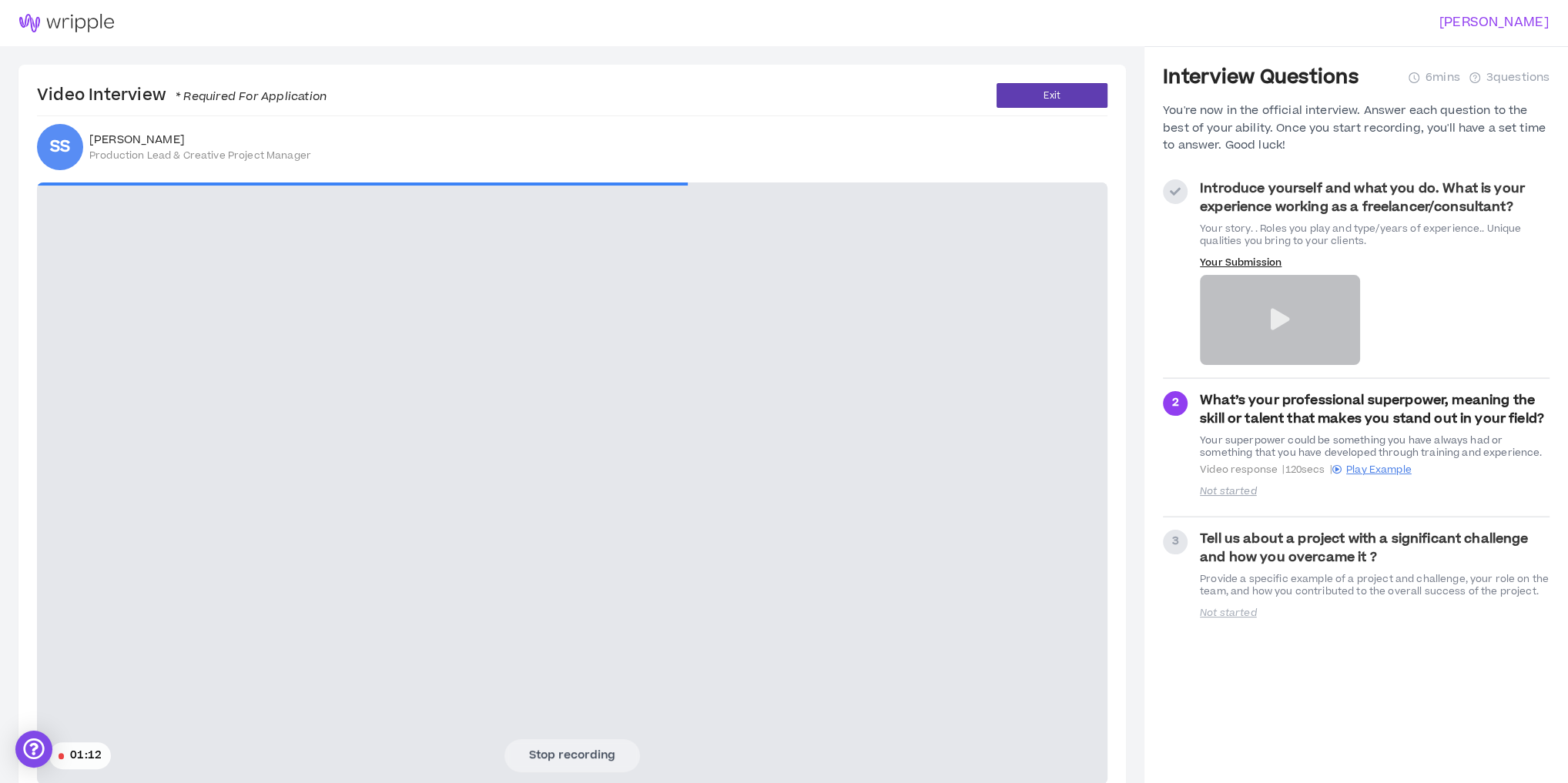
drag, startPoint x: 271, startPoint y: 564, endPoint x: 299, endPoint y: 591, distance: 38.9
click at [271, 564] on video at bounding box center [572, 484] width 1071 height 602
click at [586, 761] on button "Stop recording" at bounding box center [573, 755] width 136 height 32
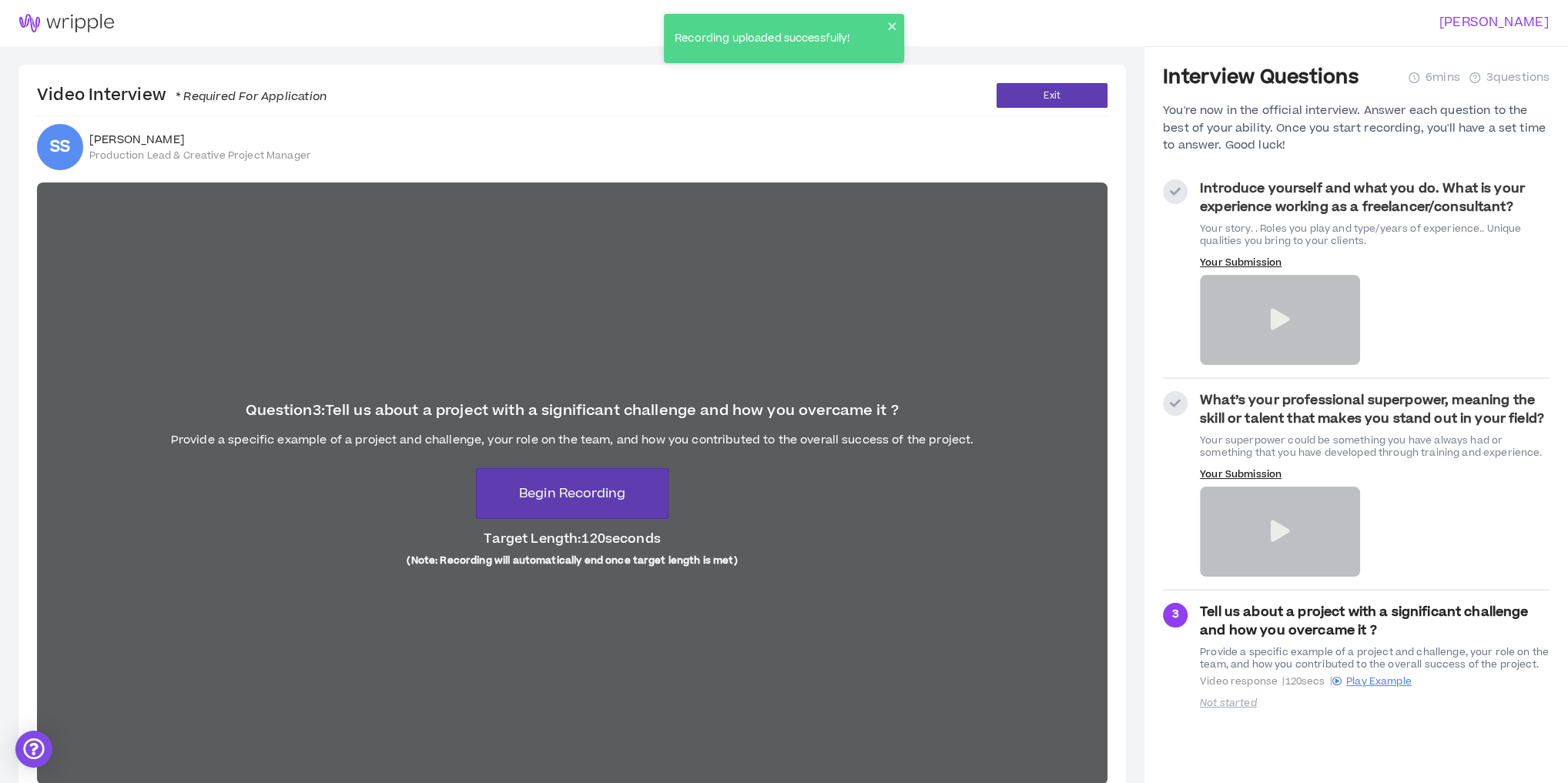
click at [1272, 313] on icon at bounding box center [1280, 319] width 19 height 22
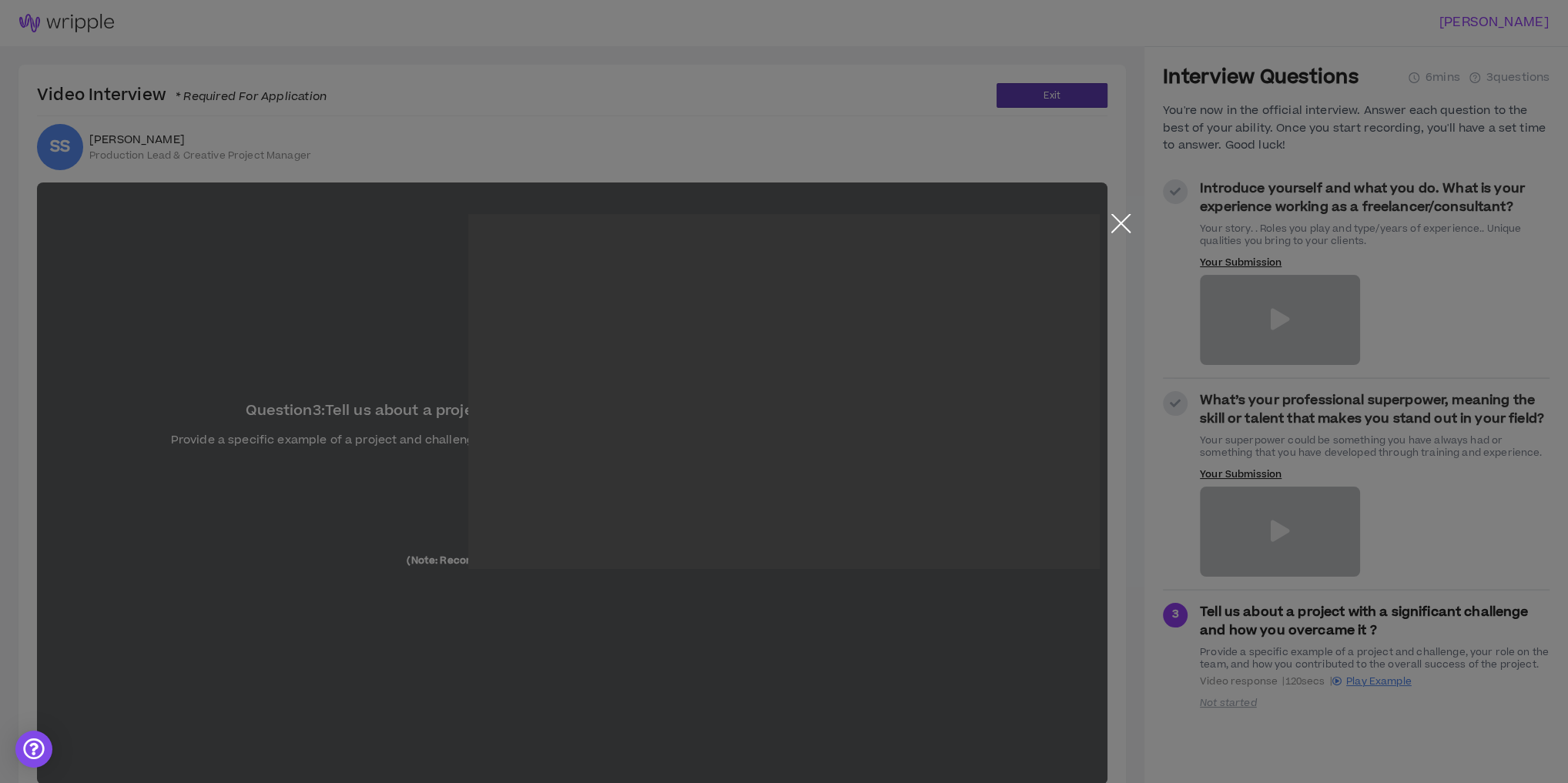
click at [1122, 224] on button "Close the modal by clicking here" at bounding box center [1121, 227] width 27 height 27
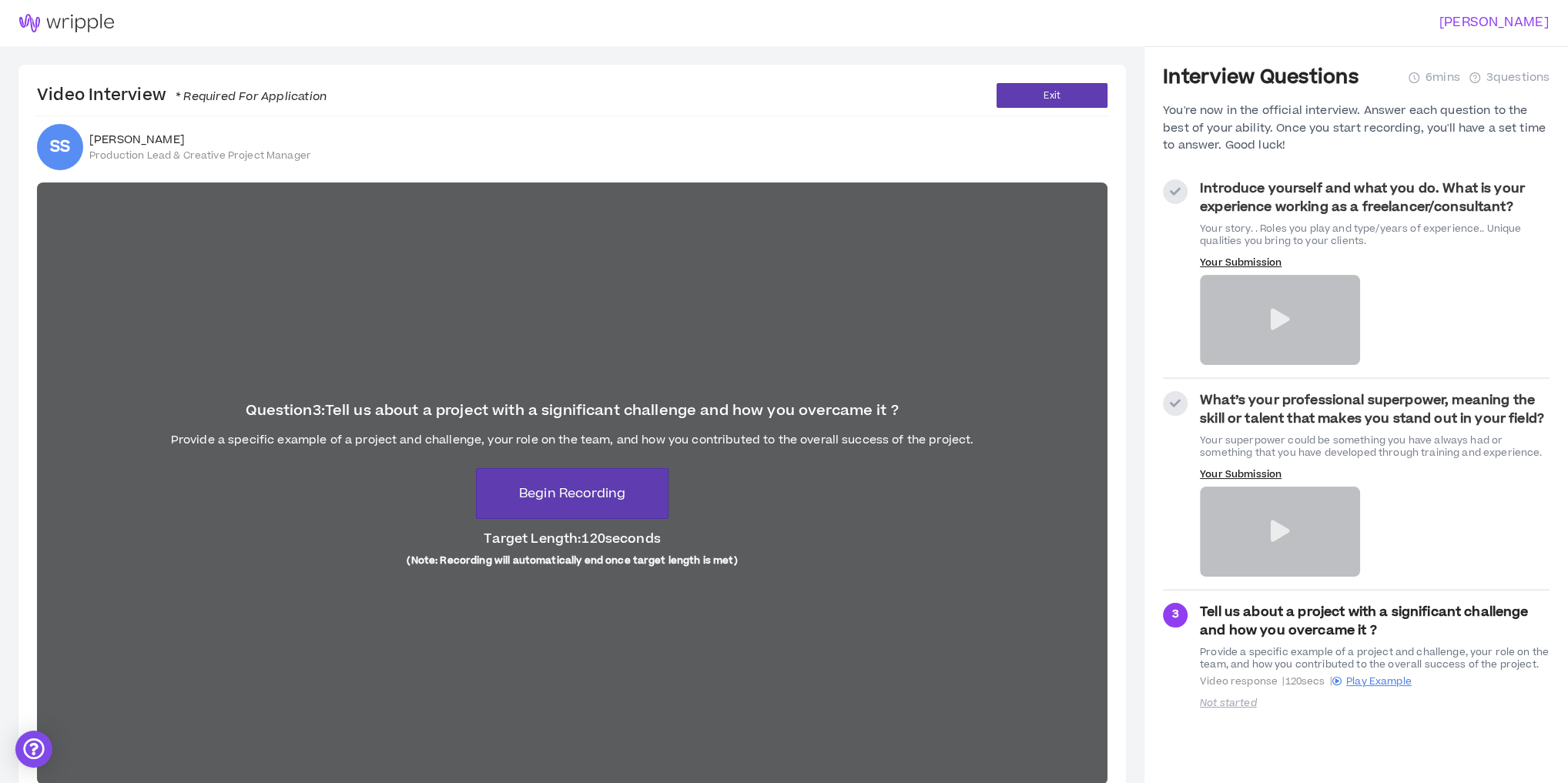
click at [1251, 614] on strong "Tell us about a project with a significant challenge and how you overcame it ?" at bounding box center [1364, 621] width 328 height 37
click at [553, 506] on button "Begin Recording" at bounding box center [572, 493] width 192 height 50
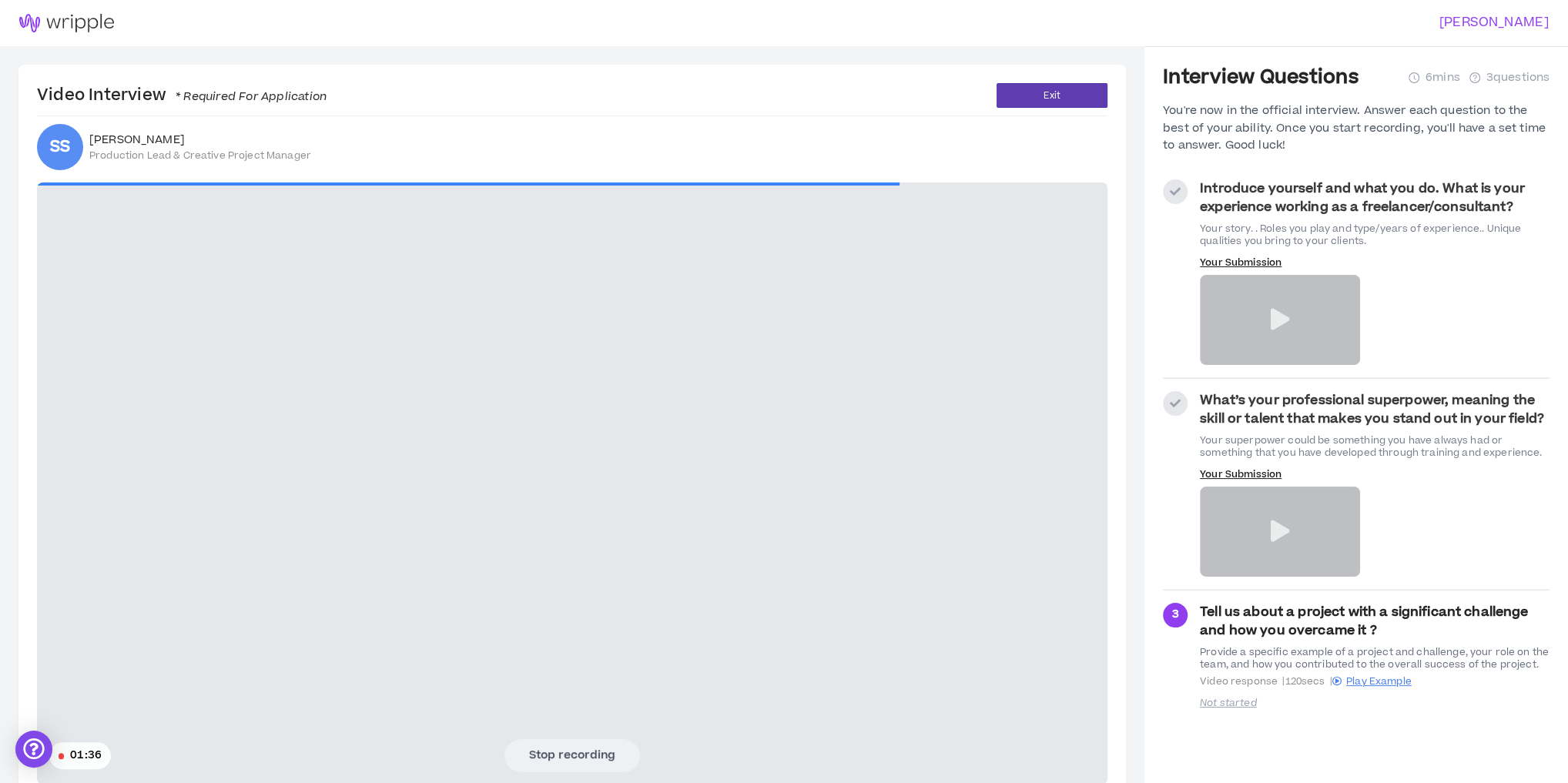
click at [245, 425] on video at bounding box center [572, 484] width 1071 height 602
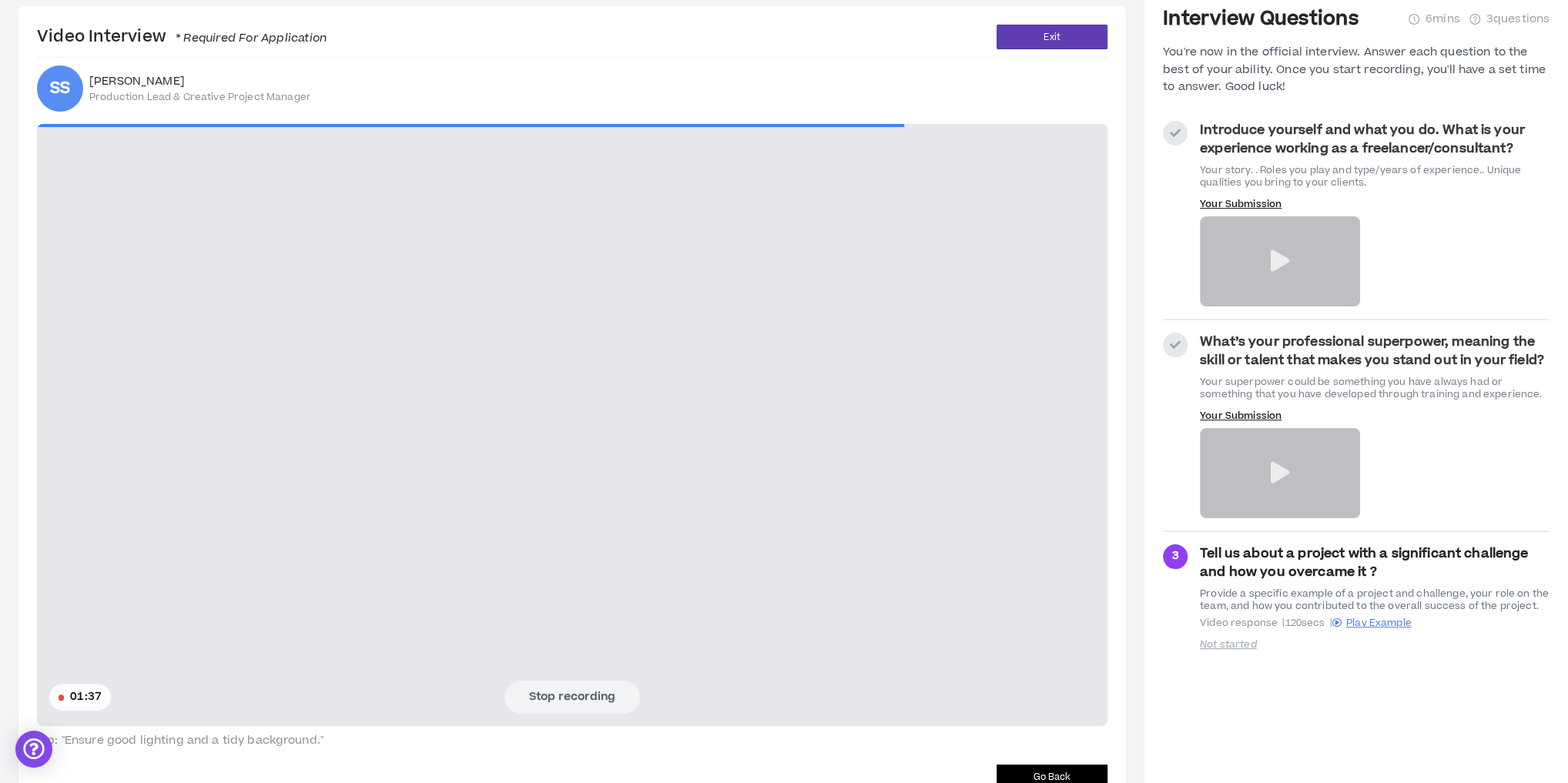
scroll to position [101, 0]
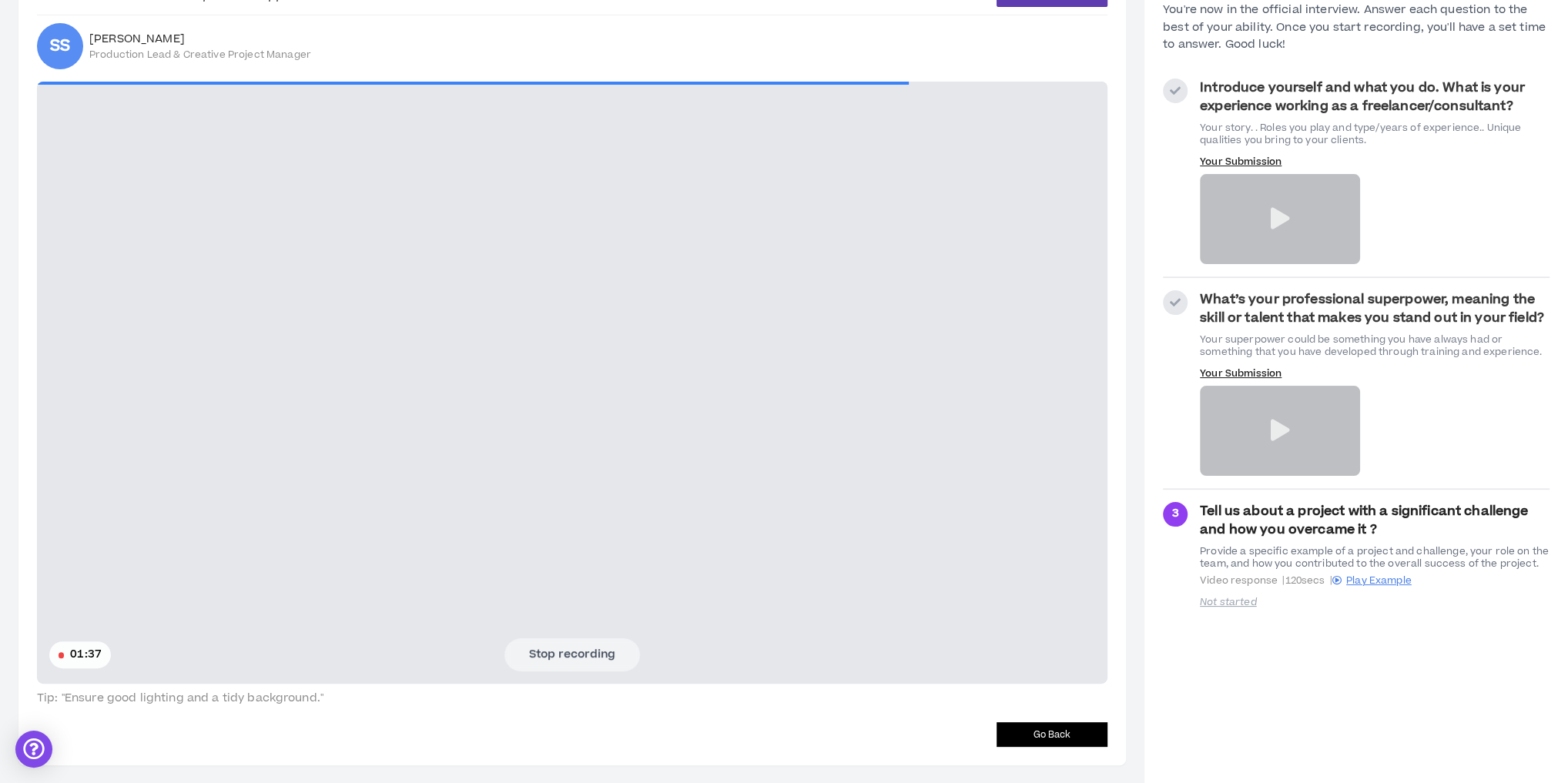
click at [547, 654] on button "Stop recording" at bounding box center [573, 654] width 136 height 32
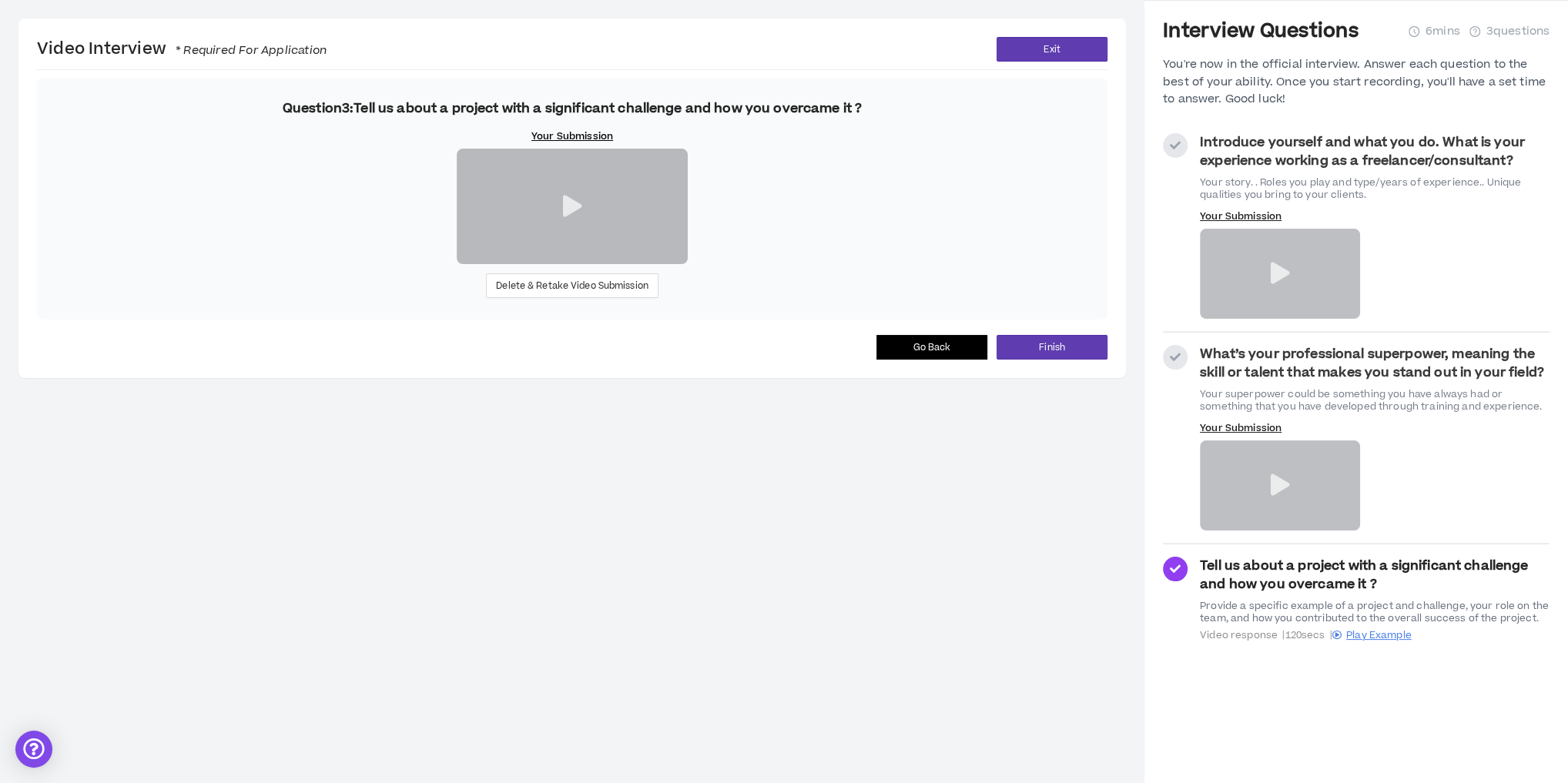
scroll to position [46, 0]
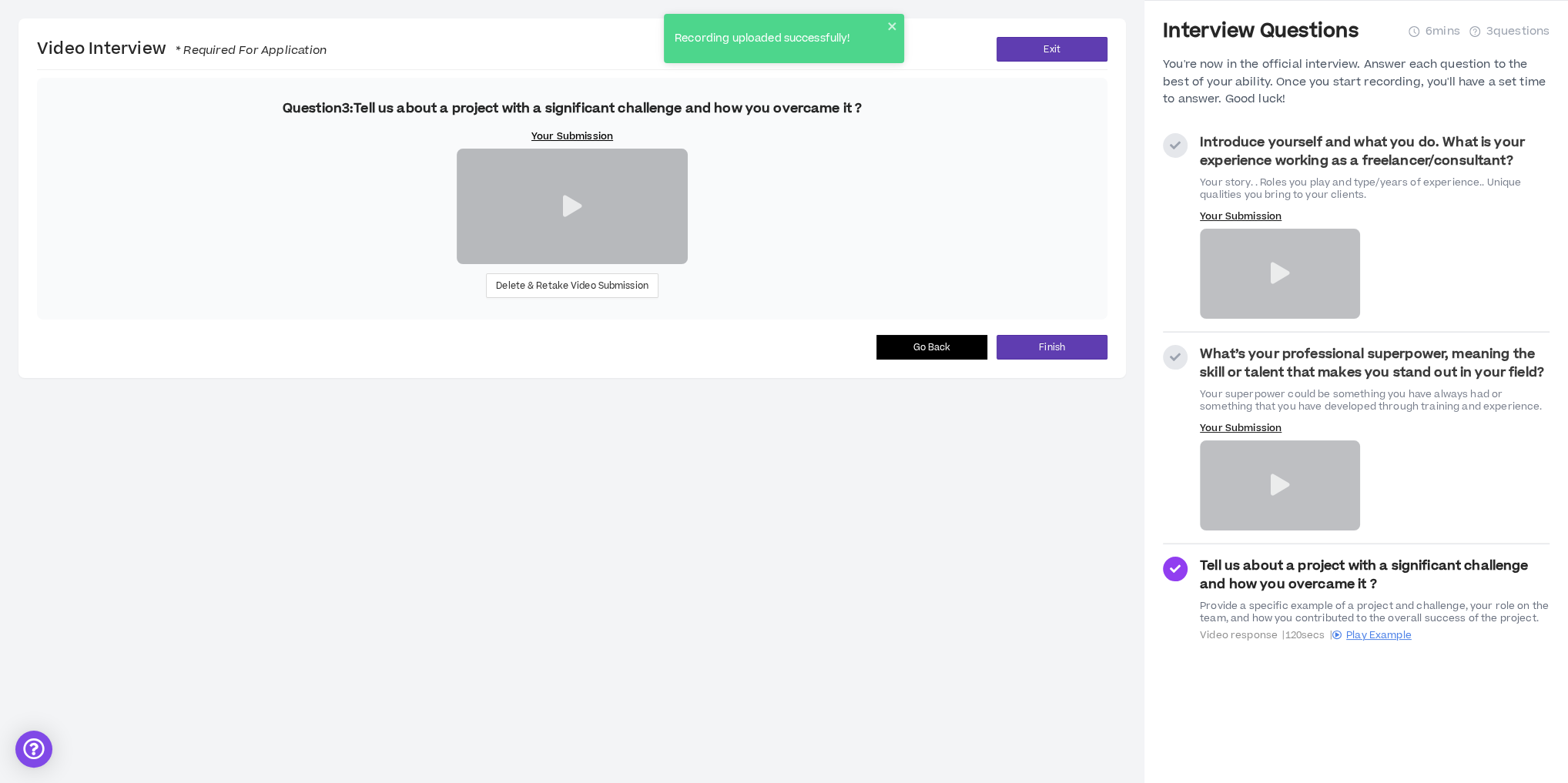
drag, startPoint x: 169, startPoint y: 402, endPoint x: 251, endPoint y: 424, distance: 84.9
click at [169, 319] on div "Question 3 : Tell us about a project with a significant challenge and how you o…" at bounding box center [572, 198] width 1071 height 242
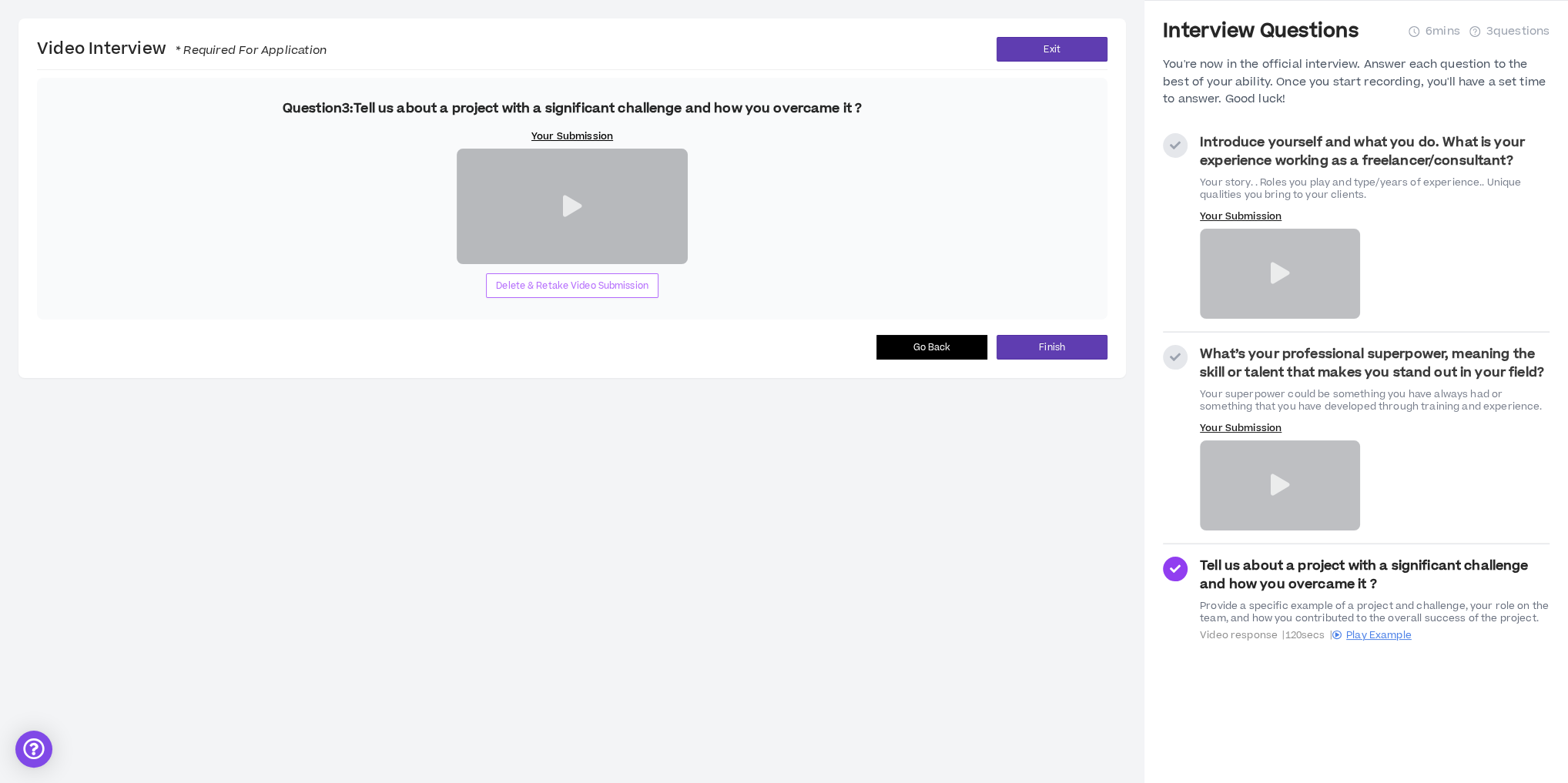
click at [553, 293] on span "Delete & Retake Video Submission" at bounding box center [572, 285] width 152 height 15
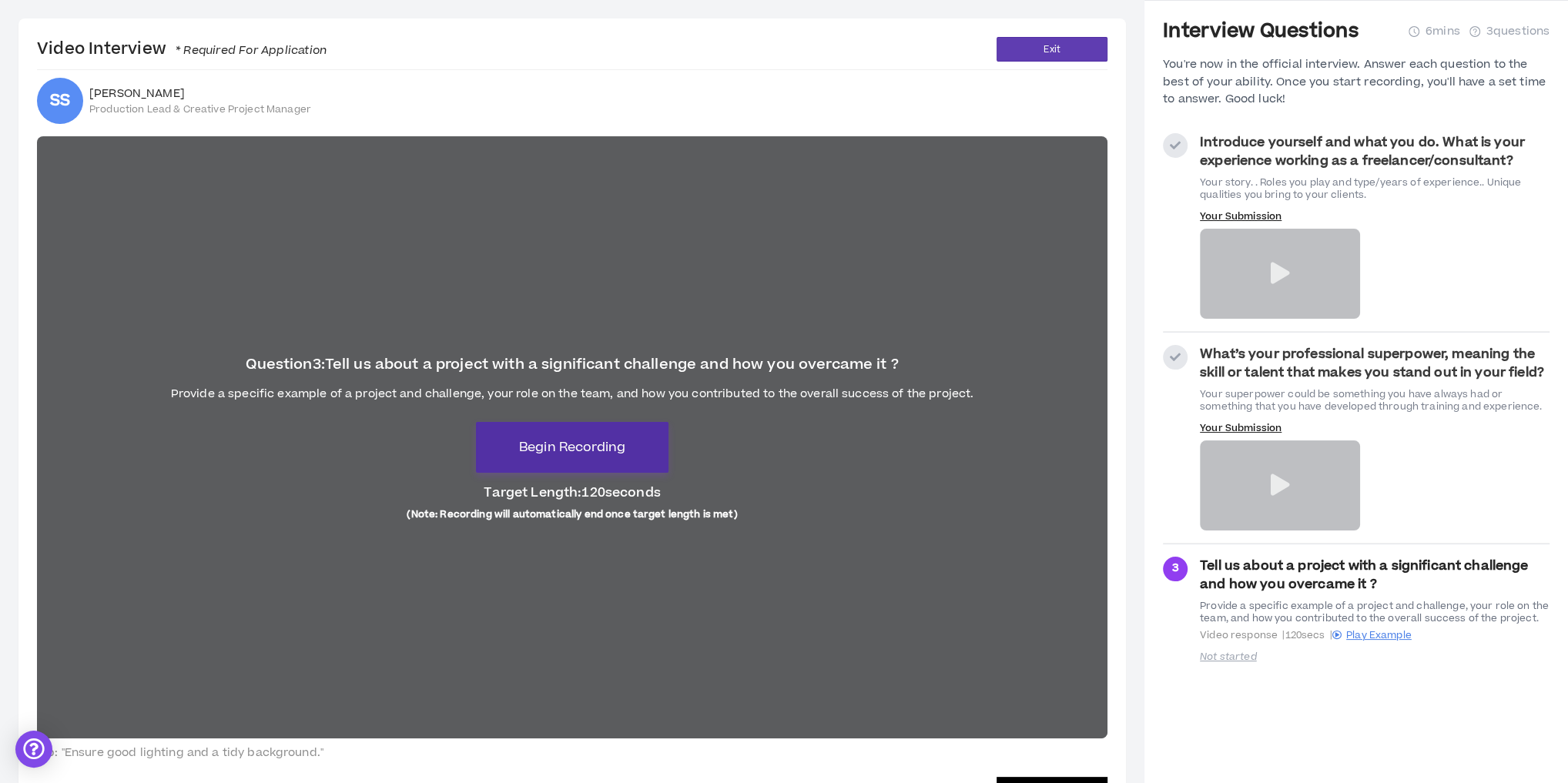
click at [567, 439] on span "Begin Recording" at bounding box center [573, 447] width 106 height 18
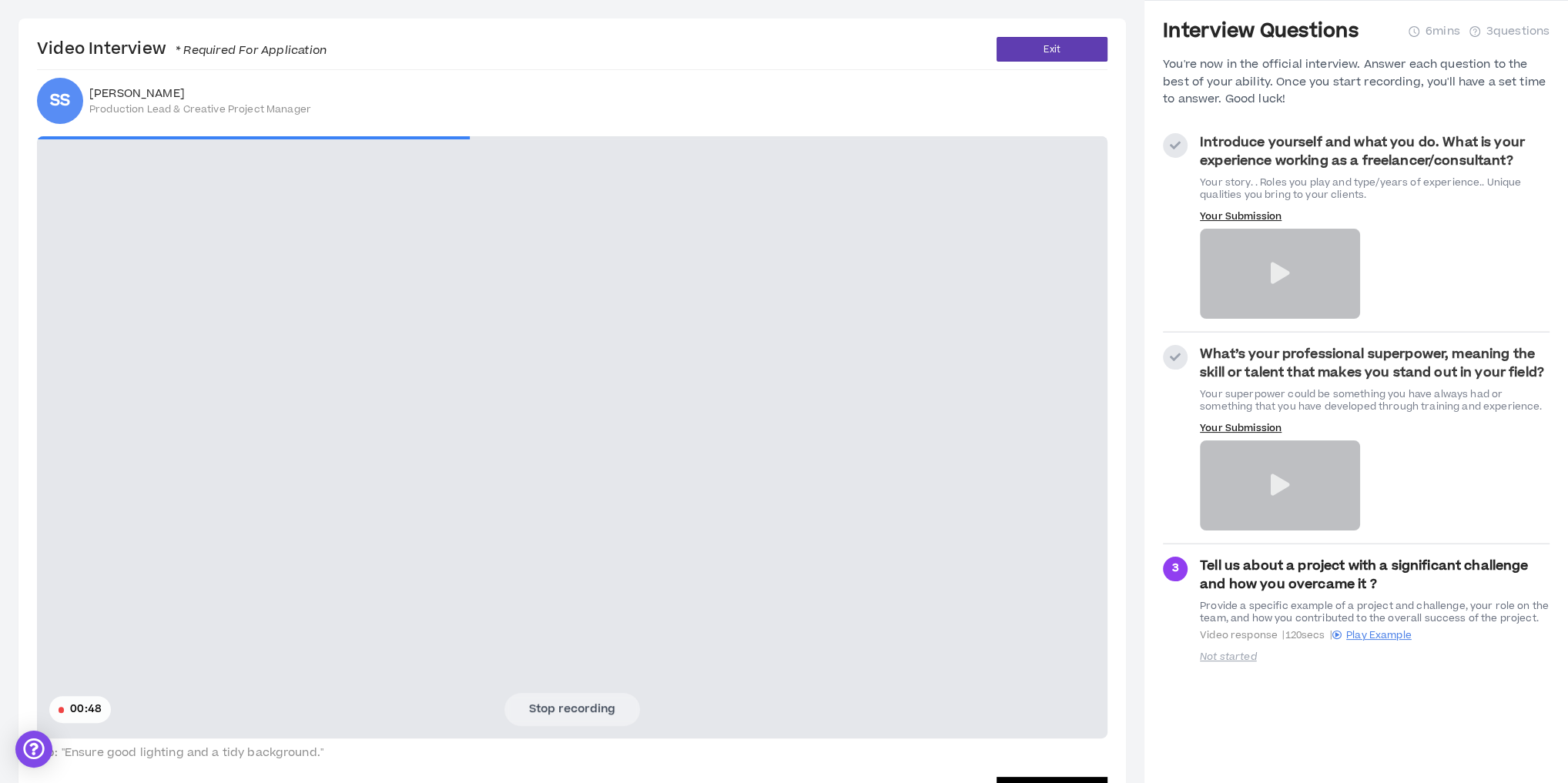
click at [273, 412] on video at bounding box center [572, 438] width 1071 height 602
click at [614, 703] on button "Stop recording" at bounding box center [573, 709] width 136 height 32
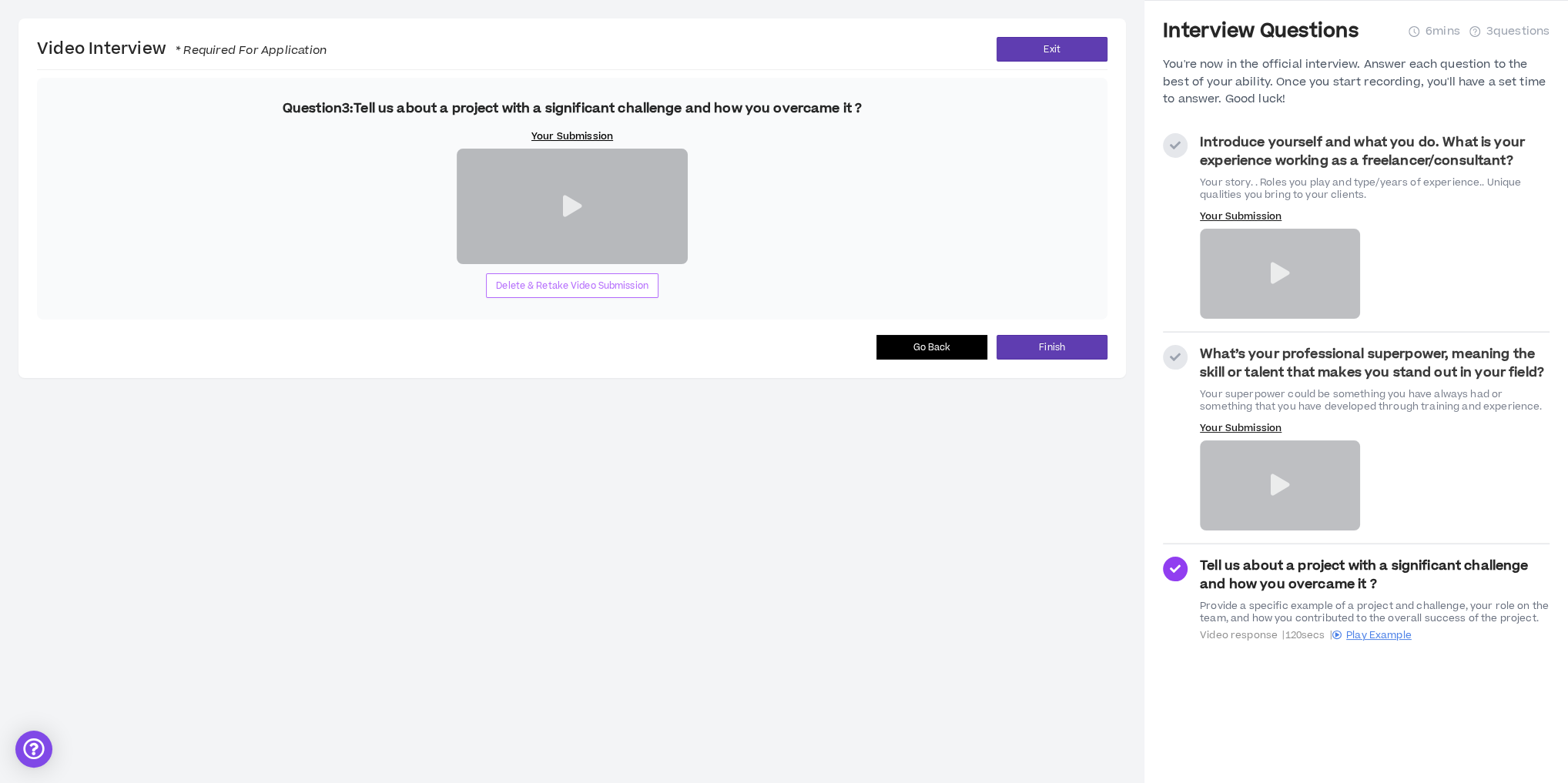
click at [600, 293] on span "Delete & Retake Video Submission" at bounding box center [572, 285] width 152 height 15
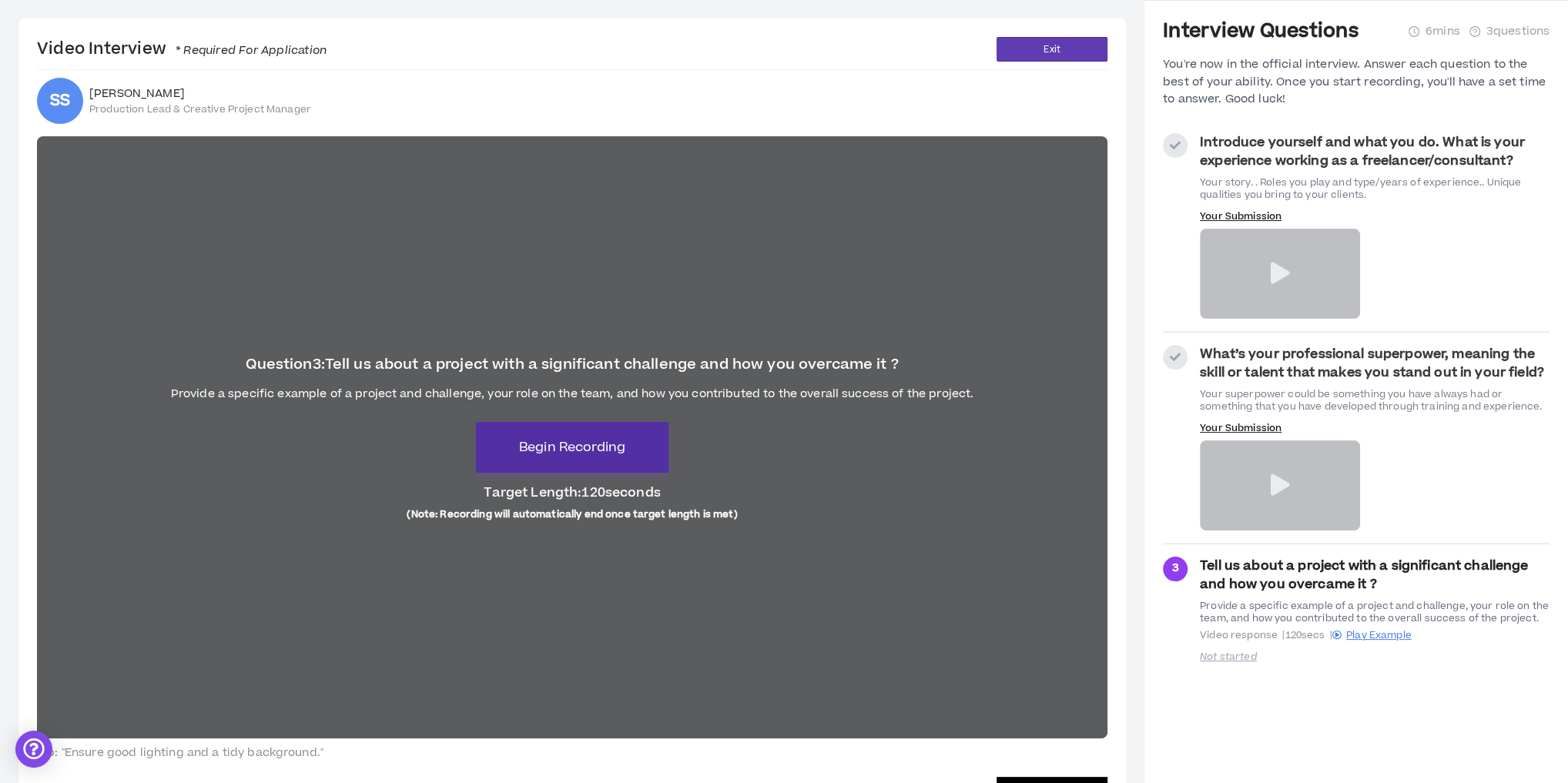
click at [541, 457] on button "Begin Recording" at bounding box center [572, 447] width 192 height 50
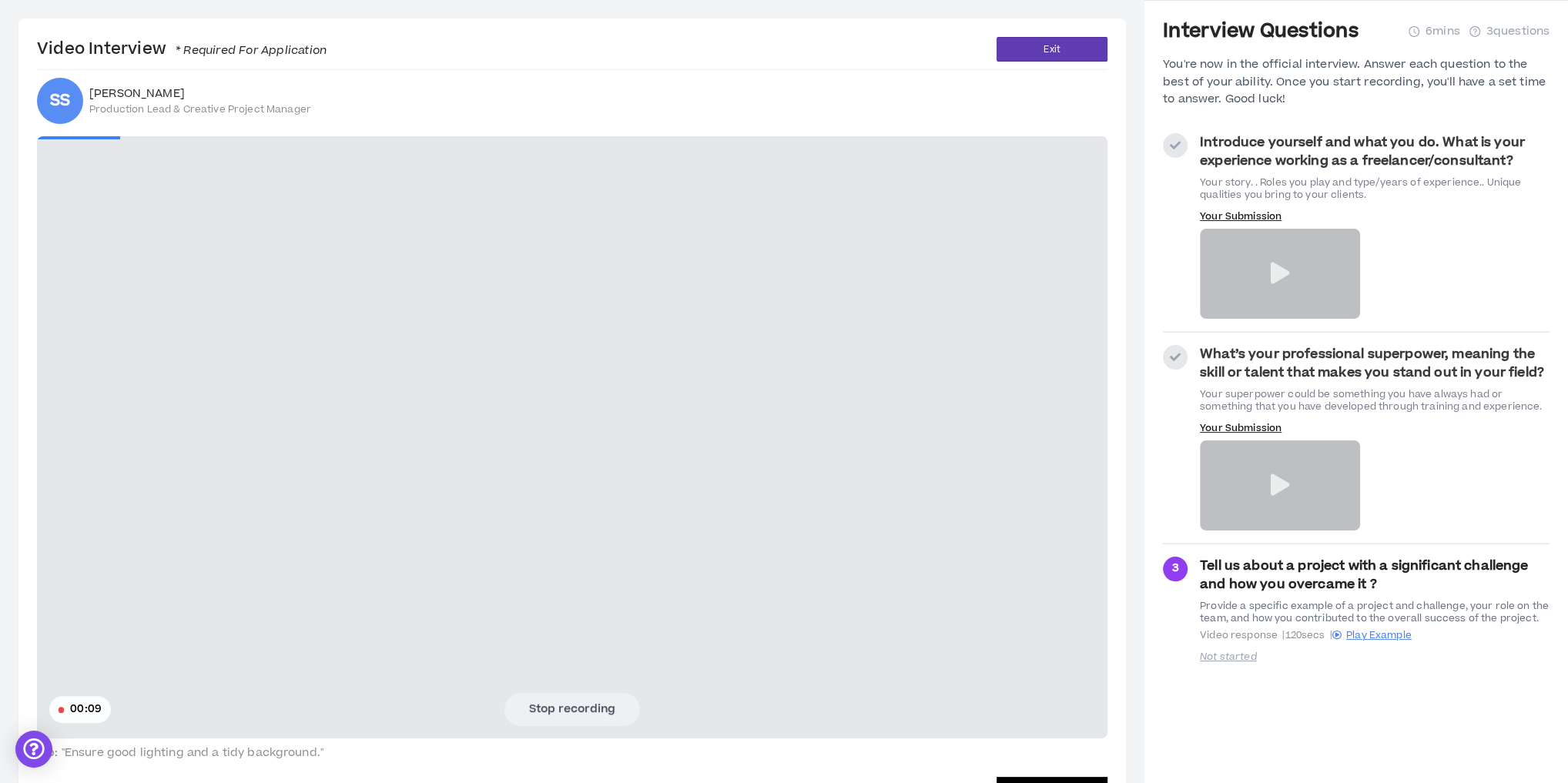
drag, startPoint x: 352, startPoint y: 331, endPoint x: 359, endPoint y: 345, distance: 15.7
click at [352, 331] on video at bounding box center [572, 438] width 1071 height 602
click at [570, 702] on button "Stop recording" at bounding box center [573, 709] width 136 height 32
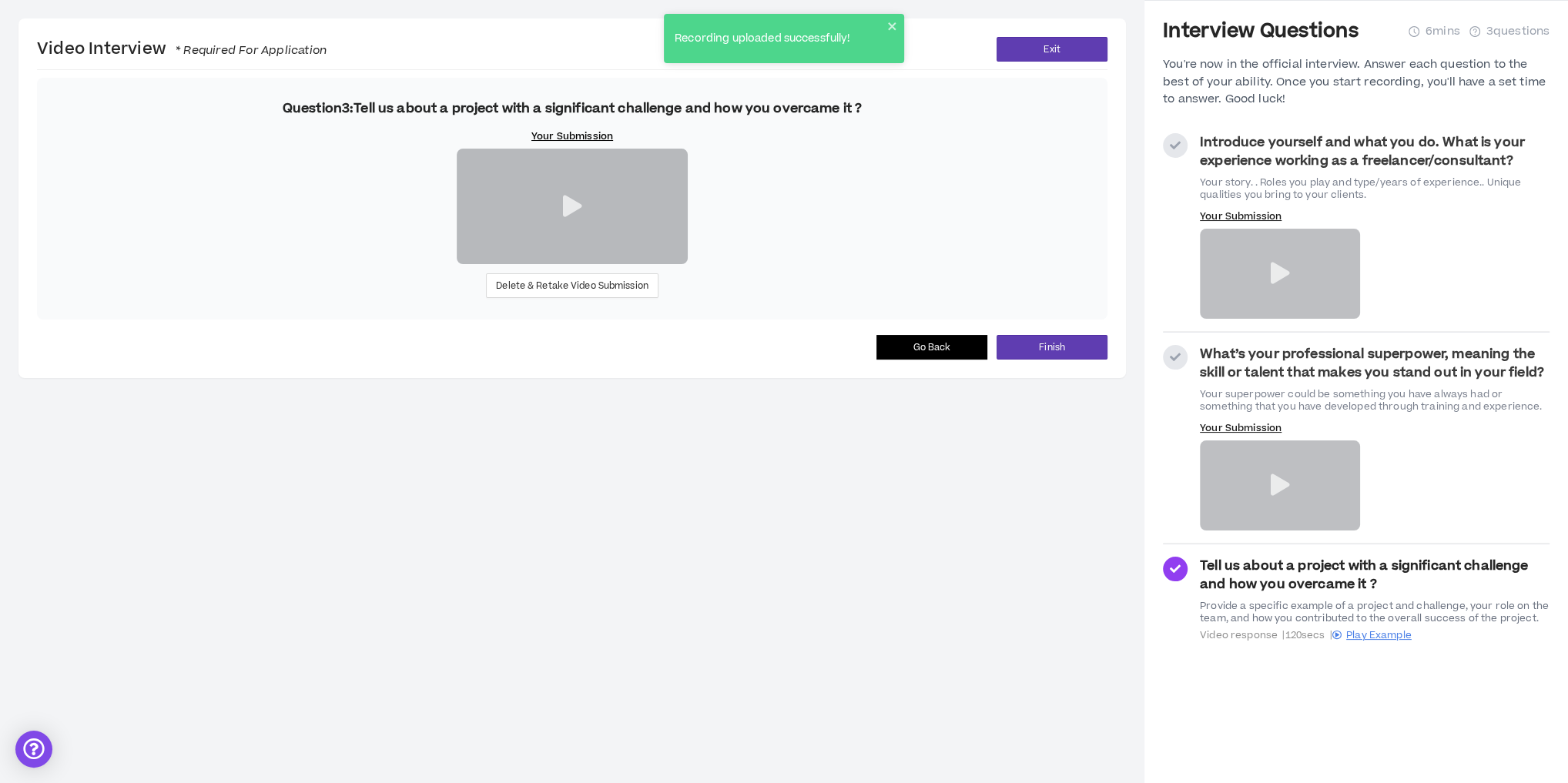
click at [270, 305] on div "Question 3 : Tell us about a project with a significant challenge and how you o…" at bounding box center [572, 198] width 1071 height 242
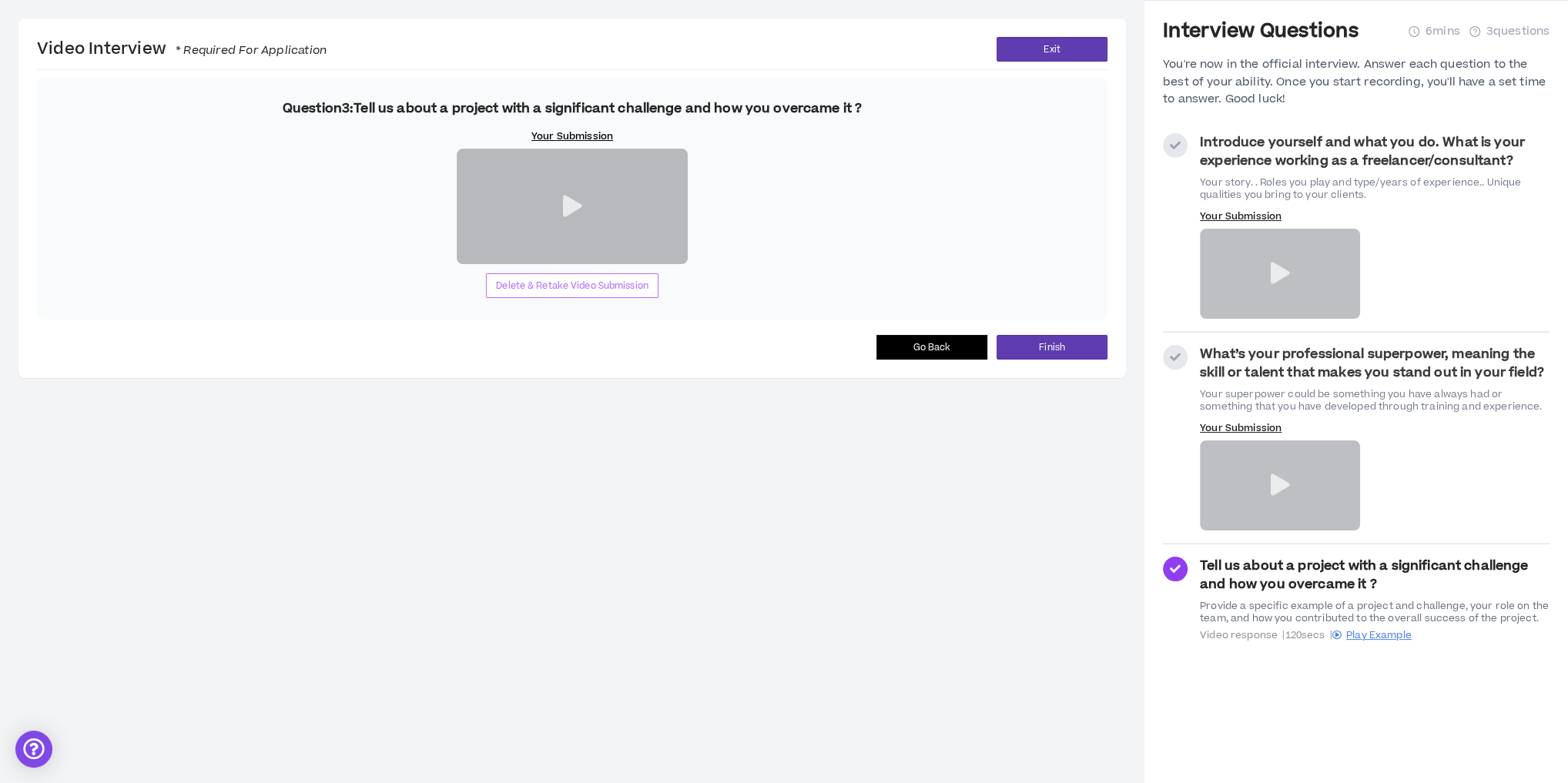
click at [574, 293] on span "Delete & Retake Video Submission" at bounding box center [572, 285] width 152 height 15
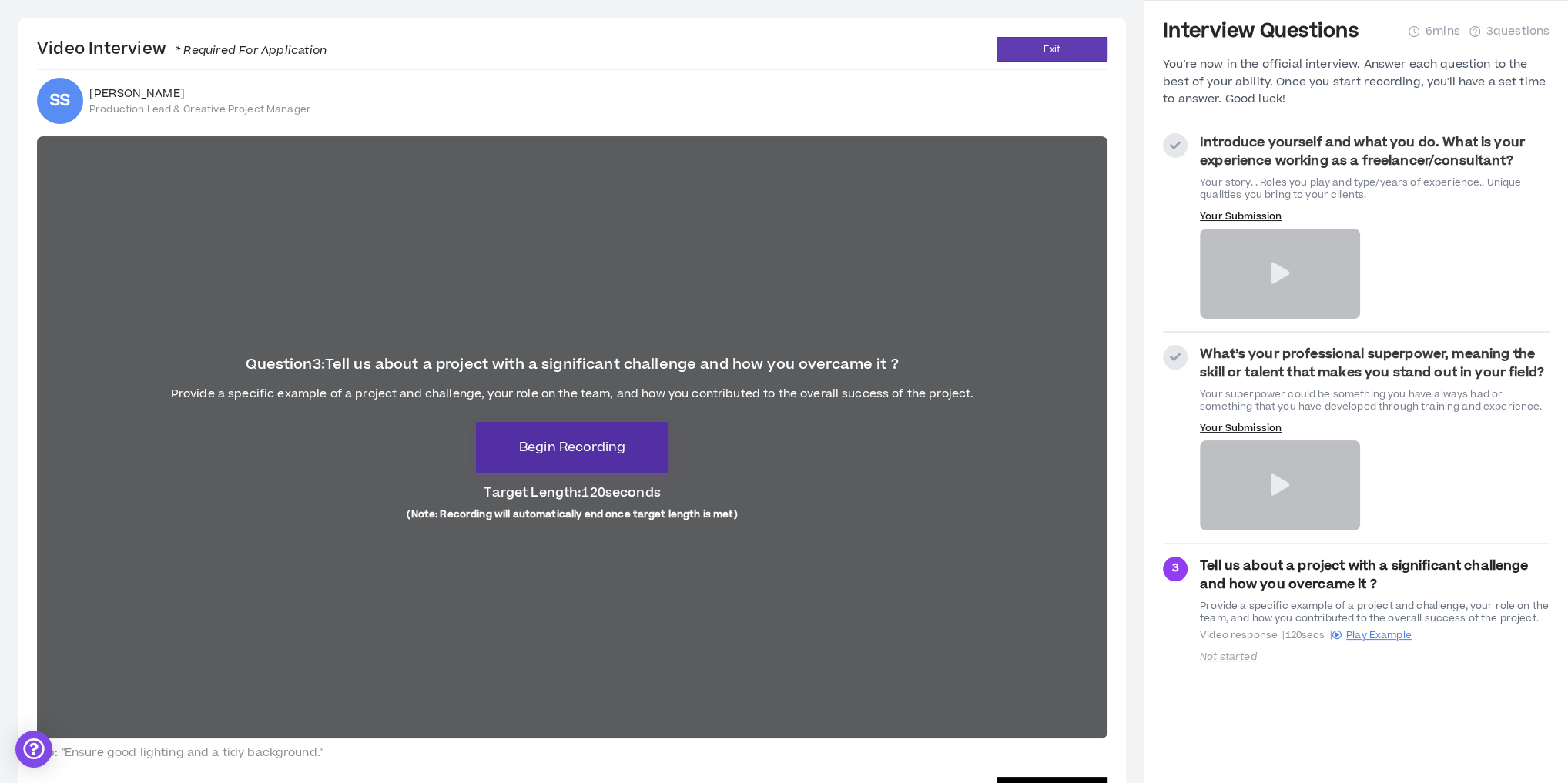
click at [581, 445] on span "Begin Recording" at bounding box center [573, 447] width 106 height 18
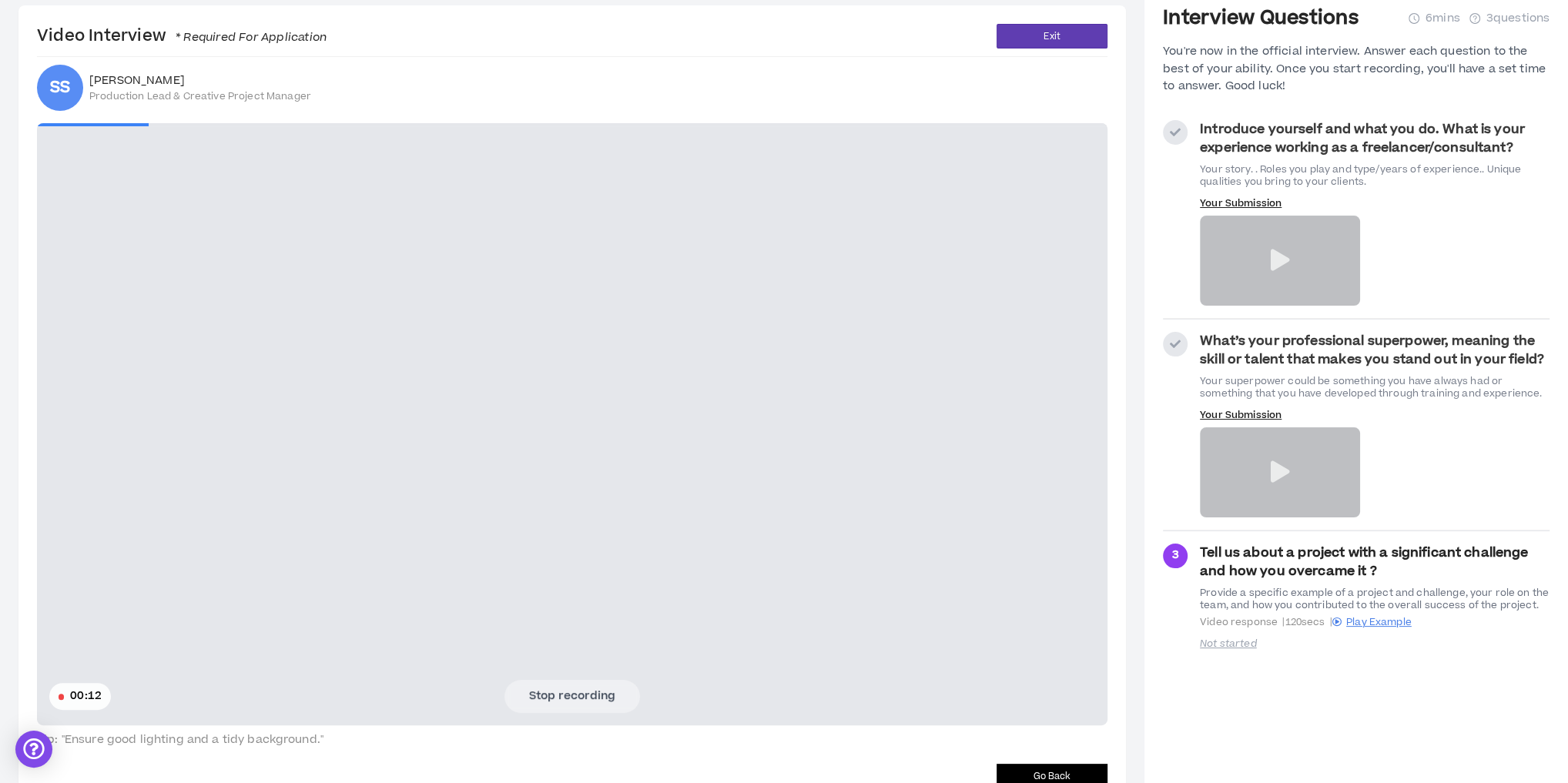
scroll to position [101, 0]
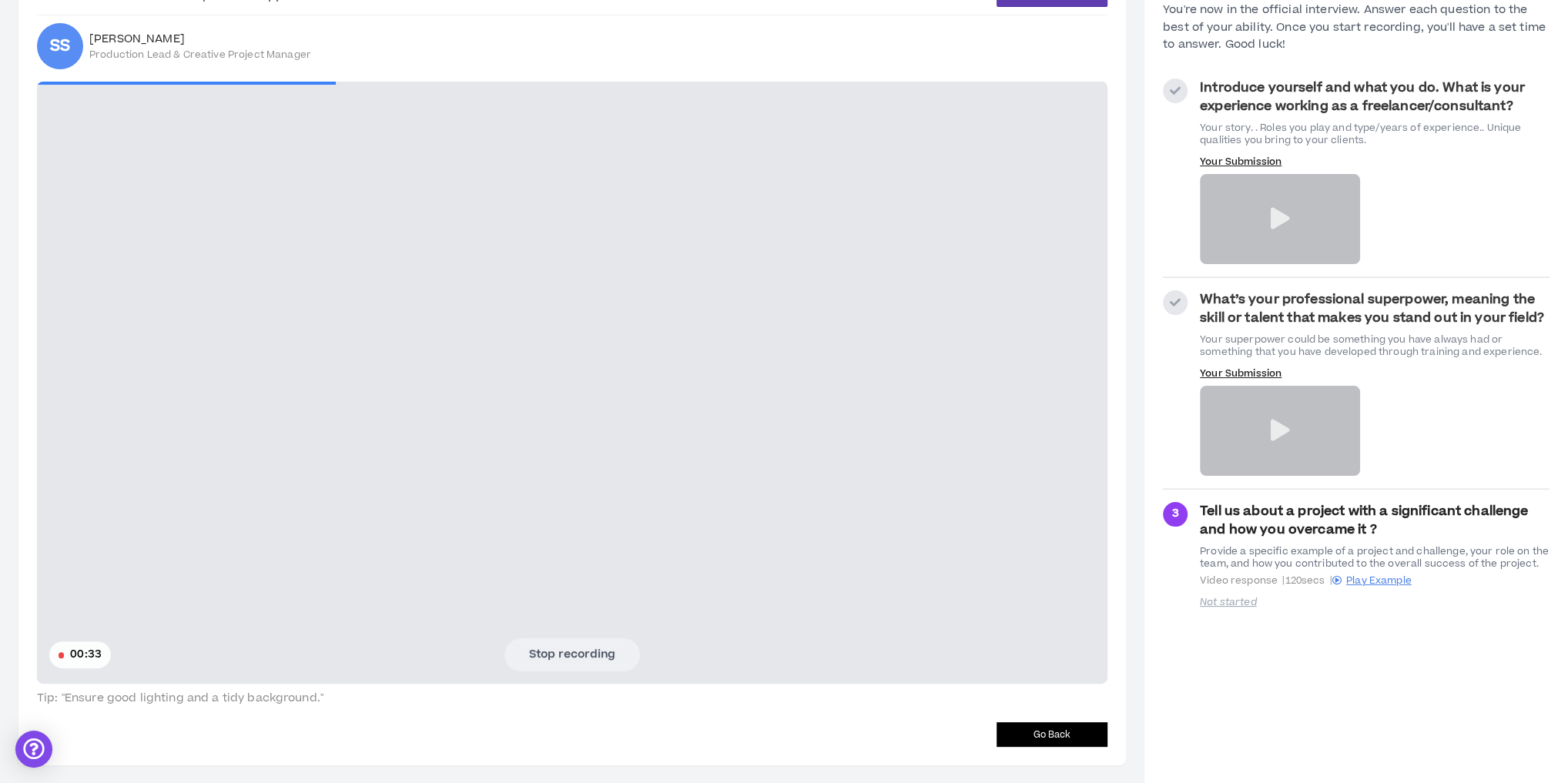
click at [329, 318] on video at bounding box center [572, 383] width 1071 height 602
click at [594, 659] on button "Stop recording" at bounding box center [573, 654] width 136 height 32
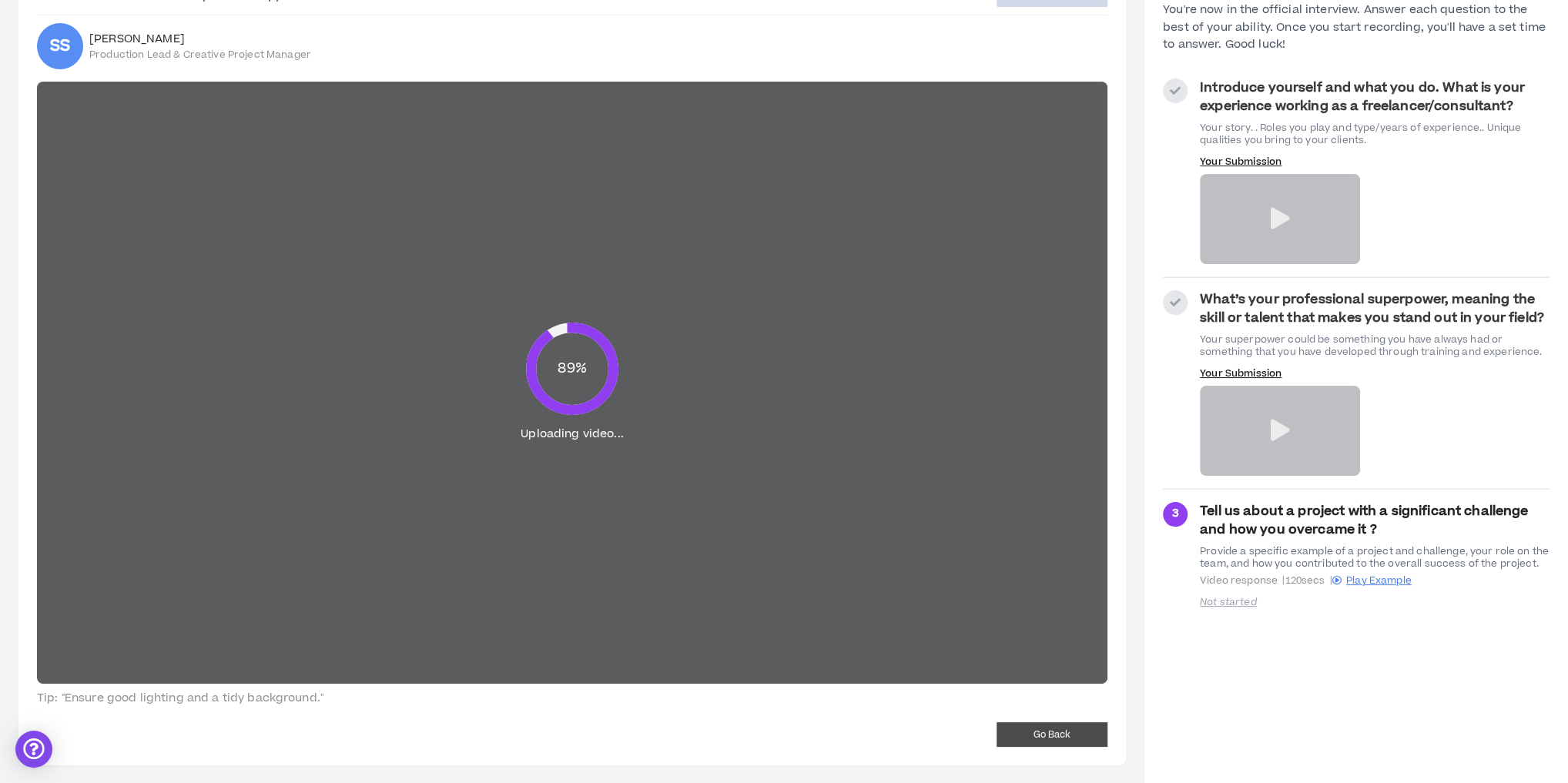
scroll to position [46, 0]
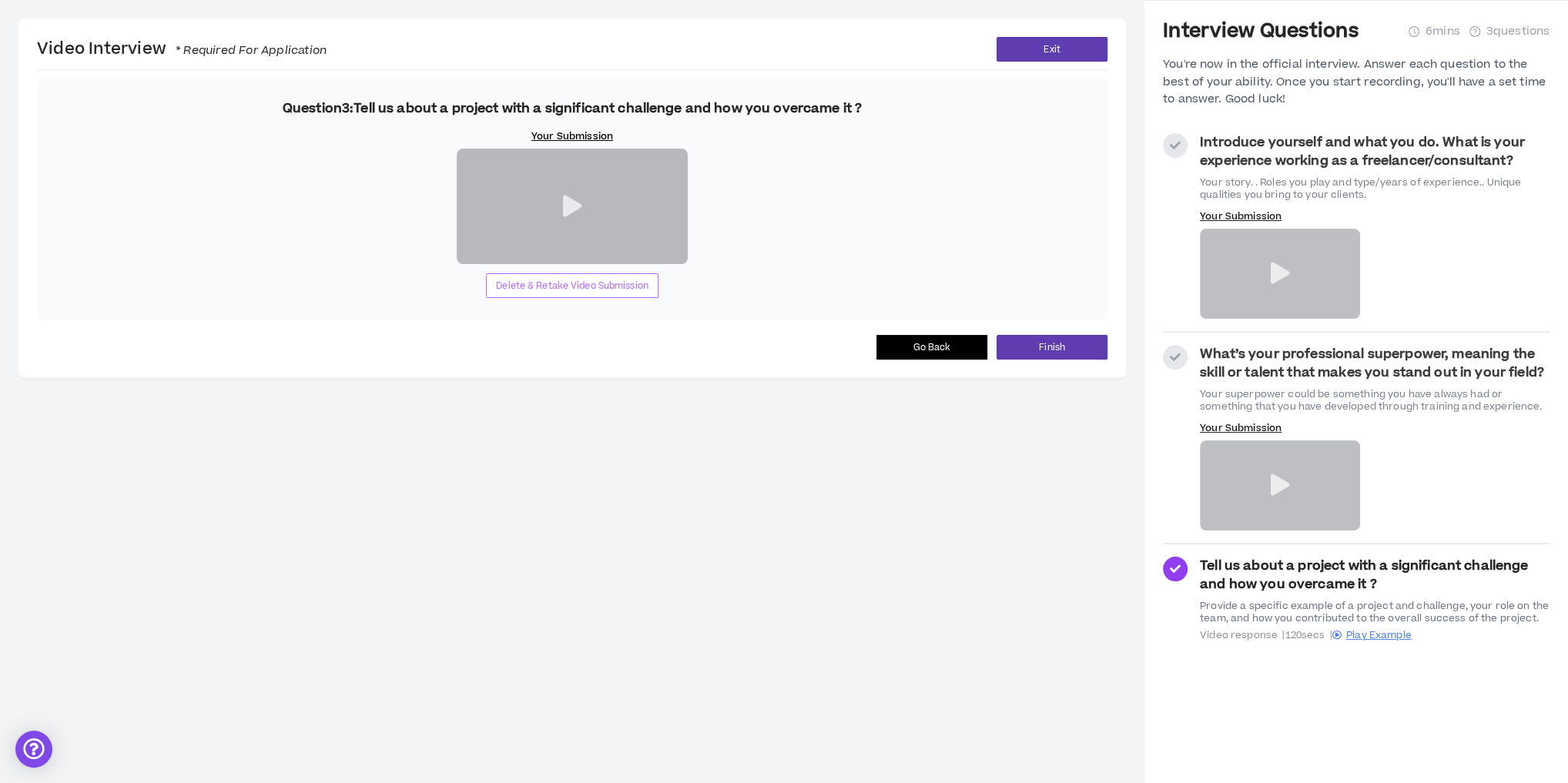
click at [596, 293] on span "Delete & Retake Video Submission" at bounding box center [572, 285] width 152 height 15
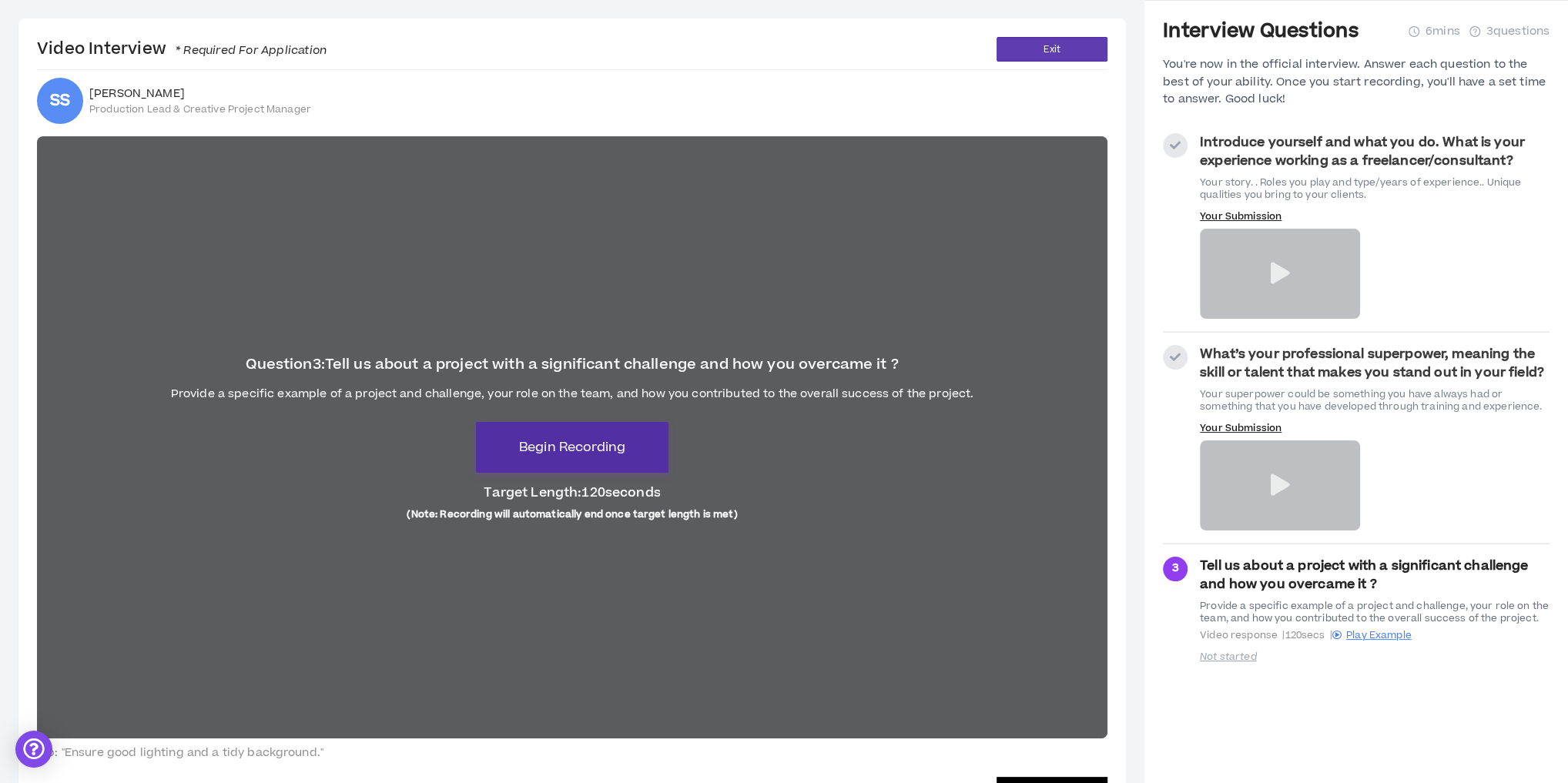
click at [605, 452] on span "Begin Recording" at bounding box center [573, 447] width 106 height 18
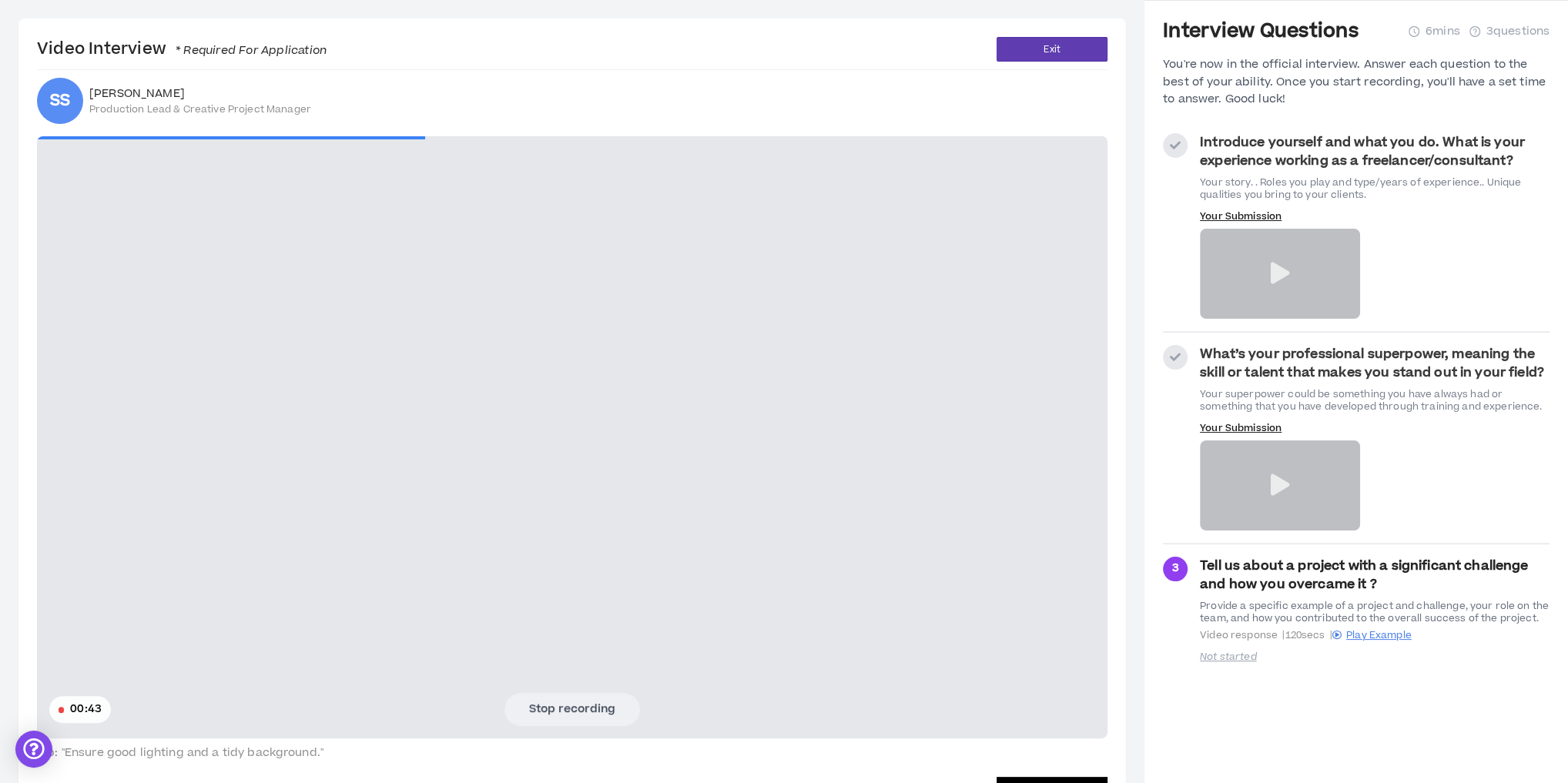
click at [332, 522] on video at bounding box center [572, 438] width 1071 height 602
click at [593, 712] on button "Stop recording" at bounding box center [573, 709] width 136 height 32
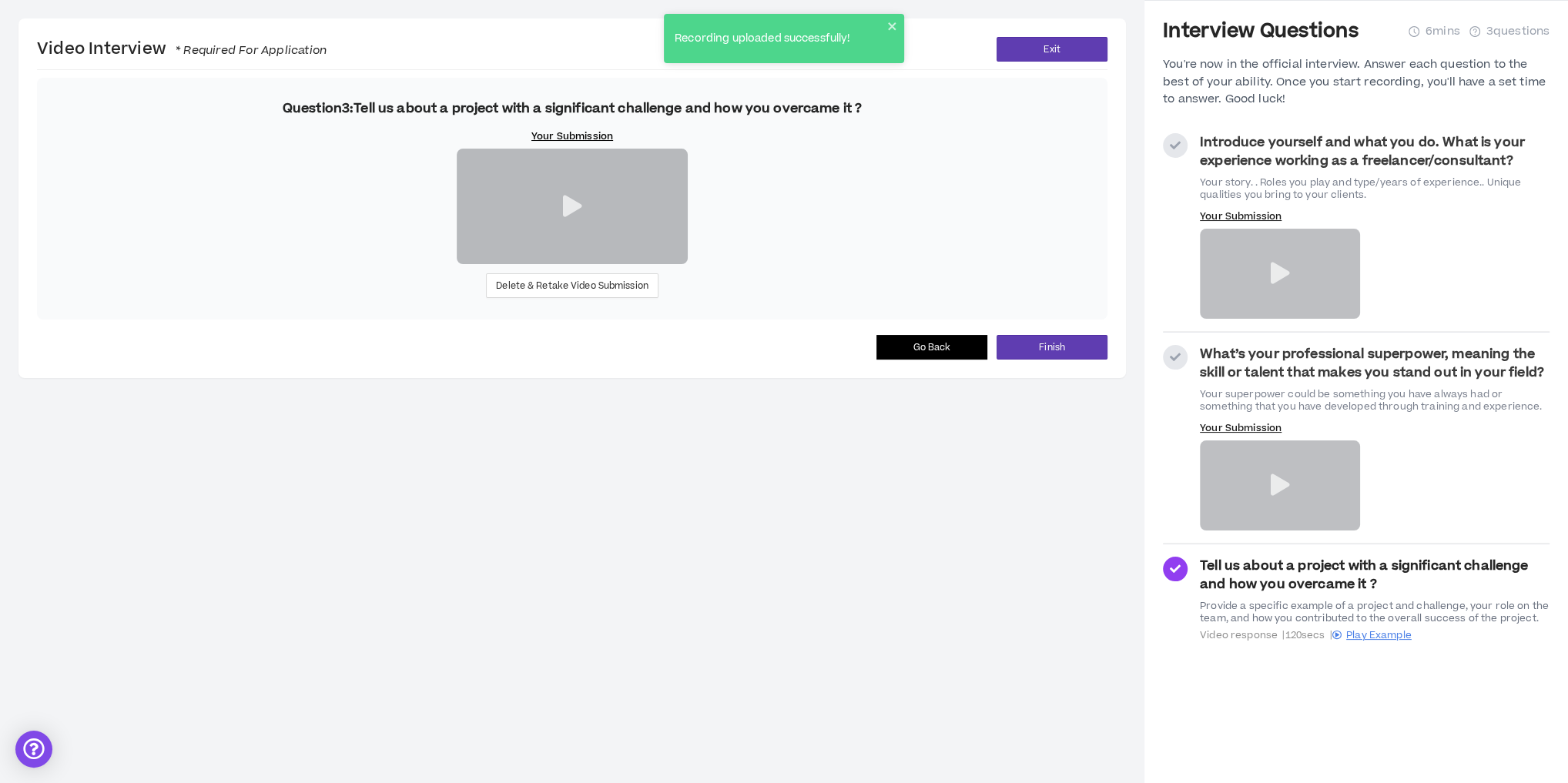
drag, startPoint x: 263, startPoint y: 318, endPoint x: 323, endPoint y: 407, distance: 107.3
click at [263, 318] on div "Question 3 : Tell us about a project with a significant challenge and how you o…" at bounding box center [572, 198] width 1071 height 242
click at [544, 293] on span "Delete & Retake Video Submission" at bounding box center [572, 285] width 152 height 15
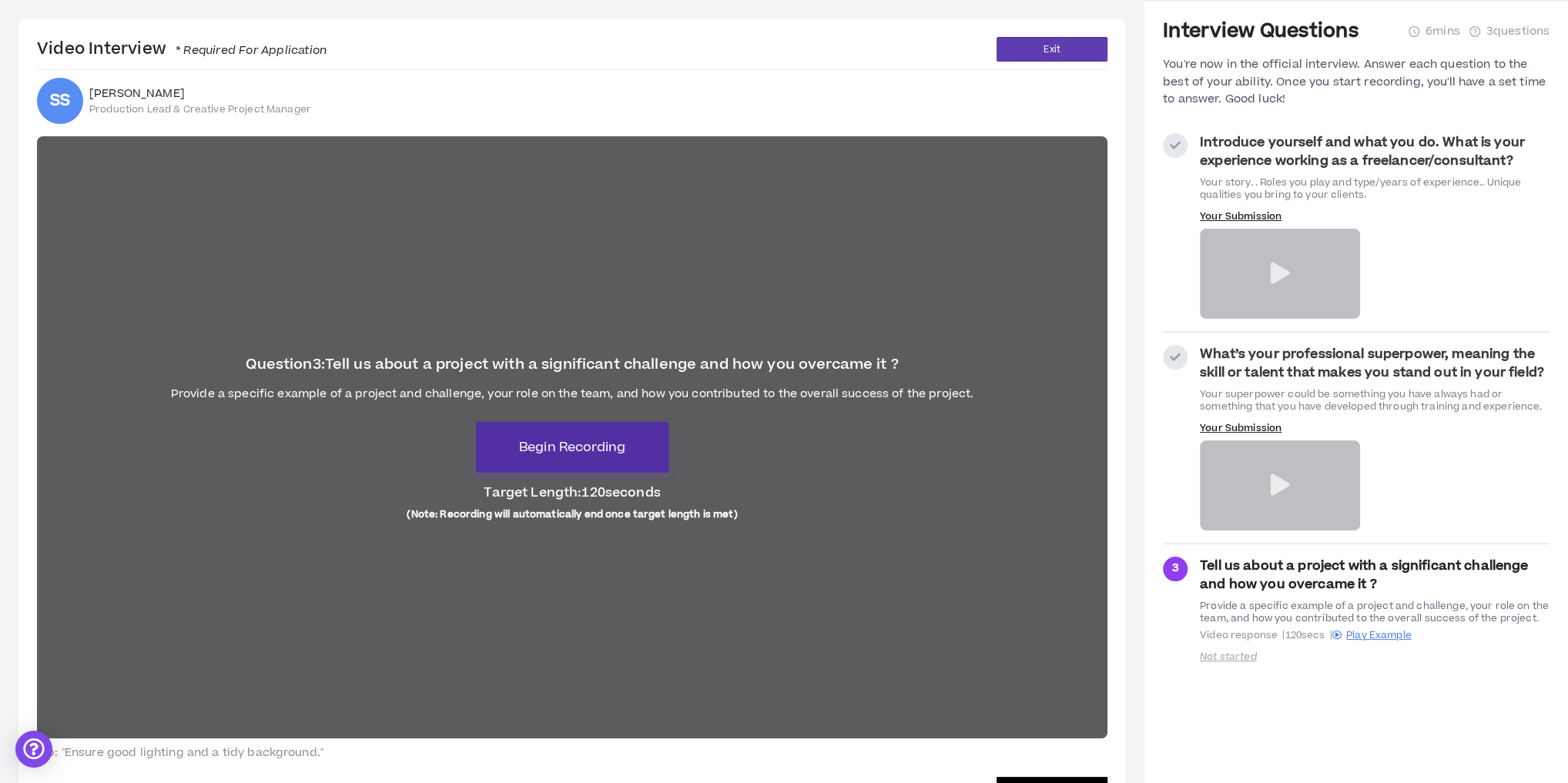
click at [566, 449] on span "Begin Recording" at bounding box center [573, 447] width 106 height 18
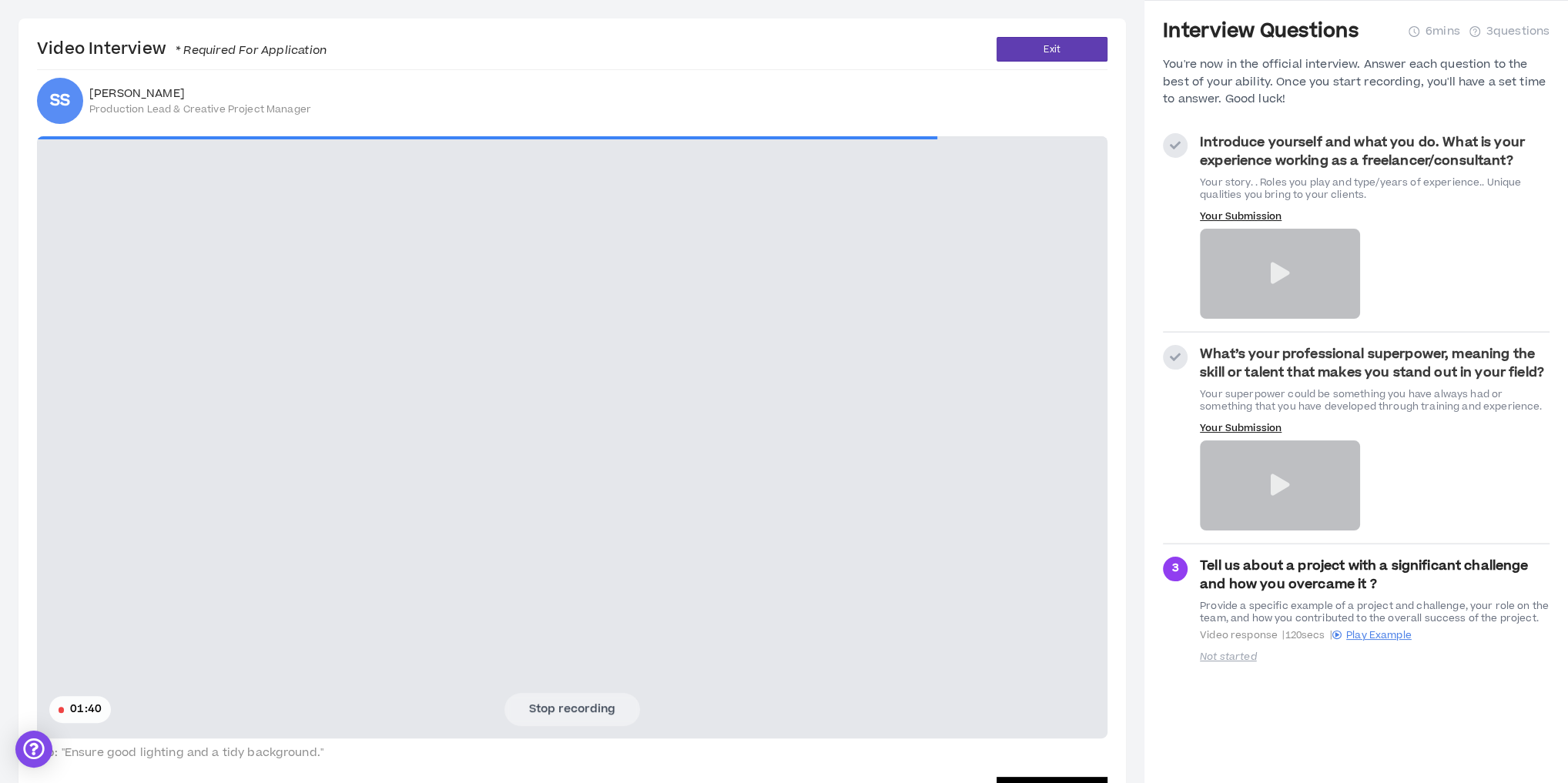
click at [273, 523] on video at bounding box center [572, 438] width 1071 height 602
click at [567, 704] on button "Stop recording" at bounding box center [573, 709] width 136 height 32
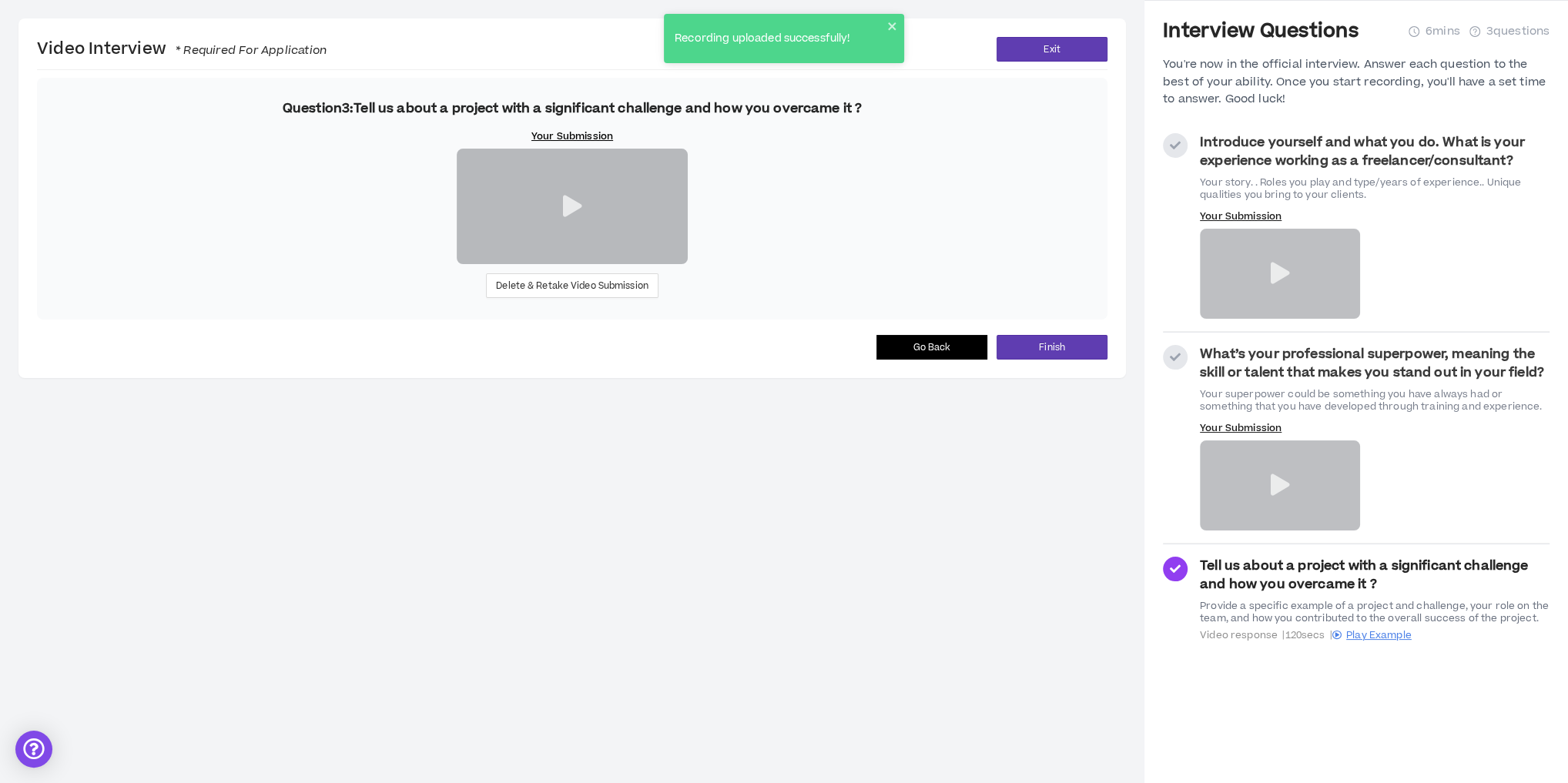
click at [202, 319] on div "Question 3 : Tell us about a project with a significant challenge and how you o…" at bounding box center [572, 198] width 1071 height 242
click at [620, 293] on span "Delete & Retake Video Submission" at bounding box center [572, 285] width 152 height 15
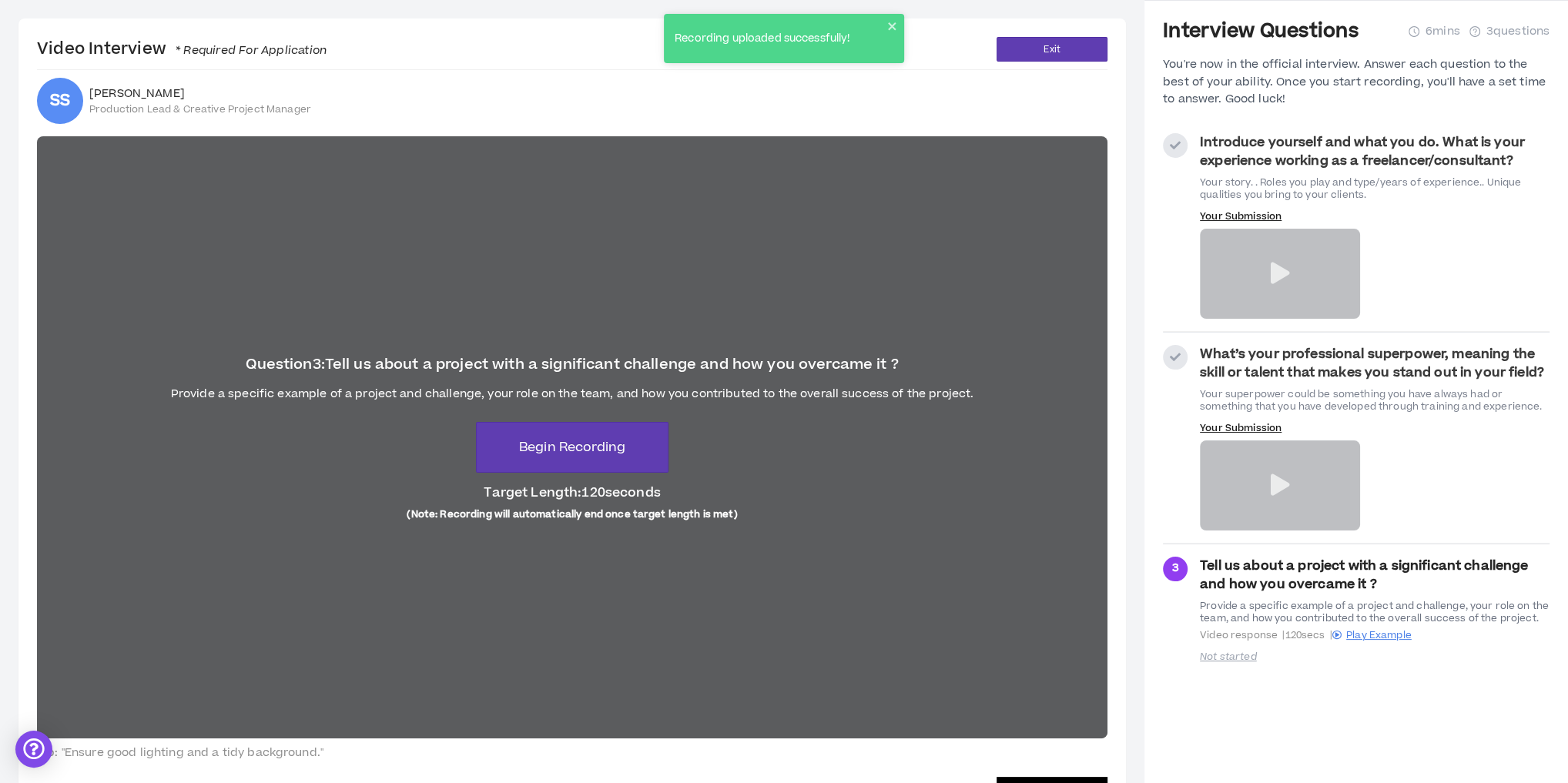
drag, startPoint x: 346, startPoint y: 456, endPoint x: 391, endPoint y: 465, distance: 45.9
click at [346, 456] on div "Question 3 : Tell us about a project with a significant challenge and how you o…" at bounding box center [572, 438] width 1071 height 602
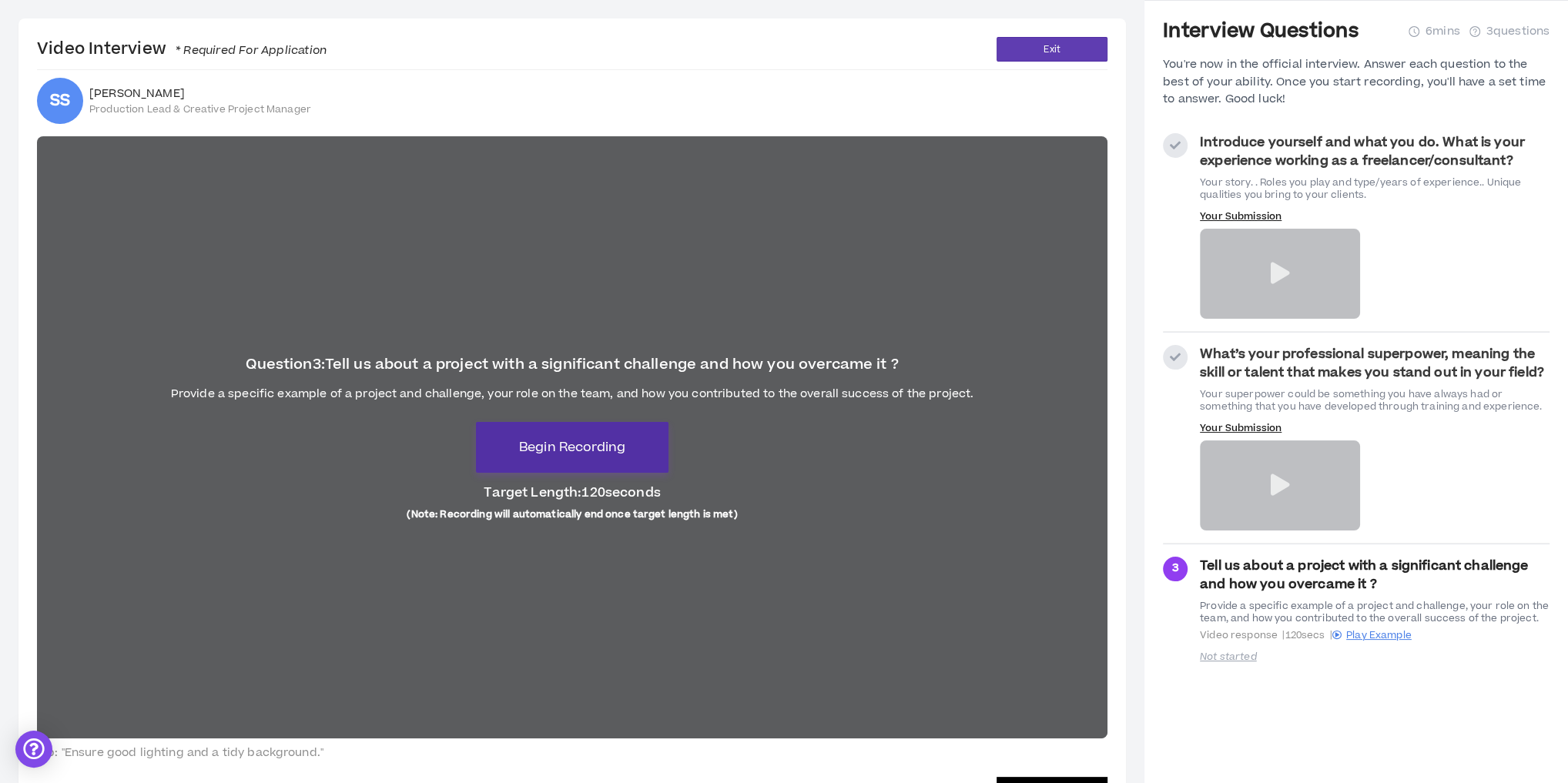
click at [551, 453] on span "Begin Recording" at bounding box center [573, 447] width 106 height 18
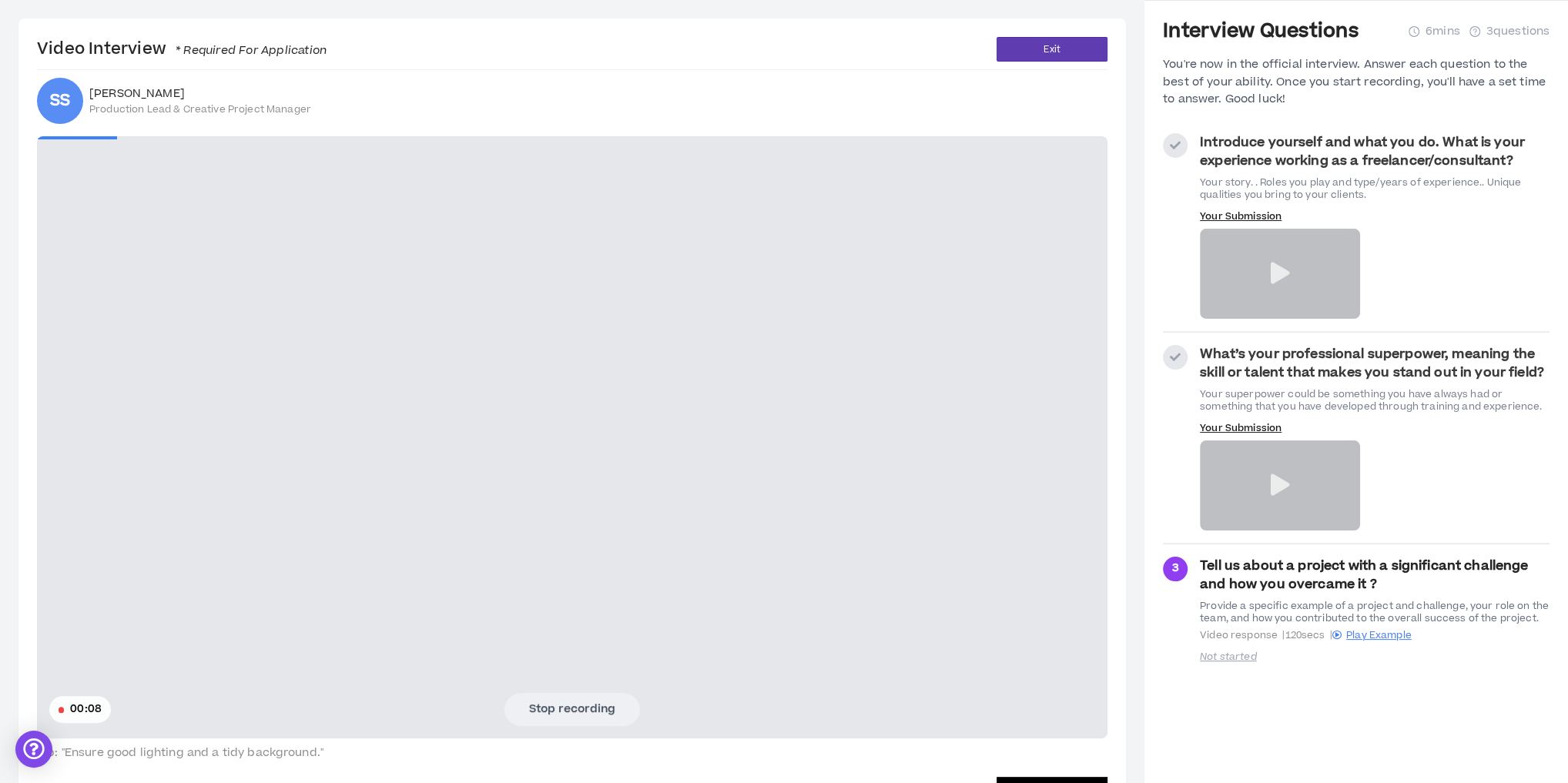
drag, startPoint x: 314, startPoint y: 497, endPoint x: 385, endPoint y: 528, distance: 77.5
click at [315, 495] on video at bounding box center [572, 438] width 1071 height 602
click at [578, 718] on button "Stop recording" at bounding box center [573, 709] width 136 height 32
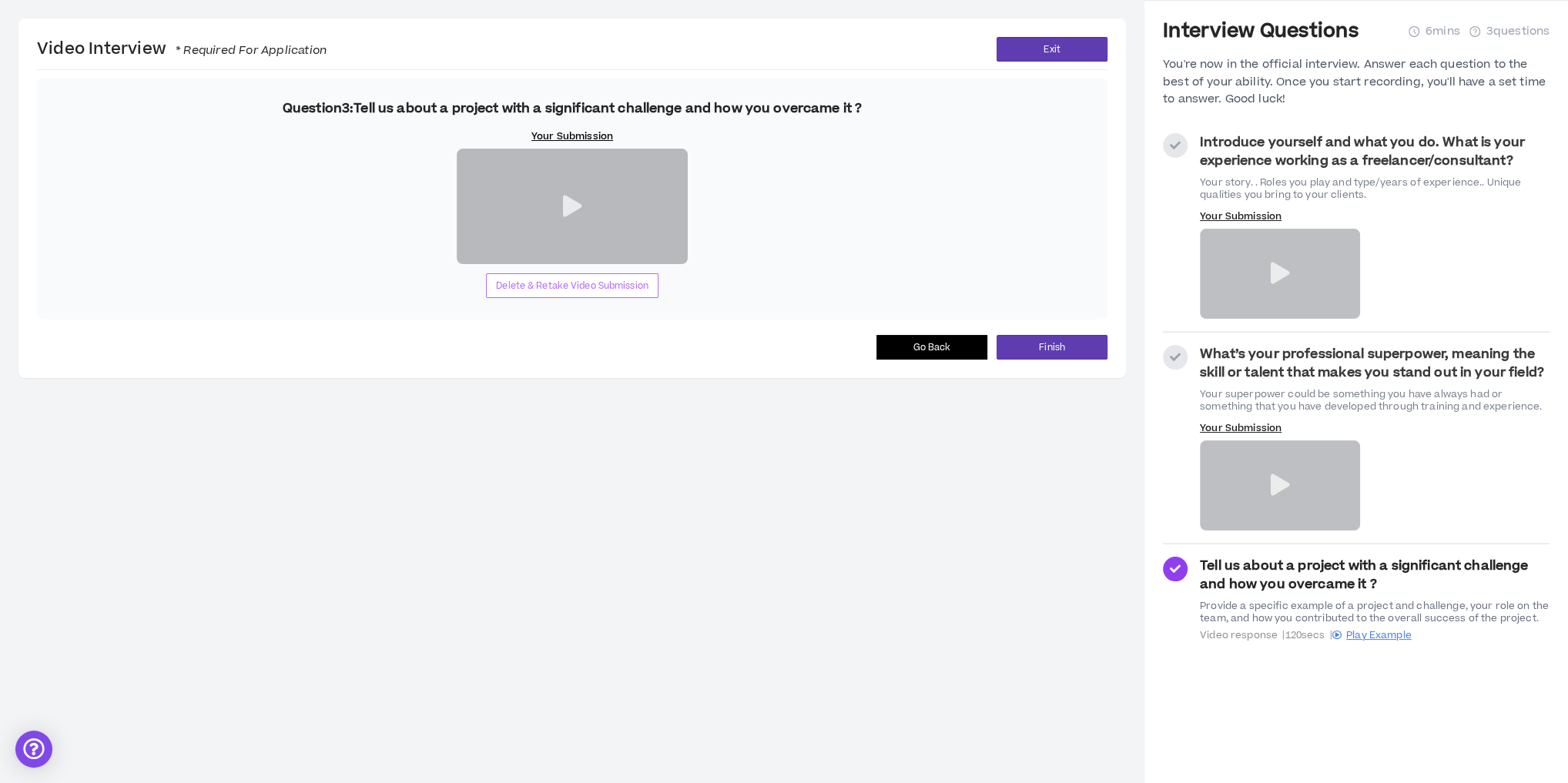
click at [560, 293] on span "Delete & Retake Video Submission" at bounding box center [572, 285] width 152 height 15
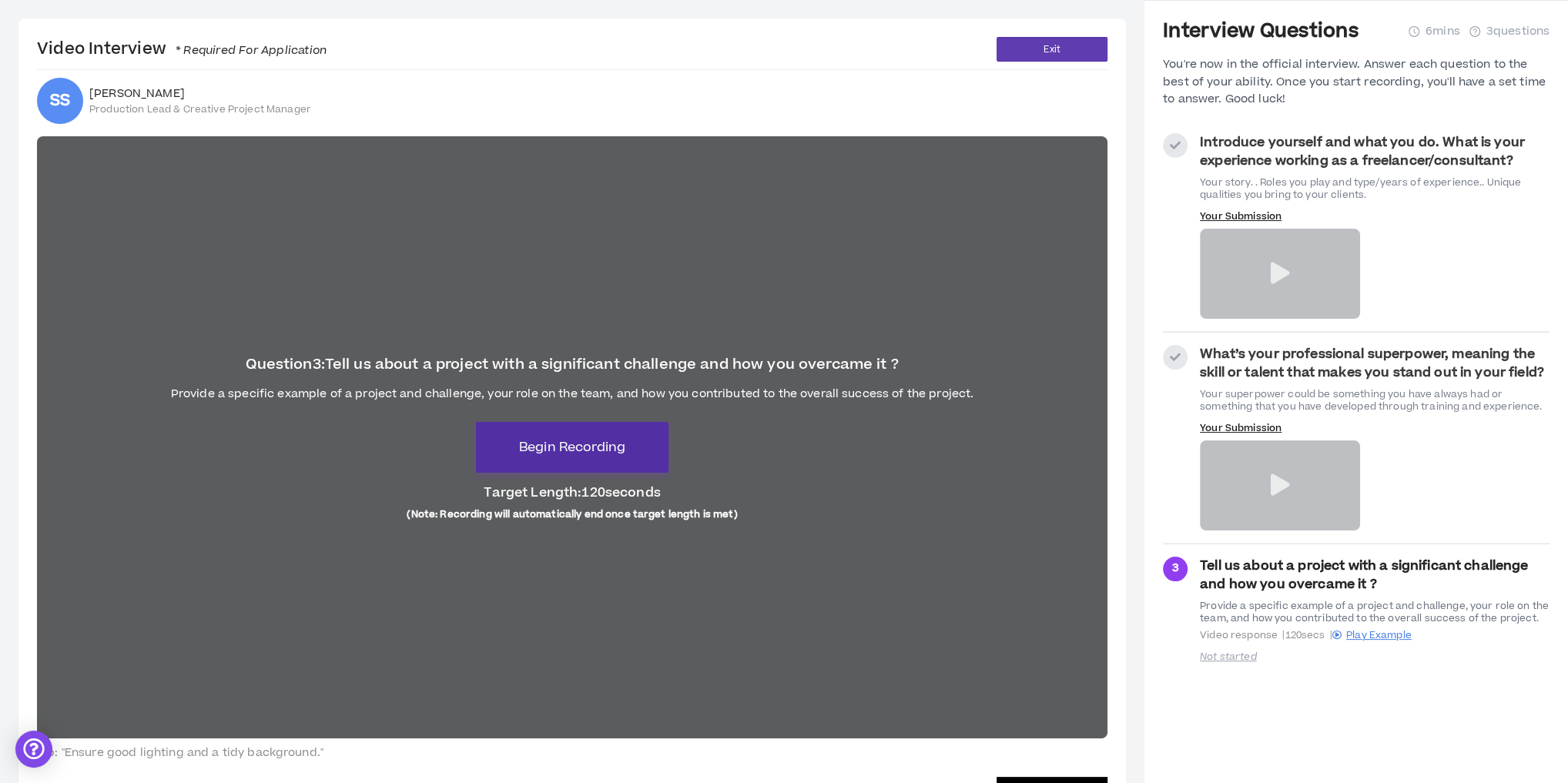
click at [586, 444] on span "Begin Recording" at bounding box center [573, 447] width 106 height 18
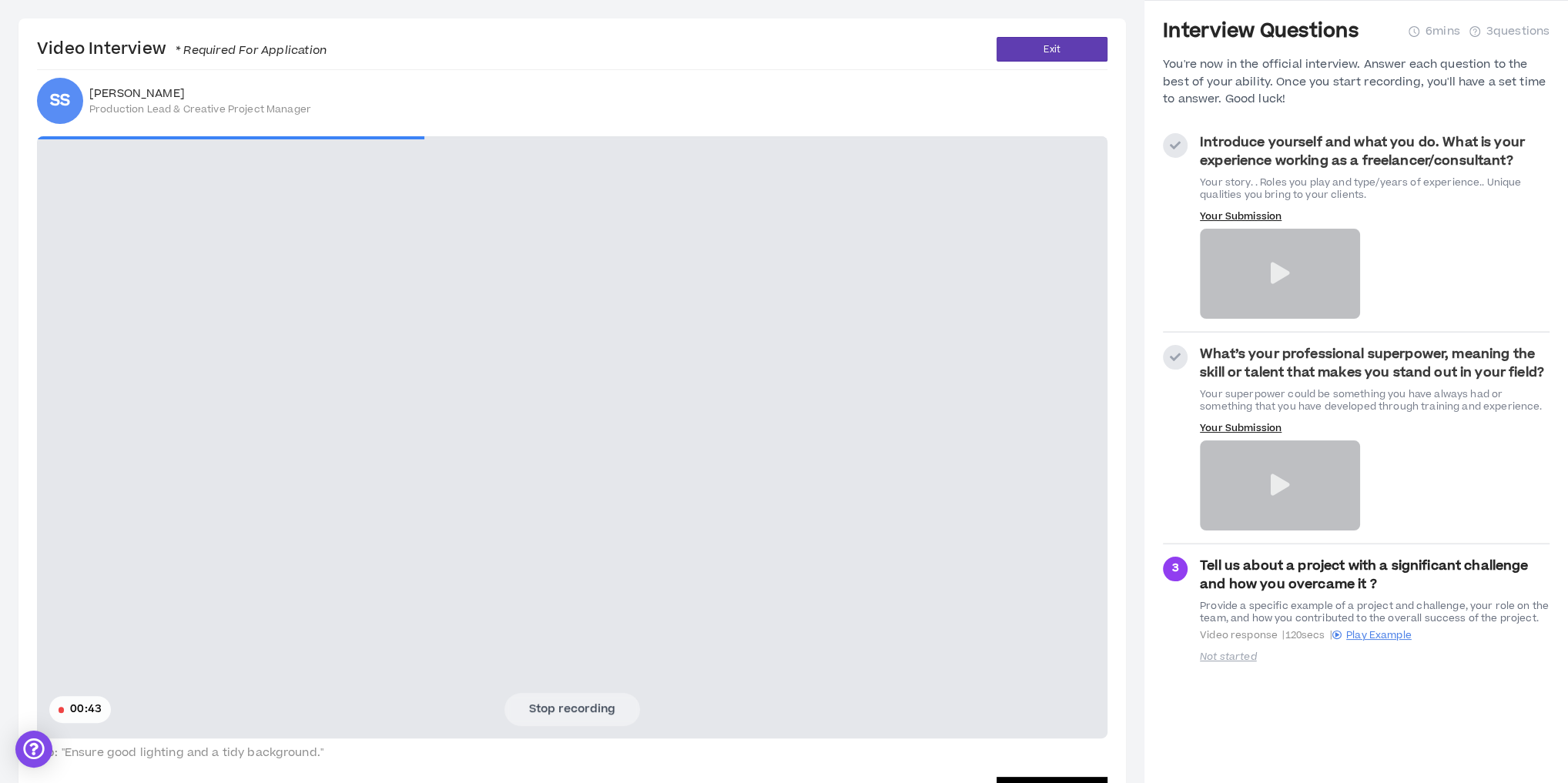
click at [253, 483] on video at bounding box center [572, 438] width 1071 height 602
click at [549, 716] on button "Stop recording" at bounding box center [573, 709] width 136 height 32
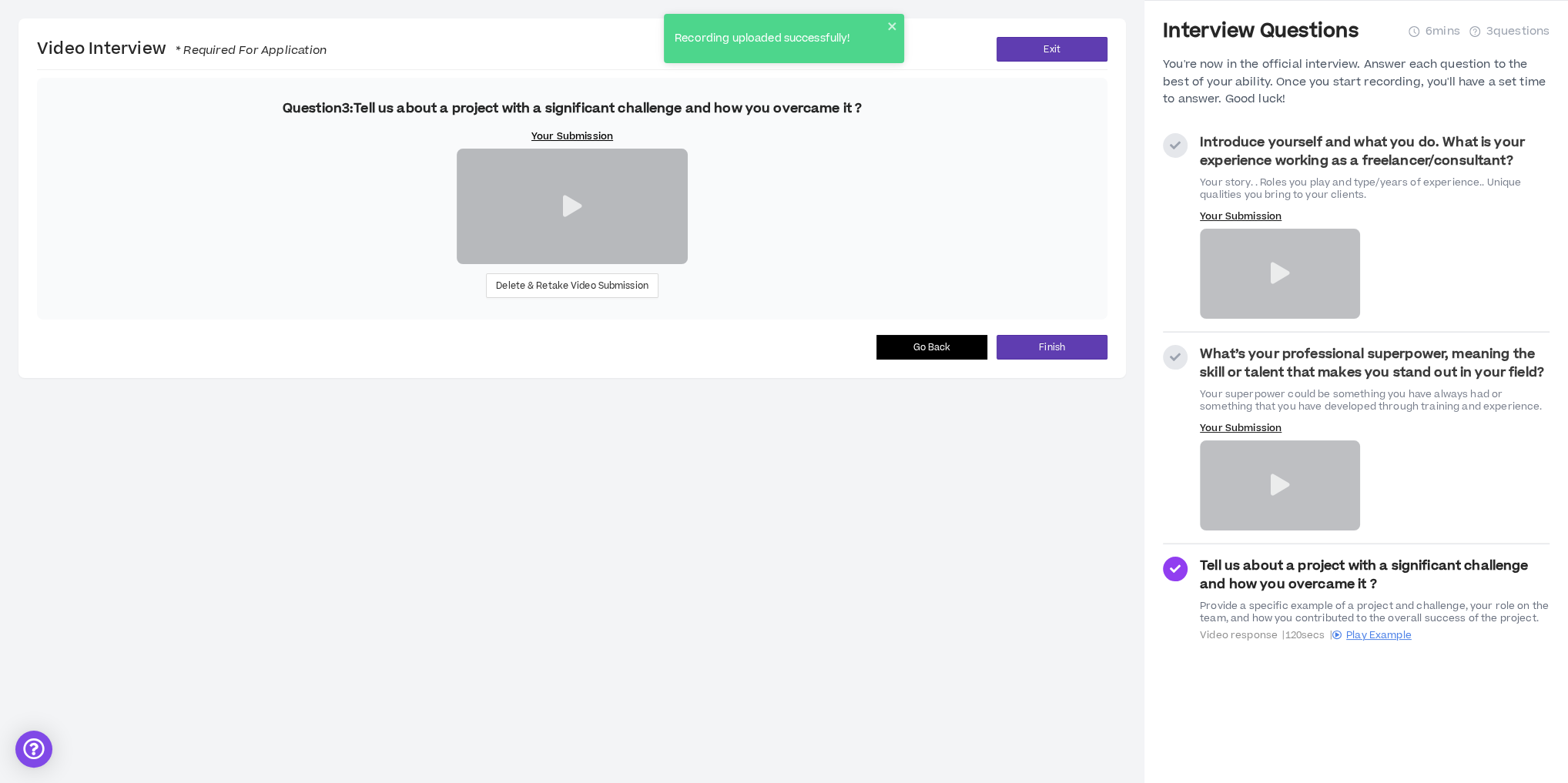
click at [130, 319] on div "Question 3 : Tell us about a project with a significant challenge and how you o…" at bounding box center [572, 198] width 1071 height 242
click at [526, 293] on span "Delete & Retake Video Submission" at bounding box center [572, 285] width 152 height 15
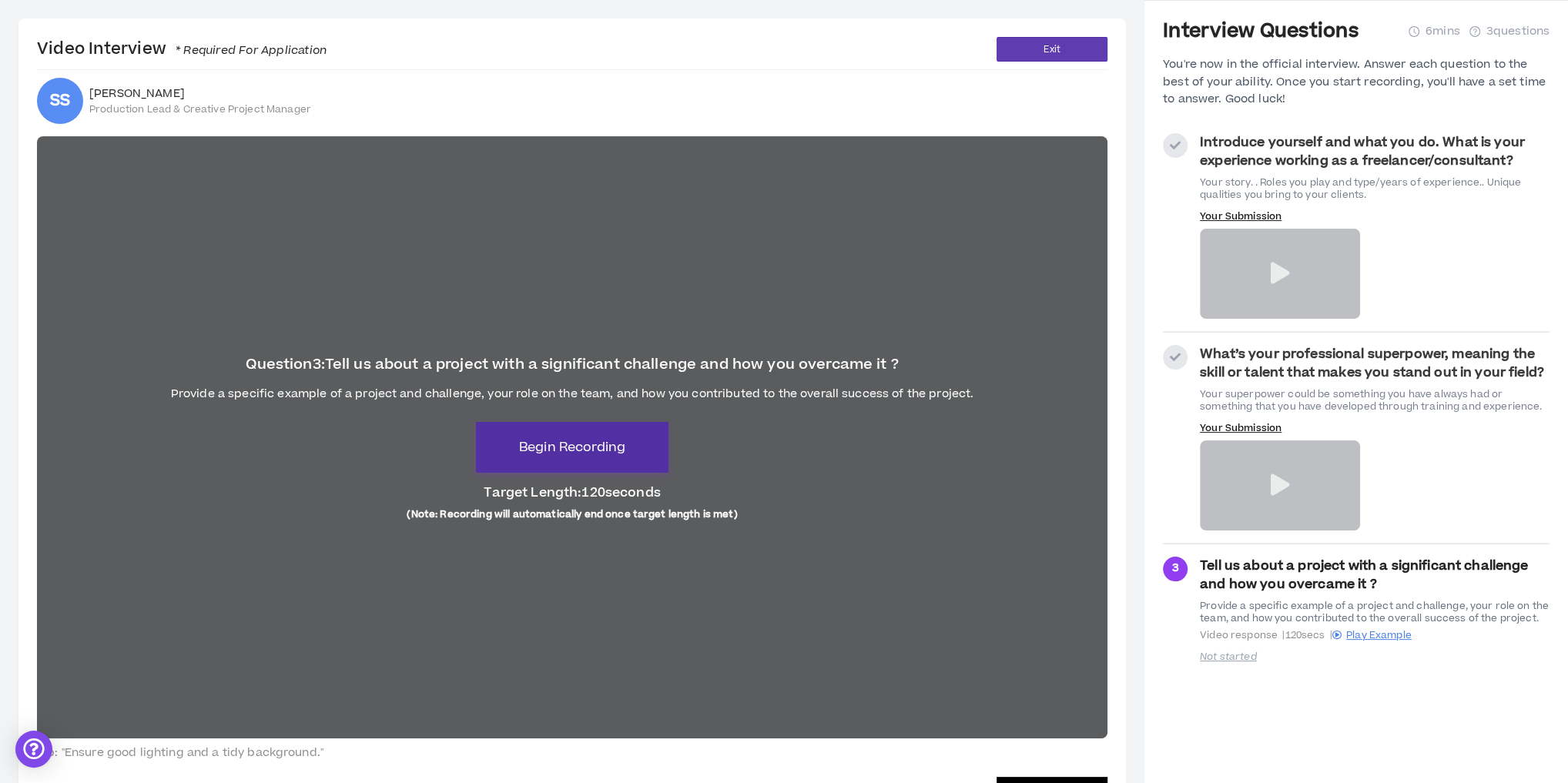
click at [565, 444] on span "Begin Recording" at bounding box center [573, 447] width 106 height 18
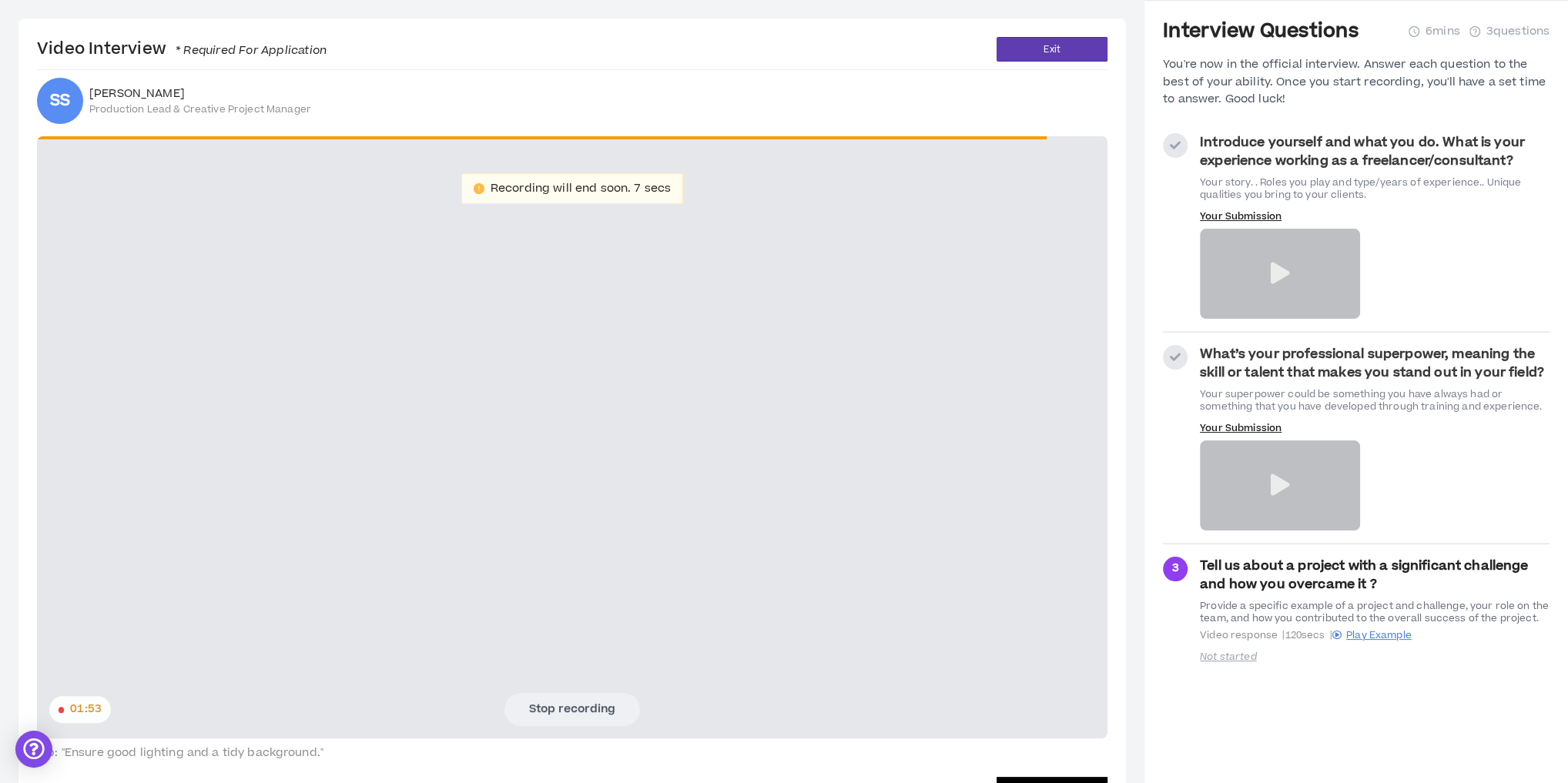
click at [244, 408] on video at bounding box center [572, 438] width 1071 height 602
click at [597, 713] on button "Stop recording" at bounding box center [573, 709] width 136 height 32
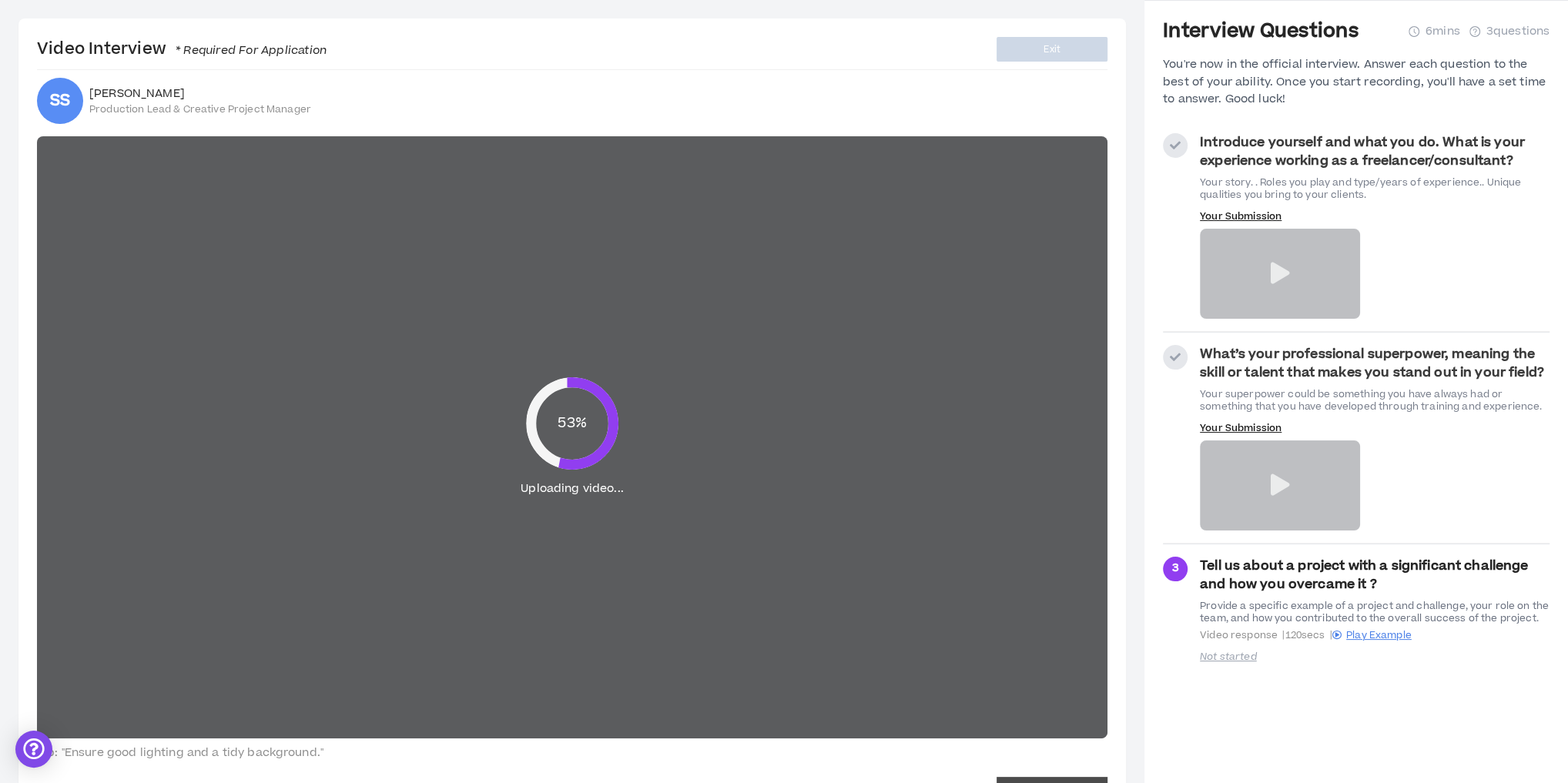
click at [424, 56] on div "Video Interview * Required For Application Exit" at bounding box center [572, 49] width 1071 height 24
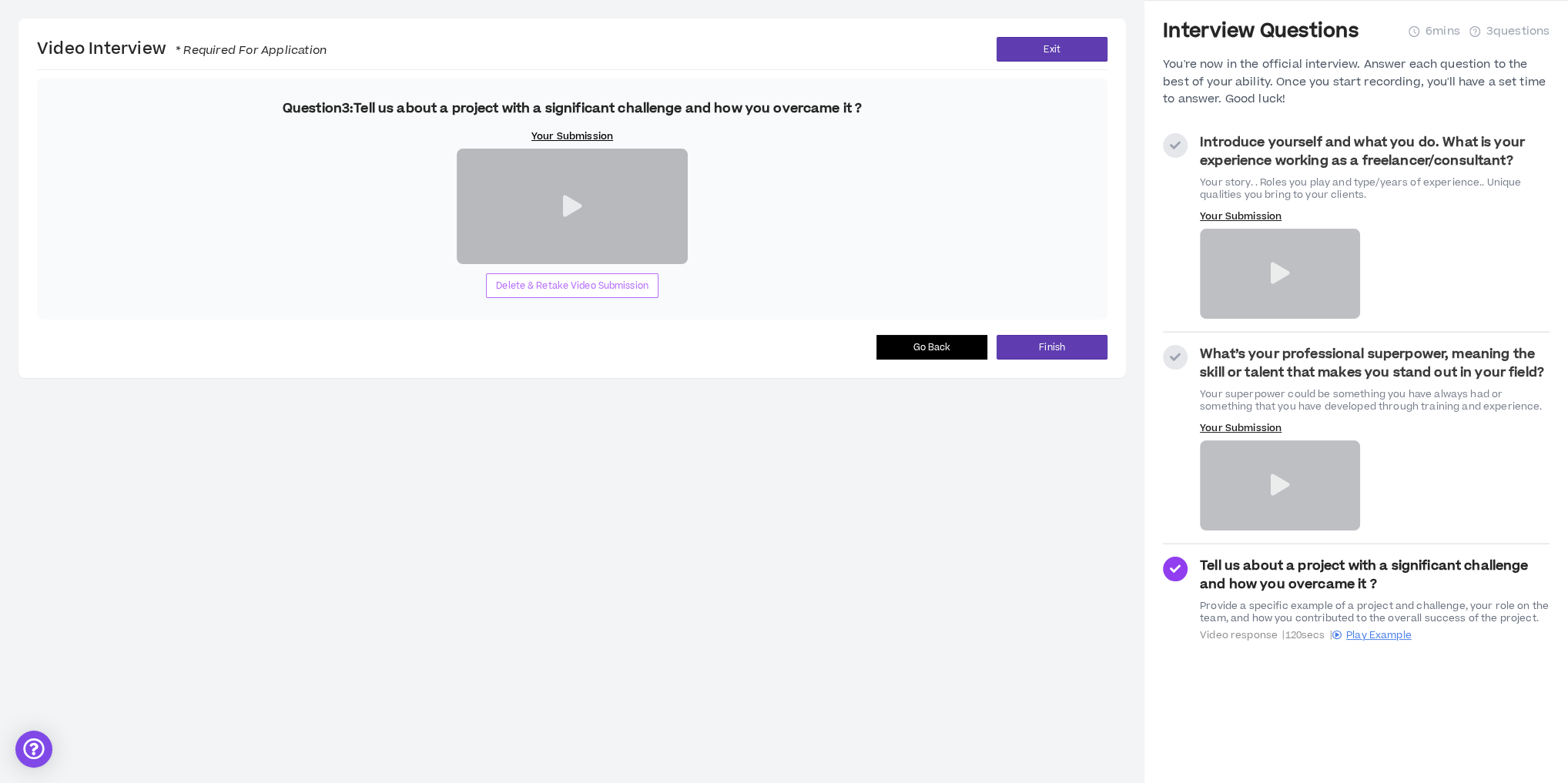
click at [558, 293] on span "Delete & Retake Video Submission" at bounding box center [572, 285] width 152 height 15
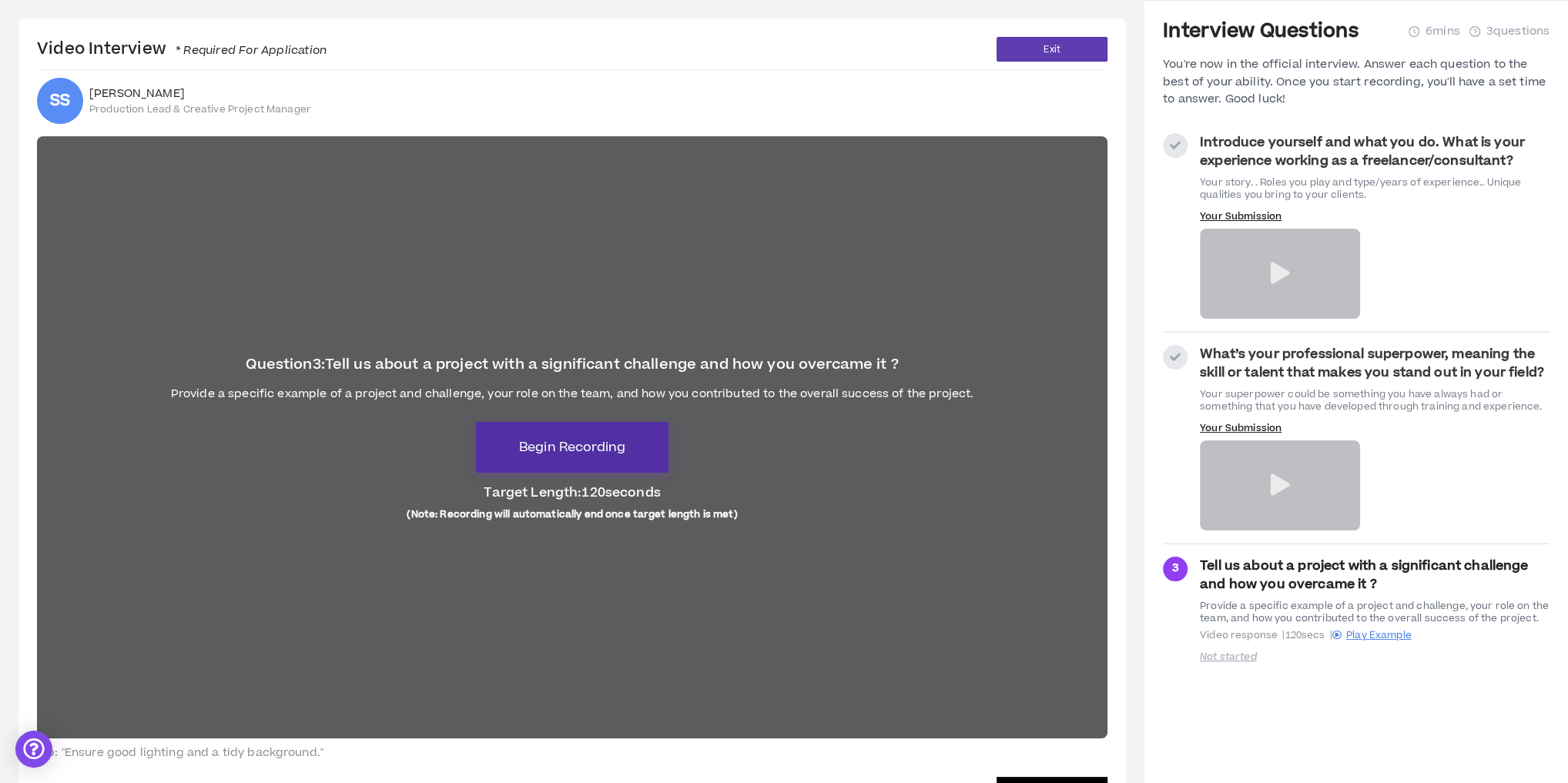
click at [588, 449] on span "Begin Recording" at bounding box center [573, 447] width 106 height 18
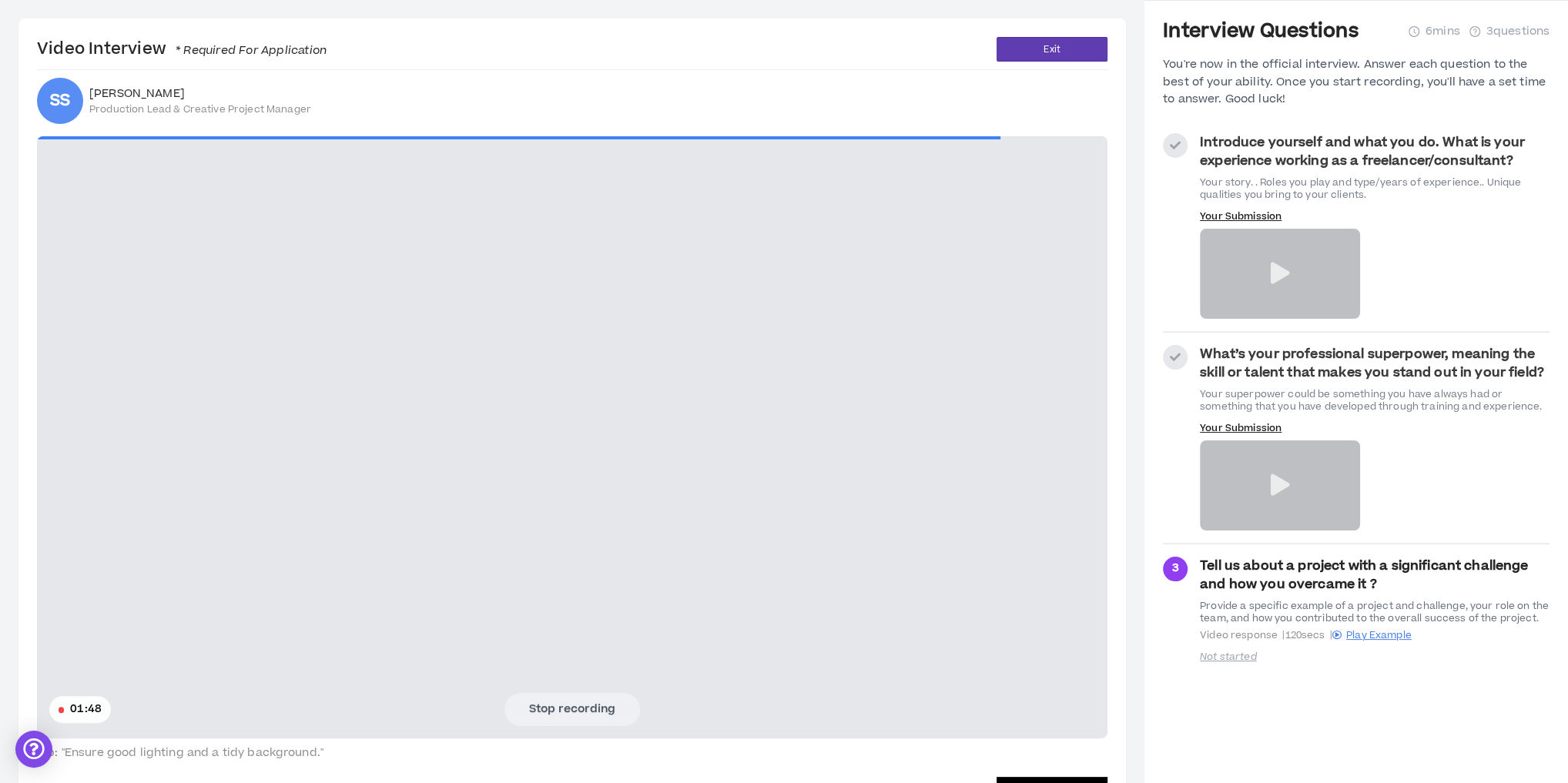
click at [203, 330] on video at bounding box center [572, 438] width 1071 height 602
click at [617, 702] on button "Stop recording" at bounding box center [573, 709] width 136 height 32
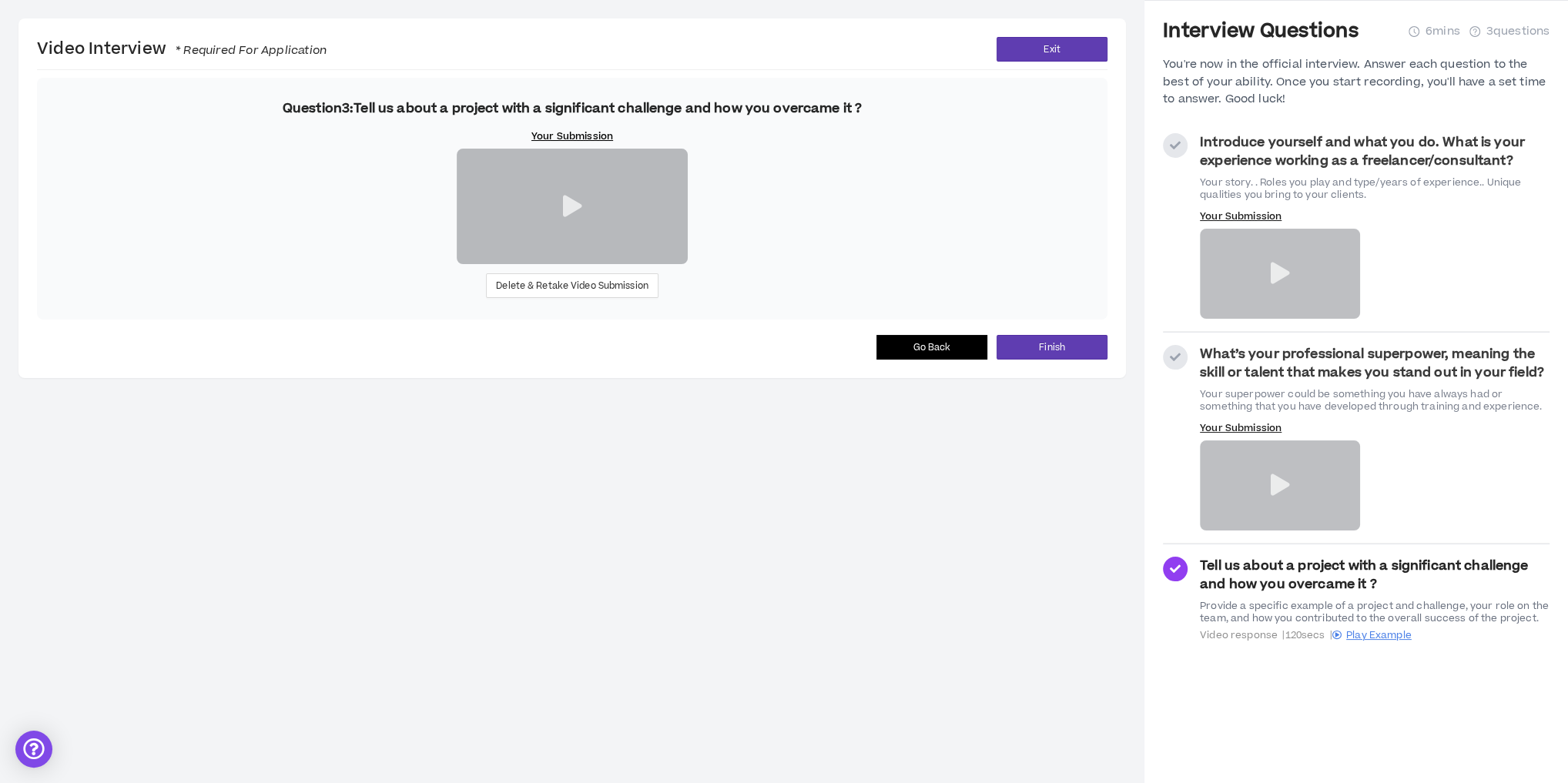
click at [571, 218] on icon at bounding box center [572, 206] width 19 height 22
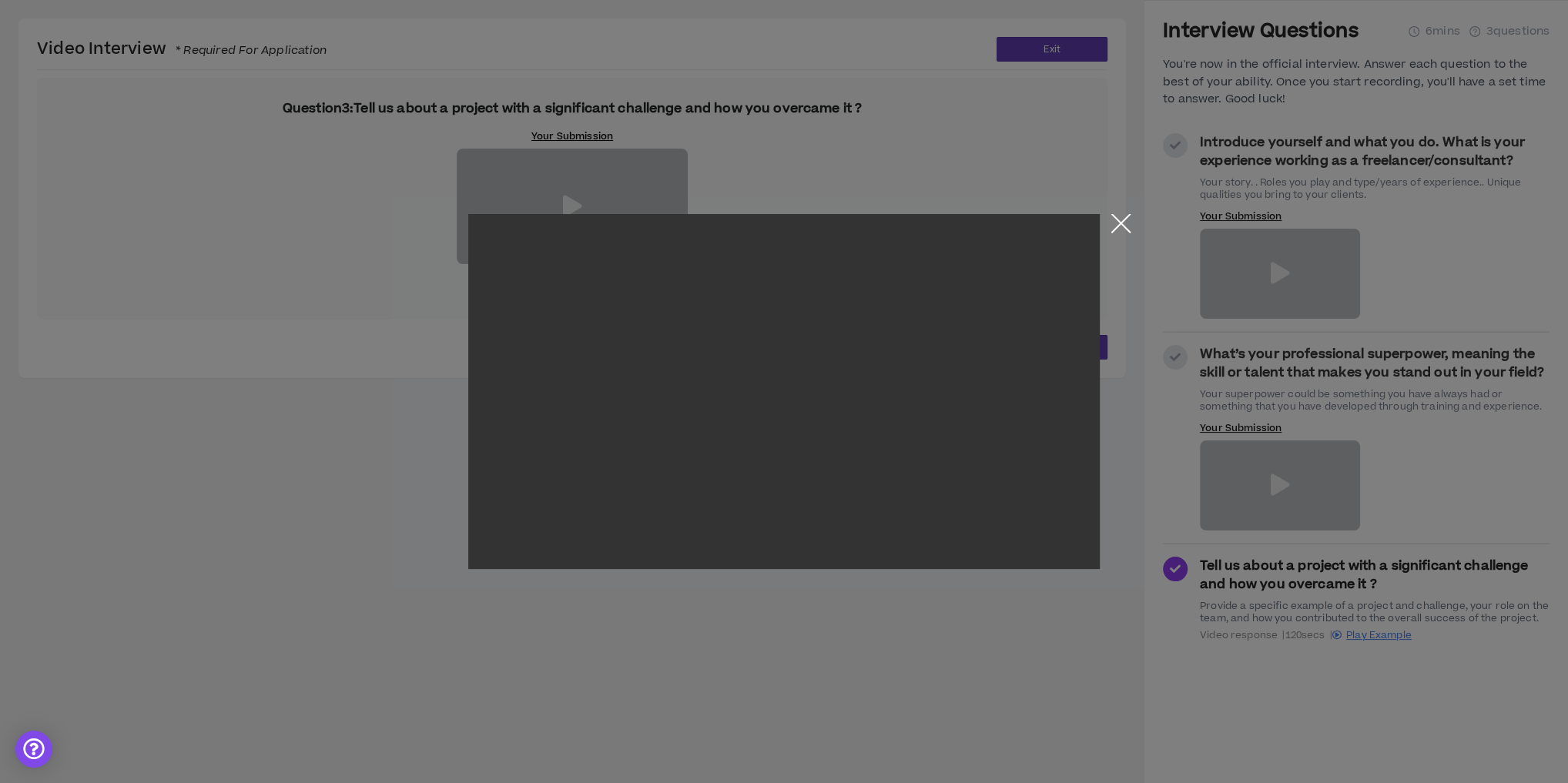
click at [1118, 222] on button "Close the modal by clicking here" at bounding box center [1121, 227] width 27 height 27
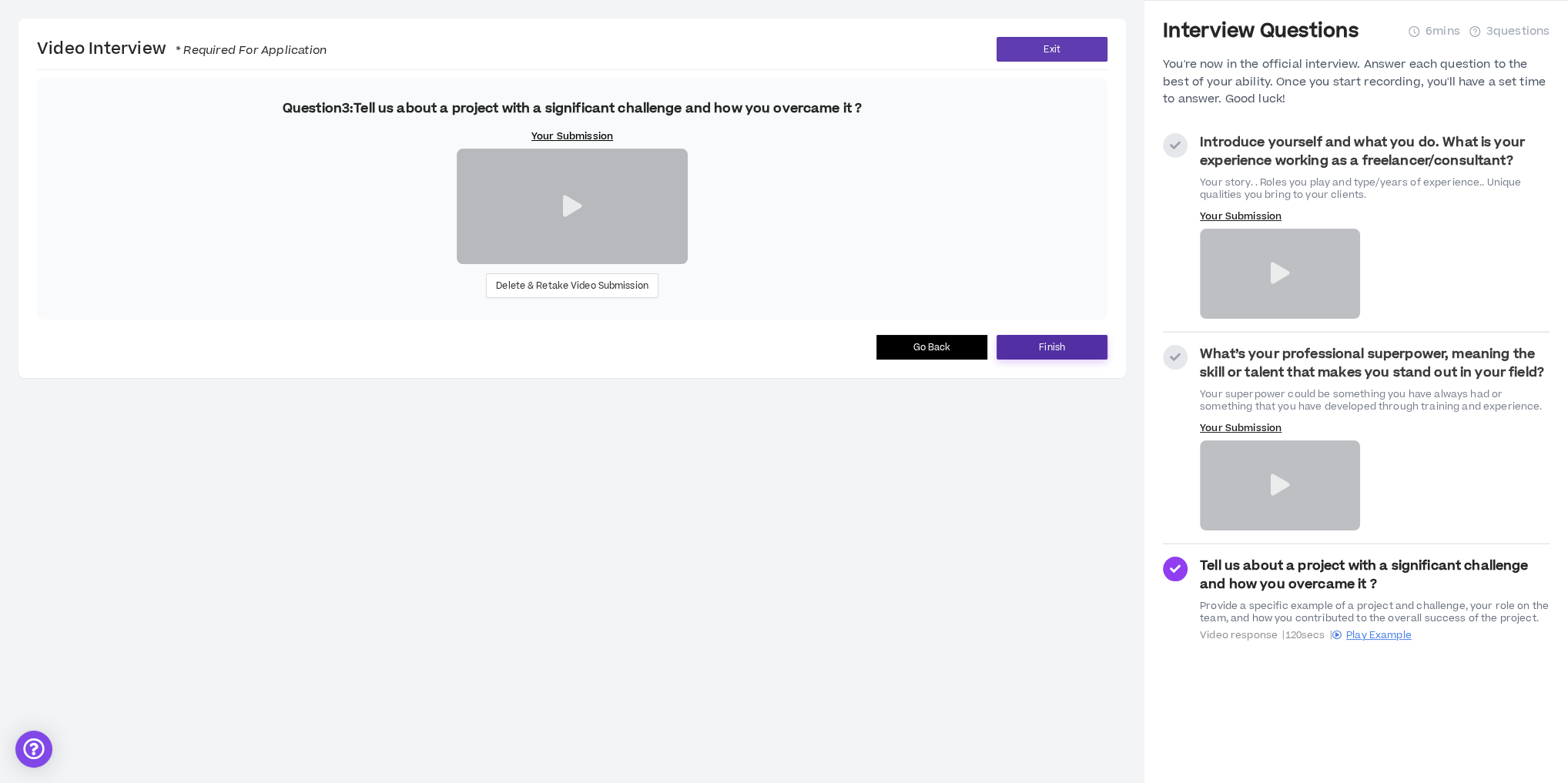
click at [1078, 359] on button "Finish" at bounding box center [1052, 347] width 111 height 24
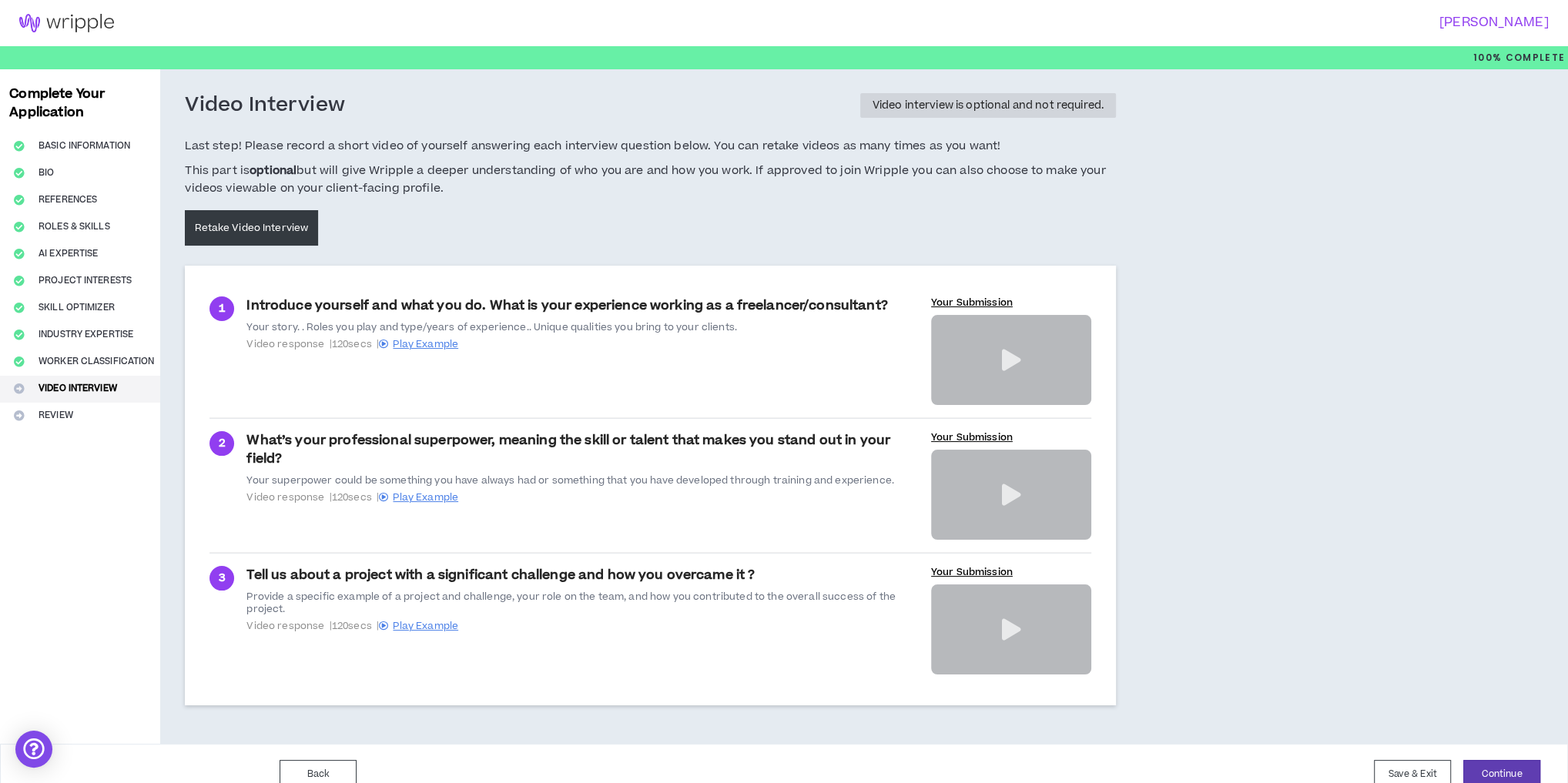
scroll to position [17, 0]
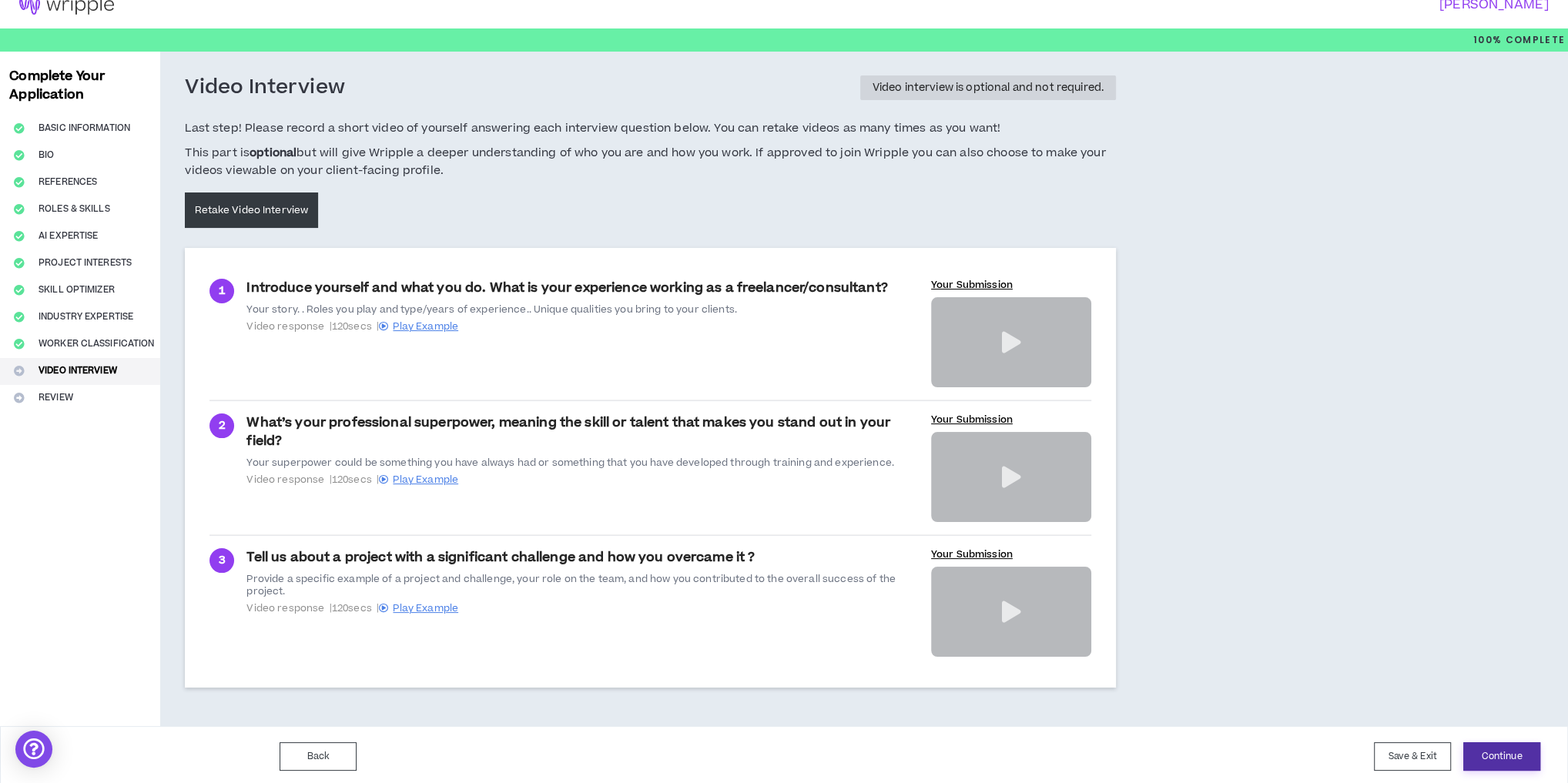
click at [1509, 750] on button "Continue" at bounding box center [1502, 756] width 77 height 29
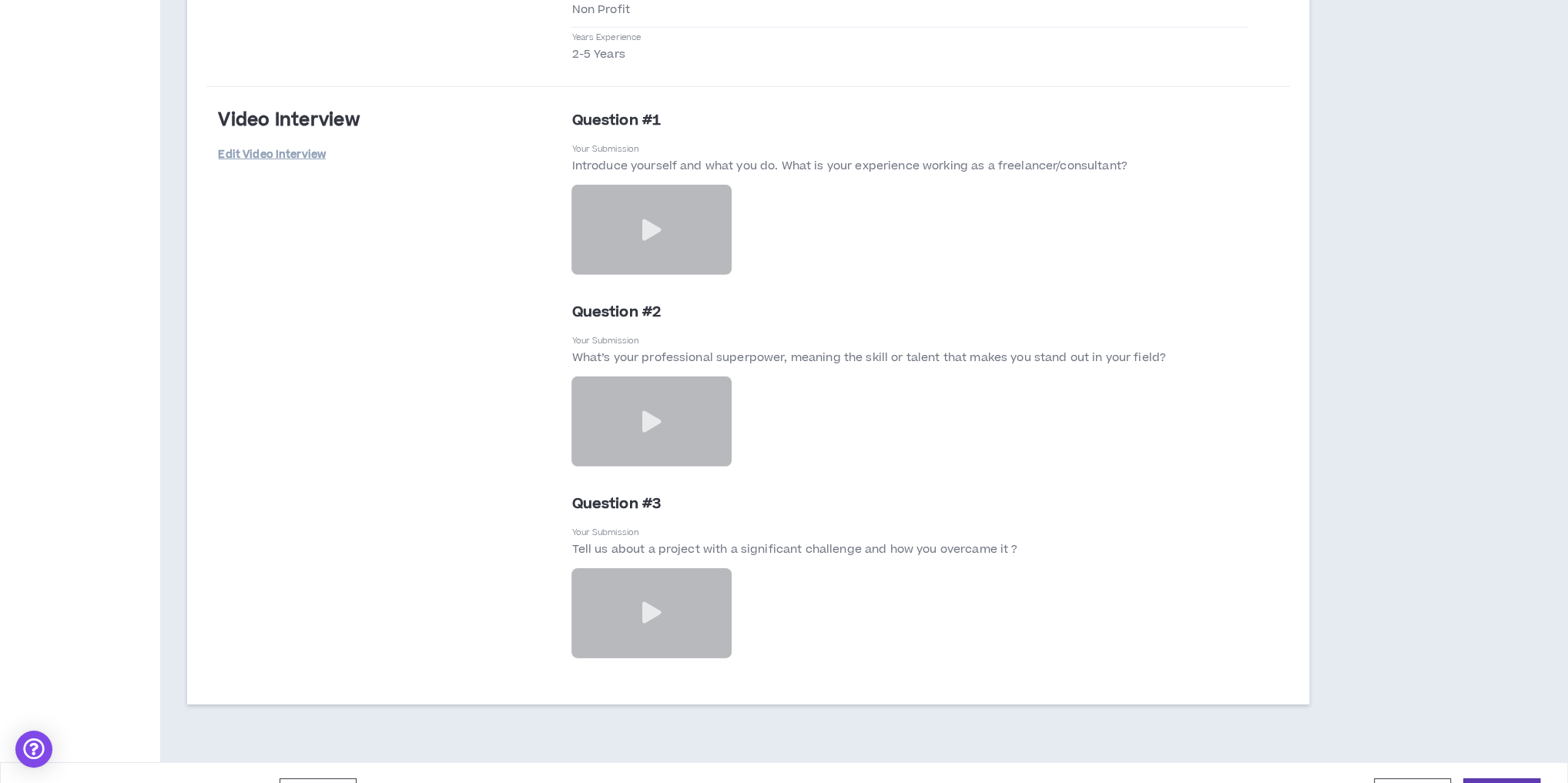
scroll to position [4648, 0]
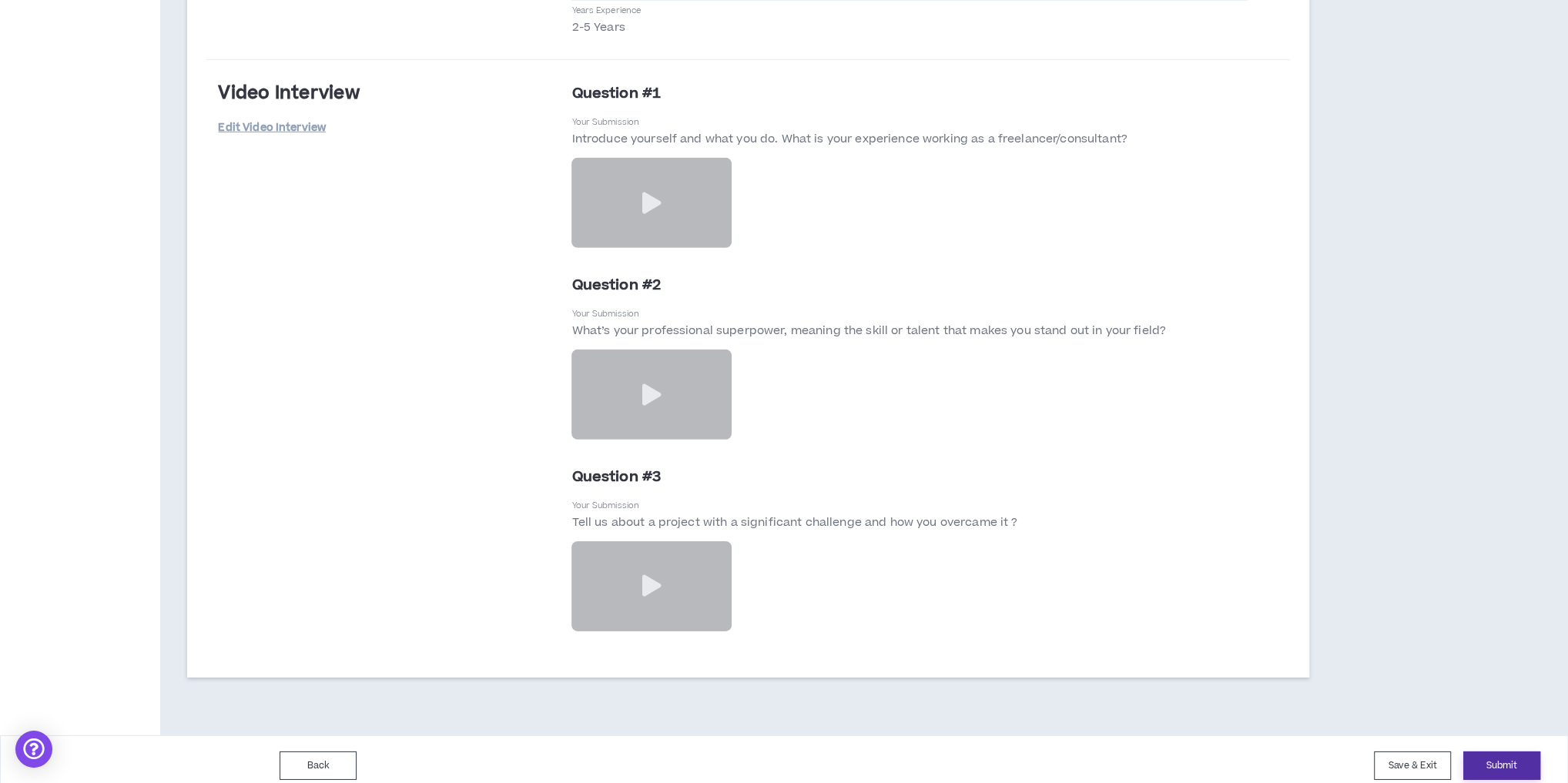
click at [1504, 752] on button "Submit" at bounding box center [1502, 766] width 77 height 29
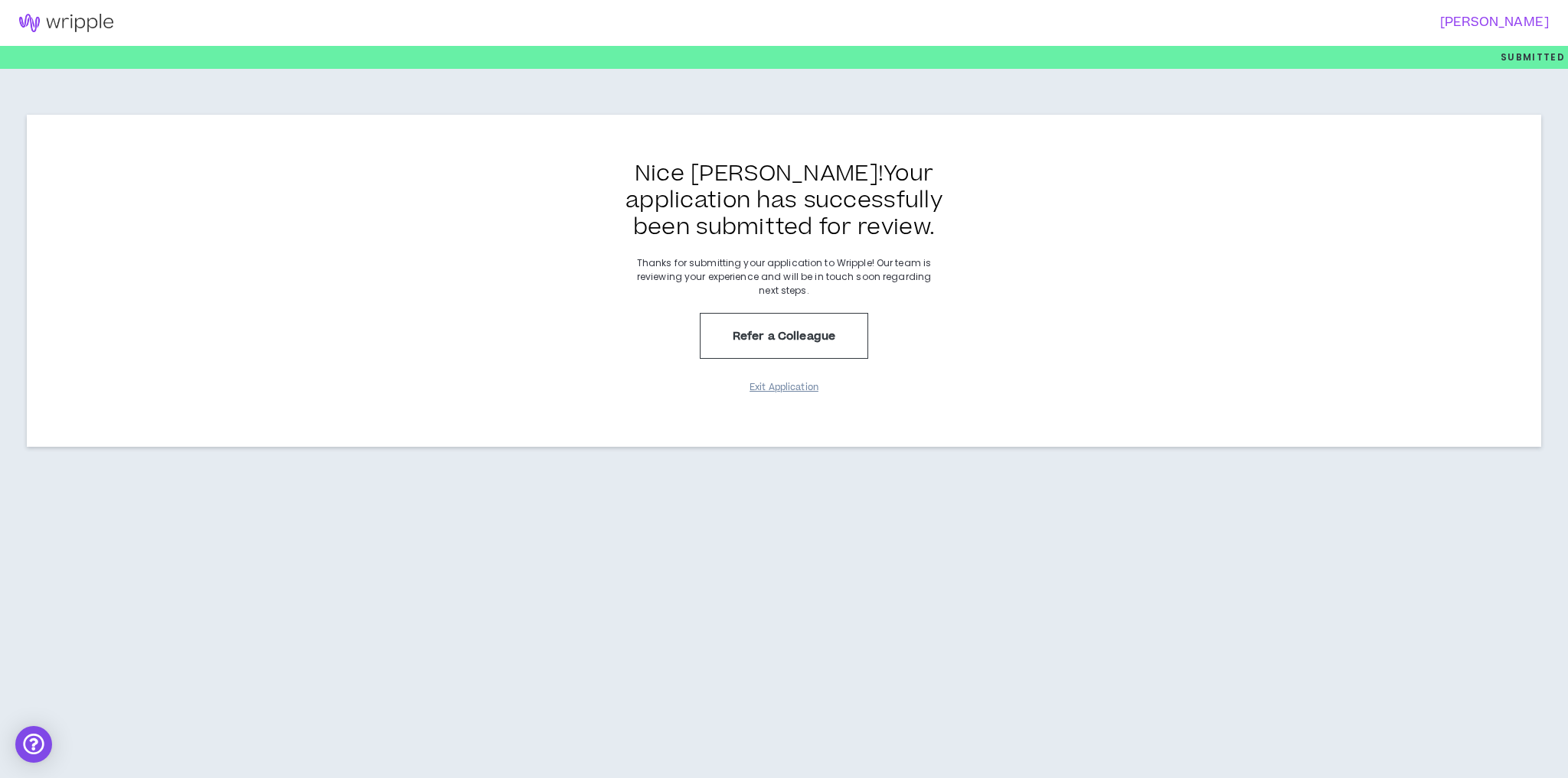
click at [766, 383] on button "Exit Application" at bounding box center [784, 387] width 77 height 27
